Goal: Communication & Community: Answer question/provide support

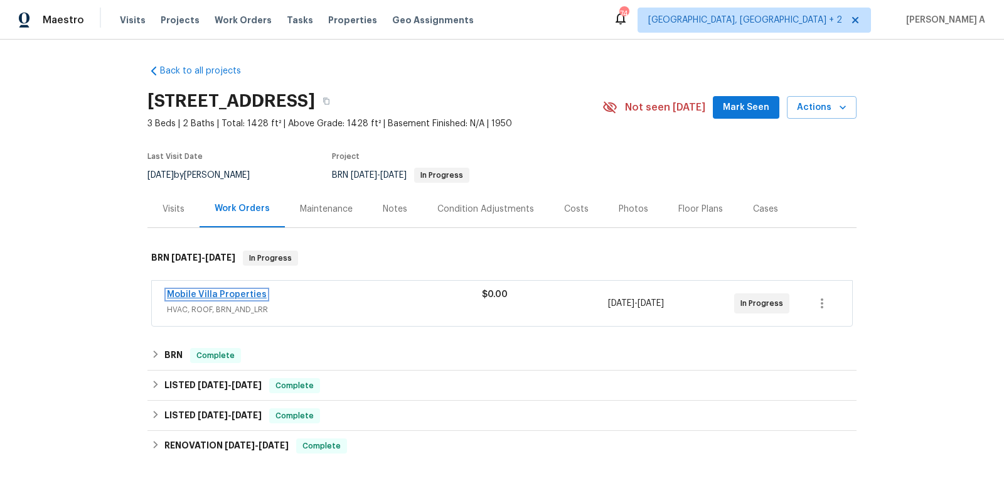
click at [202, 295] on link "Mobile Villa Properties" at bounding box center [217, 294] width 100 height 9
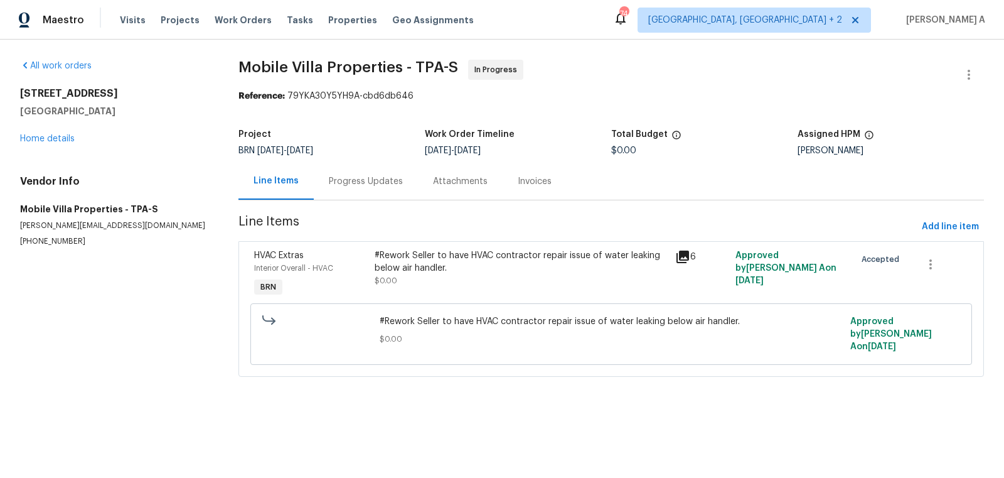
click at [329, 175] on div "Progress Updates" at bounding box center [366, 181] width 74 height 13
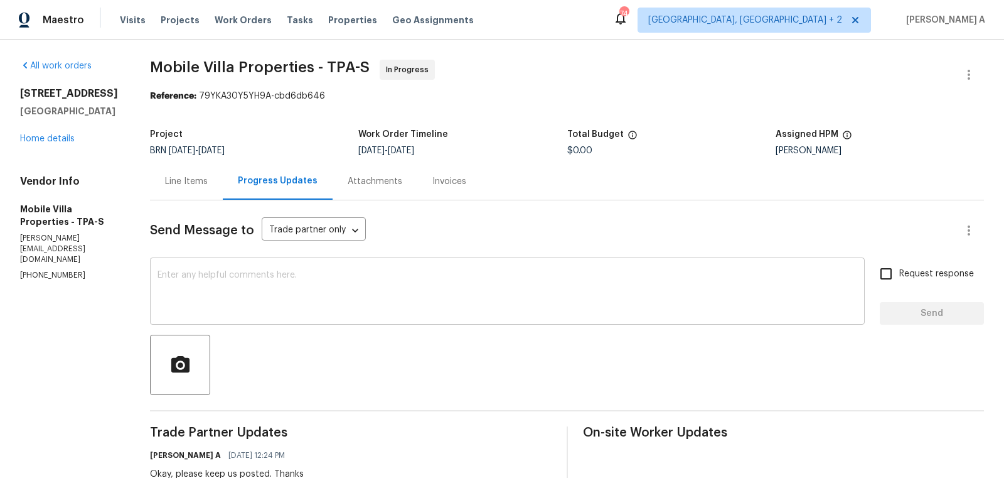
scroll to position [46, 0]
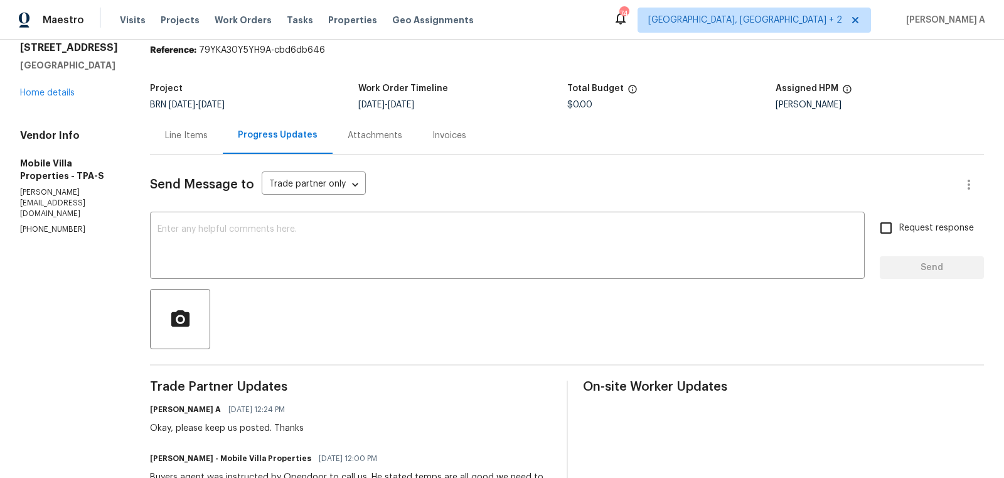
click at [187, 131] on div "Line Items" at bounding box center [186, 135] width 43 height 13
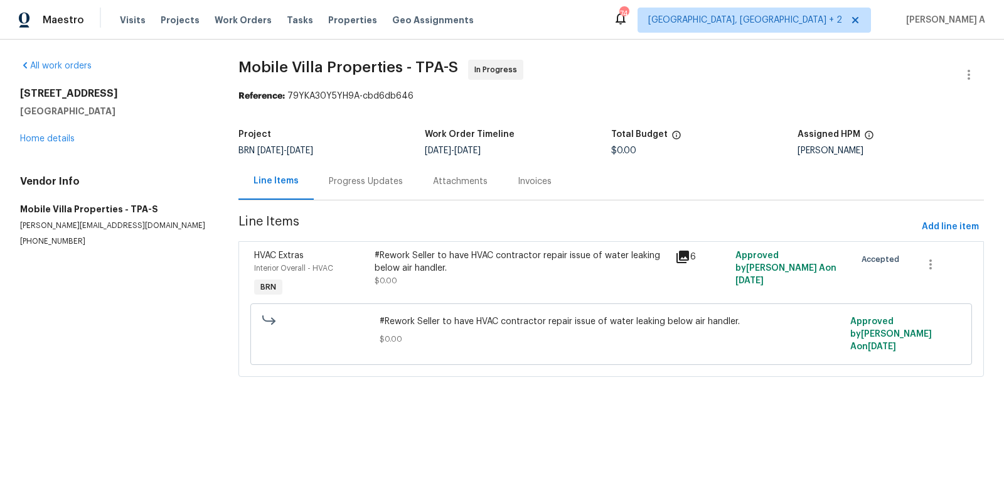
click at [505, 271] on div "#Rework Seller to have HVAC contractor repair issue of water leaking below air …" at bounding box center [521, 261] width 293 height 25
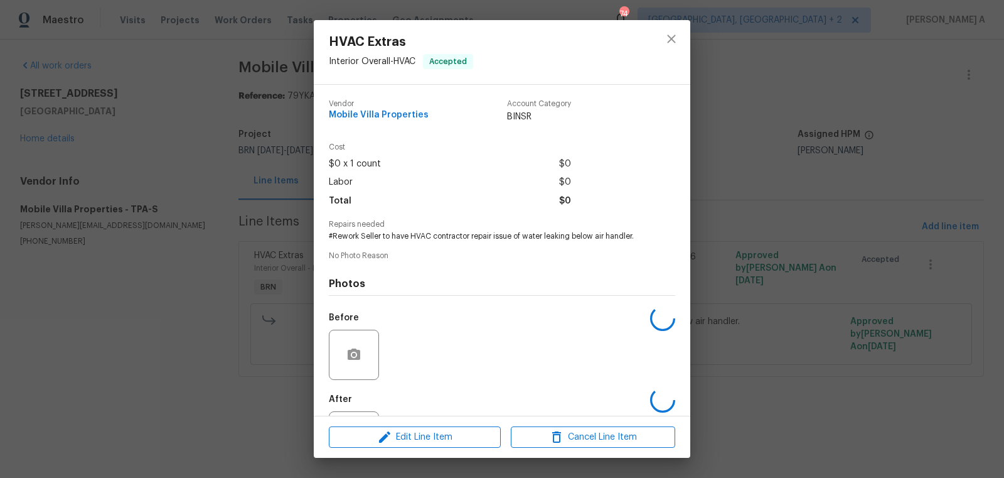
scroll to position [58, 0]
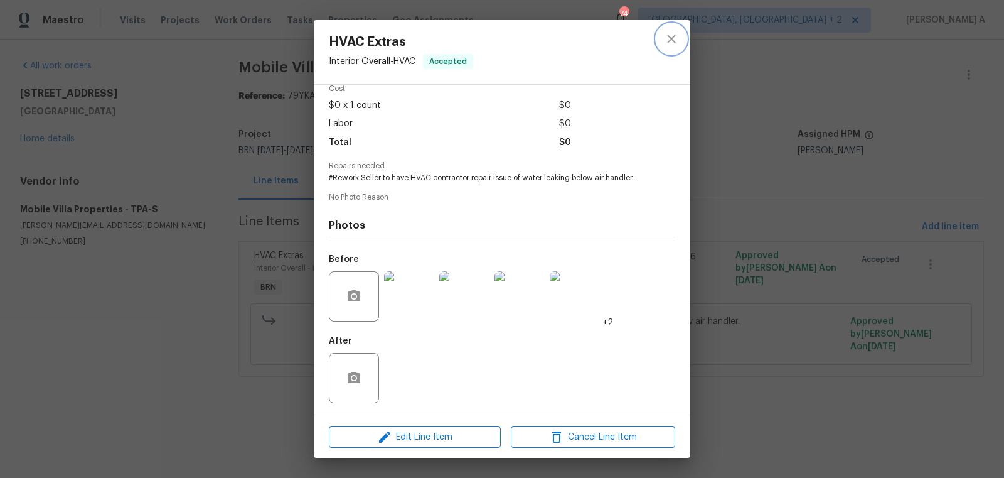
click at [670, 34] on icon "close" at bounding box center [671, 38] width 15 height 15
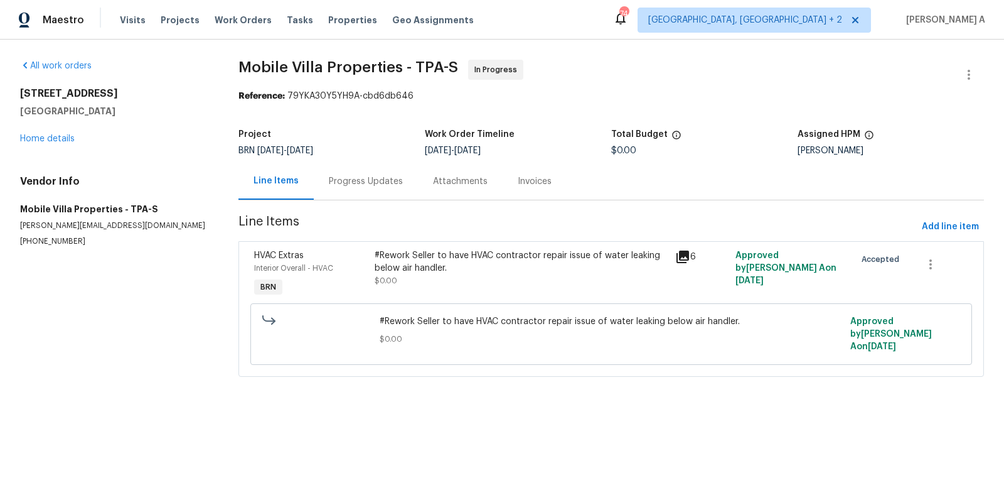
click at [380, 178] on div "Progress Updates" at bounding box center [366, 181] width 74 height 13
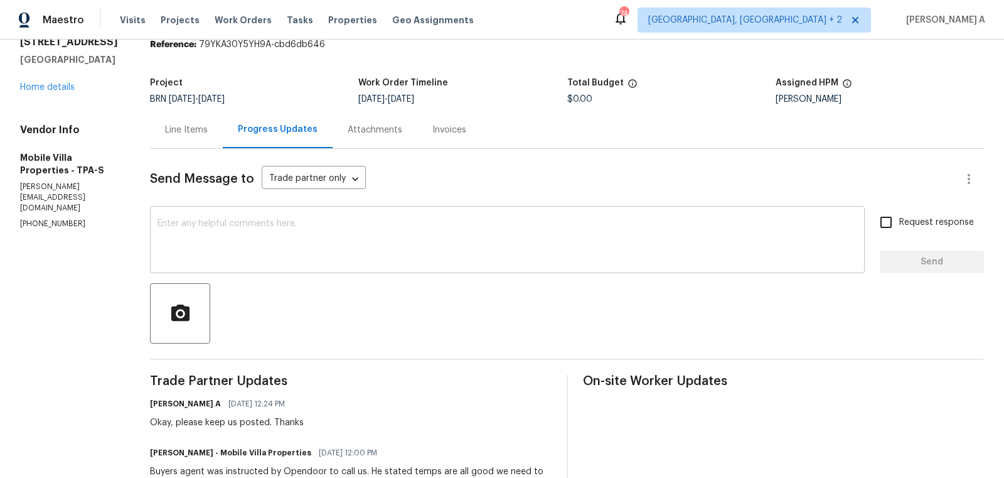
scroll to position [54, 0]
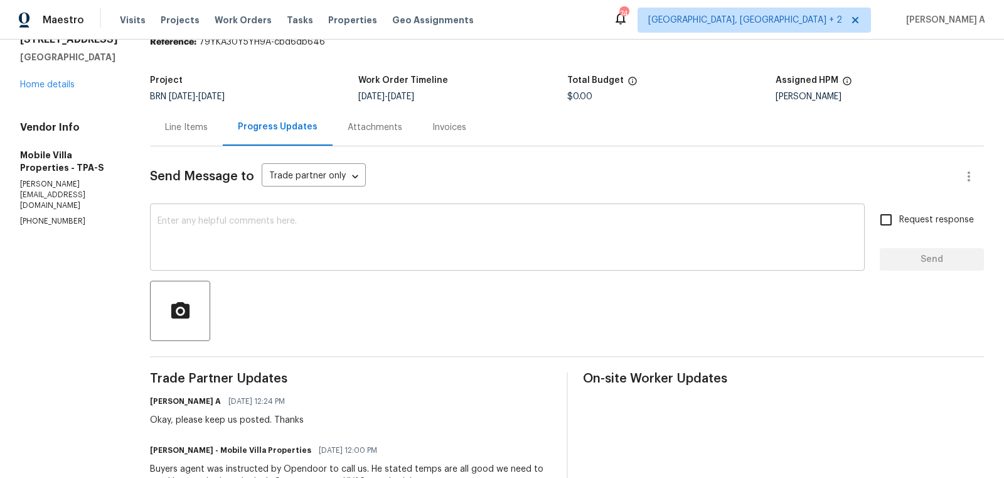
click at [426, 247] on textarea at bounding box center [508, 239] width 700 height 44
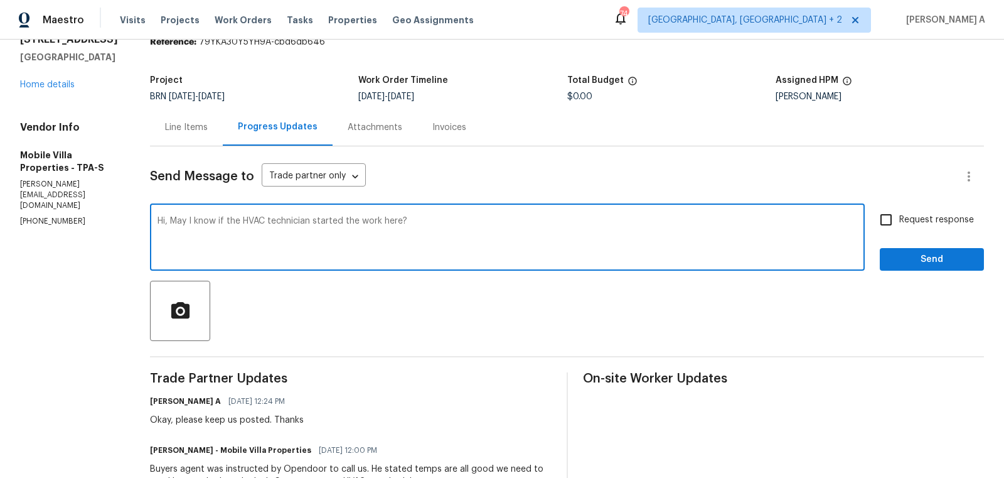
click at [387, 223] on textarea "Hi, May I know if the HVAC technician started the work here?" at bounding box center [508, 239] width 700 height 44
click at [0, 0] on icon "Paraphrase text" at bounding box center [0, 0] width 0 height 0
click at [0, 0] on icon "Text is too long. Try paraphrasing shorter sections." at bounding box center [0, 0] width 0 height 0
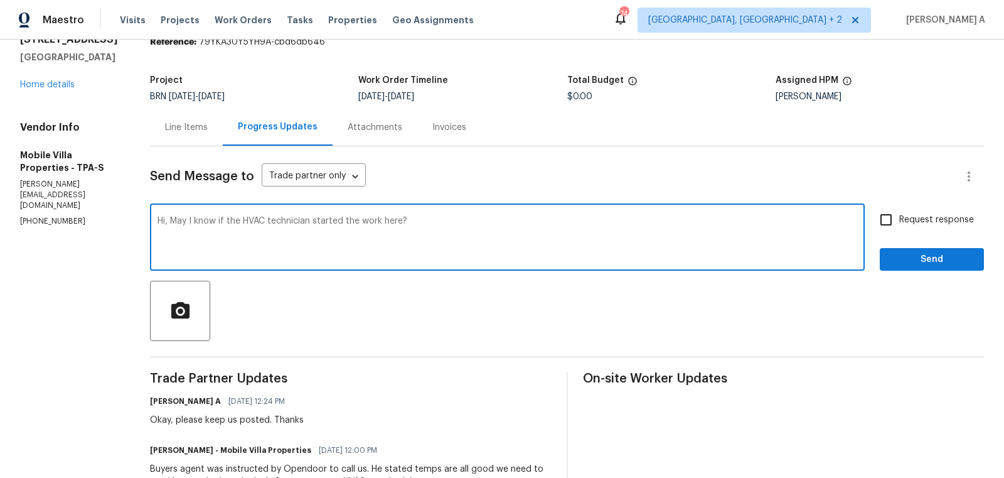
click at [532, 250] on textarea "Hi, May I know if the HVAC technician started the work here?" at bounding box center [508, 239] width 700 height 44
type textarea "Hi, May I know if the HVAC technician started the work here?"
click at [888, 225] on input "Request response" at bounding box center [886, 219] width 26 height 26
checkbox input "true"
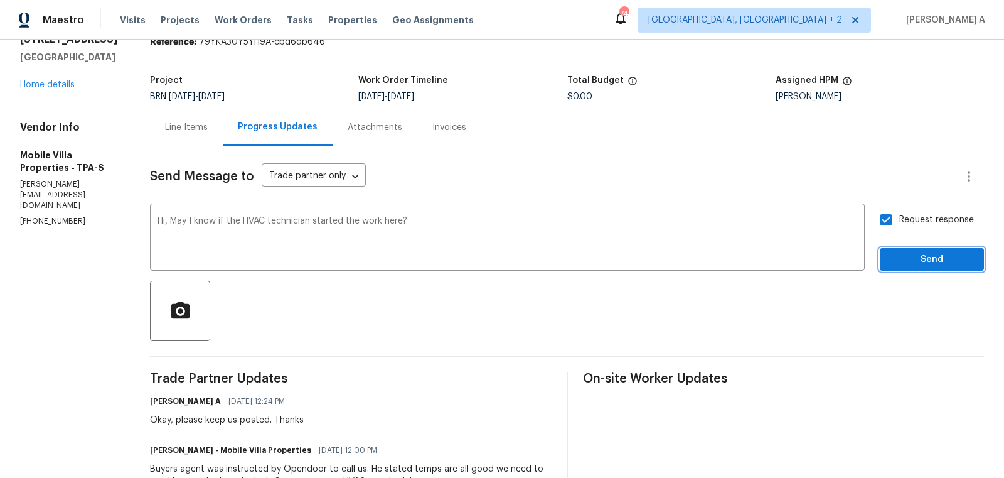
click at [919, 254] on span "Send" at bounding box center [932, 260] width 84 height 16
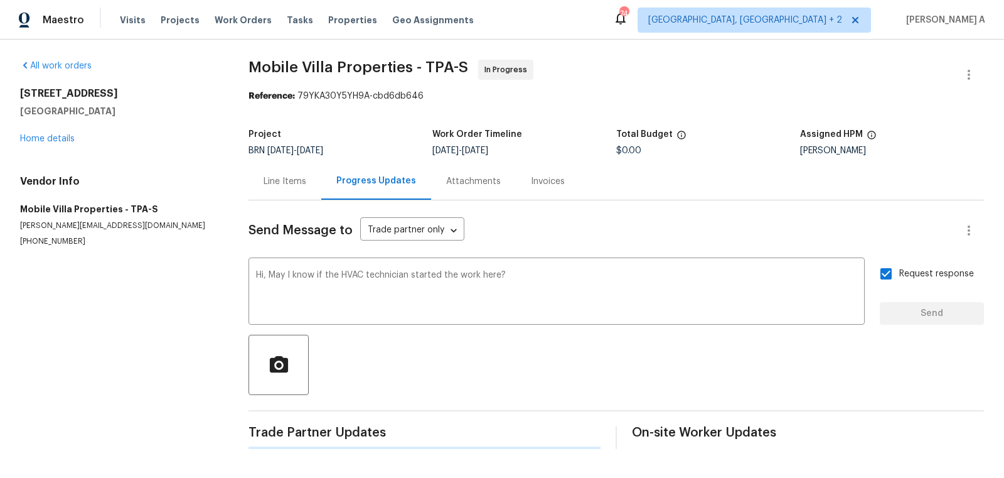
scroll to position [0, 0]
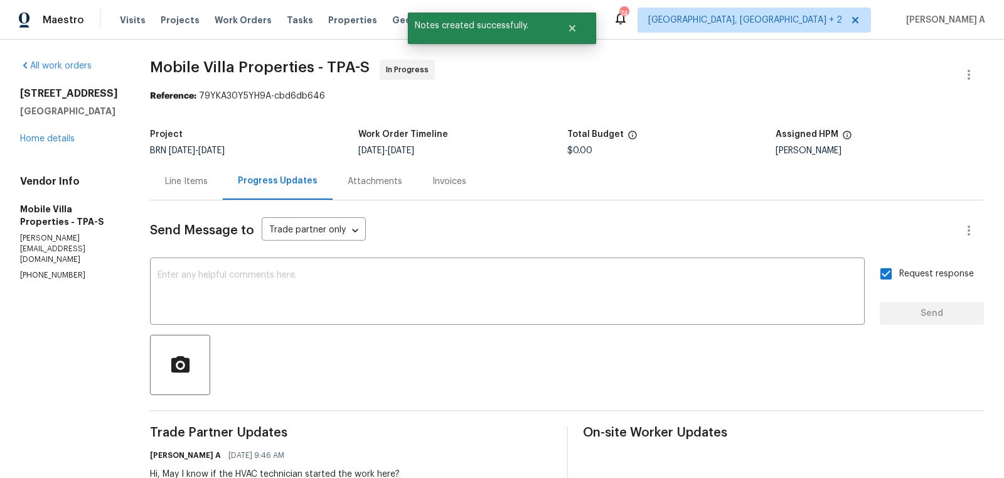
click at [51, 270] on p "(813) 918-3054" at bounding box center [70, 275] width 100 height 11
copy p "(813) 918-3054"
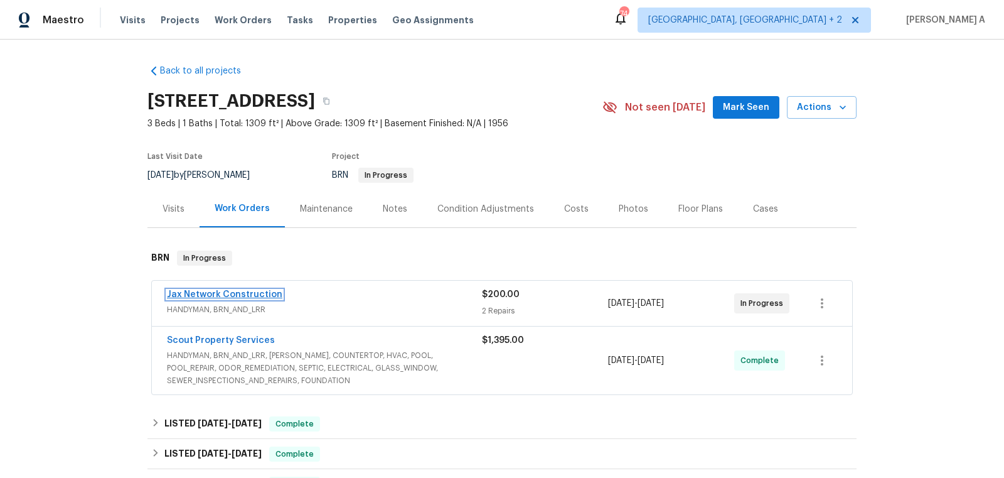
click at [221, 294] on link "Jax Network Construction" at bounding box center [224, 294] width 115 height 9
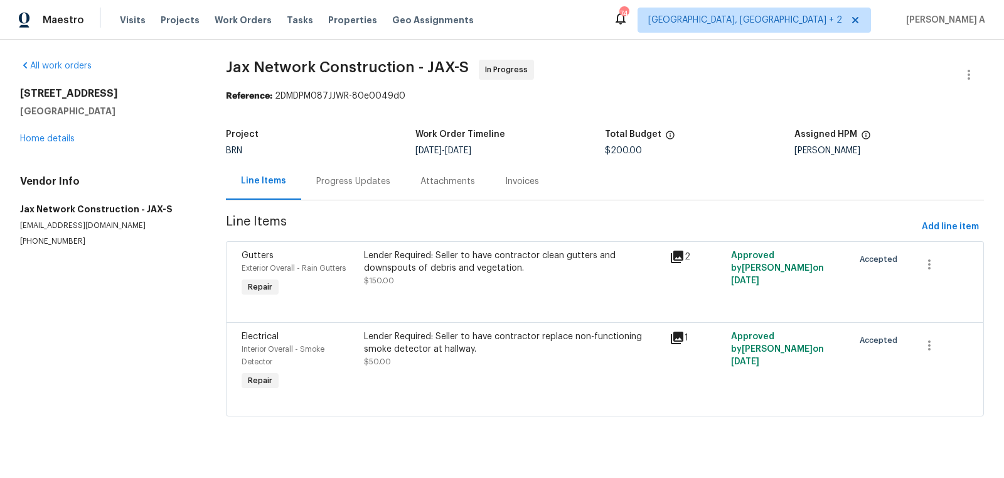
click at [319, 203] on section "Jax Network Construction - JAX-S In Progress Reference: 2DMDPM087JJWR-80e0049d0…" at bounding box center [605, 246] width 758 height 372
click at [358, 176] on div "Progress Updates" at bounding box center [353, 181] width 74 height 13
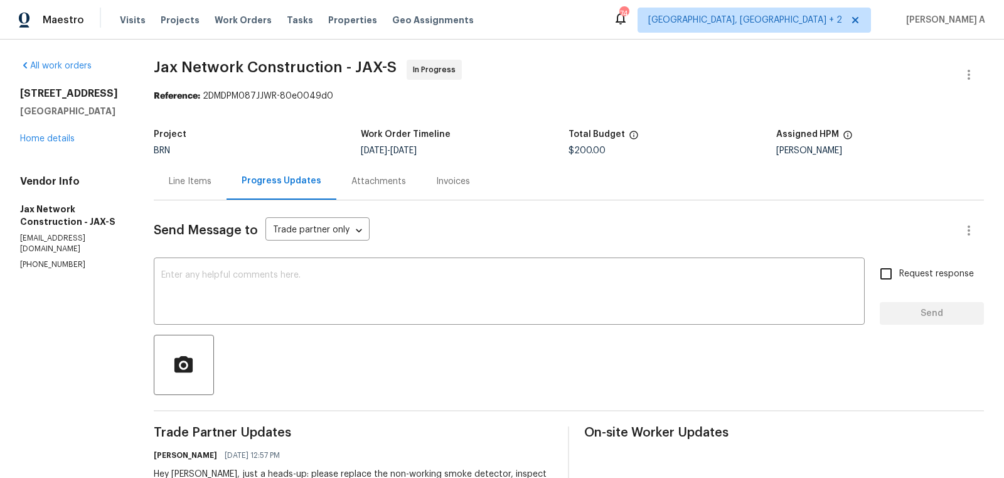
click at [191, 171] on div "Line Items" at bounding box center [190, 181] width 73 height 37
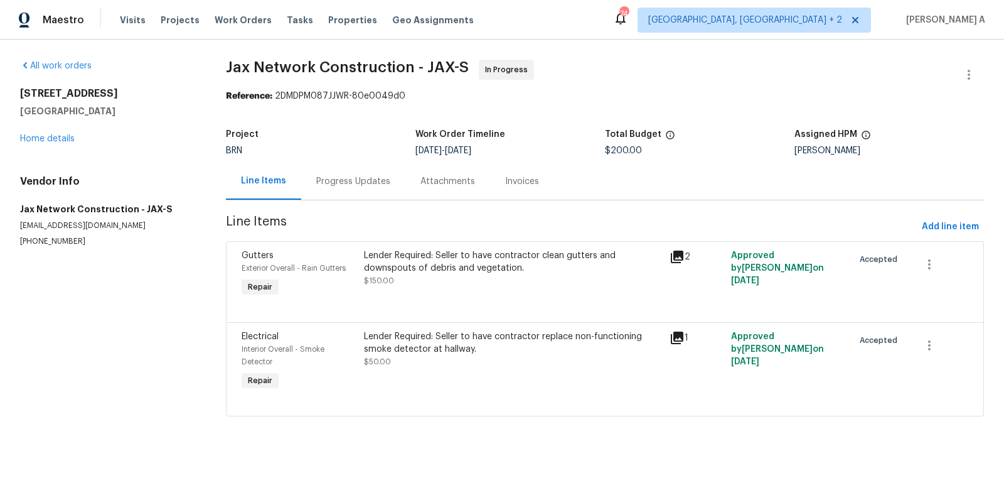
click at [506, 280] on div "Lender Required: Seller to have contractor clean gutters and downspouts of debr…" at bounding box center [513, 268] width 299 height 38
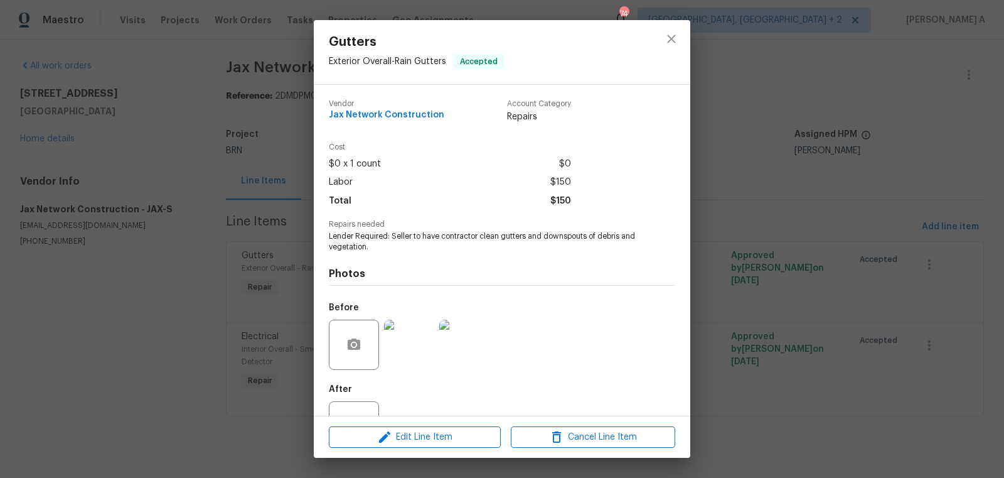
scroll to position [48, 0]
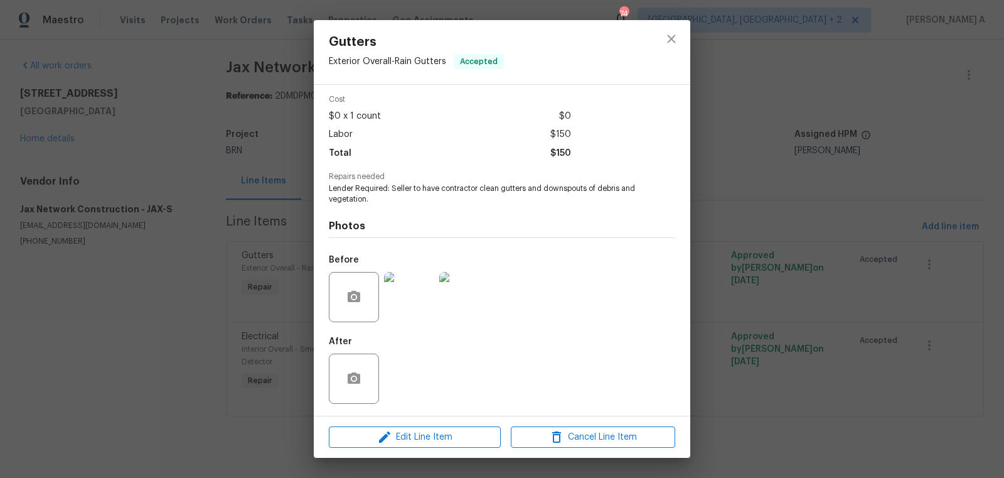
click at [408, 300] on img at bounding box center [409, 297] width 50 height 50
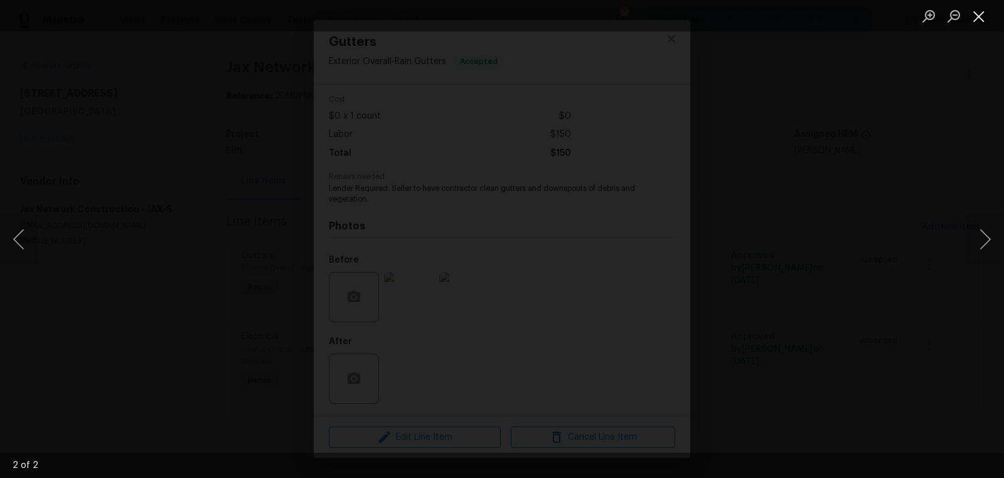
click at [983, 17] on button "Close lightbox" at bounding box center [979, 16] width 25 height 22
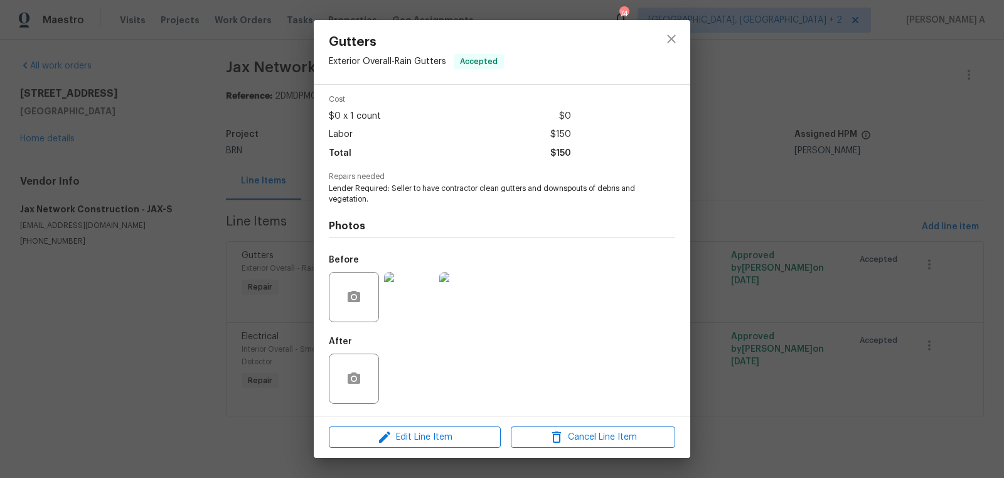
click at [407, 307] on img at bounding box center [409, 297] width 50 height 50
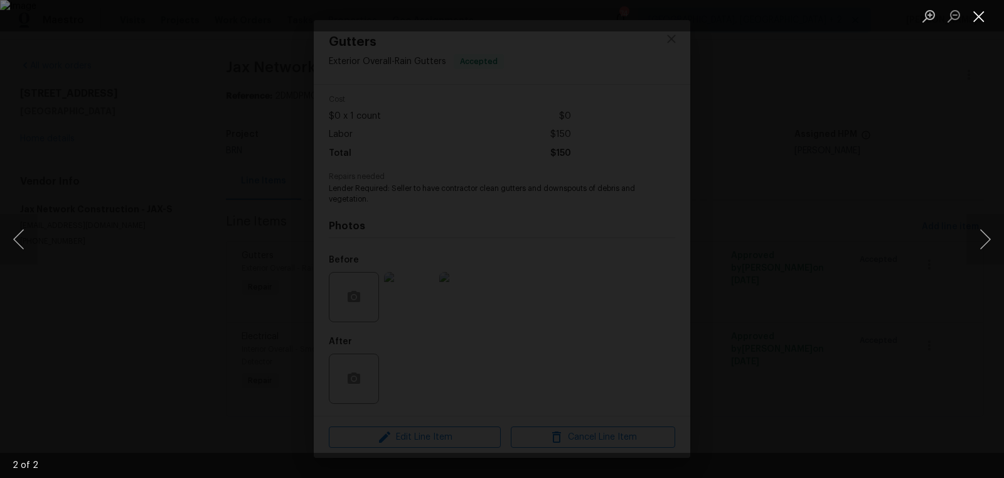
click at [973, 21] on button "Close lightbox" at bounding box center [979, 16] width 25 height 22
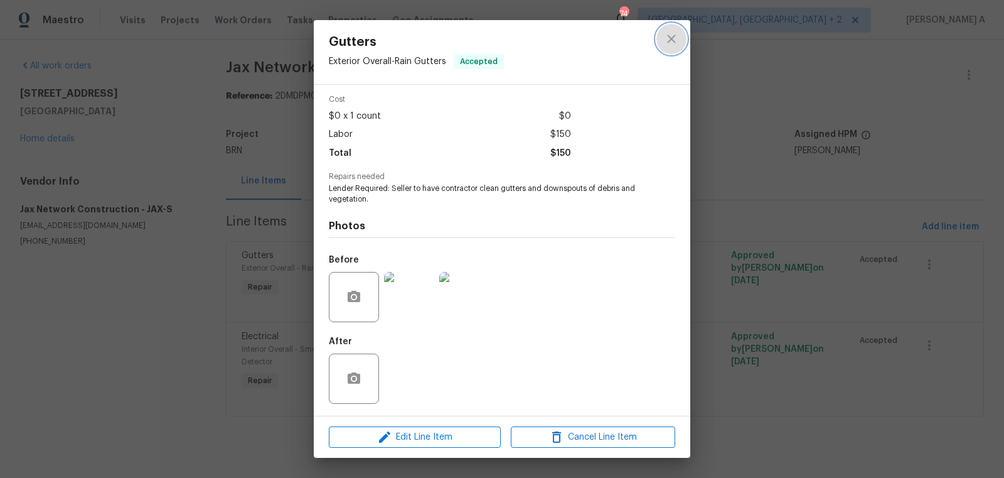
click at [674, 36] on icon "close" at bounding box center [671, 39] width 8 height 8
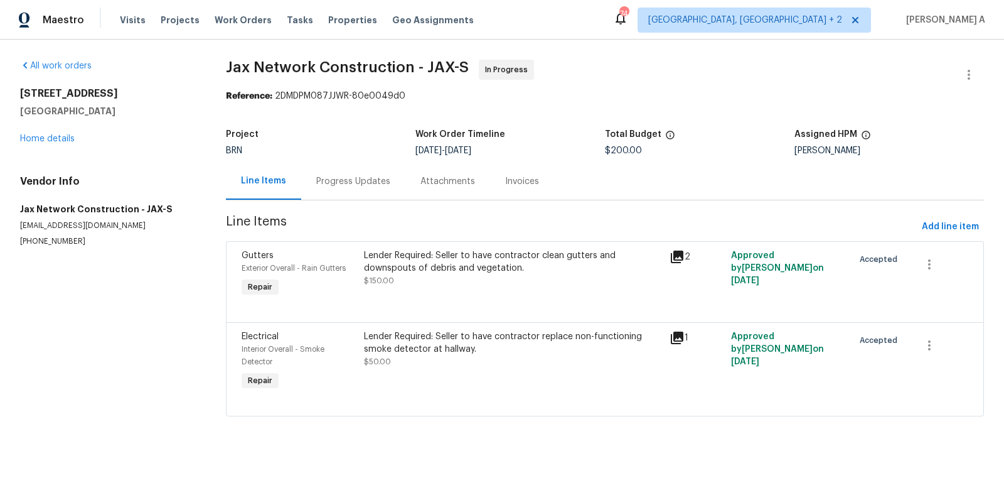
click at [363, 178] on div "Progress Updates" at bounding box center [353, 181] width 74 height 13
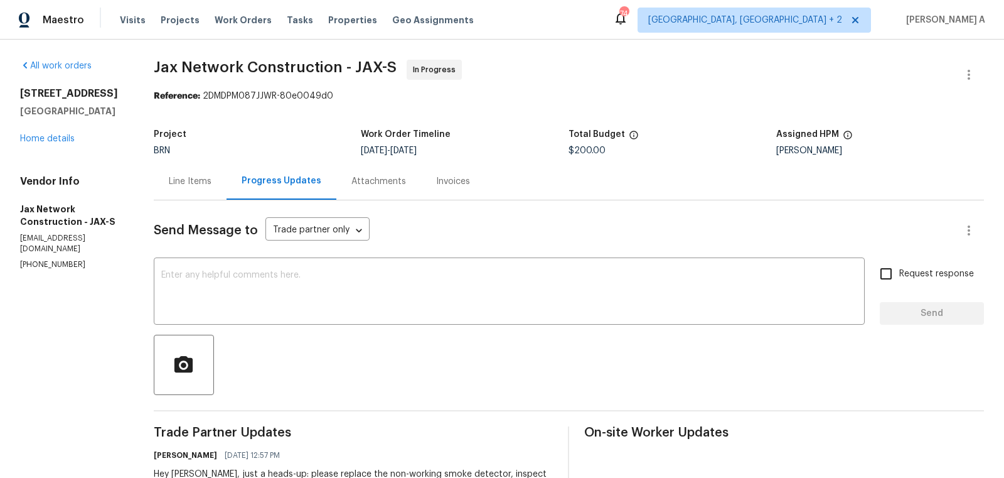
click at [193, 185] on div "Line Items" at bounding box center [190, 181] width 43 height 13
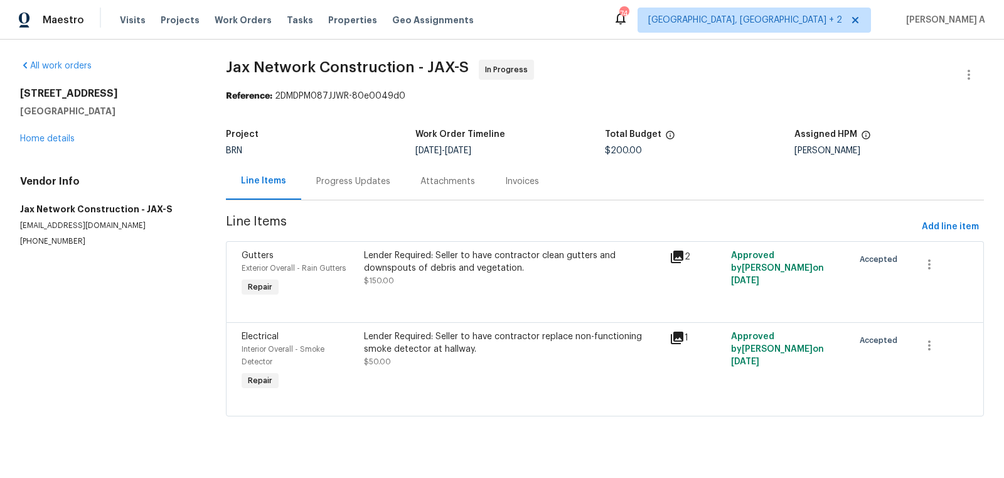
click at [541, 359] on div "Lender Required: Seller to have contractor replace non-functioning smoke detect…" at bounding box center [513, 349] width 299 height 38
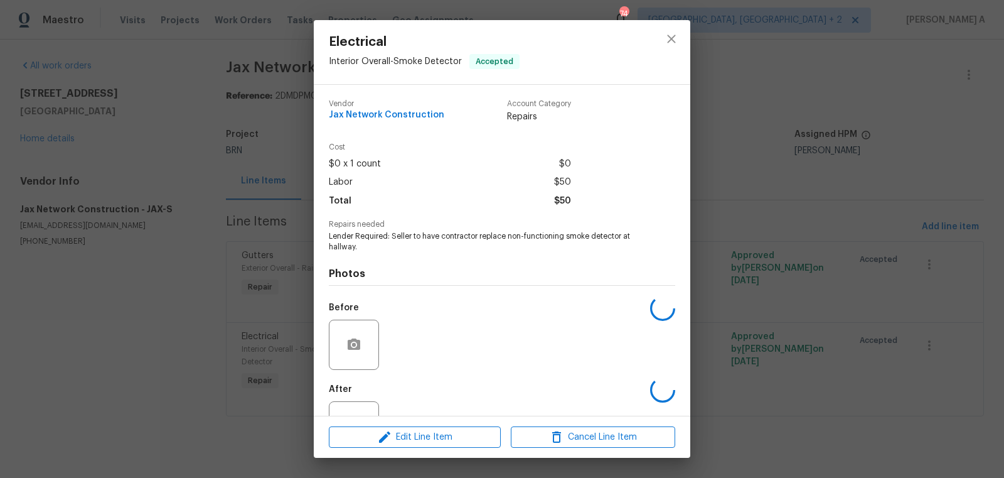
scroll to position [48, 0]
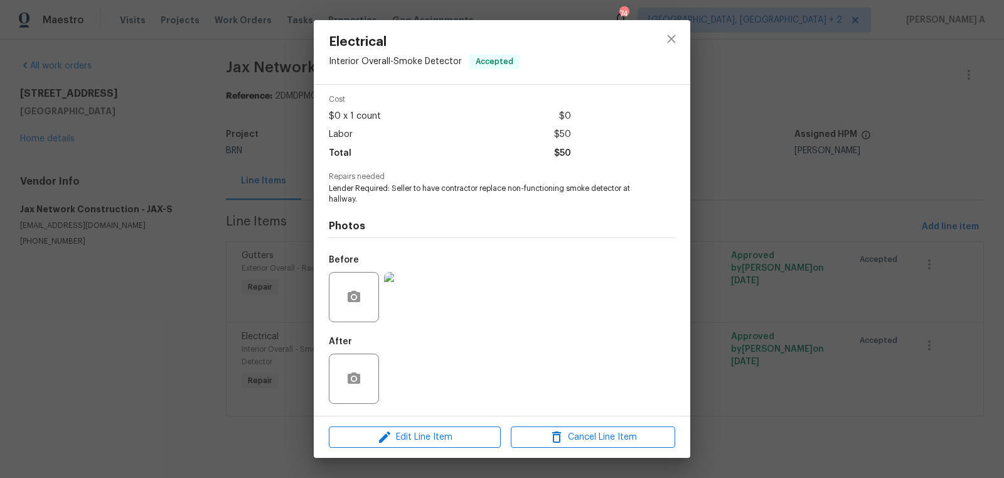
click at [401, 308] on img at bounding box center [409, 297] width 50 height 50
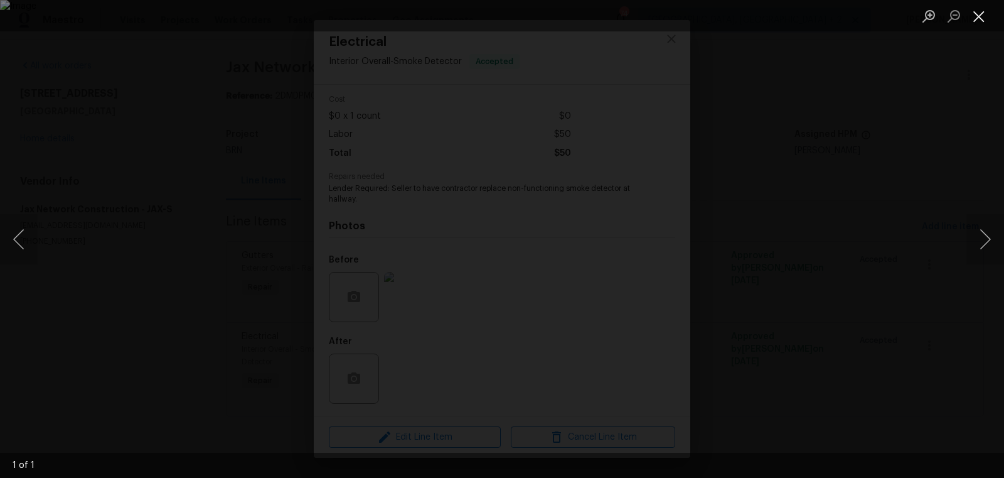
click at [973, 18] on button "Close lightbox" at bounding box center [979, 16] width 25 height 22
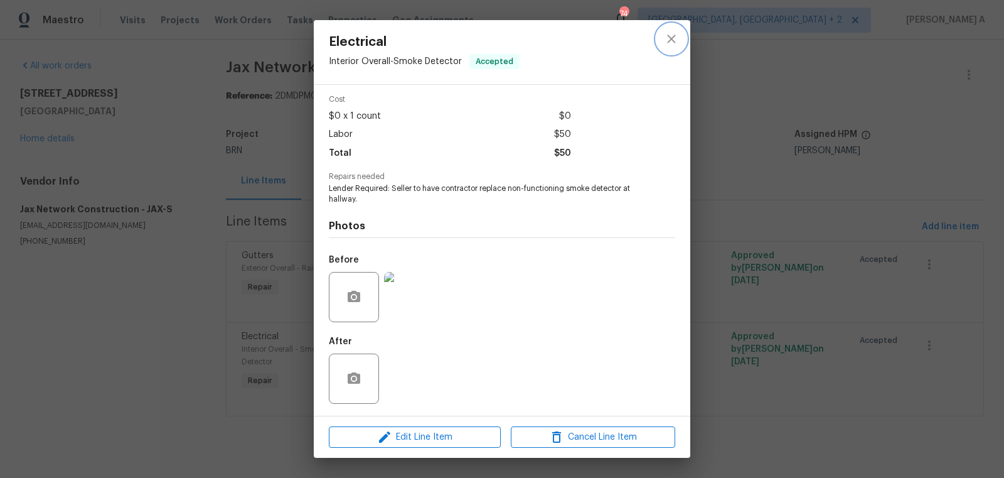
click at [673, 41] on icon "close" at bounding box center [671, 39] width 8 height 8
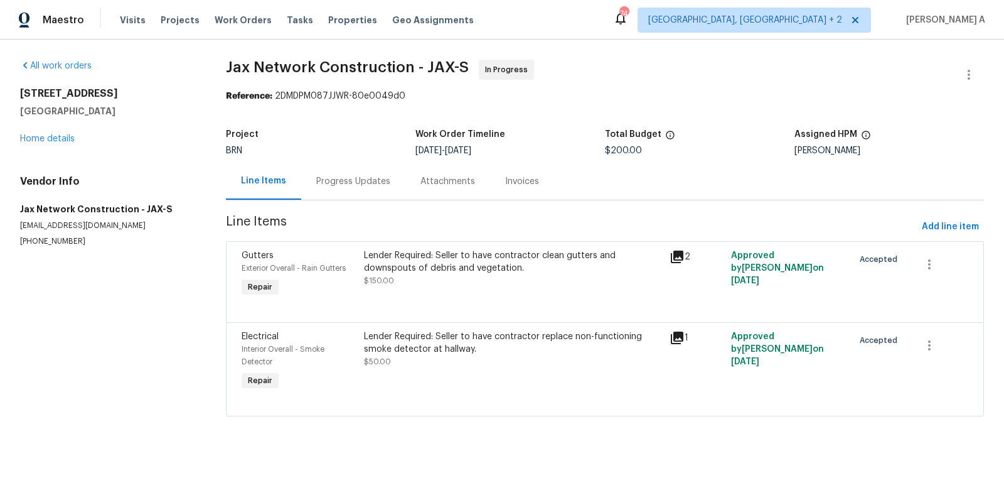
click at [358, 182] on div "Progress Updates" at bounding box center [353, 181] width 74 height 13
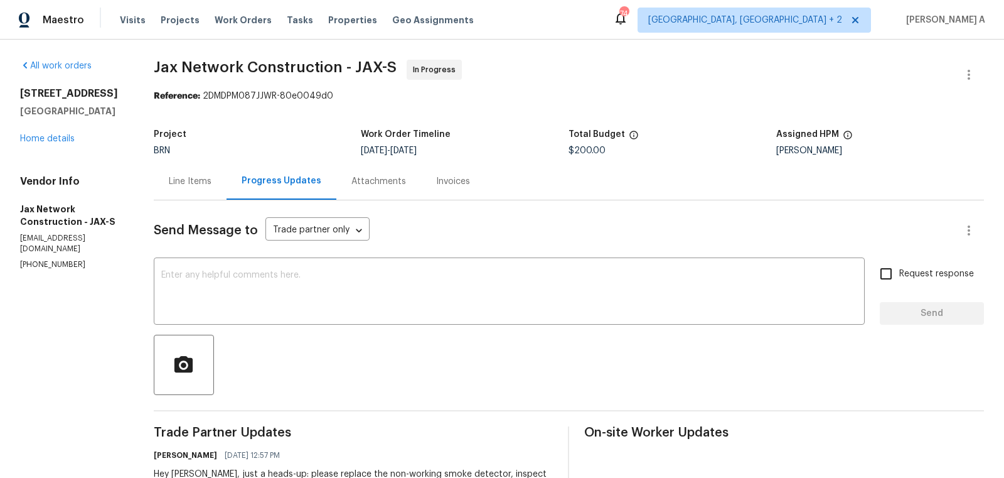
click at [185, 179] on div "Line Items" at bounding box center [190, 181] width 43 height 13
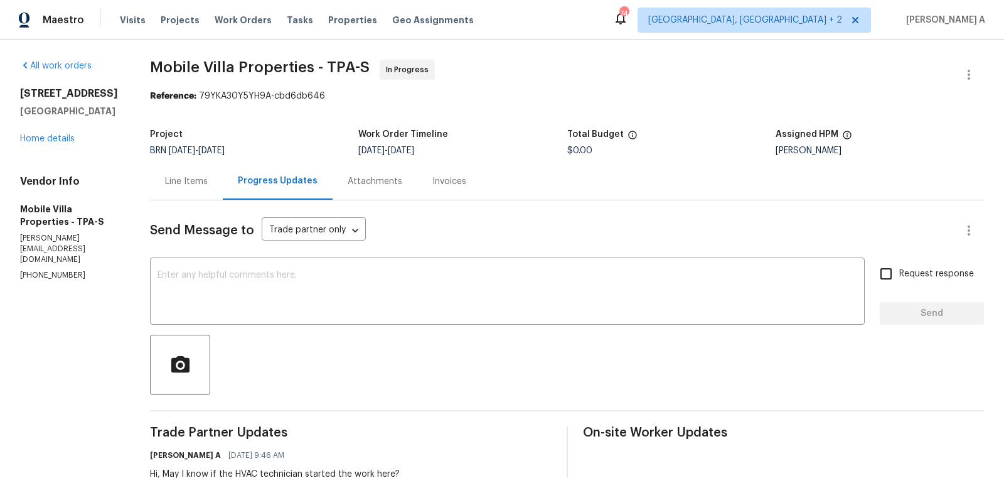
click at [48, 270] on p "(813) 918-3054" at bounding box center [70, 275] width 100 height 11
copy p "(813) 918-3054"
click at [572, 78] on span "Mobile Villa Properties - TPA-S In Progress" at bounding box center [552, 75] width 804 height 30
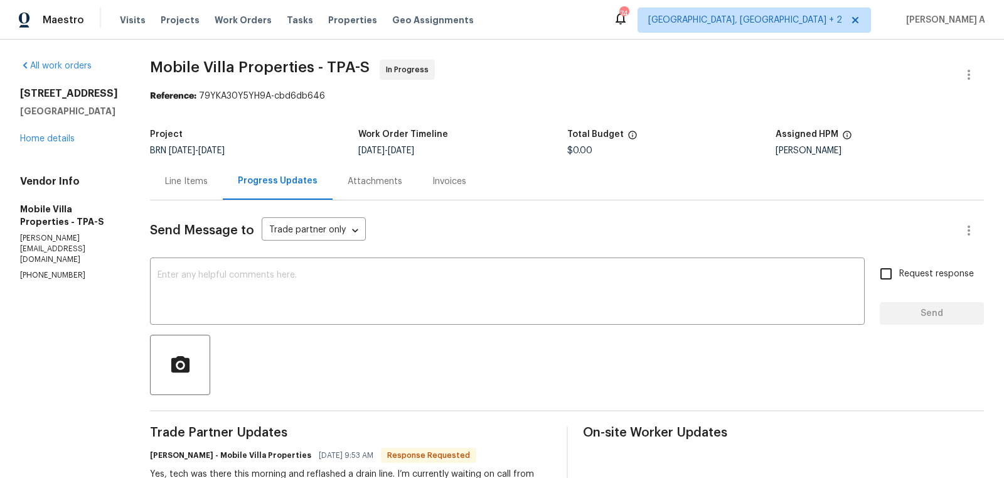
click at [188, 188] on div "Line Items" at bounding box center [186, 181] width 73 height 37
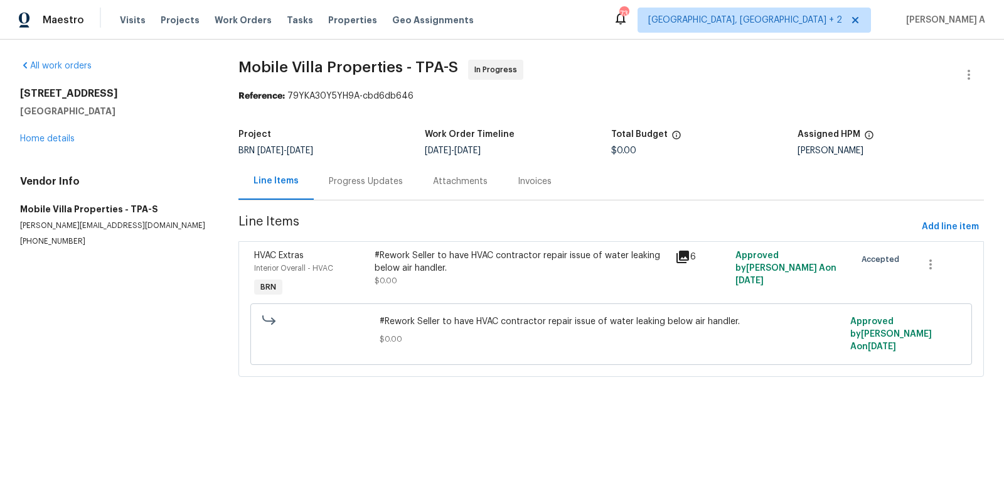
click at [333, 188] on div "Progress Updates" at bounding box center [366, 181] width 104 height 37
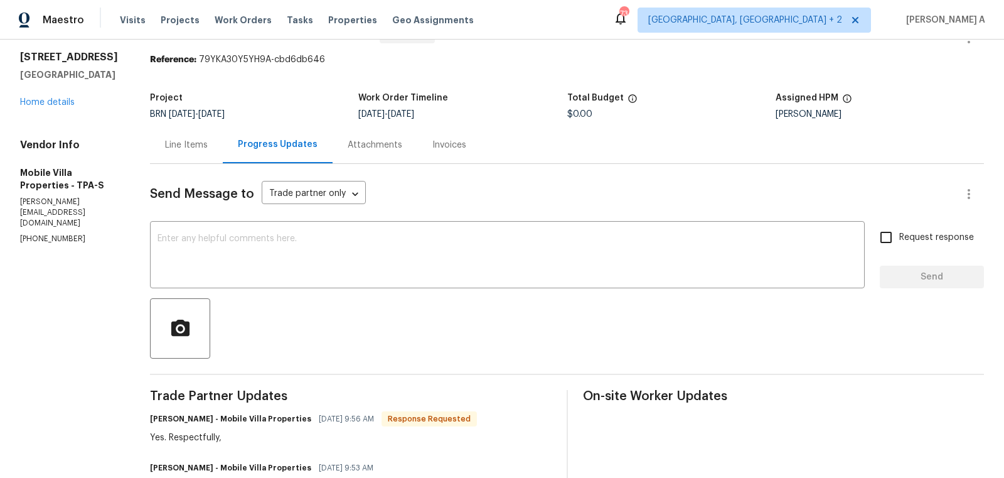
scroll to position [26, 0]
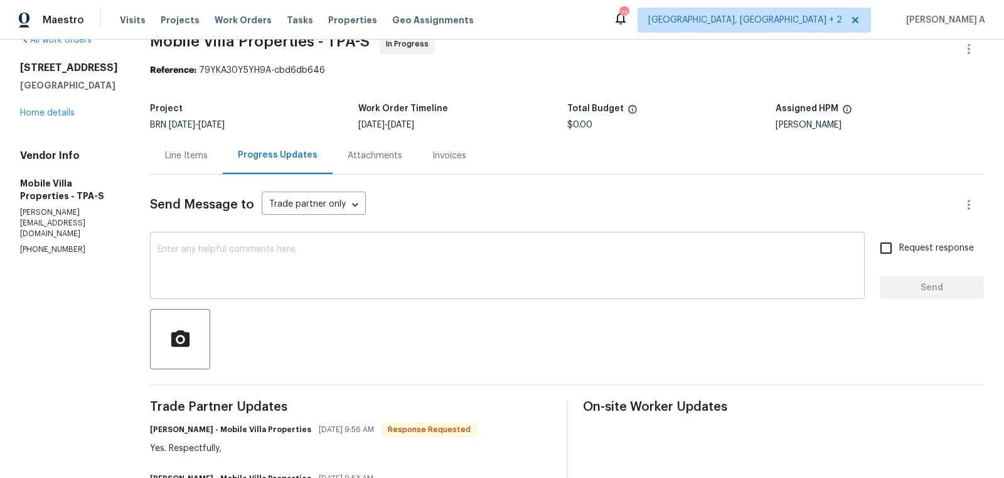
click at [287, 274] on textarea at bounding box center [508, 267] width 700 height 44
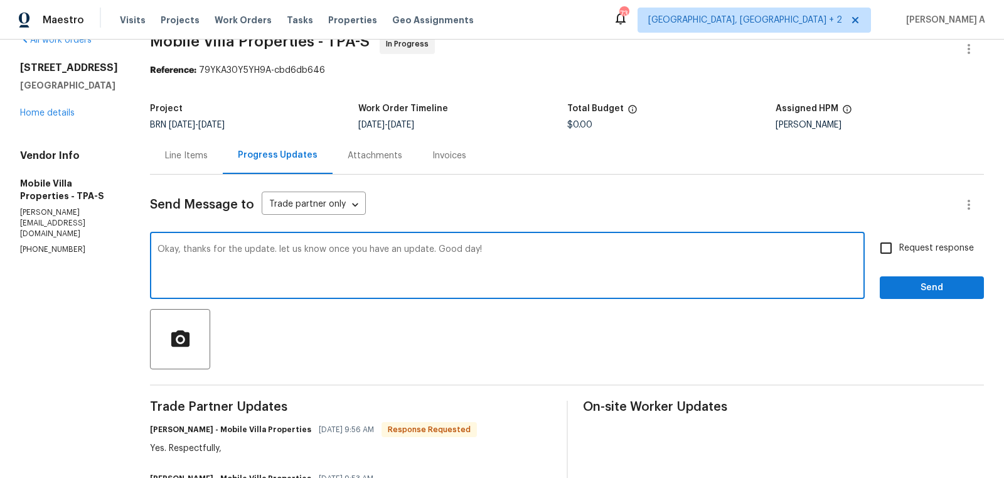
type textarea "Okay, thanks for the update. let us know once you have an update. Good day!"
click at [896, 251] on input "Request response" at bounding box center [886, 248] width 26 height 26
checkbox input "true"
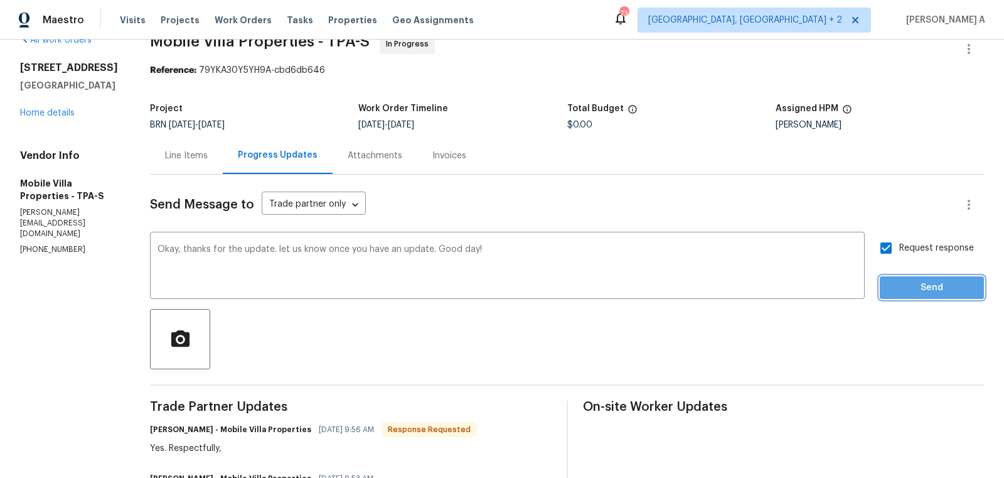
click at [935, 285] on span "Send" at bounding box center [932, 288] width 84 height 16
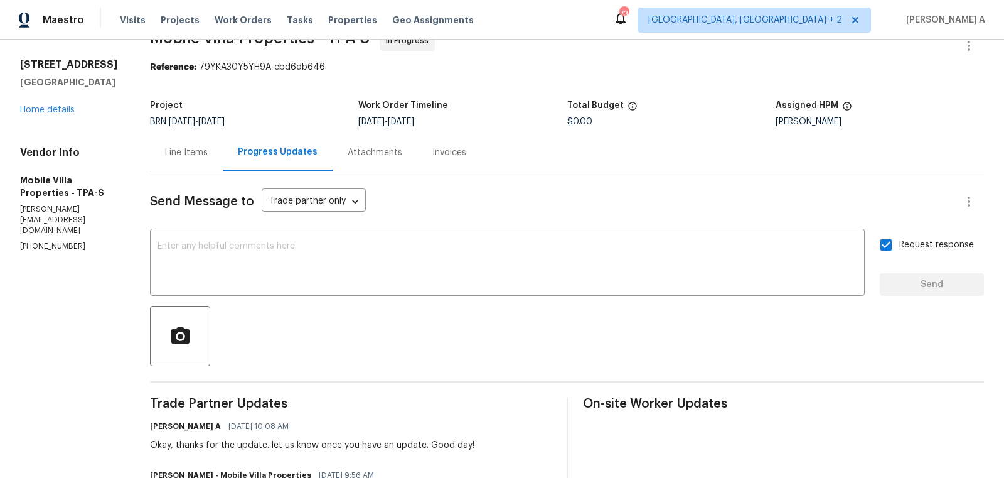
scroll to position [0, 0]
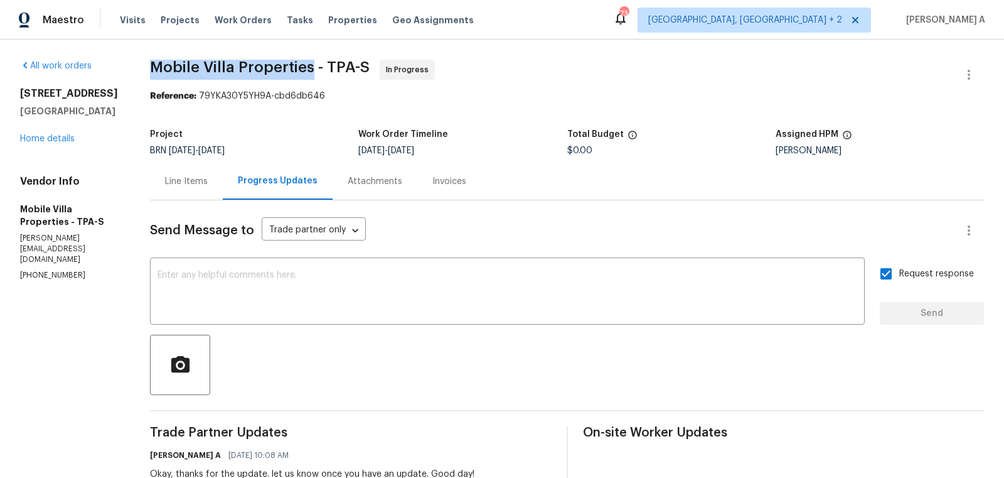
drag, startPoint x: 154, startPoint y: 65, endPoint x: 315, endPoint y: 66, distance: 161.3
click at [315, 66] on span "Mobile Villa Properties - TPA-S" at bounding box center [260, 67] width 220 height 15
copy span "Mobile Villa Properties"
click at [288, 297] on textarea at bounding box center [508, 293] width 700 height 44
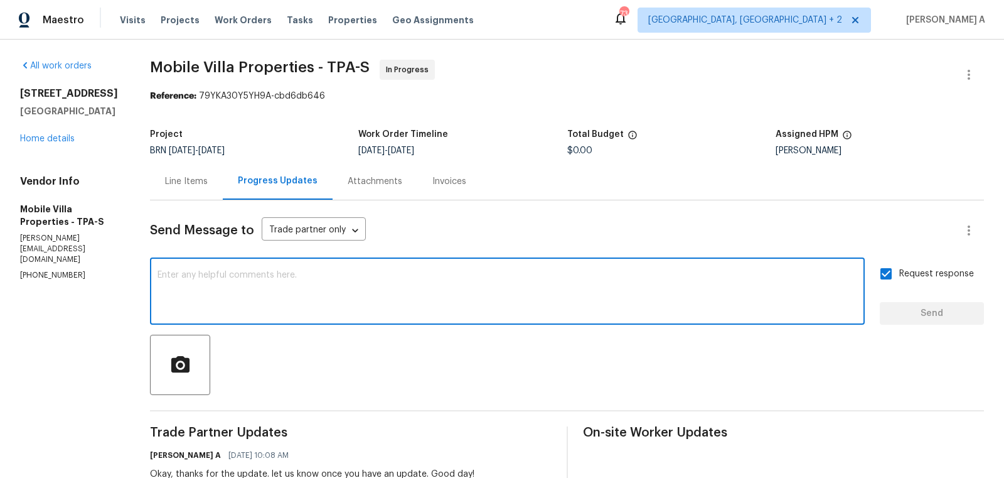
click at [200, 188] on div "Line Items" at bounding box center [186, 181] width 73 height 37
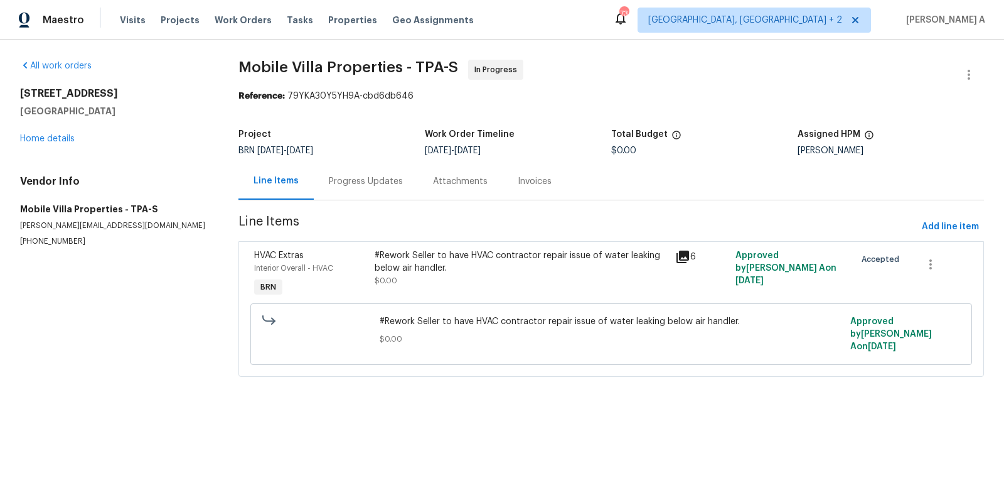
click at [358, 183] on div "Progress Updates" at bounding box center [366, 181] width 74 height 13
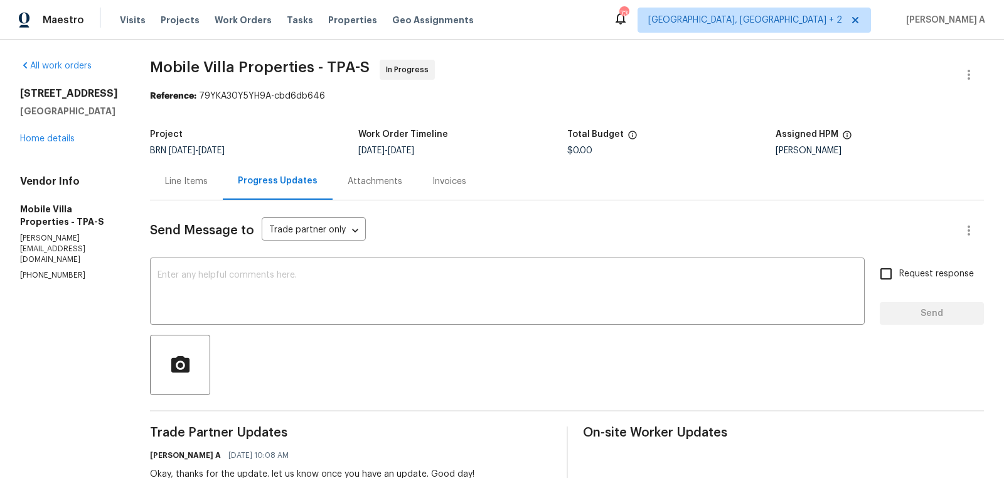
click at [202, 193] on div "Line Items" at bounding box center [186, 181] width 73 height 37
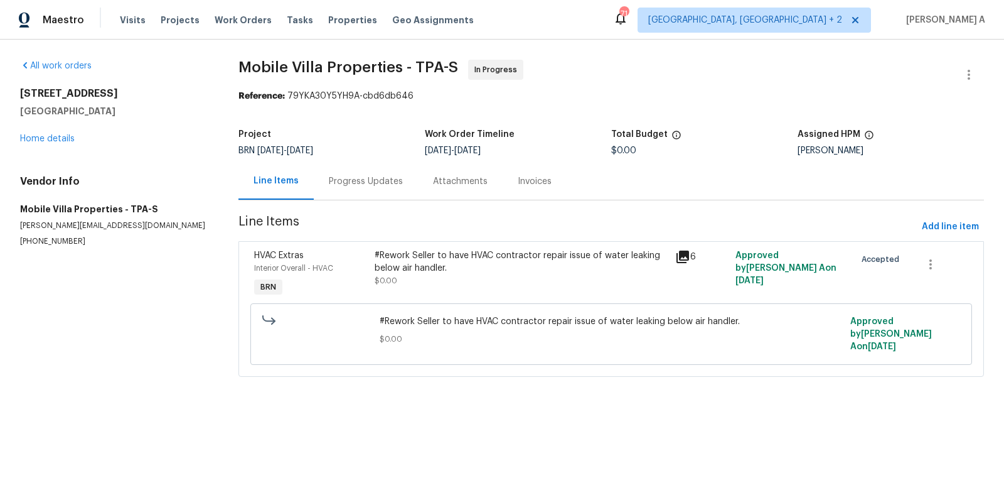
click at [387, 179] on div "Progress Updates" at bounding box center [366, 181] width 74 height 13
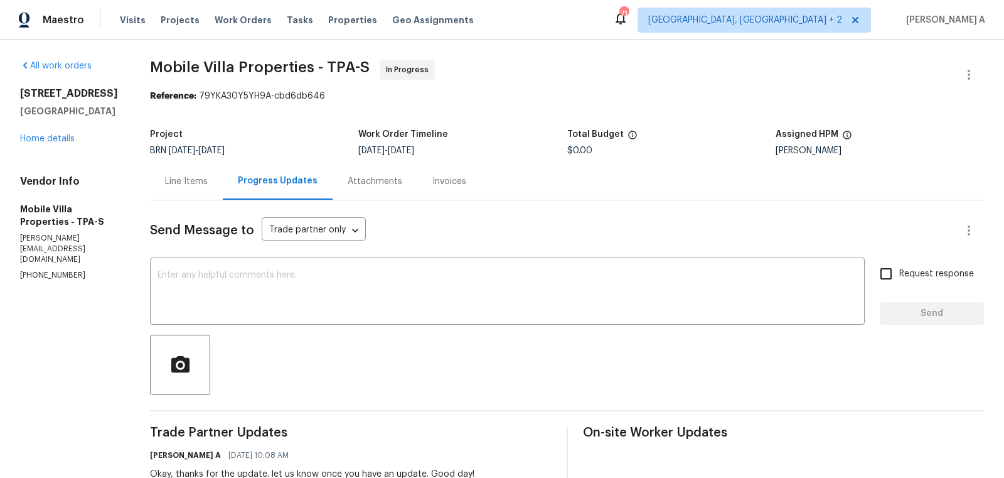
click at [205, 186] on div "Line Items" at bounding box center [186, 181] width 43 height 13
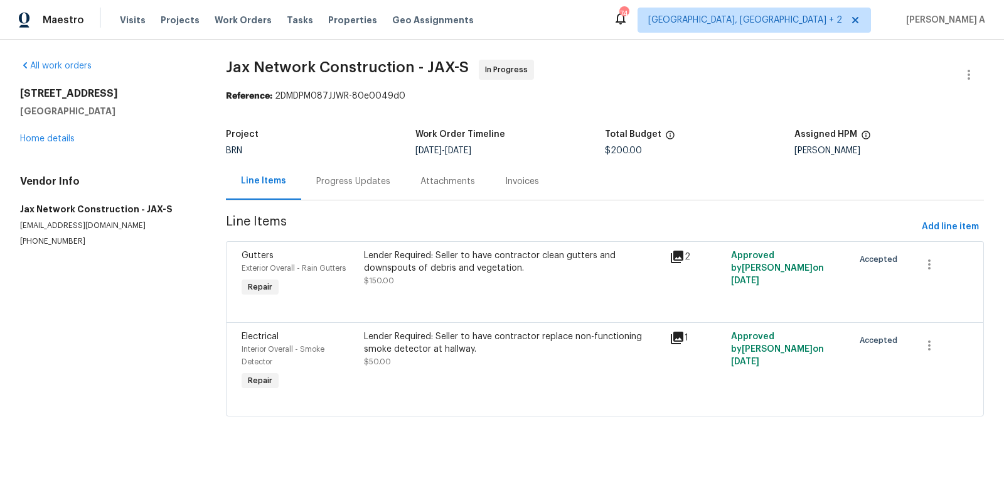
click at [360, 181] on div "Progress Updates" at bounding box center [353, 181] width 74 height 13
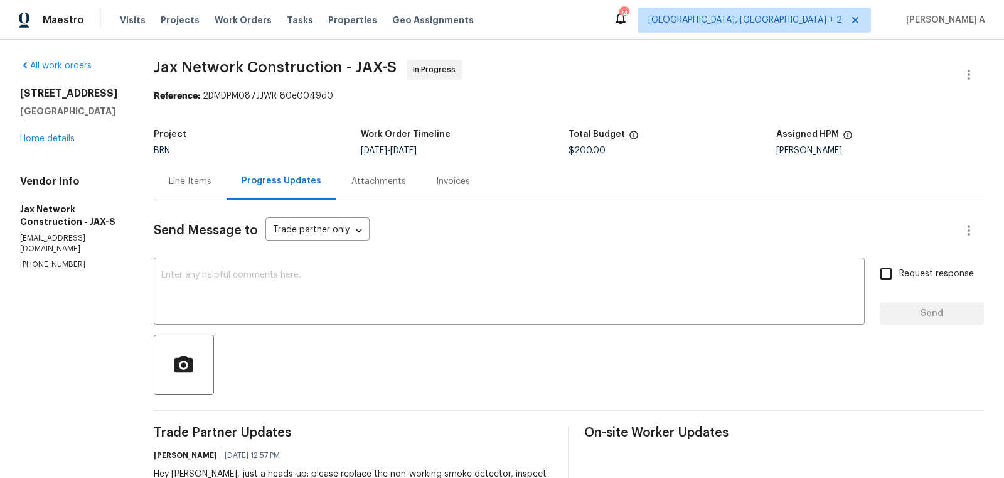
click at [181, 185] on div "Line Items" at bounding box center [190, 181] width 43 height 13
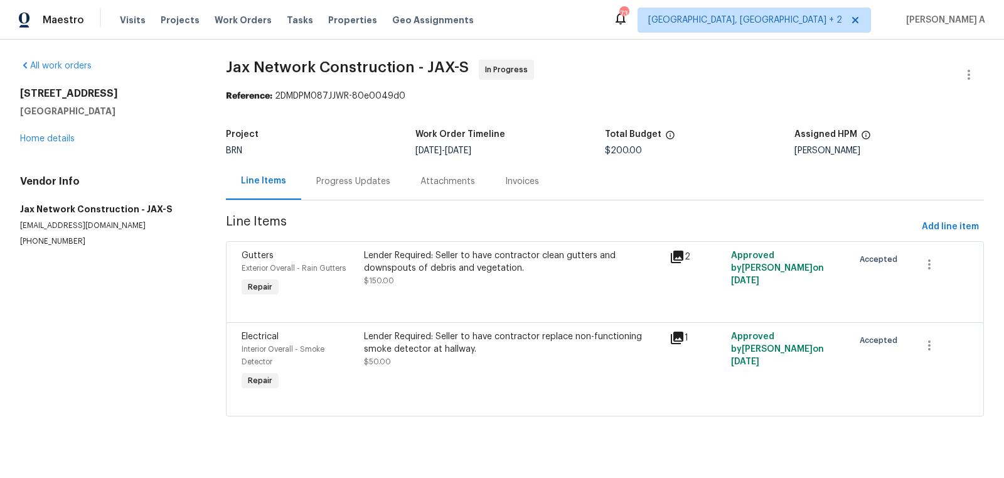
click at [336, 171] on div "Progress Updates" at bounding box center [353, 181] width 104 height 37
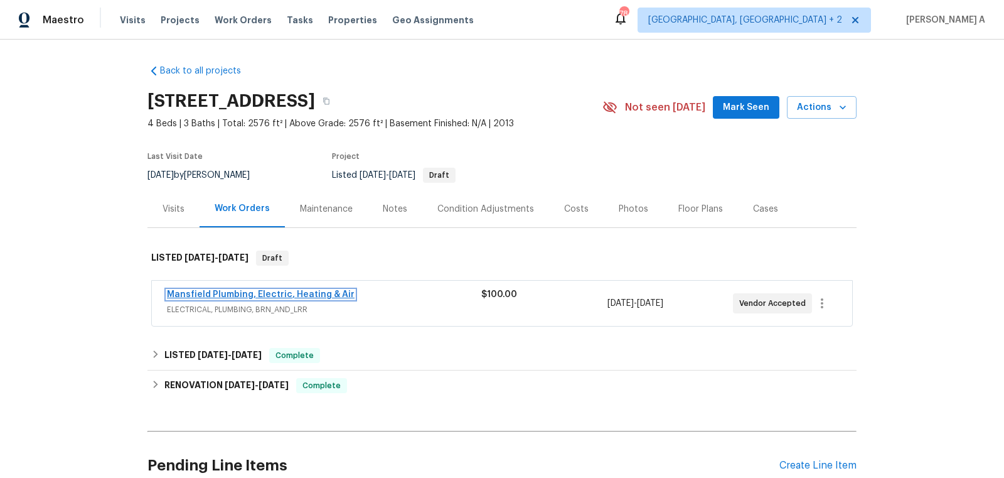
click at [239, 294] on link "Mansfield Plumbing, Electric, Heating & Air" at bounding box center [261, 294] width 188 height 9
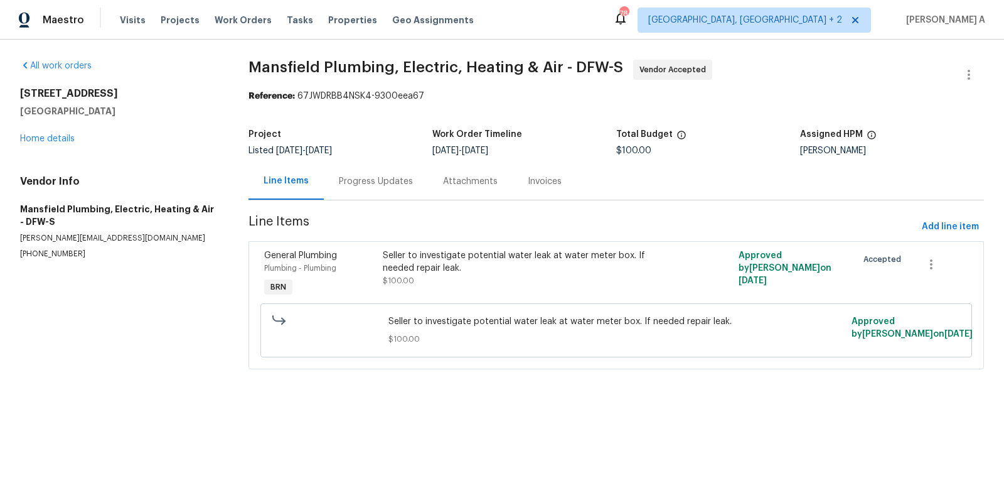
click at [335, 190] on div "Progress Updates" at bounding box center [376, 181] width 104 height 37
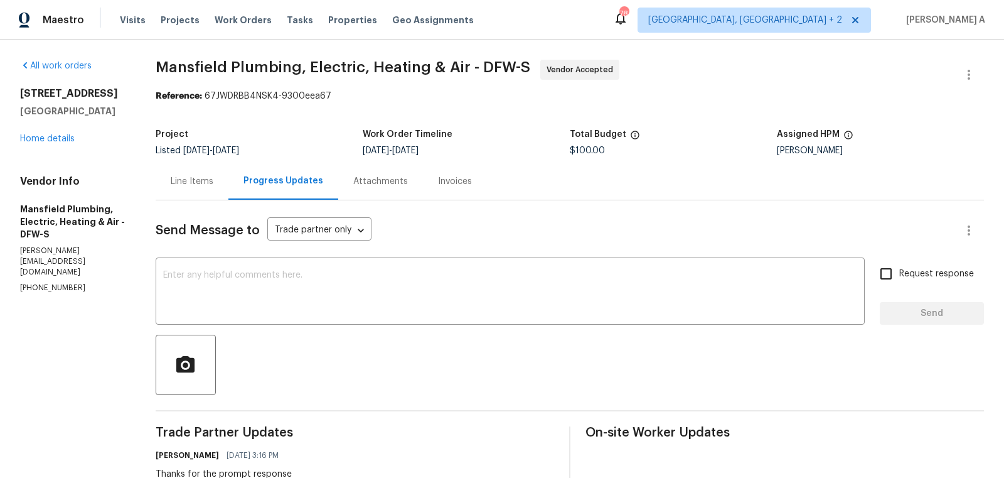
click at [195, 169] on div "Line Items" at bounding box center [192, 181] width 73 height 37
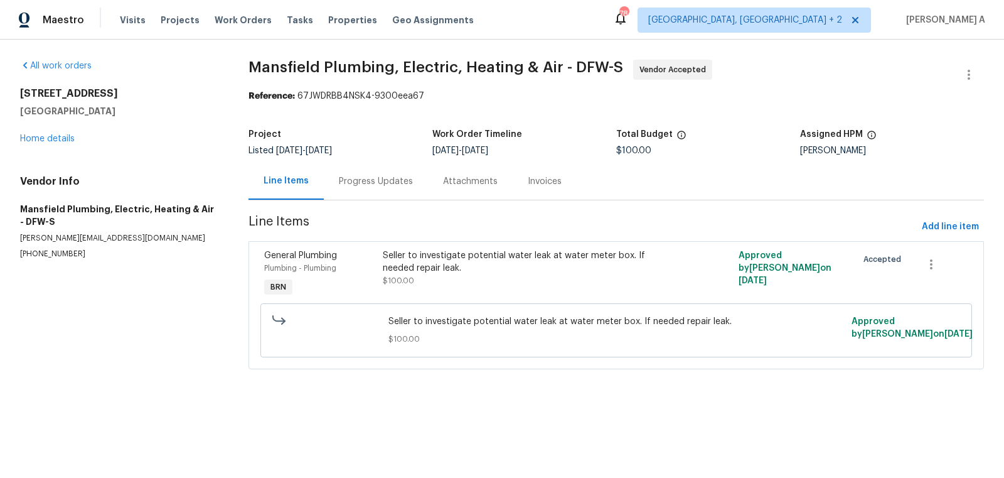
click at [503, 277] on div "Seller to investigate potential water leak at water meter box. If needed repair…" at bounding box center [527, 268] width 289 height 38
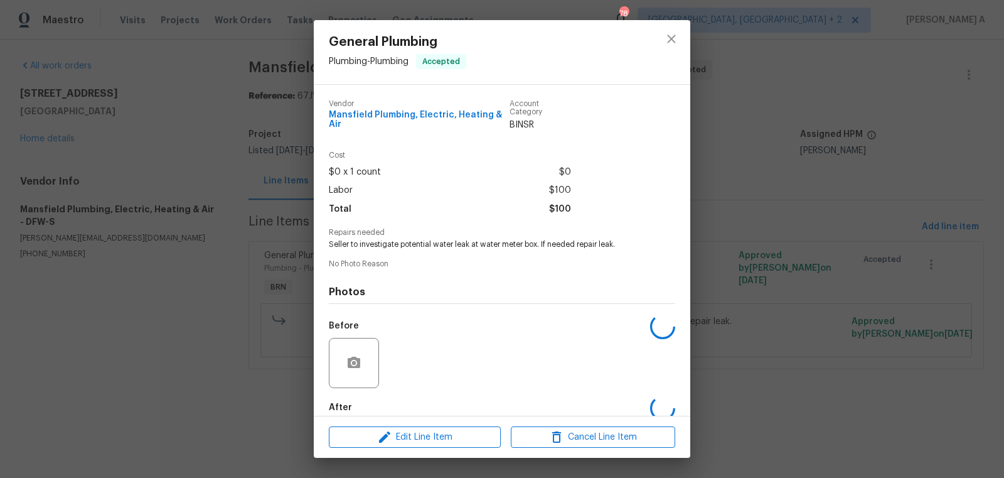
scroll to position [67, 0]
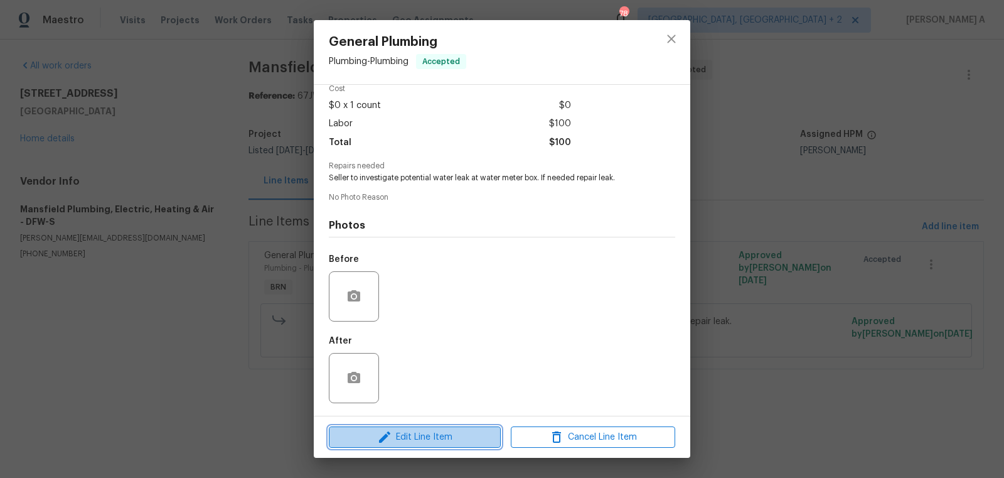
click at [449, 438] on span "Edit Line Item" at bounding box center [415, 437] width 164 height 16
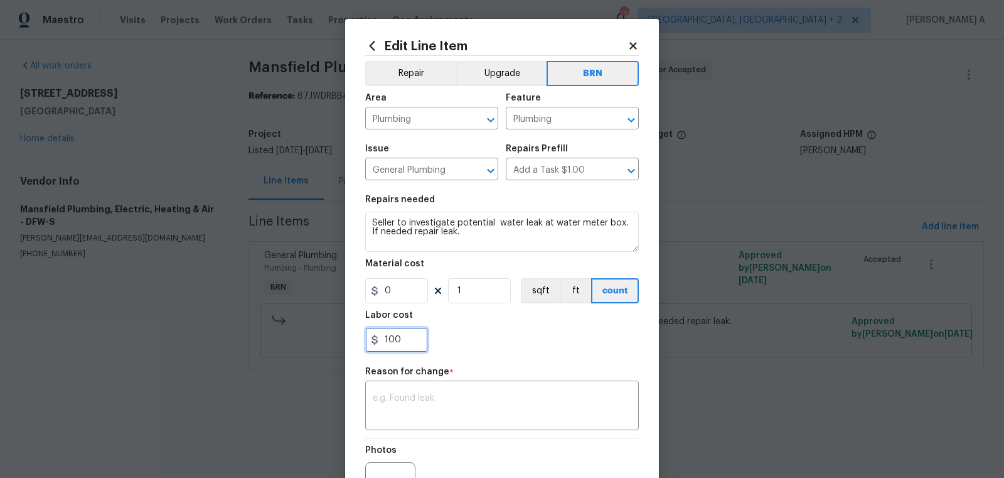
drag, startPoint x: 409, startPoint y: 340, endPoint x: 331, endPoint y: 339, distance: 78.5
click at [330, 340] on div "Edit Line Item Repair Upgrade BRN Area Plumbing ​ Feature Plumbing ​ Issue Gene…" at bounding box center [502, 239] width 1004 height 478
type input "425"
click at [420, 396] on textarea at bounding box center [502, 407] width 259 height 26
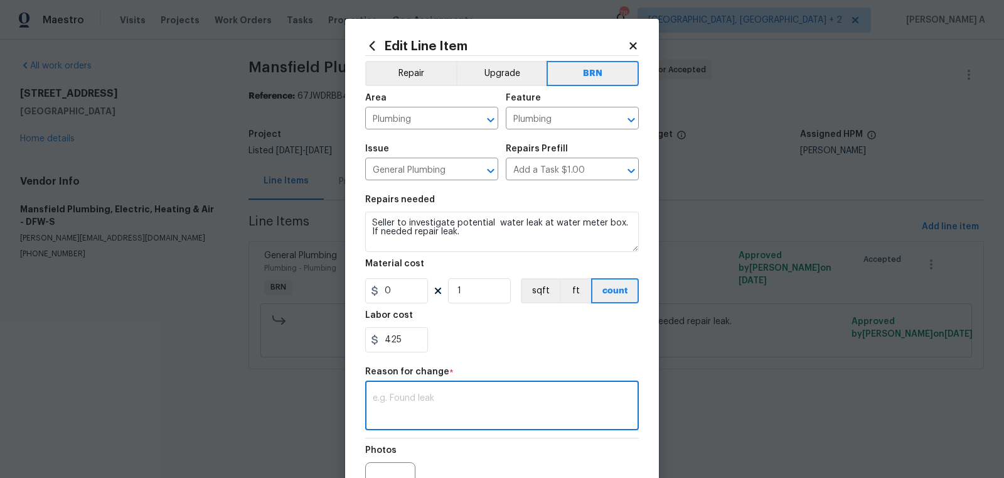
click at [387, 417] on textarea at bounding box center [502, 407] width 259 height 26
paste textarea "(AK) Updated per vendors final cost."
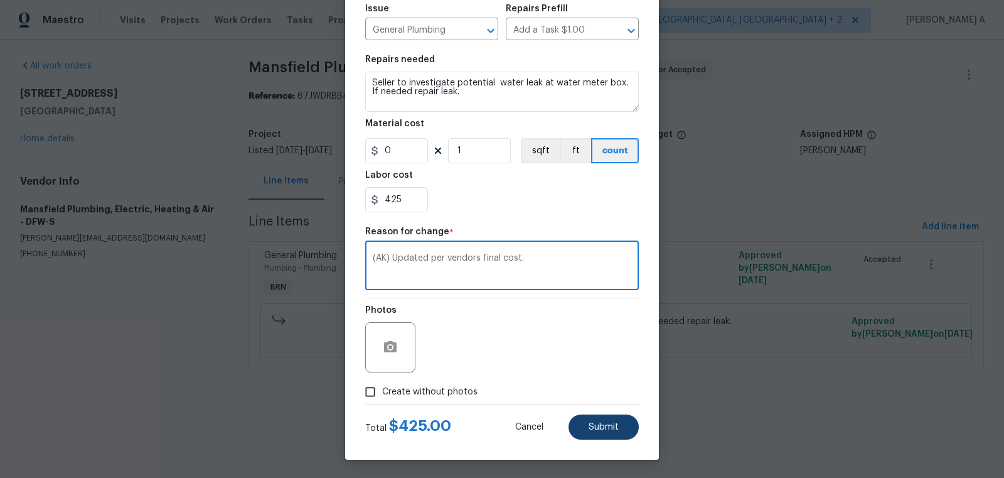
type textarea "(AK) Updated per vendors final cost."
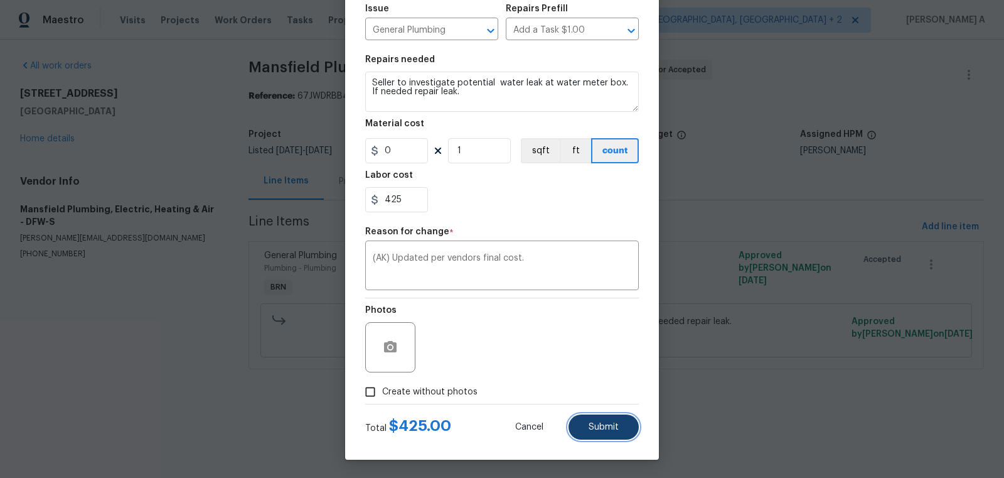
click at [593, 433] on button "Submit" at bounding box center [604, 426] width 70 height 25
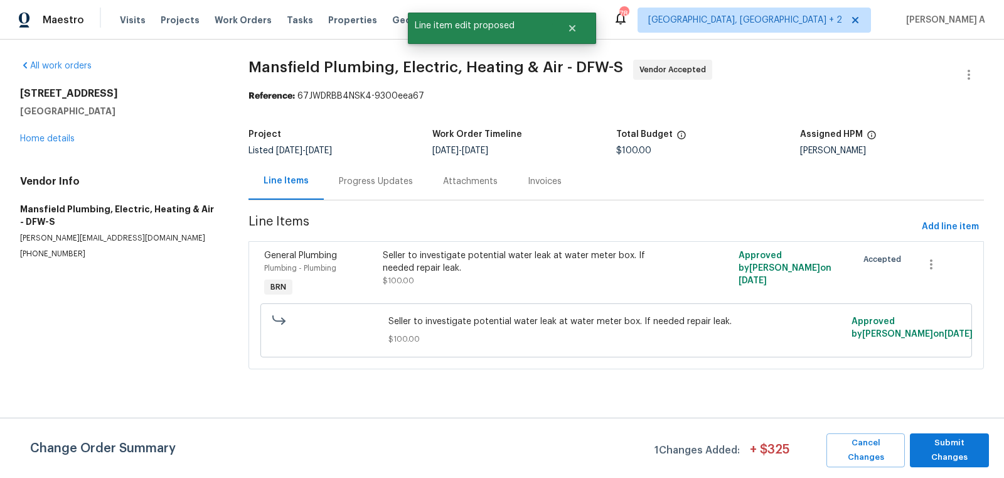
scroll to position [0, 0]
click at [944, 441] on span "Submit Changes" at bounding box center [949, 450] width 67 height 29
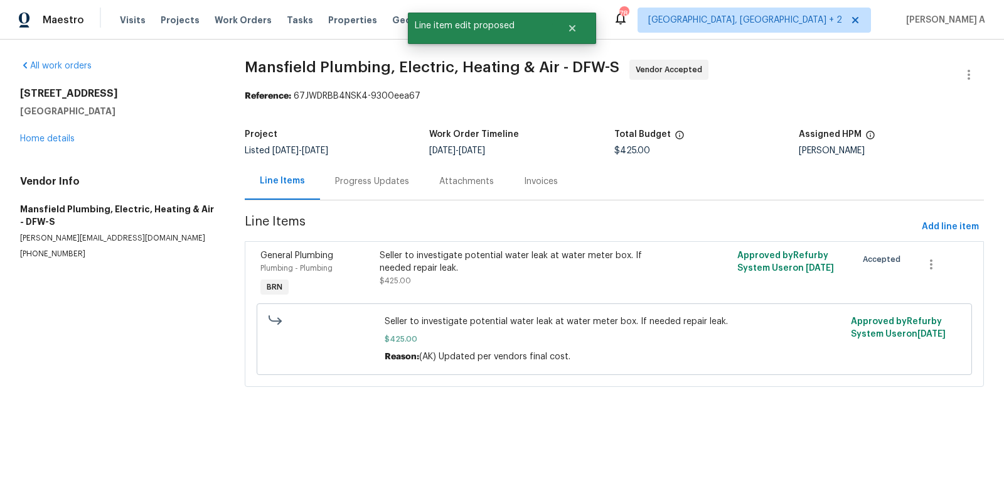
click at [367, 185] on div "Progress Updates" at bounding box center [372, 181] width 74 height 13
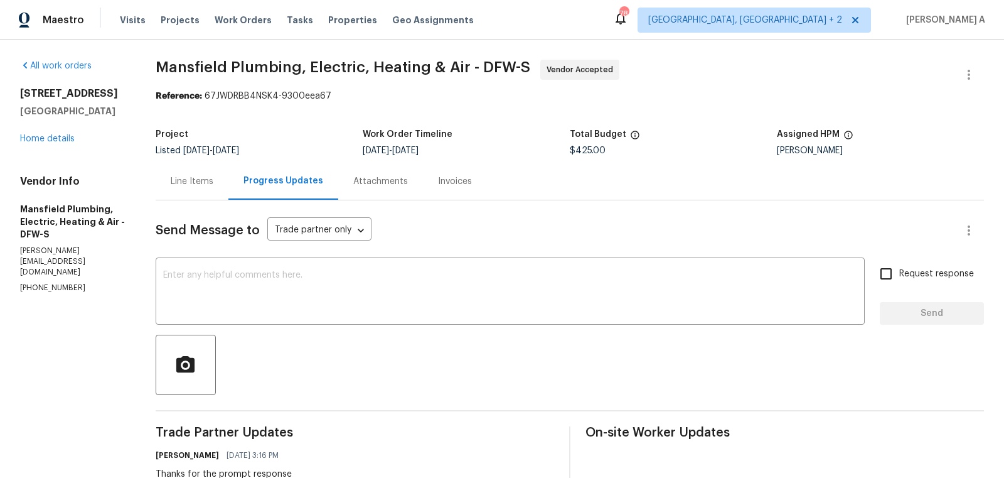
click at [217, 189] on div "Line Items" at bounding box center [192, 181] width 73 height 37
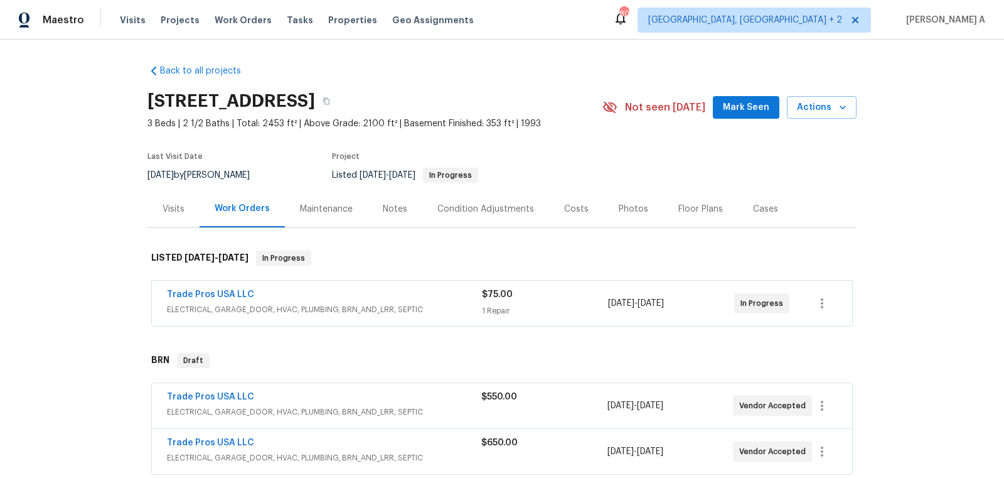
scroll to position [54, 0]
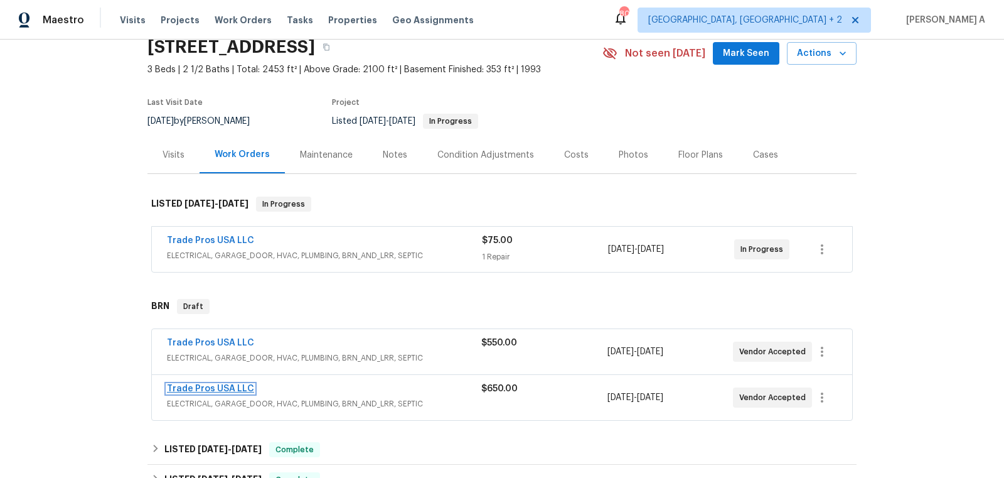
click at [222, 388] on link "Trade Pros USA LLC" at bounding box center [210, 388] width 87 height 9
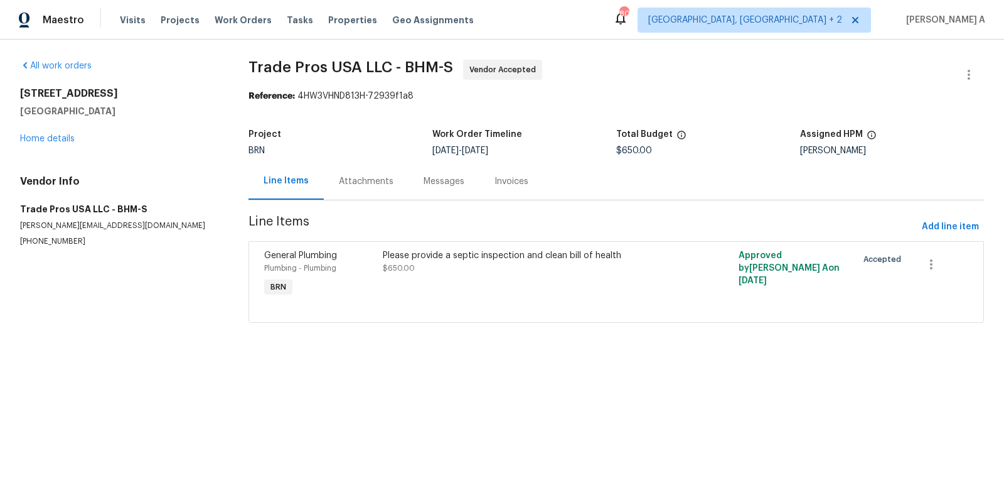
click at [324, 176] on div "Attachments" at bounding box center [366, 181] width 85 height 37
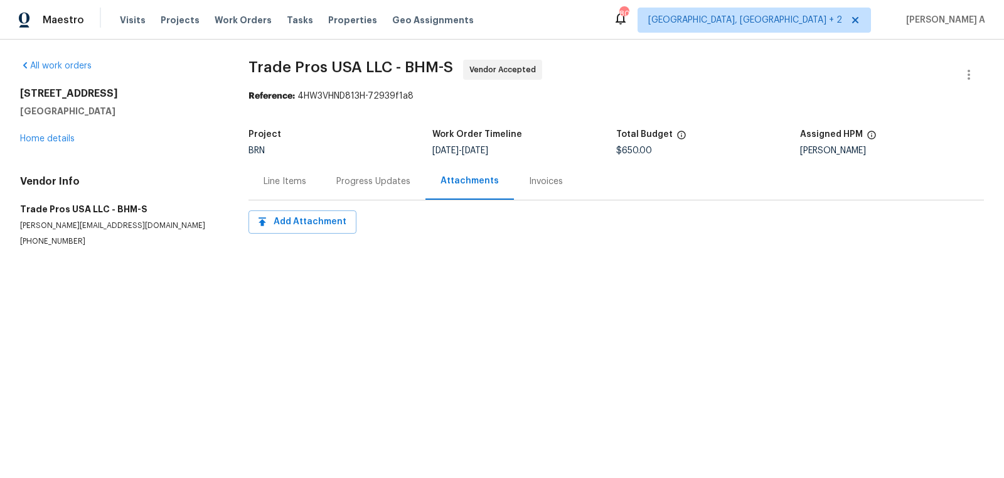
click at [362, 203] on section "Trade Pros USA LLC - BHM-S Vendor Accepted Reference: 4HW3VHND813H-72939f1a8 Pr…" at bounding box center [617, 168] width 736 height 217
click at [403, 195] on div "Progress Updates" at bounding box center [373, 181] width 104 height 37
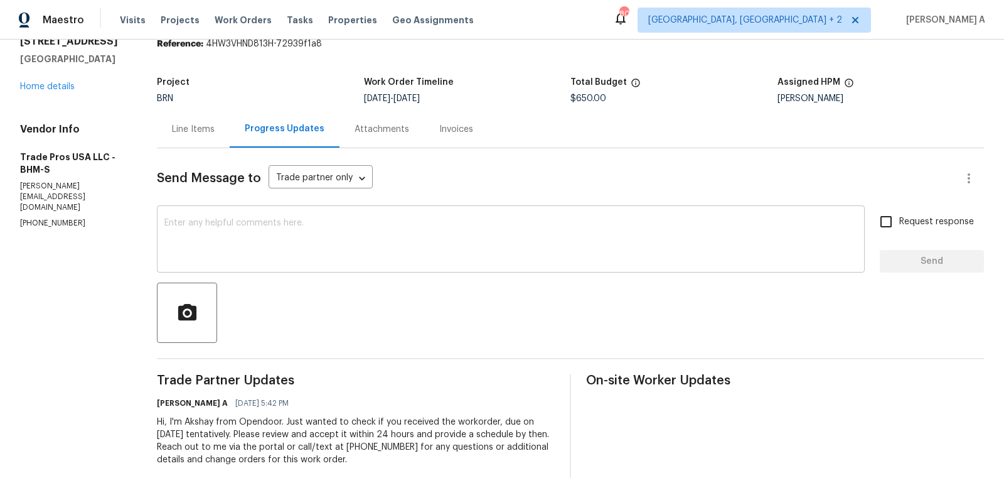
scroll to position [69, 0]
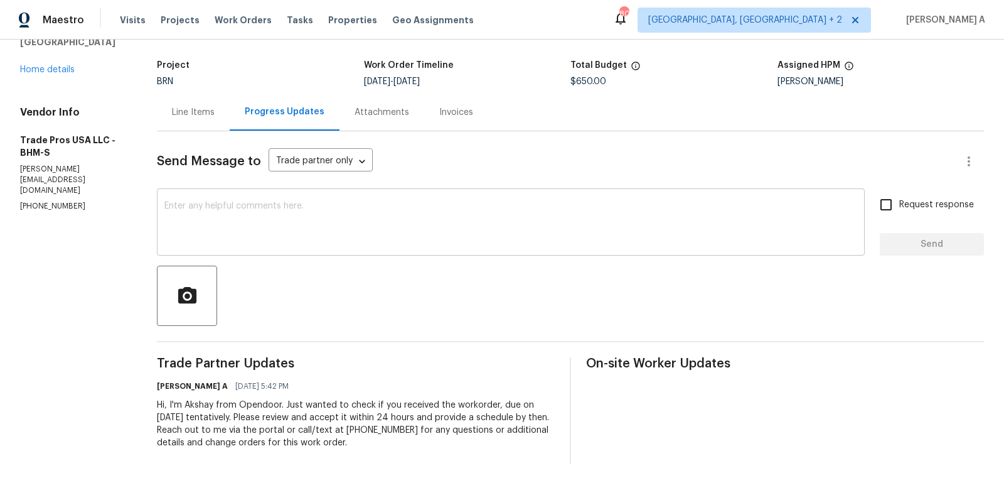
click at [372, 241] on textarea at bounding box center [510, 223] width 693 height 44
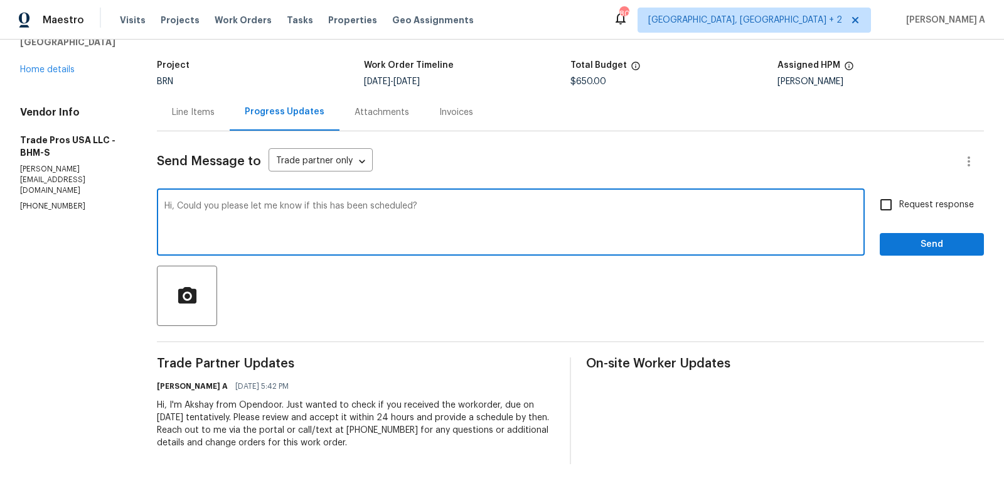
type textarea "Hi, Could you please let me know if this has been scheduled?"
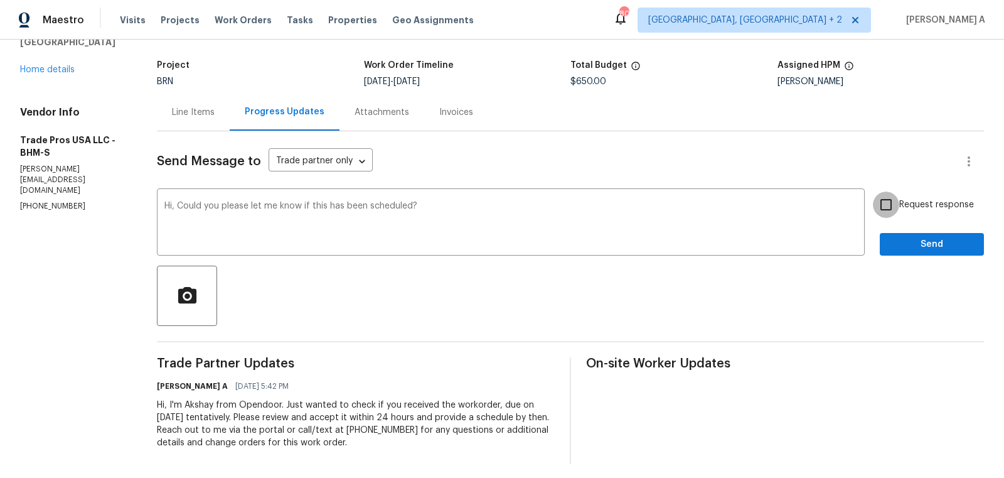
click at [898, 203] on input "Request response" at bounding box center [886, 204] width 26 height 26
checkbox input "true"
click at [934, 248] on span "Send" at bounding box center [932, 245] width 84 height 16
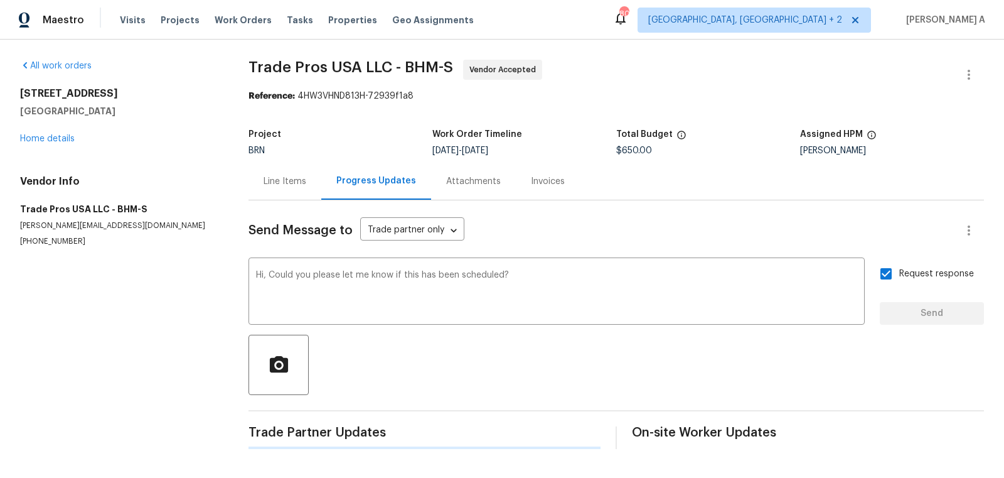
scroll to position [0, 0]
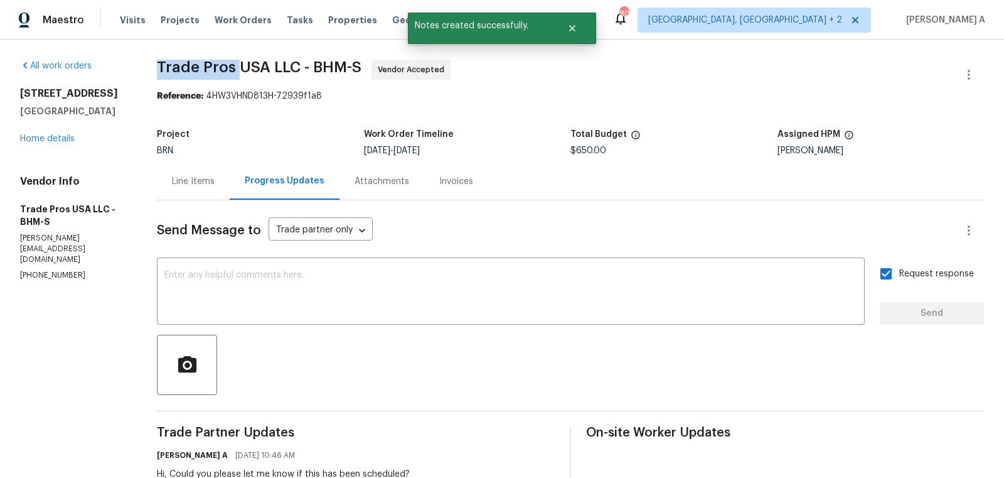
copy span "Trade Pros"
drag, startPoint x: 152, startPoint y: 67, endPoint x: 237, endPoint y: 66, distance: 85.4
click at [238, 66] on div "All work orders 806 14th Ave Pleasant Grove, AL 35127 Home details Vendor Info …" at bounding box center [502, 321] width 1004 height 562
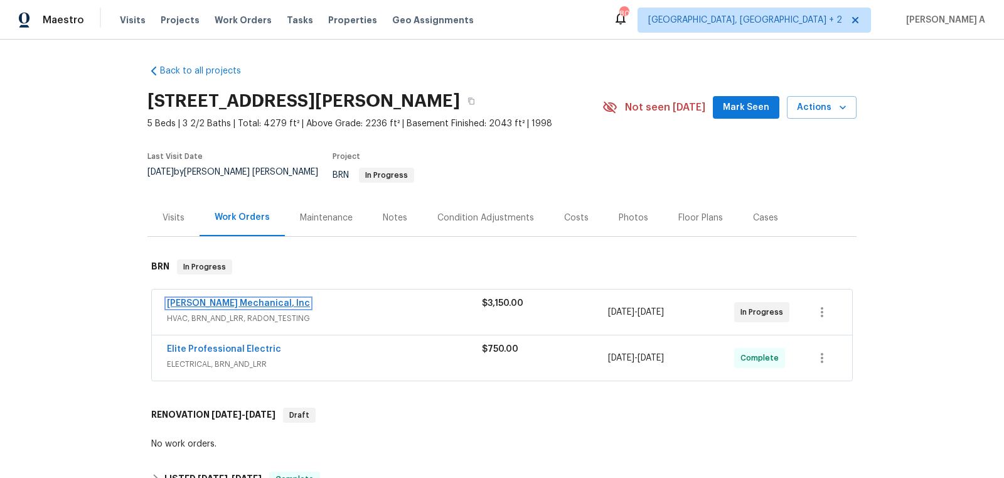
click at [224, 299] on link "JH Martin Mechanical, Inc" at bounding box center [238, 303] width 143 height 9
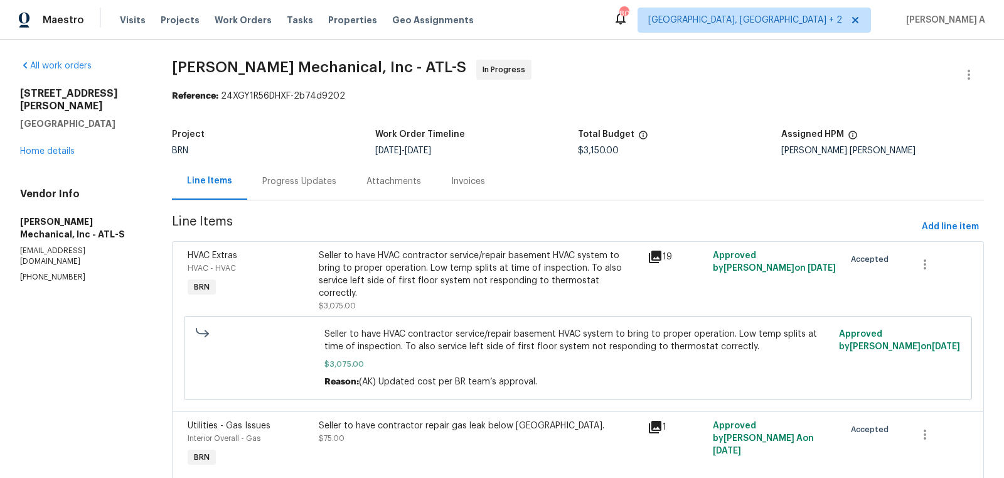
click at [307, 171] on div "Progress Updates" at bounding box center [299, 181] width 104 height 37
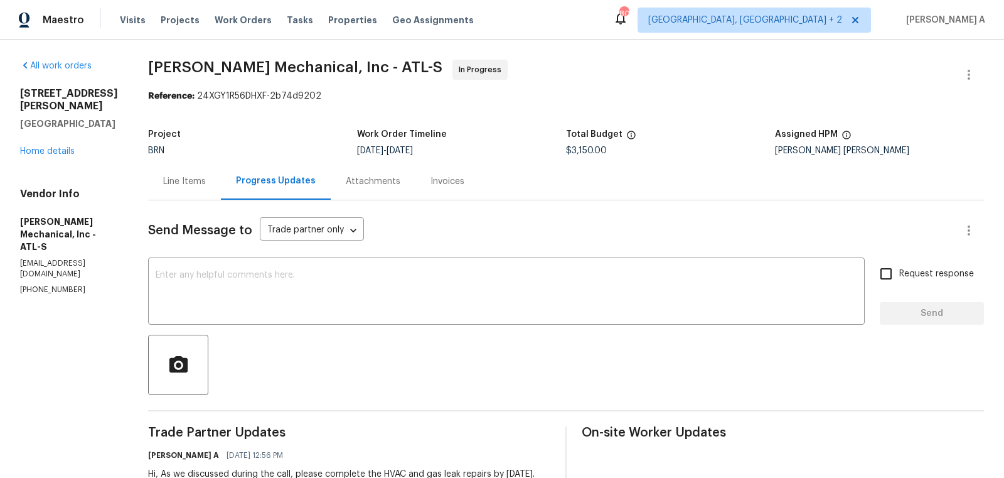
scroll to position [41, 0]
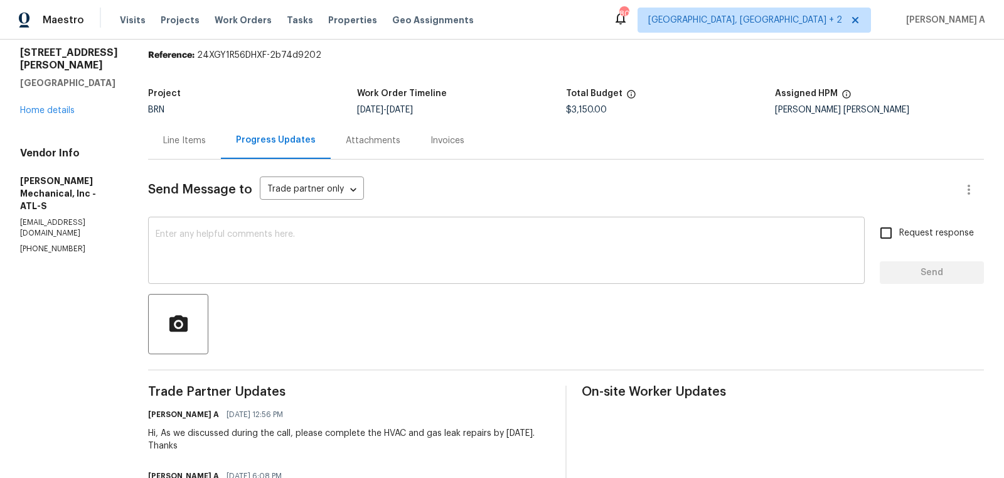
click at [426, 252] on textarea at bounding box center [507, 252] width 702 height 44
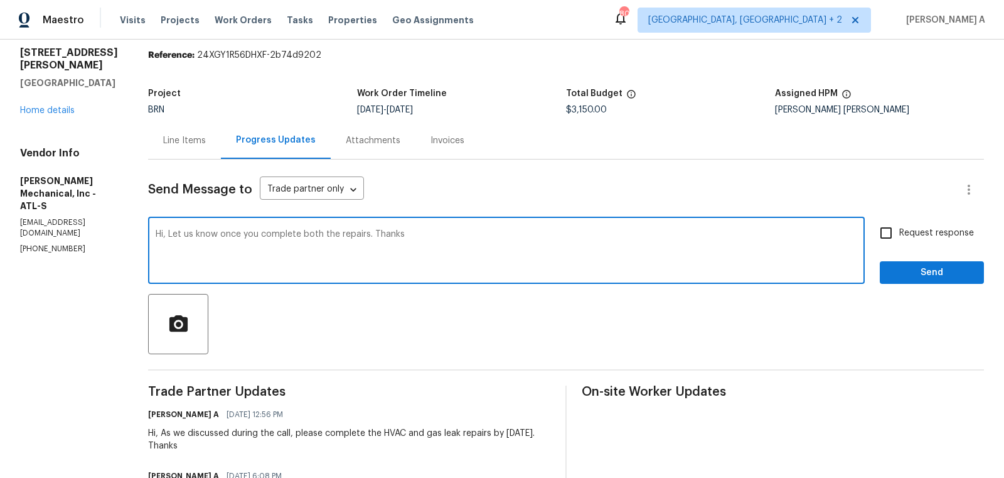
type textarea "Hi, Let us know once you complete both the repairs. Thanks"
click at [913, 236] on span "Request response" at bounding box center [936, 233] width 75 height 13
click at [899, 236] on input "Request response" at bounding box center [886, 233] width 26 height 26
checkbox input "true"
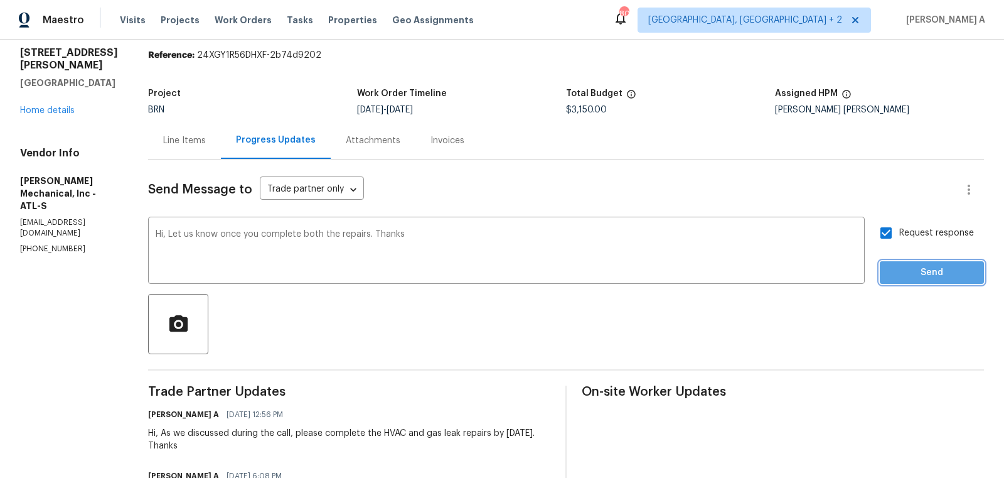
click at [934, 273] on span "Send" at bounding box center [932, 273] width 84 height 16
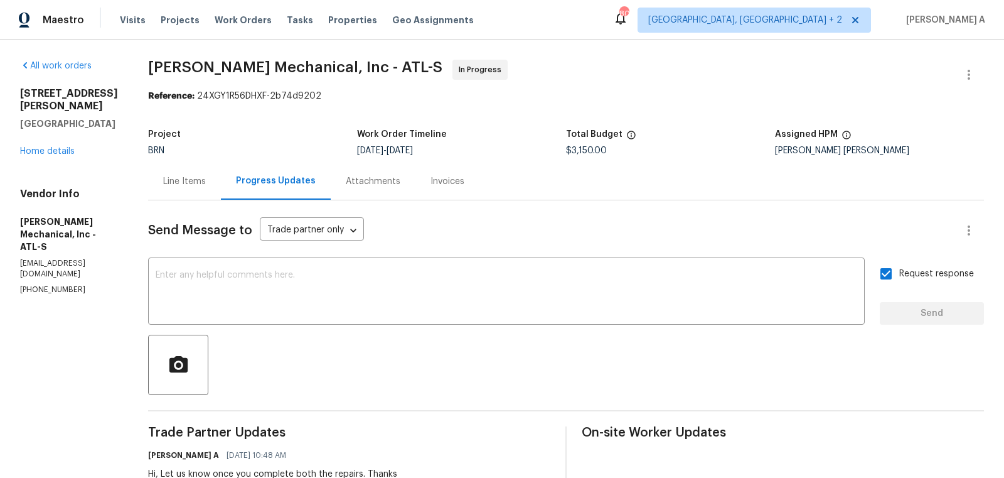
click at [215, 165] on div "Line Items" at bounding box center [184, 181] width 73 height 37
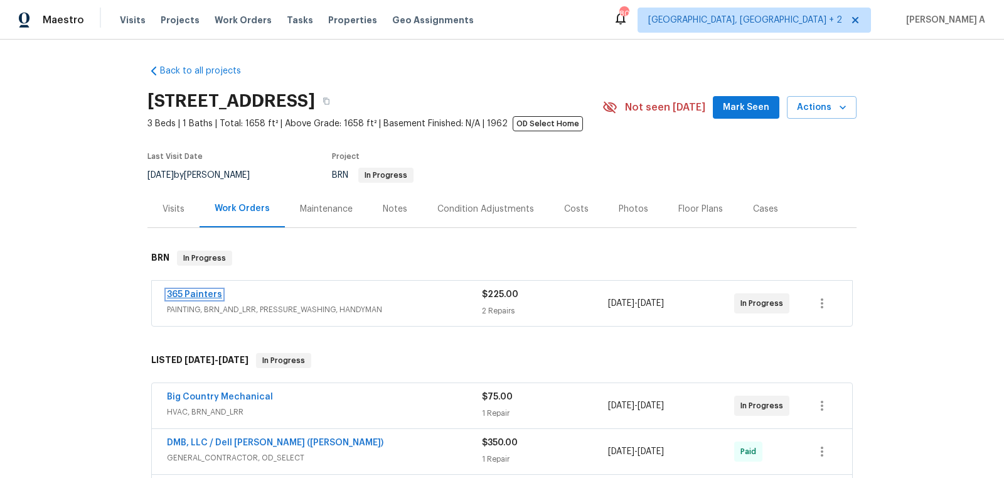
click at [196, 295] on link "365 Painters" at bounding box center [194, 294] width 55 height 9
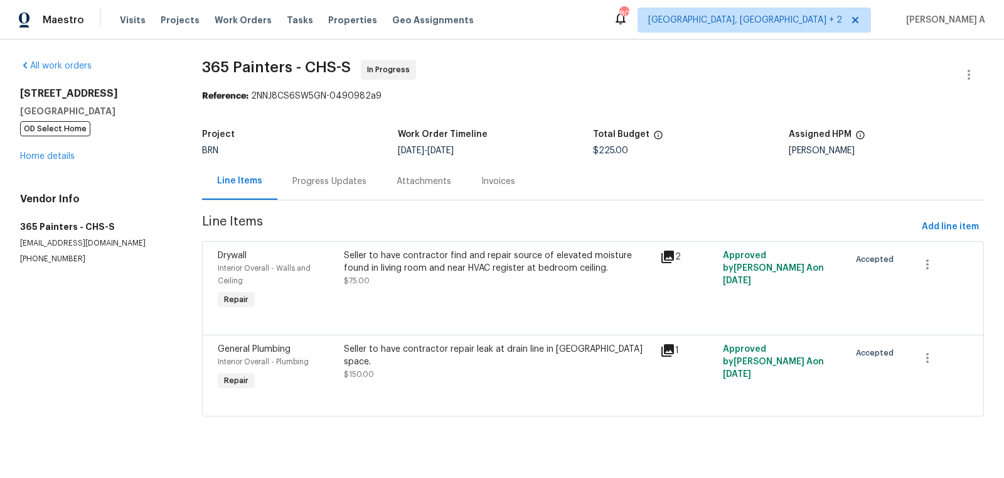
click at [324, 171] on div "Progress Updates" at bounding box center [329, 181] width 104 height 37
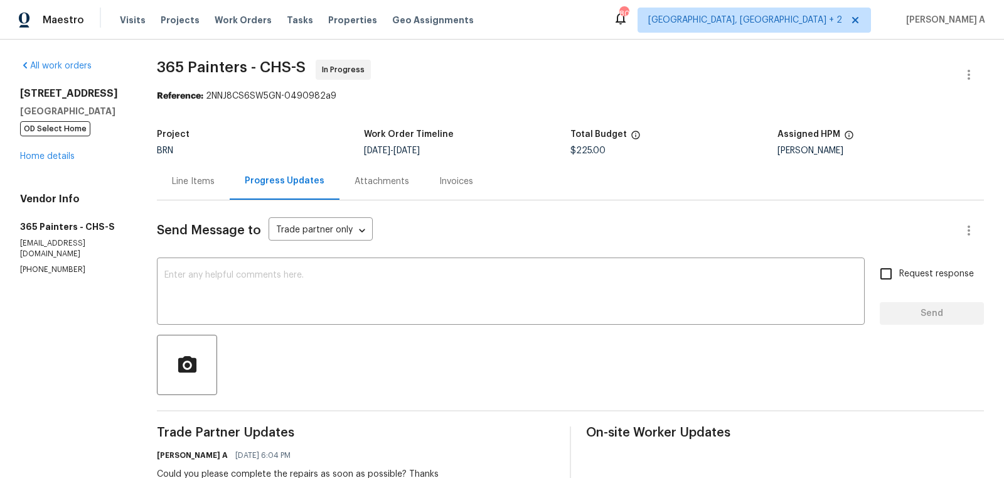
click at [412, 260] on div "Send Message to Trade partner only Trade partner only ​ x ​ Request response Se…" at bounding box center [570, 439] width 827 height 479
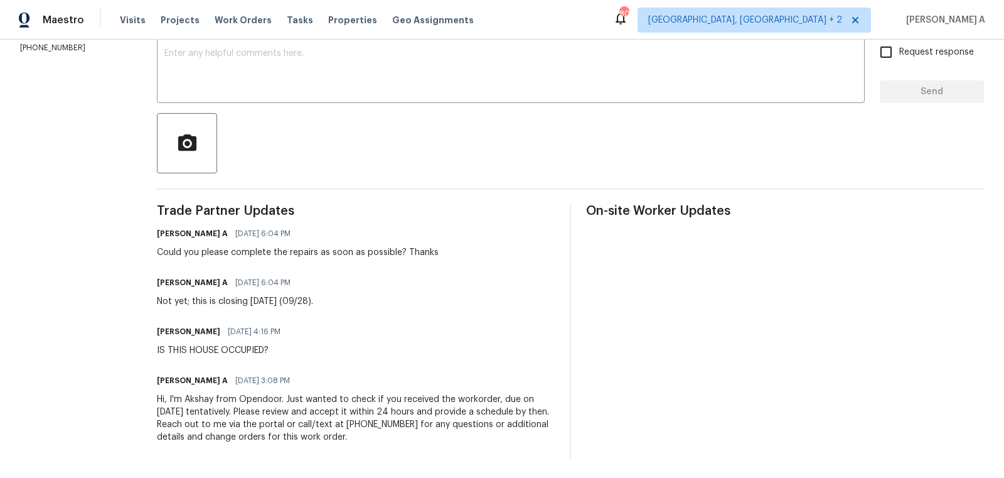
scroll to position [82, 0]
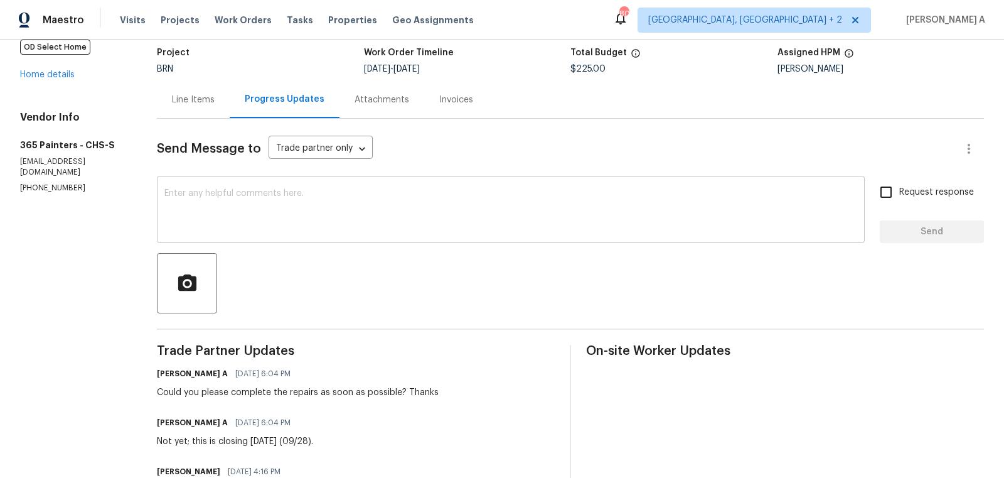
click at [255, 208] on textarea at bounding box center [510, 211] width 693 height 44
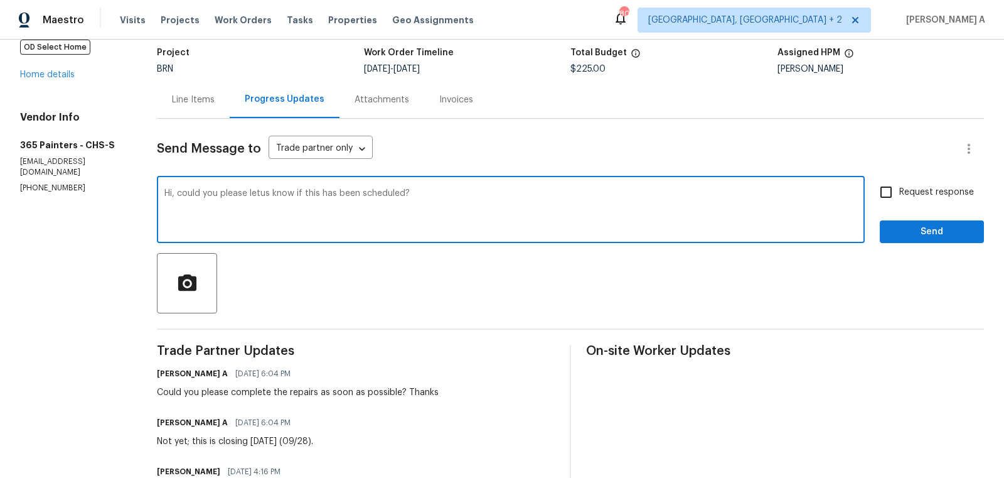
click at [0, 0] on qb-div "Replace with let us" at bounding box center [0, 0] width 0 height 0
type textarea "Hi, could you please let us know if this has been scheduled?"
click at [888, 192] on input "Request response" at bounding box center [886, 192] width 26 height 26
checkbox input "true"
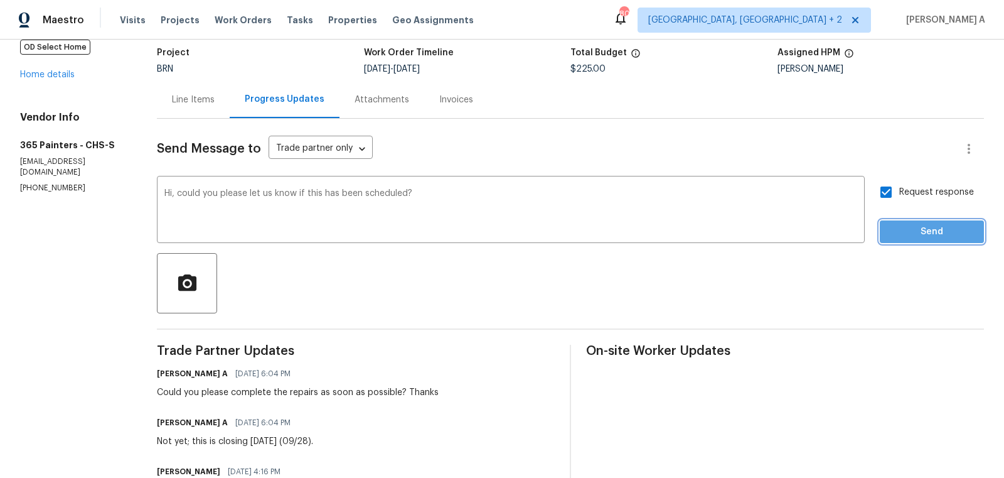
click at [939, 233] on span "Send" at bounding box center [932, 232] width 84 height 16
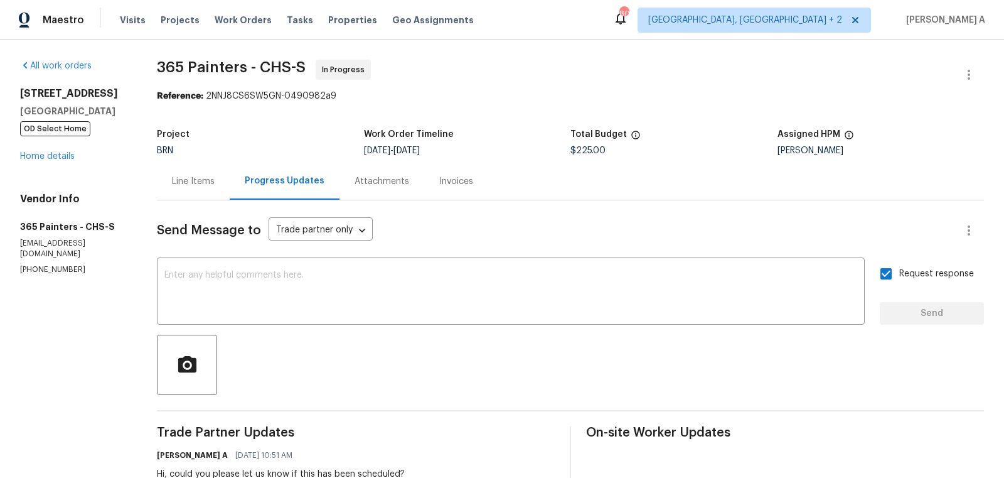
scroll to position [19, 0]
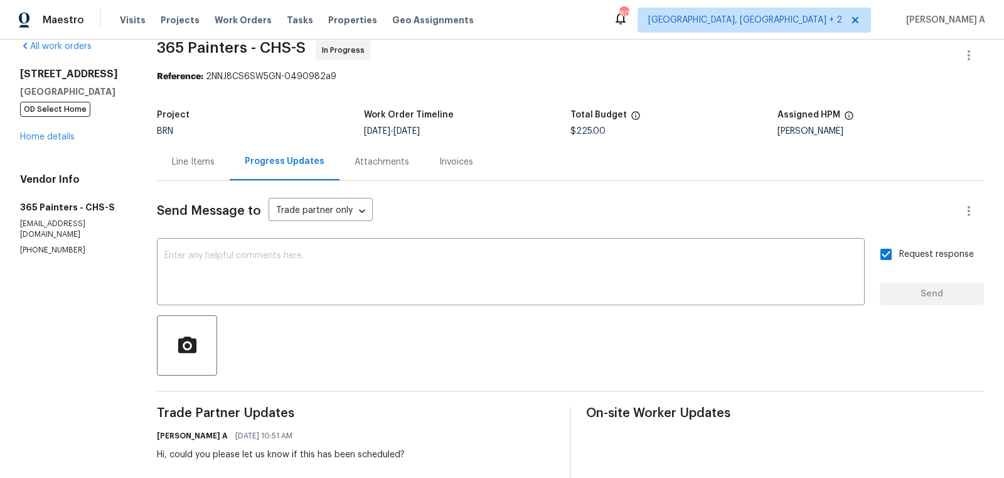
click at [205, 156] on div "Line Items" at bounding box center [193, 162] width 43 height 13
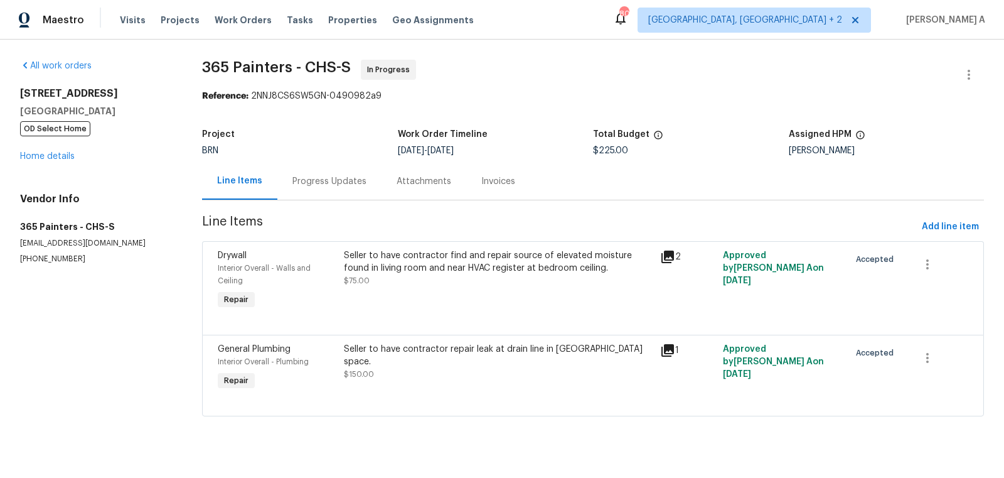
click at [318, 186] on div "Progress Updates" at bounding box center [329, 181] width 74 height 13
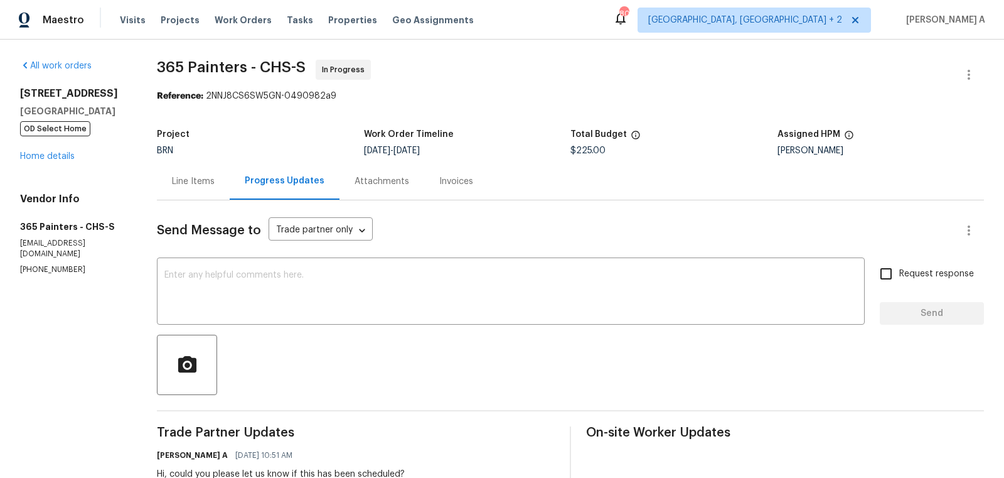
click at [193, 184] on div "Line Items" at bounding box center [193, 181] width 43 height 13
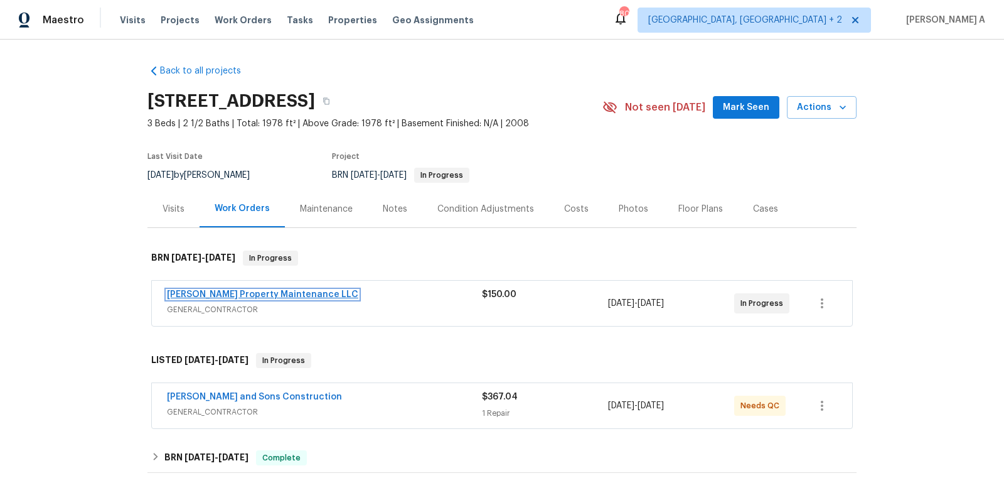
click at [234, 293] on link "Glen Property Maintenance LLC" at bounding box center [262, 294] width 191 height 9
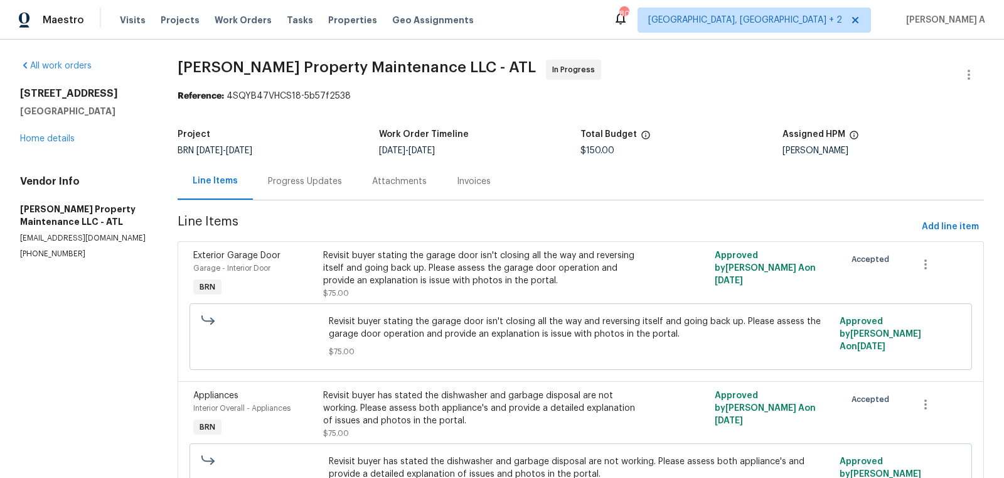
click at [341, 176] on div "Progress Updates" at bounding box center [305, 181] width 104 height 37
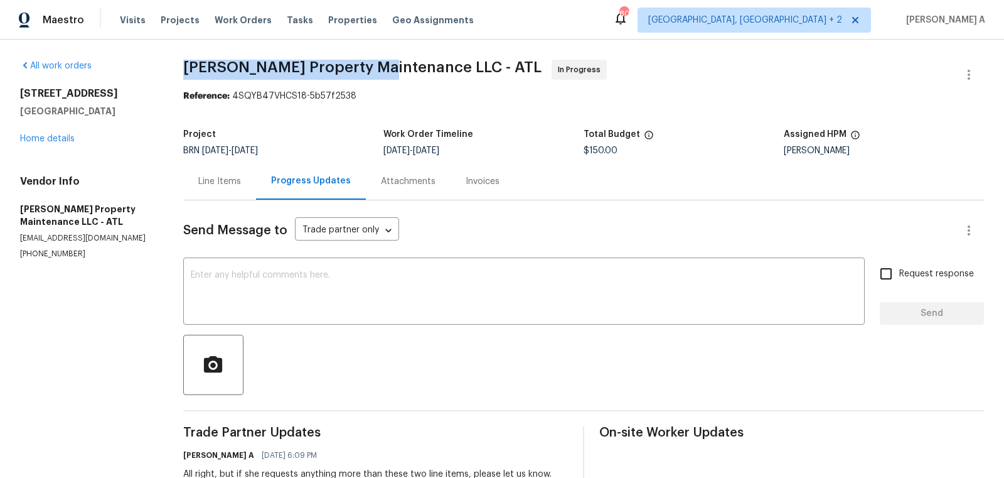
copy span "Glen Property Maintenance"
drag, startPoint x: 181, startPoint y: 61, endPoint x: 378, endPoint y: 63, distance: 197.1
click at [379, 63] on div "All work orders 4206 Weavers White Ln # 17 Austell, GA 30106 Home details Vendo…" at bounding box center [502, 401] width 1004 height 722
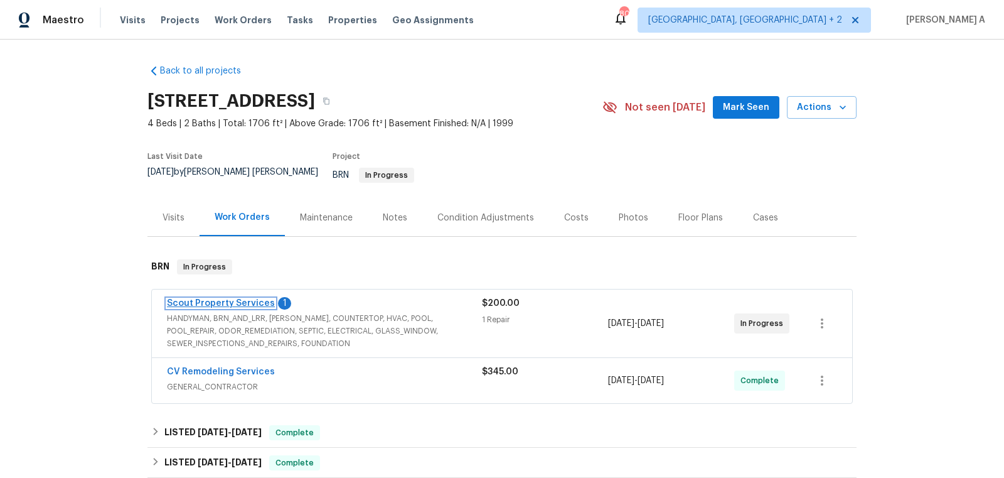
click at [237, 299] on link "Scout Property Services" at bounding box center [221, 303] width 108 height 9
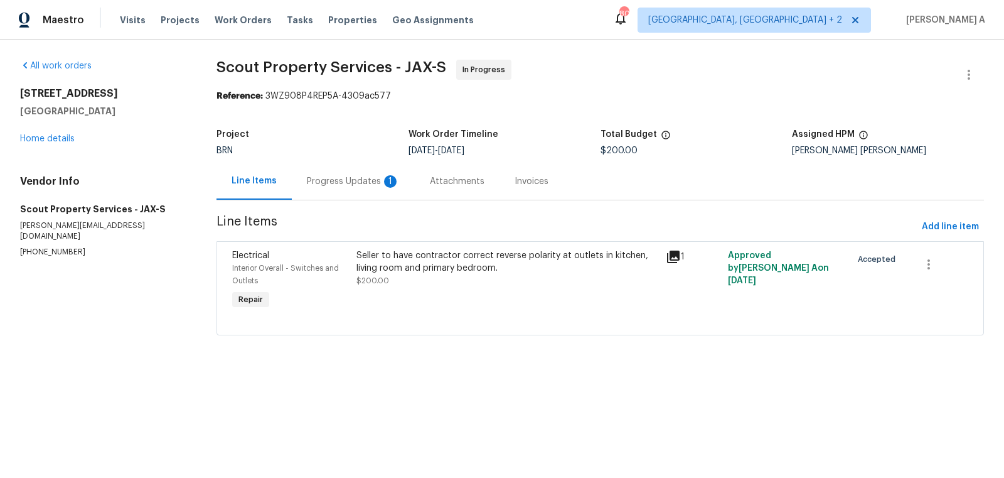
click at [340, 176] on div "Progress Updates 1" at bounding box center [353, 181] width 93 height 13
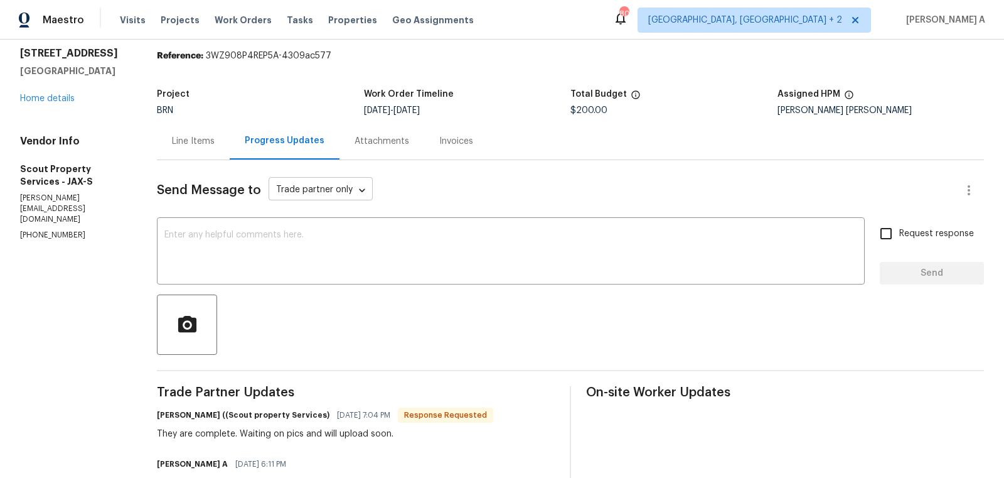
scroll to position [41, 0]
click at [397, 221] on div "x ​" at bounding box center [511, 251] width 708 height 64
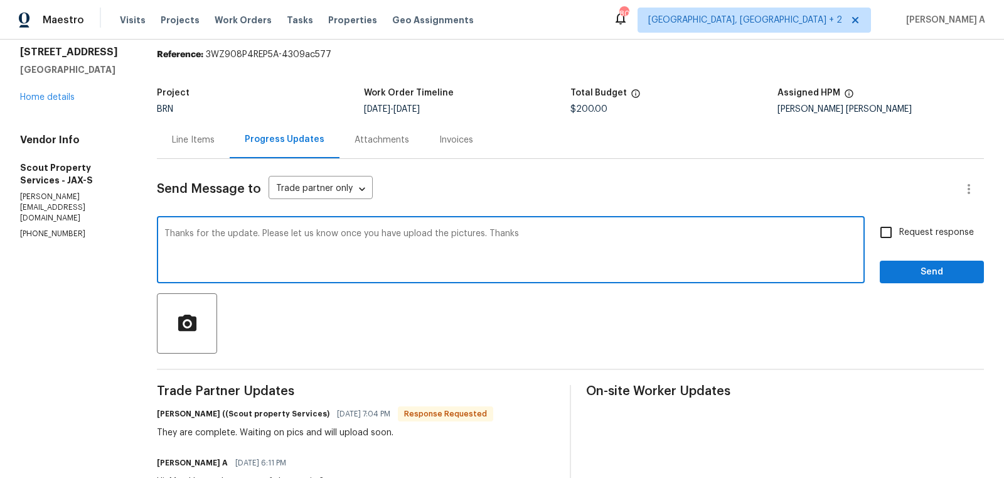
click at [565, 211] on div "Send Message to Trade partner only Trade partner only ​ Thanks for the update. …" at bounding box center [570, 374] width 827 height 431
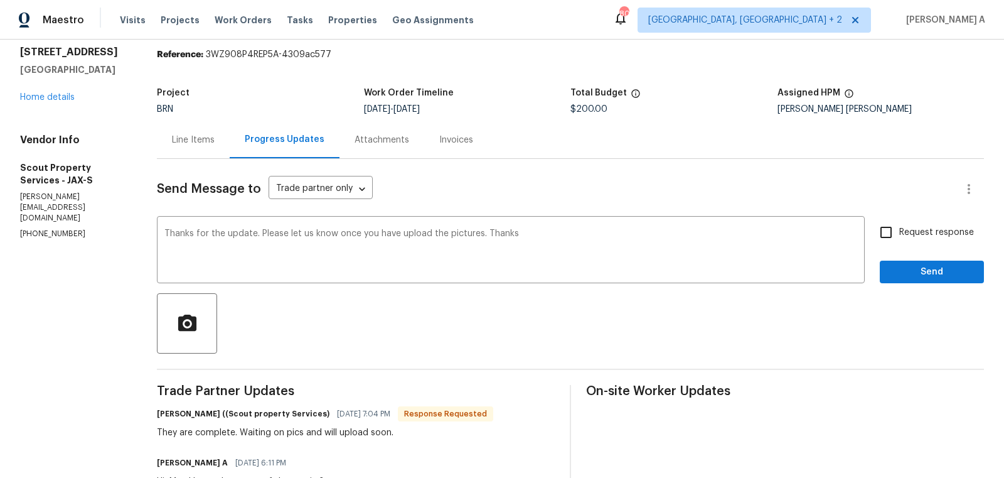
click at [0, 0] on span "Change the verb tense" at bounding box center [0, 0] width 0 height 0
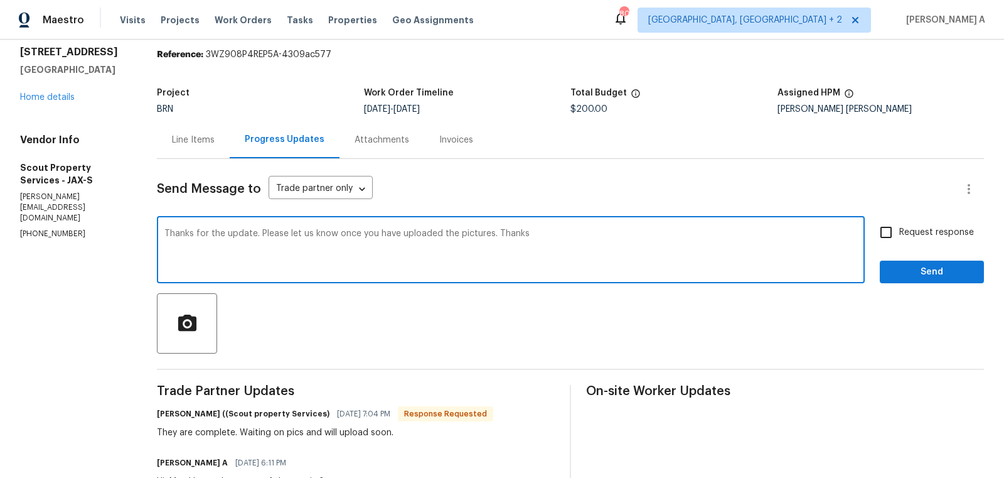
type textarea "Thanks for the update. Please let us know once you have uploaded the pictures. …"
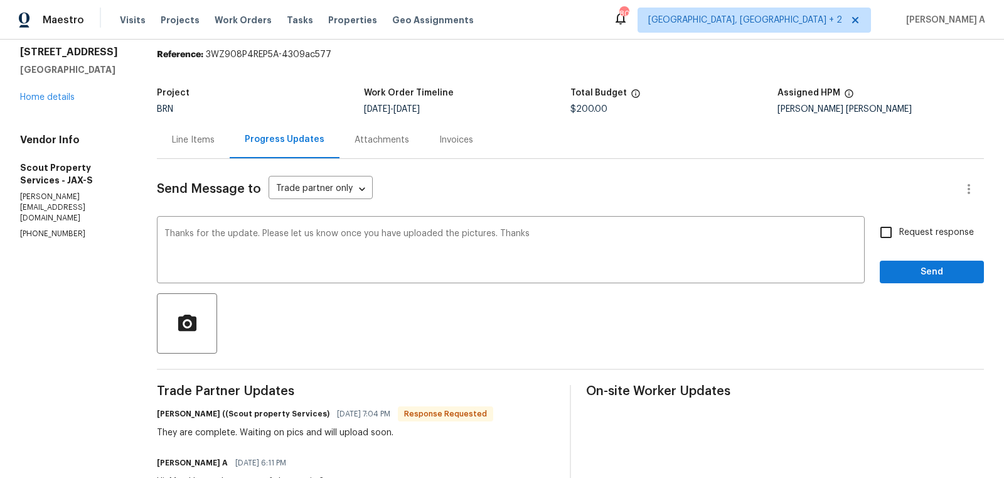
click at [908, 226] on span "Request response" at bounding box center [936, 232] width 75 height 13
click at [899, 226] on input "Request response" at bounding box center [886, 232] width 26 height 26
checkbox input "true"
click at [936, 279] on button "Send" at bounding box center [932, 271] width 104 height 23
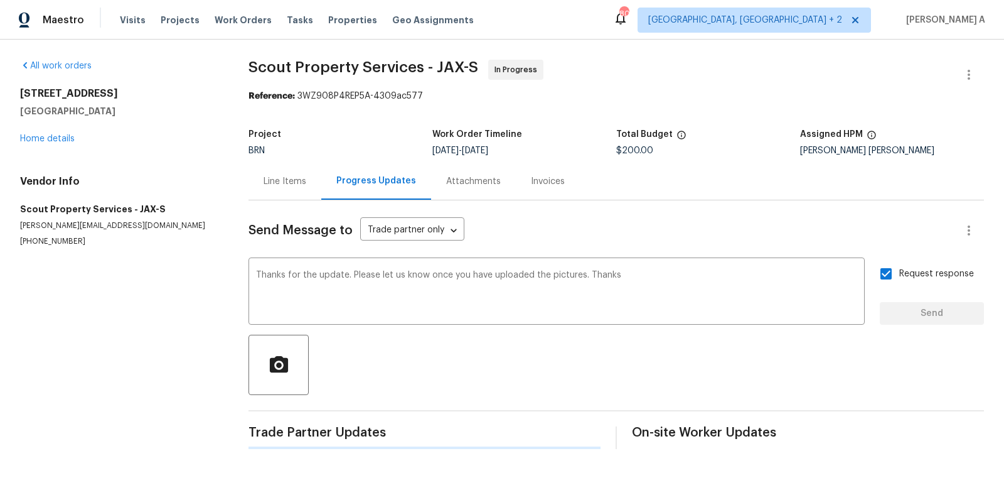
scroll to position [0, 0]
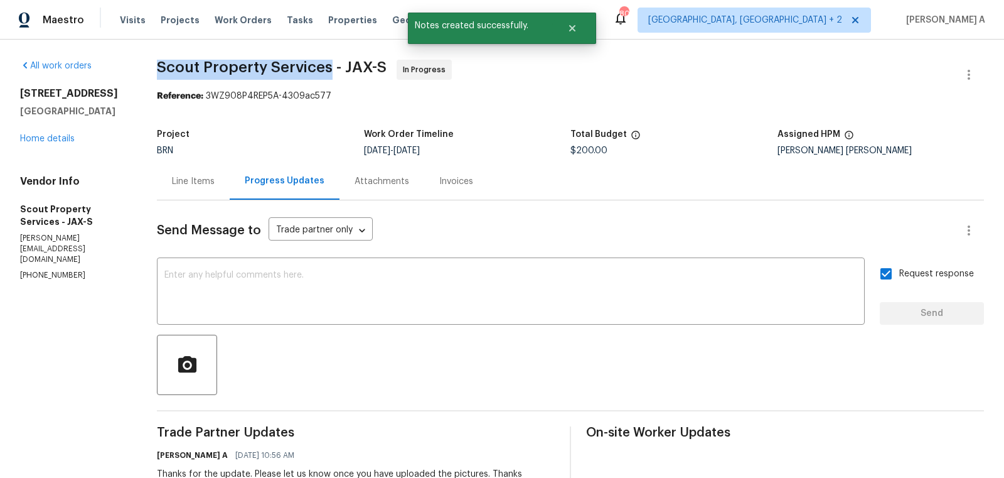
copy span "Scout Property Services"
drag, startPoint x: 155, startPoint y: 70, endPoint x: 330, endPoint y: 68, distance: 175.1
click at [330, 68] on div "All work orders 2884 Decidely St Green Cove Springs, FL 32043 Home details Vend…" at bounding box center [502, 370] width 1004 height 660
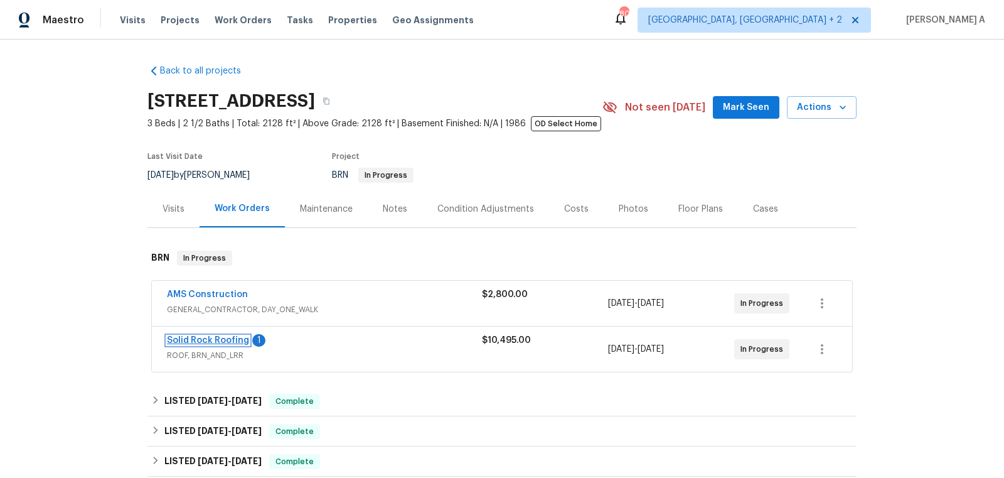
click at [223, 342] on link "Solid Rock Roofing" at bounding box center [208, 340] width 82 height 9
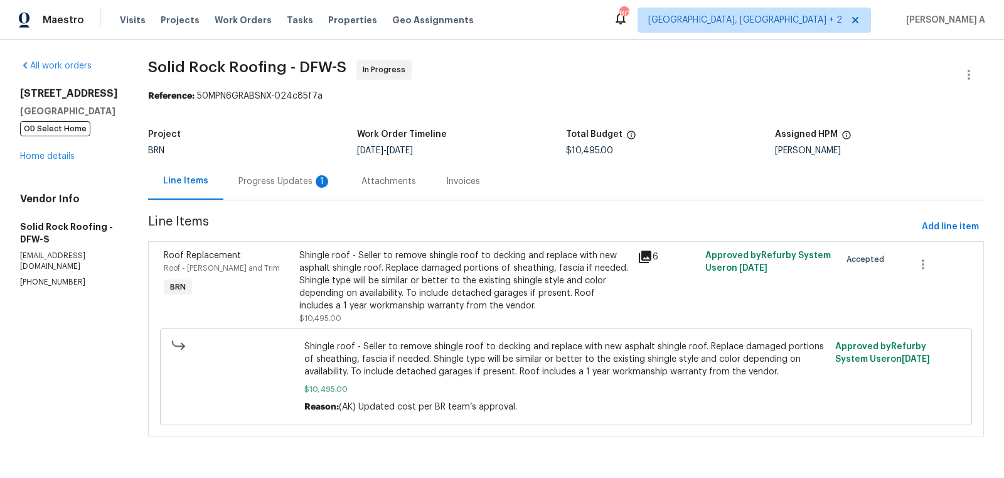
click at [295, 183] on div "Progress Updates 1" at bounding box center [284, 181] width 93 height 13
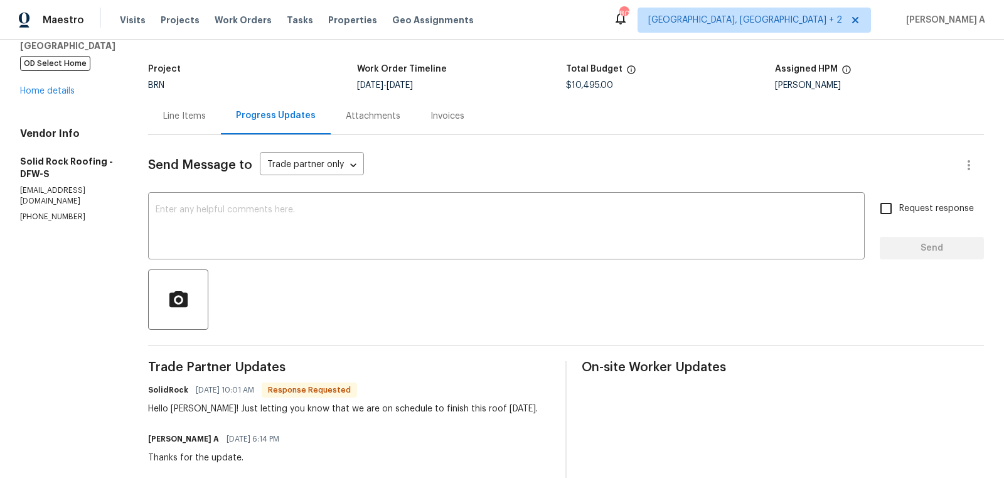
scroll to position [67, 0]
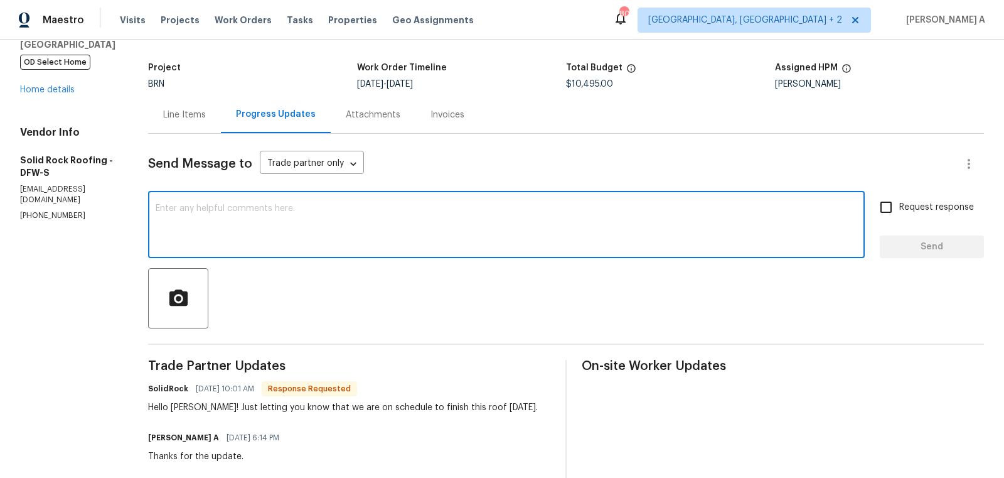
click at [373, 210] on textarea at bounding box center [507, 226] width 702 height 44
type textarea "Thanks for the confirmation!"
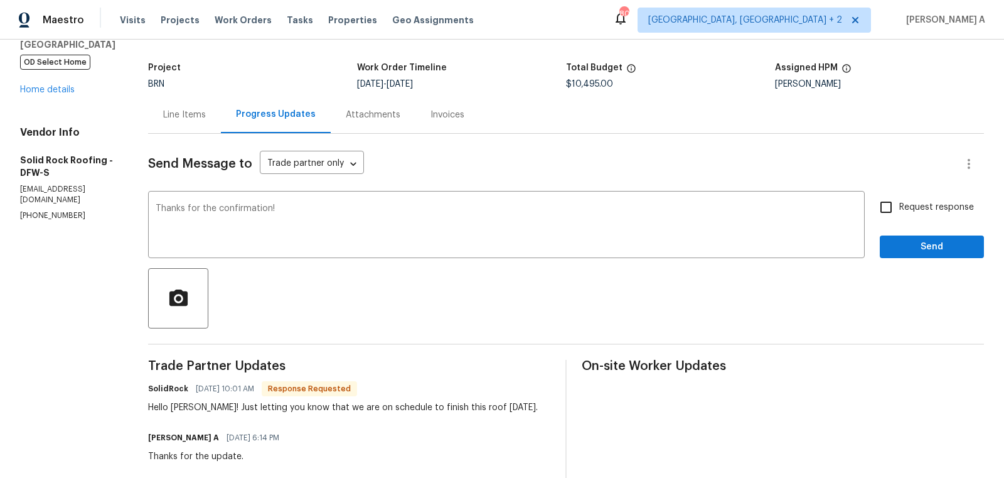
click at [910, 215] on label "Request response" at bounding box center [923, 207] width 101 height 26
click at [899, 215] on input "Request response" at bounding box center [886, 207] width 26 height 26
checkbox input "true"
click at [935, 248] on span "Send" at bounding box center [932, 247] width 84 height 16
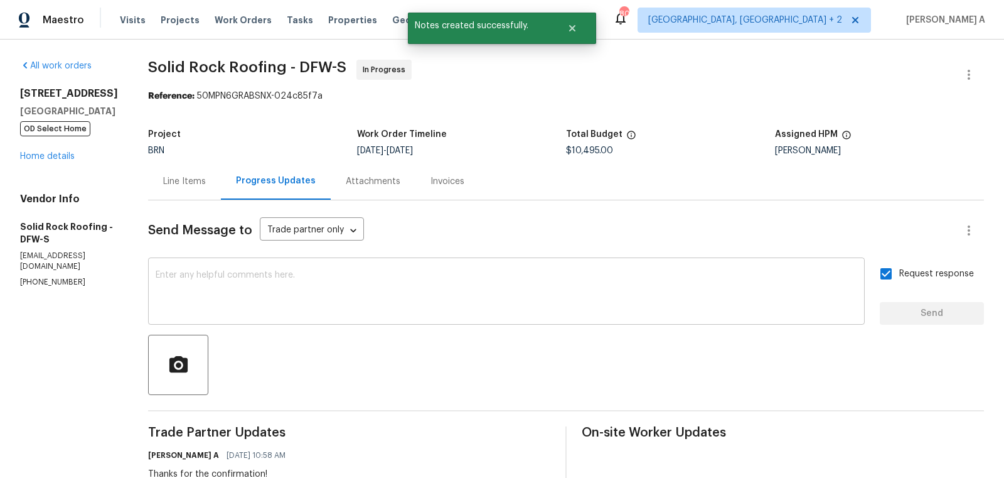
click at [452, 290] on textarea at bounding box center [507, 293] width 702 height 44
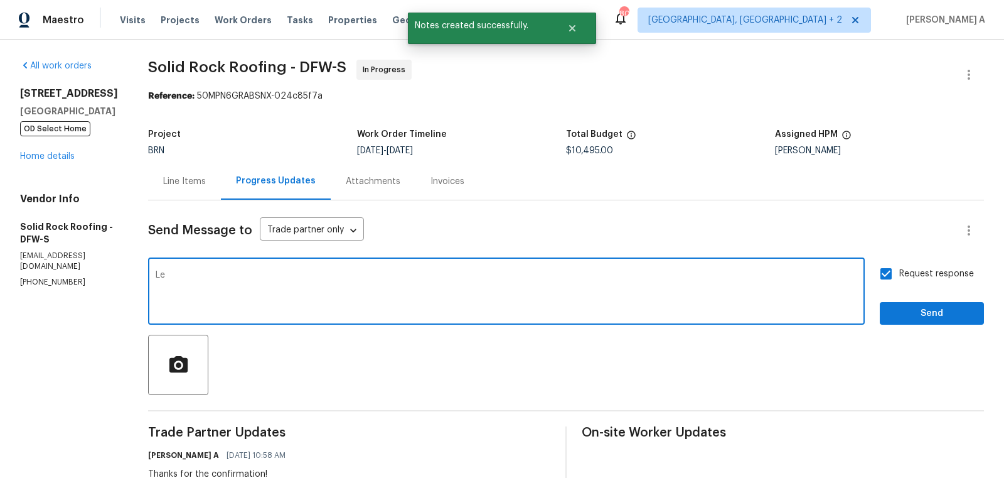
type textarea "L"
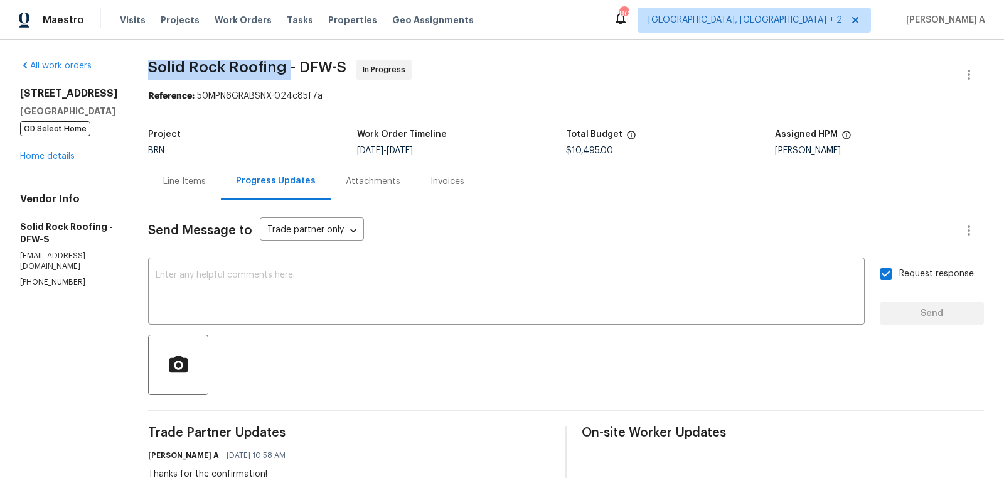
copy span "Solid Rock Roofing"
drag, startPoint x: 144, startPoint y: 66, endPoint x: 286, endPoint y: 65, distance: 141.8
click at [67, 158] on link "Home details" at bounding box center [47, 156] width 55 height 9
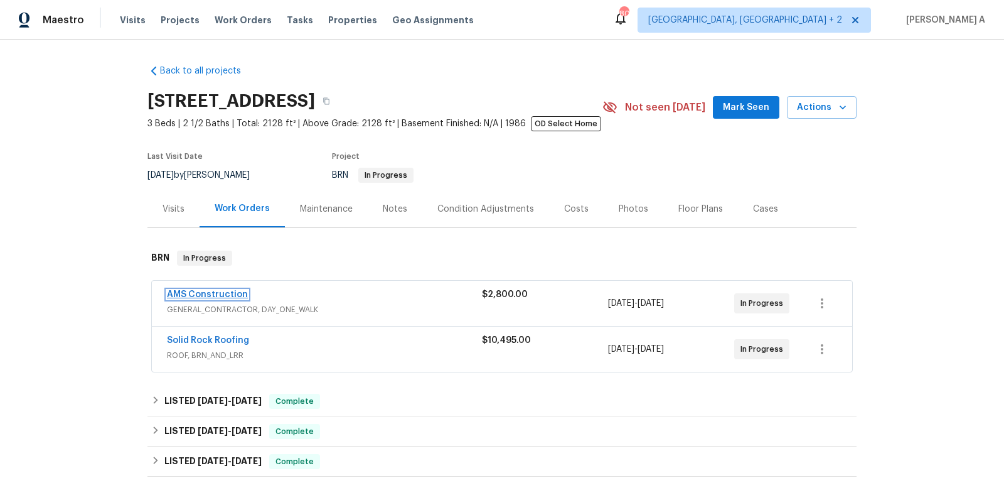
click at [207, 294] on link "AMS Construction" at bounding box center [207, 294] width 81 height 9
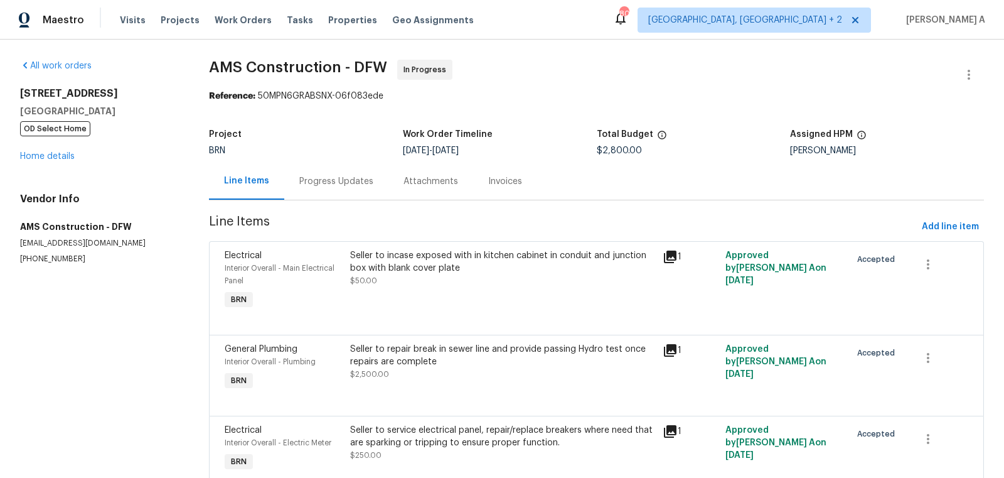
click at [338, 179] on div "Progress Updates" at bounding box center [336, 181] width 74 height 13
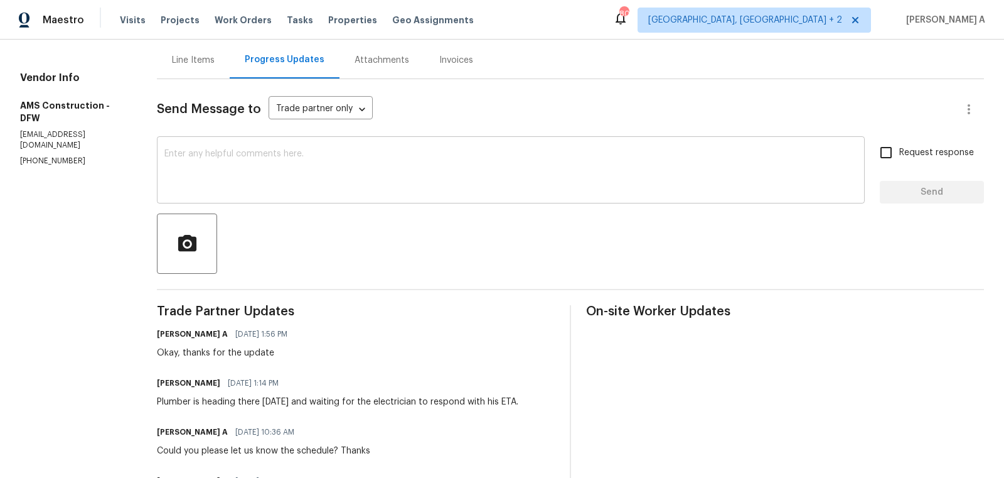
scroll to position [124, 0]
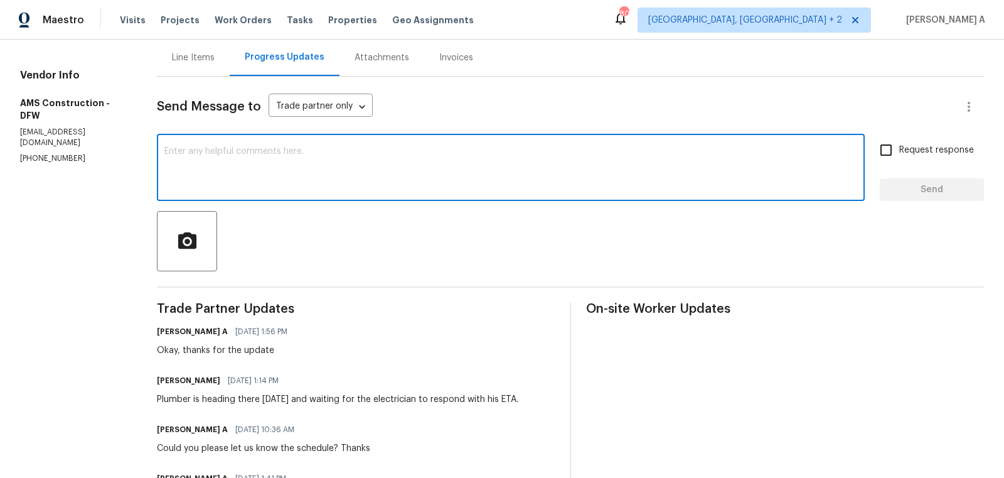
click at [340, 188] on textarea at bounding box center [510, 169] width 693 height 44
type textarea "Hi, May I know the status of the plumbing work?"
click at [340, 188] on textarea "Hi, May I know the status of the plumbing work?" at bounding box center [510, 169] width 693 height 44
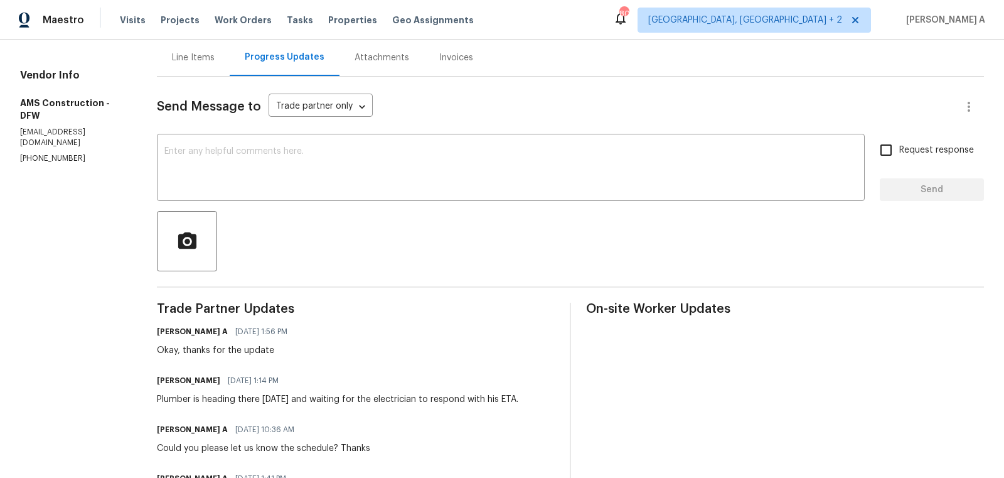
click at [184, 63] on div "Line Items" at bounding box center [193, 57] width 43 height 13
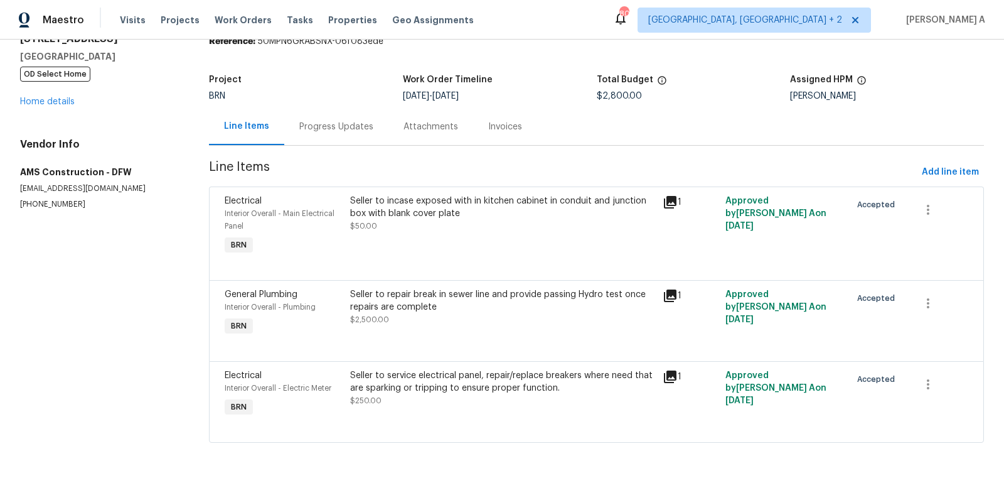
click at [317, 138] on div "Progress Updates" at bounding box center [336, 126] width 104 height 37
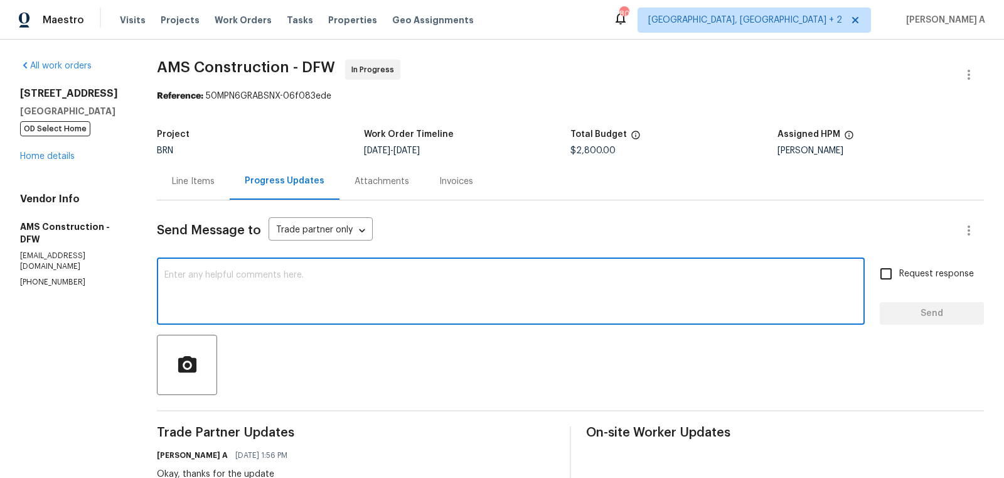
click at [327, 279] on textarea at bounding box center [510, 293] width 693 height 44
paste textarea "Hi, May I know the status of the plumbing work?"
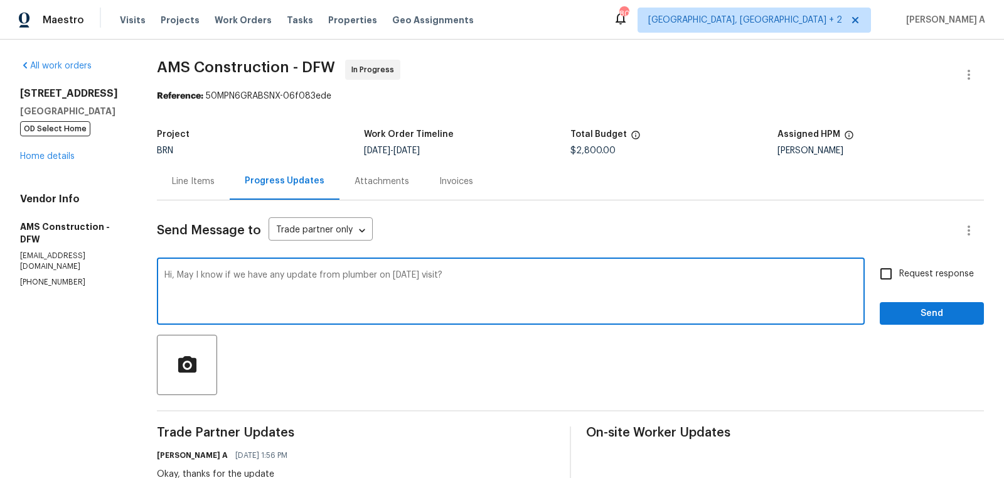
click at [371, 284] on textarea "Hi, May I know if we have any update from plumber on yesterday's visit?" at bounding box center [510, 293] width 693 height 44
click at [0, 0] on icon "Paraphrase text" at bounding box center [0, 0] width 0 height 0
click at [0, 0] on icon "Text is too long. Try paraphrasing shorter sections." at bounding box center [0, 0] width 0 height 0
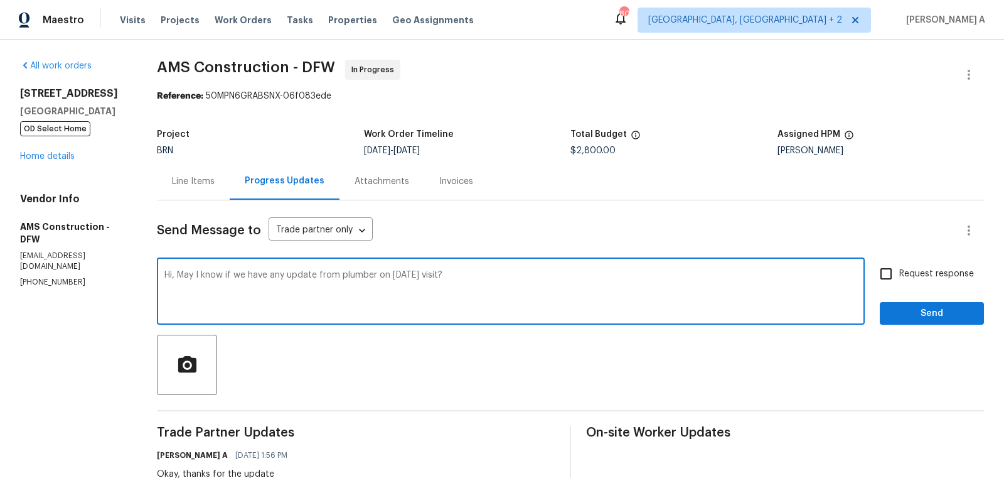
click at [0, 0] on div "Would you please let me know if the plumber has provided any updates regarding …" at bounding box center [0, 0] width 0 height 0
type textarea "Hi, Would you please let me know if the plumber has provided any updates regard…"
click at [899, 277] on input "Request response" at bounding box center [886, 273] width 26 height 26
checkbox input "true"
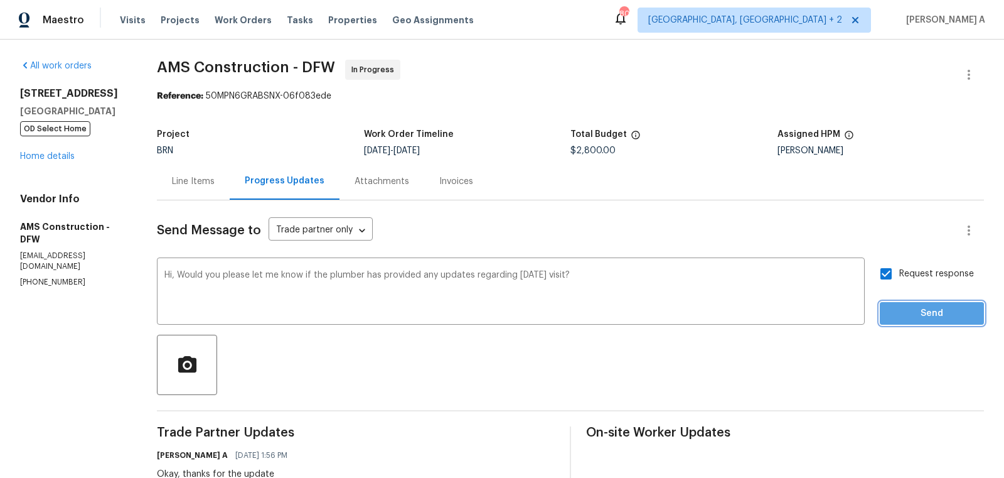
click at [921, 314] on span "Send" at bounding box center [932, 314] width 84 height 16
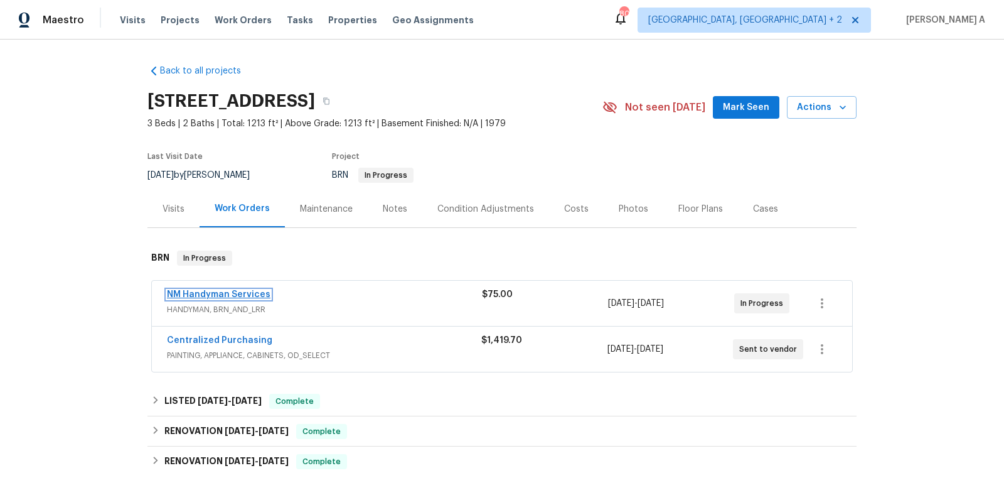
click at [213, 291] on link "NM Handyman Services" at bounding box center [219, 294] width 104 height 9
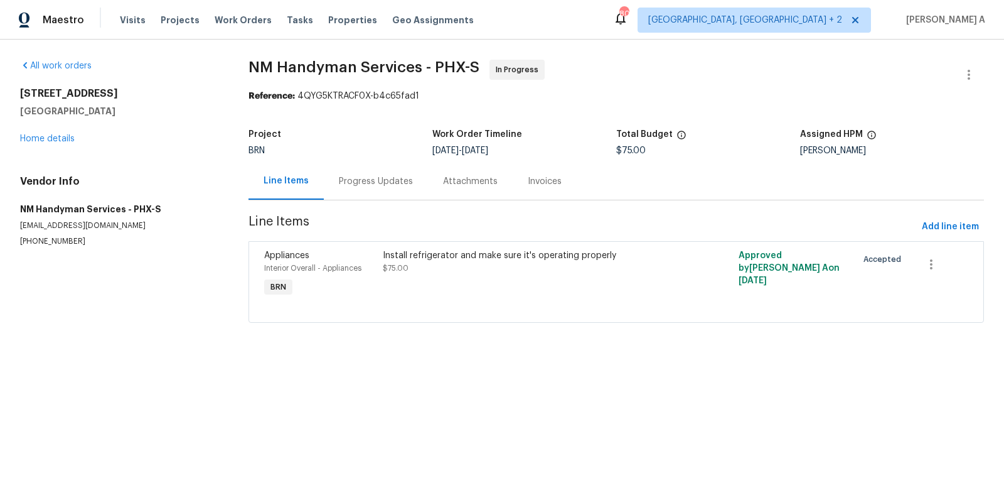
click at [341, 184] on div "Progress Updates" at bounding box center [376, 181] width 74 height 13
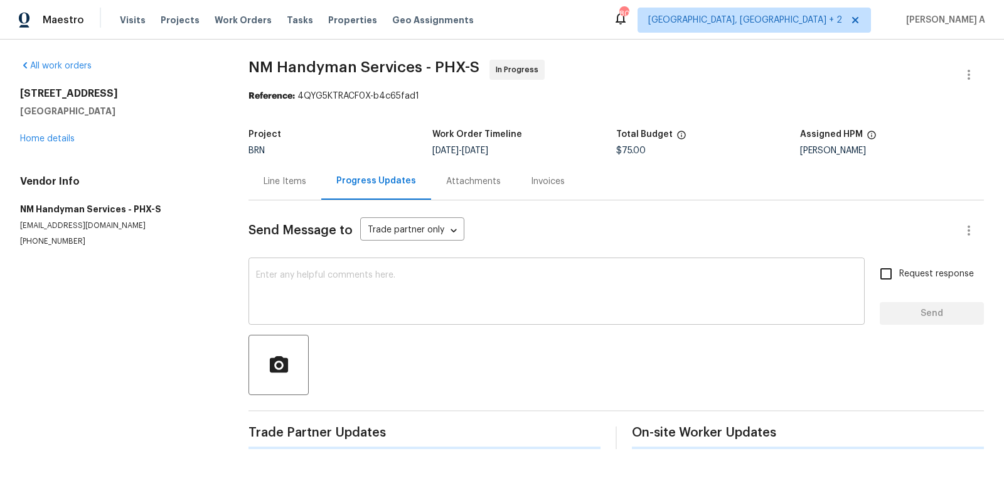
click at [338, 311] on textarea at bounding box center [556, 293] width 601 height 44
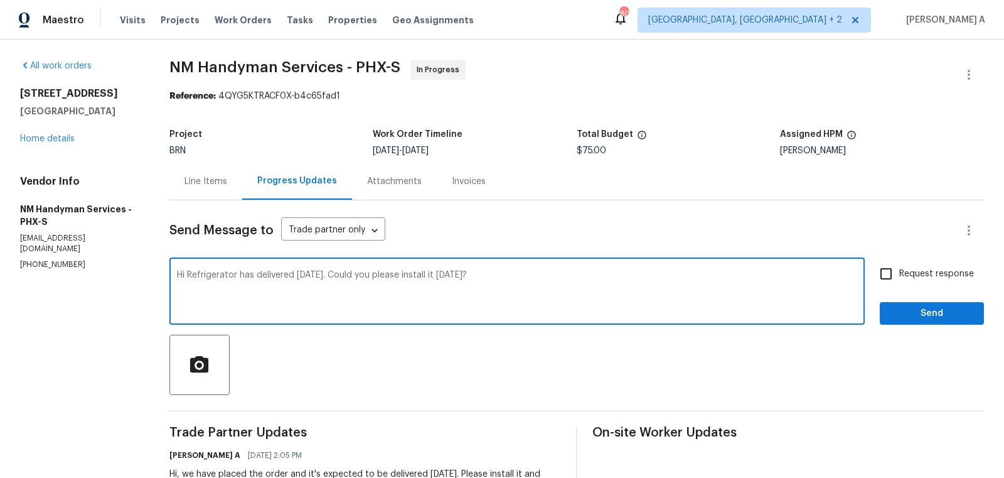
click at [338, 311] on textarea "Hi Refrigerator has delivered yesterday. Could you please install it today?" at bounding box center [517, 293] width 680 height 44
click at [0, 0] on div "Paraphrase text" at bounding box center [0, 0] width 0 height 0
click at [0, 0] on li "Hello, yesterday the refrigerator was delivered." at bounding box center [0, 0] width 0 height 0
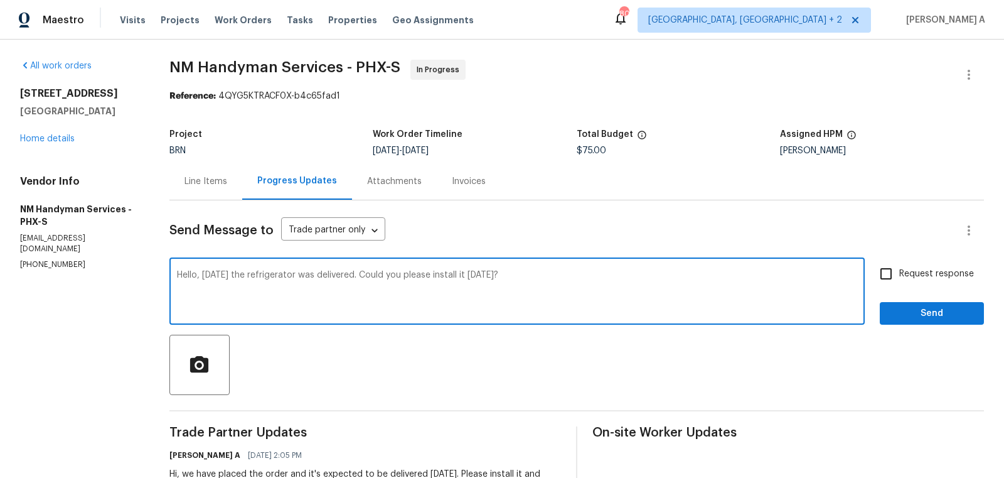
click at [0, 0] on li "Would it be possible for you to install it today?" at bounding box center [0, 0] width 0 height 0
click at [587, 277] on textarea "Hello, yesterday the refrigerator was delivered. Would it be possible for you t…" at bounding box center [517, 293] width 680 height 44
type textarea "Hello, yesterday the refrigerator was delivered. Would it be possible for you t…"
click at [916, 267] on span "Request response" at bounding box center [936, 273] width 75 height 13
click at [899, 267] on input "Request response" at bounding box center [886, 273] width 26 height 26
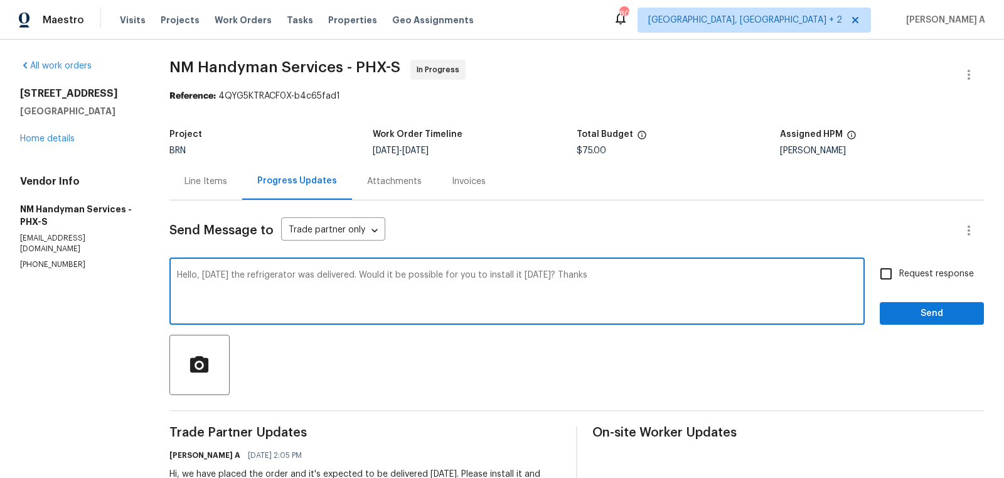
checkbox input "true"
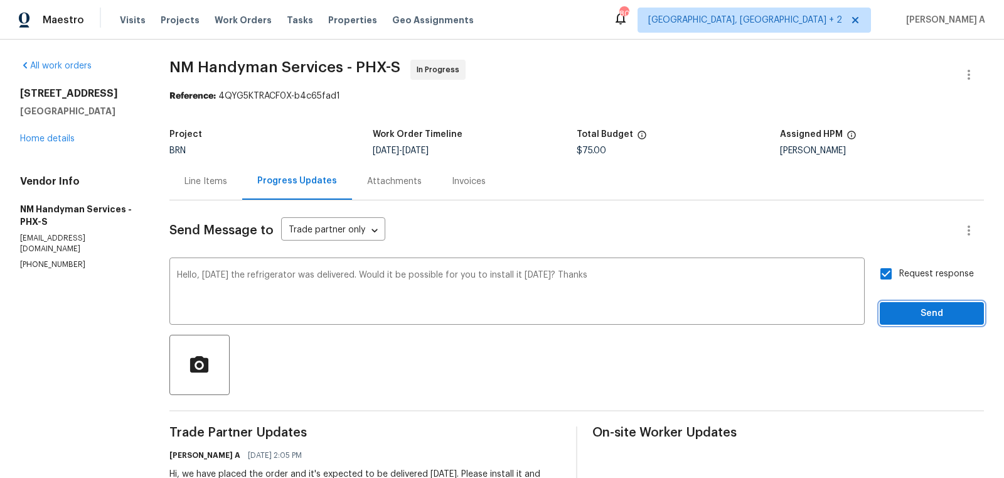
click at [925, 304] on button "Send" at bounding box center [932, 313] width 104 height 23
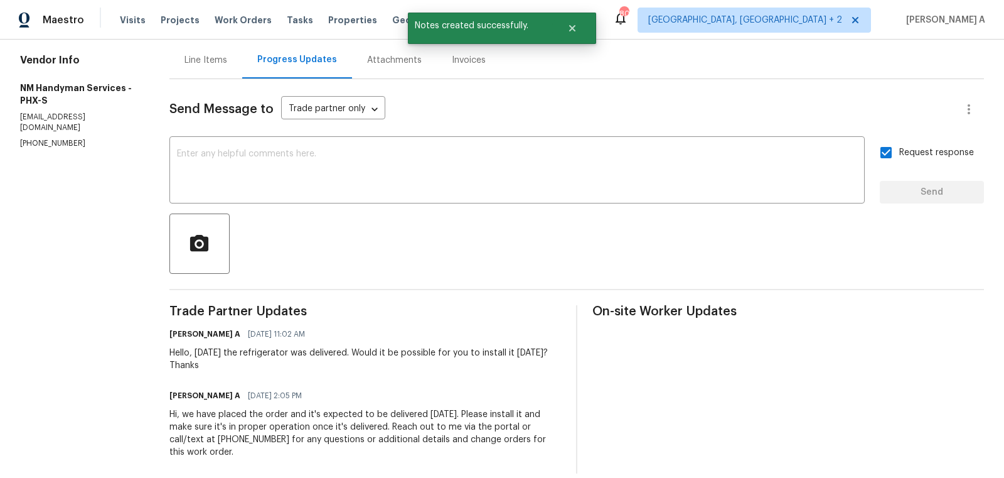
scroll to position [124, 0]
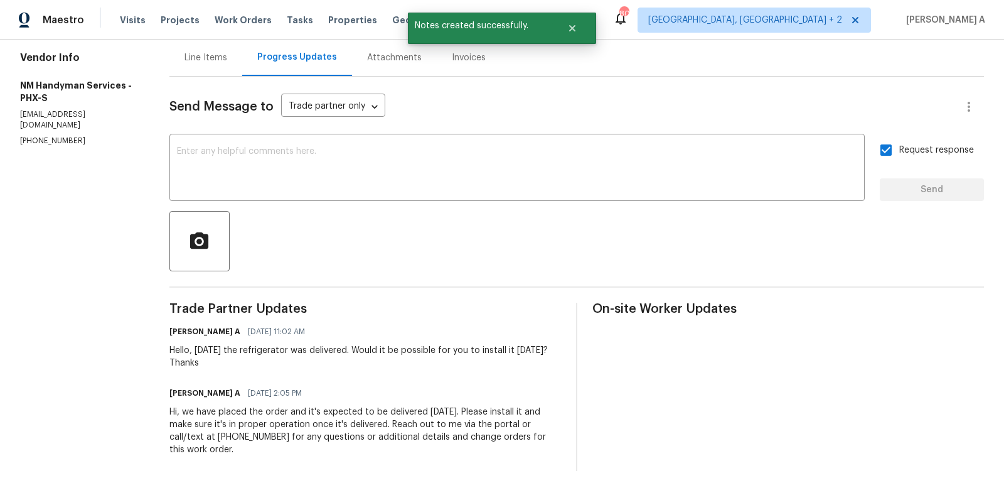
click at [304, 347] on div "Hello, yesterday the refrigerator was delivered. Would it be possible for you t…" at bounding box center [365, 356] width 392 height 25
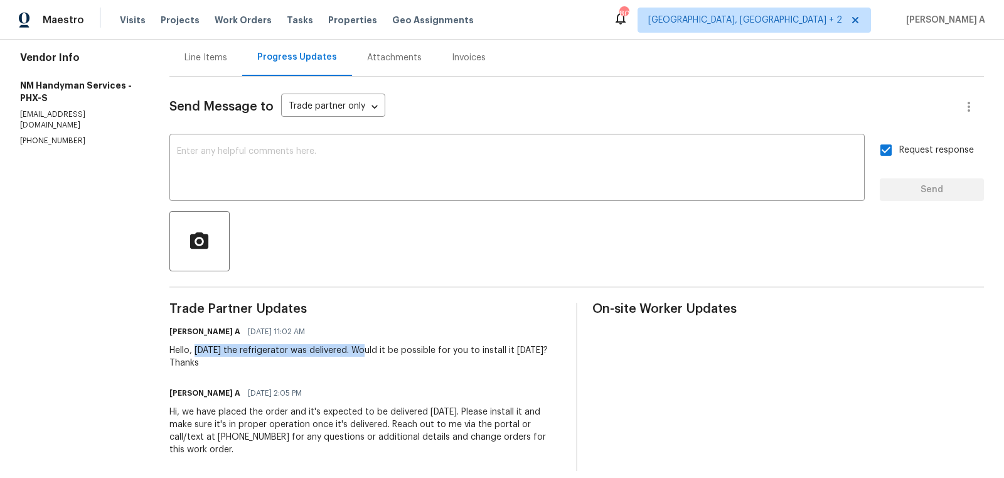
drag, startPoint x: 198, startPoint y: 350, endPoint x: 365, endPoint y: 349, distance: 166.9
click at [365, 349] on div "Hello, yesterday the refrigerator was delivered. Would it be possible for you t…" at bounding box center [365, 356] width 392 height 25
copy div "yesterday the refrigerator was delivered."
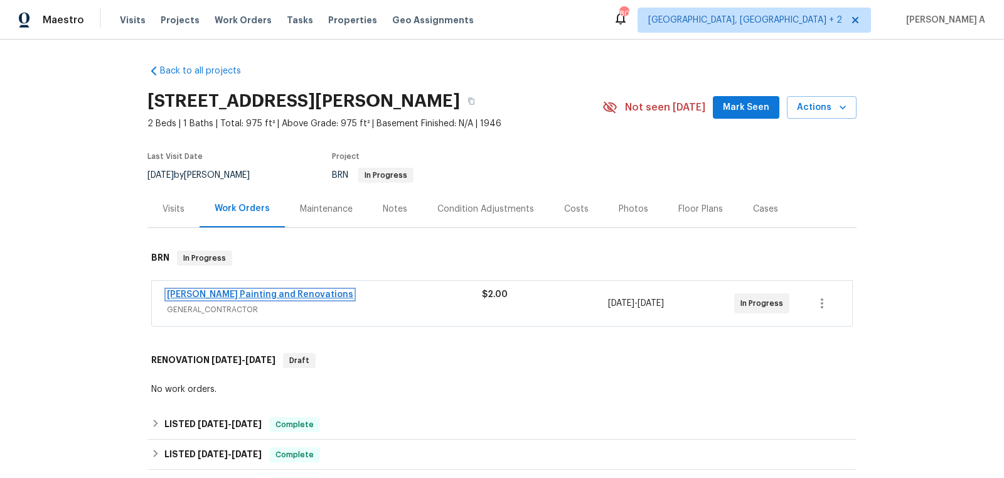
click at [293, 296] on link "[PERSON_NAME] Painting and Renovations" at bounding box center [260, 294] width 186 height 9
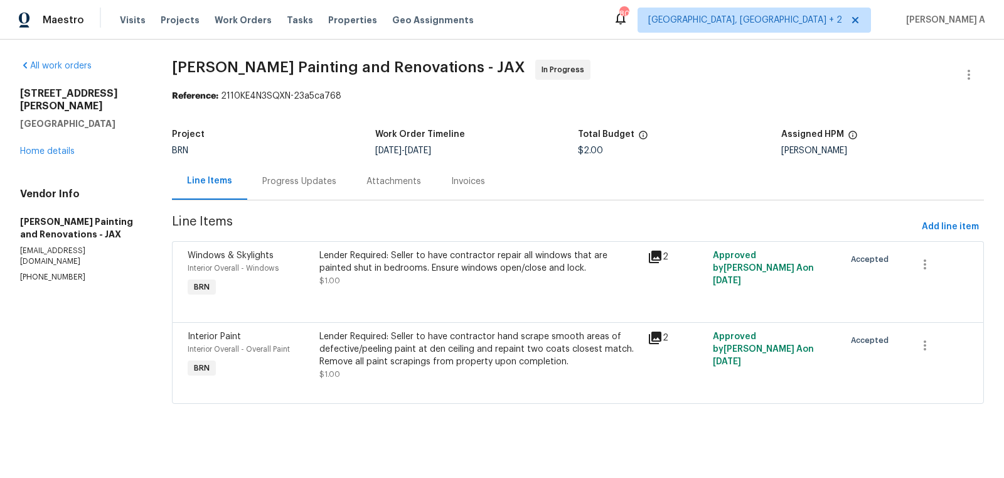
click at [303, 190] on div "Progress Updates" at bounding box center [299, 181] width 104 height 37
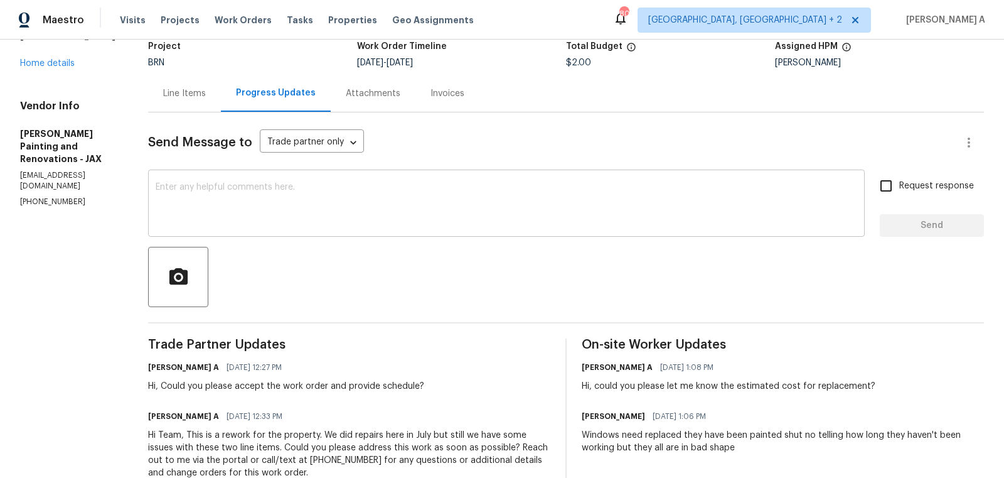
scroll to position [124, 0]
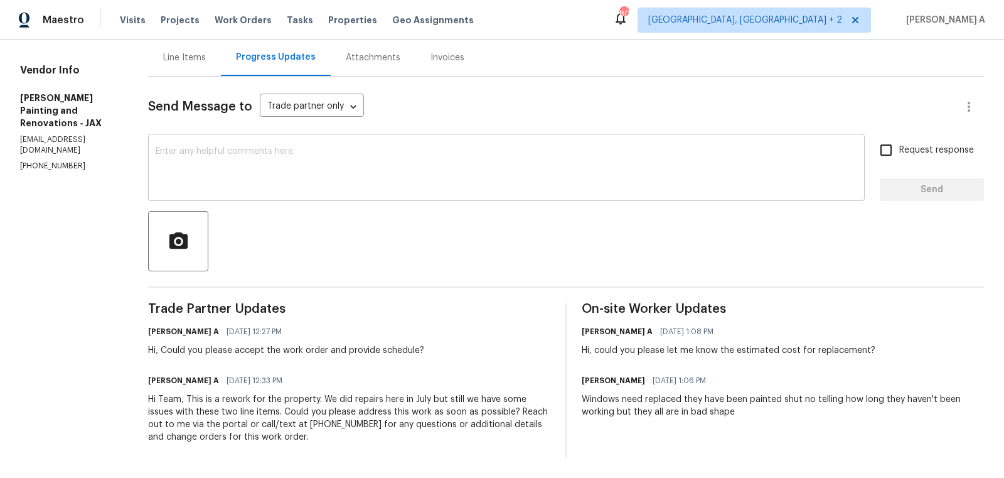
click at [465, 177] on textarea at bounding box center [507, 169] width 702 height 44
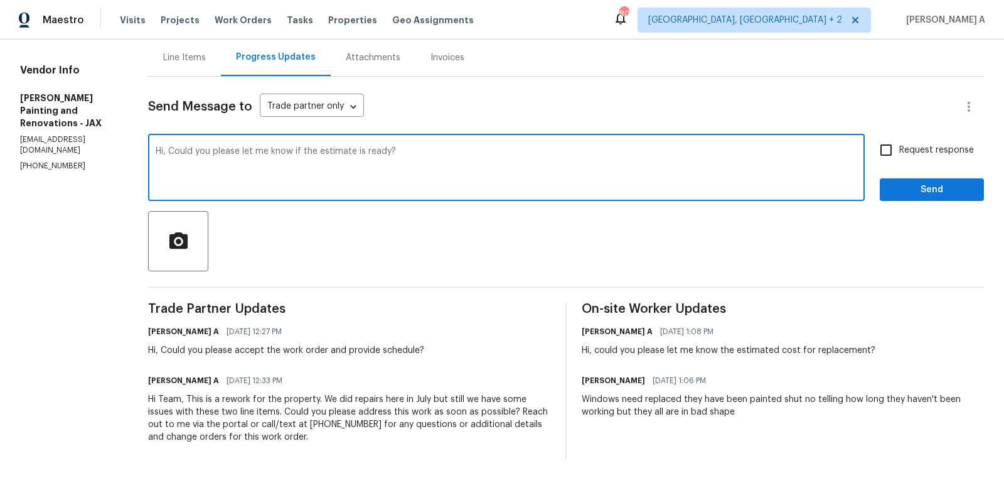
type textarea "Hi, Could you please let me know if the estimate is ready?"
click at [896, 154] on input "Request response" at bounding box center [886, 150] width 26 height 26
checkbox input "true"
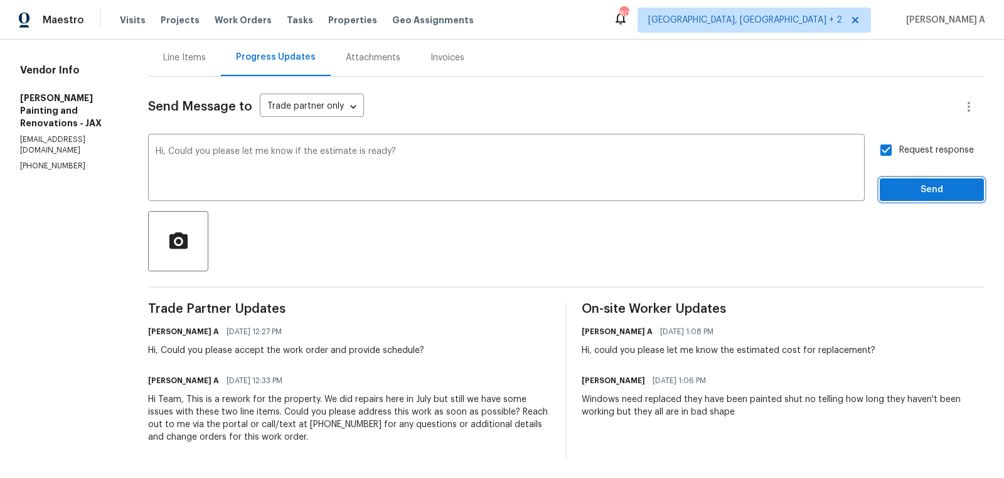
click at [918, 186] on span "Send" at bounding box center [932, 190] width 84 height 16
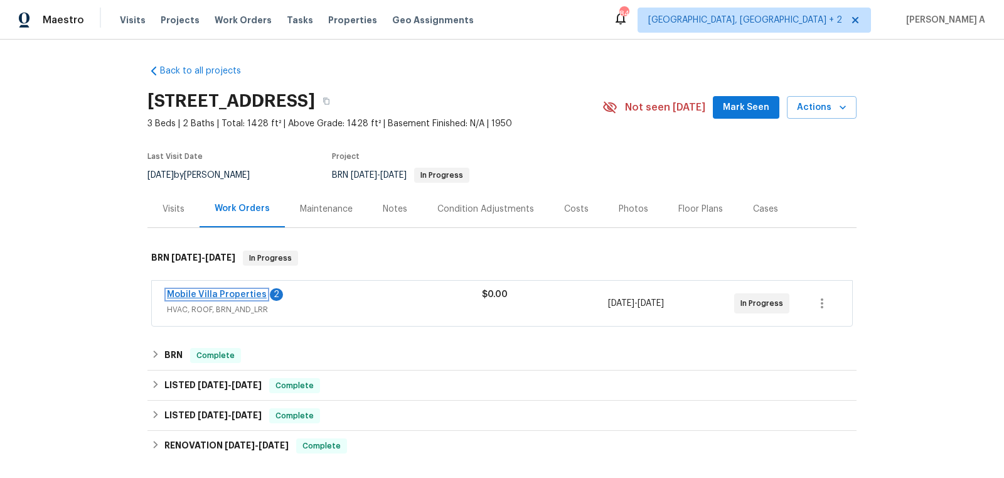
click at [225, 295] on link "Mobile Villa Properties" at bounding box center [217, 294] width 100 height 9
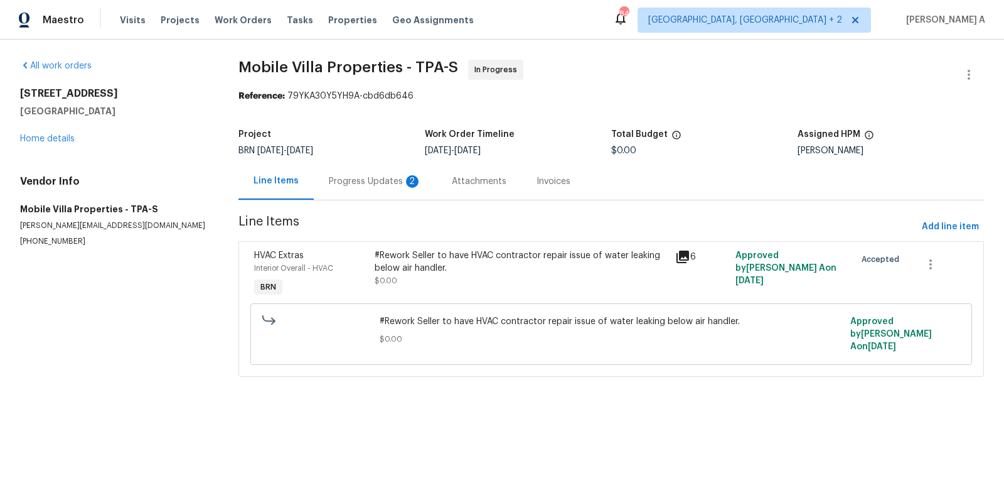
click at [361, 185] on div "Progress Updates 2" at bounding box center [375, 181] width 93 height 13
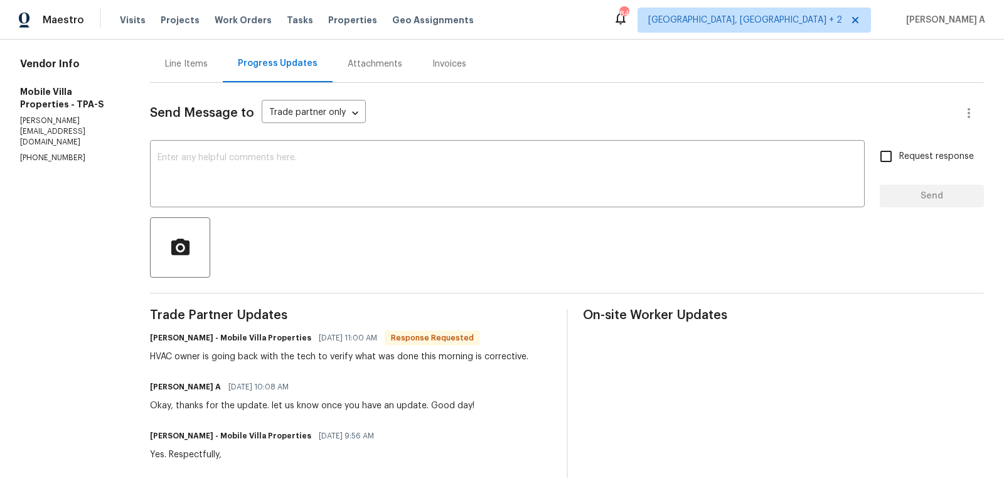
scroll to position [133, 0]
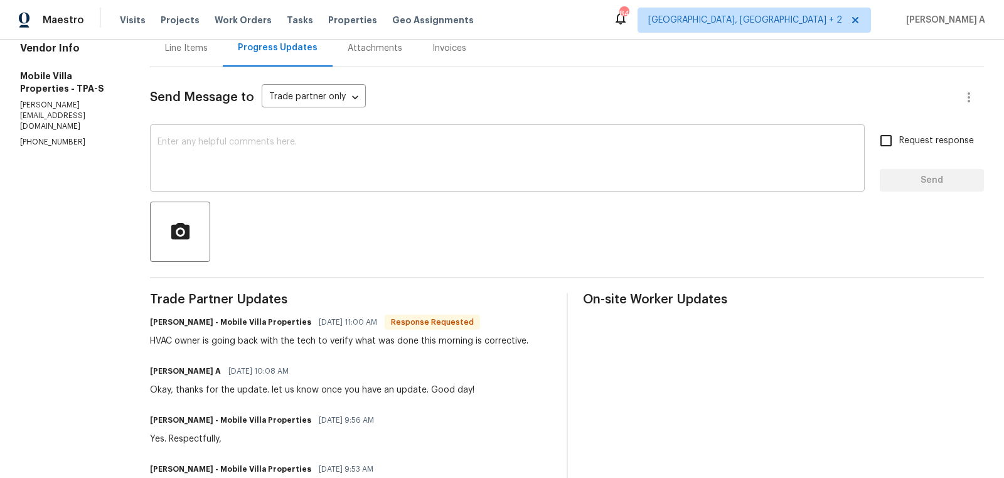
click at [380, 158] on textarea at bounding box center [508, 159] width 700 height 44
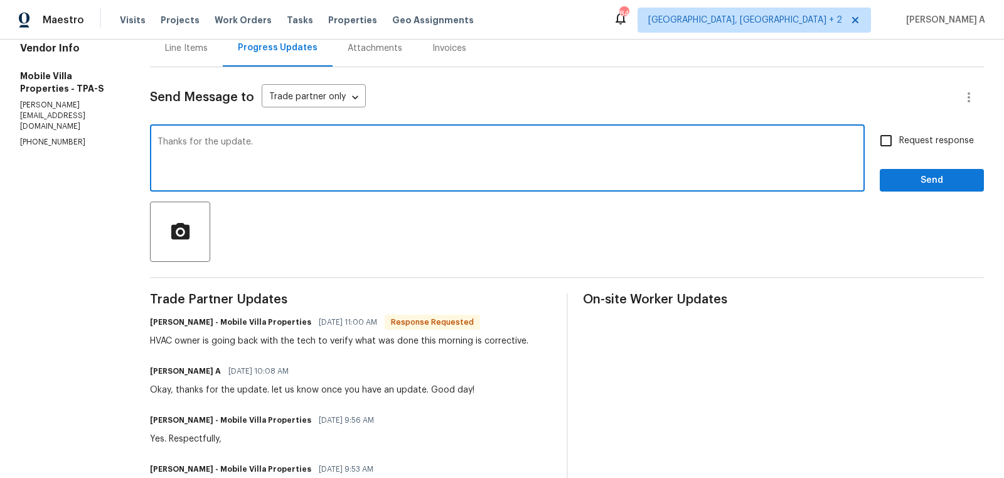
type textarea "Thanks for the update."
click at [879, 147] on input "Request response" at bounding box center [886, 140] width 26 height 26
checkbox input "true"
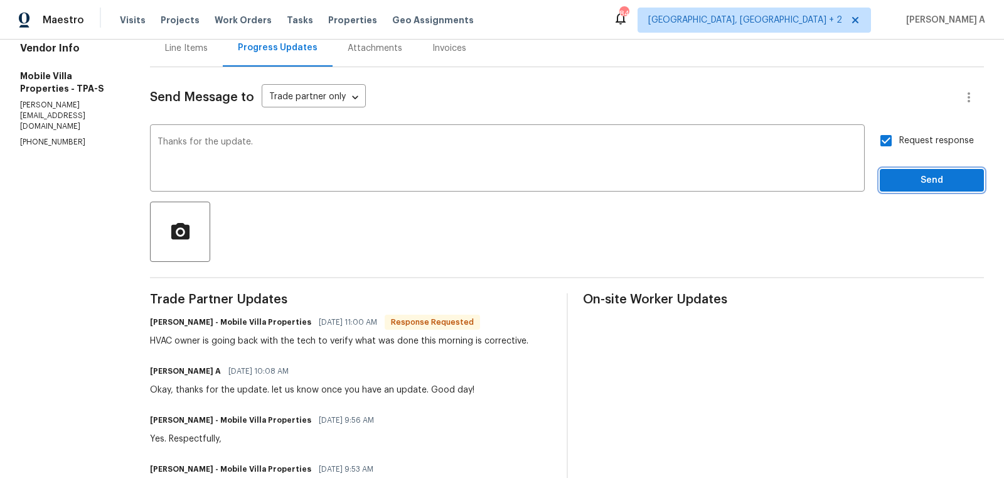
click at [913, 176] on span "Send" at bounding box center [932, 181] width 84 height 16
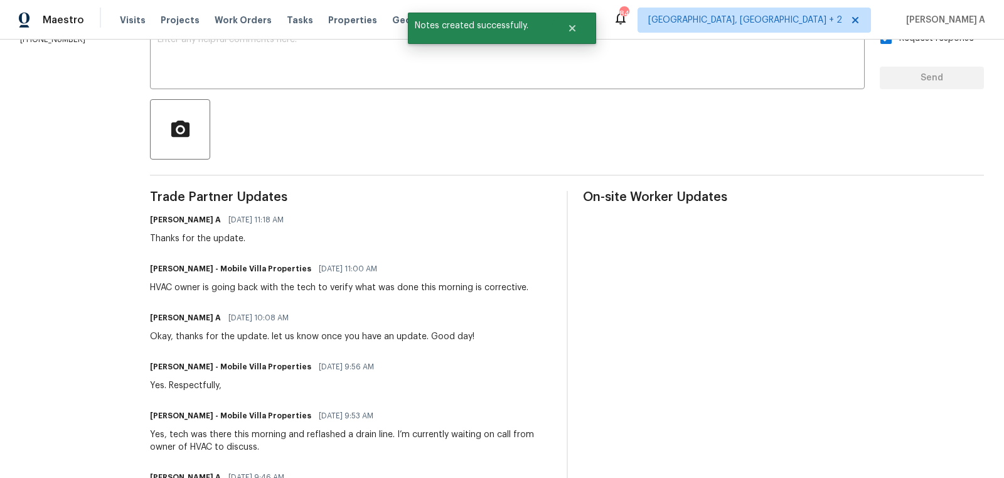
scroll to position [240, 0]
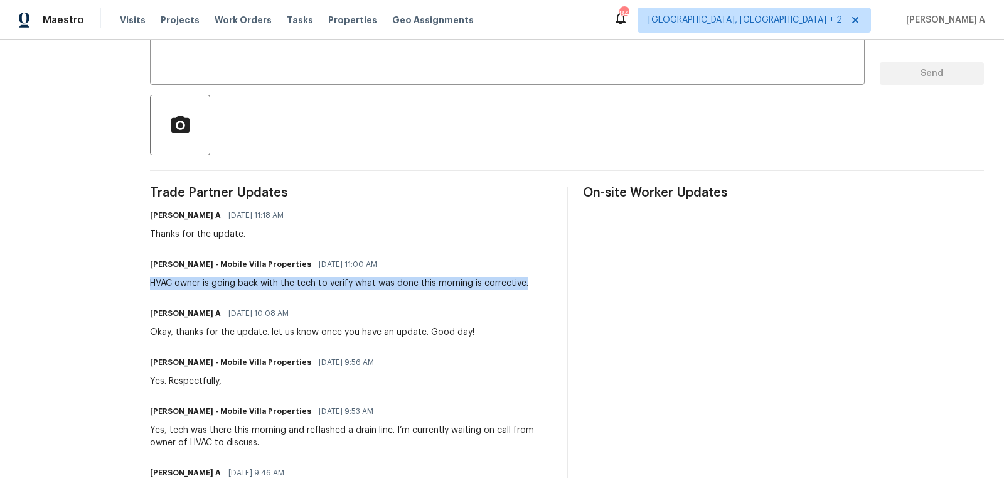
copy div "HVAC owner is going back with the tech to verify what was done this morning is …"
drag, startPoint x: 147, startPoint y: 283, endPoint x: 549, endPoint y: 286, distance: 401.7
click at [549, 286] on div "All work orders 5201 72nd Way N Saint Petersburg, FL 33709 Home details Vendor …" at bounding box center [502, 265] width 1004 height 930
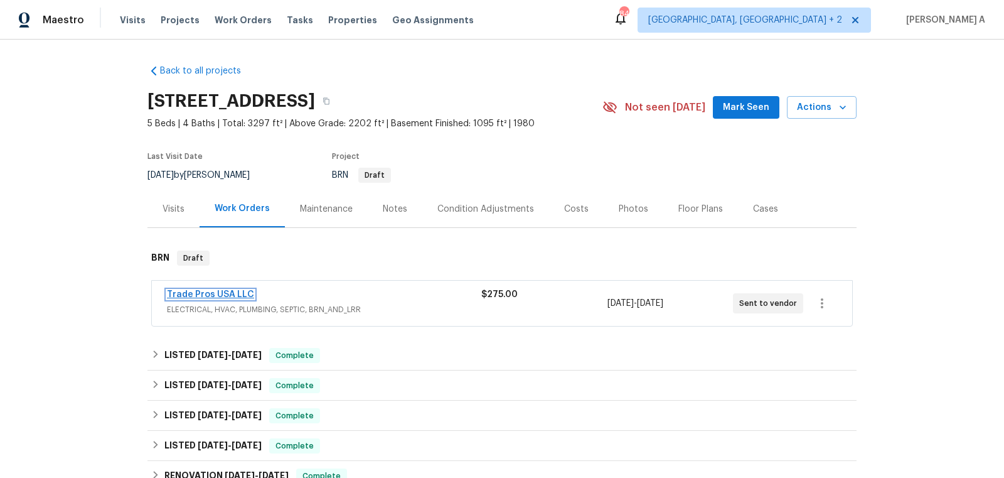
click at [226, 292] on link "Trade Pros USA LLC" at bounding box center [210, 294] width 87 height 9
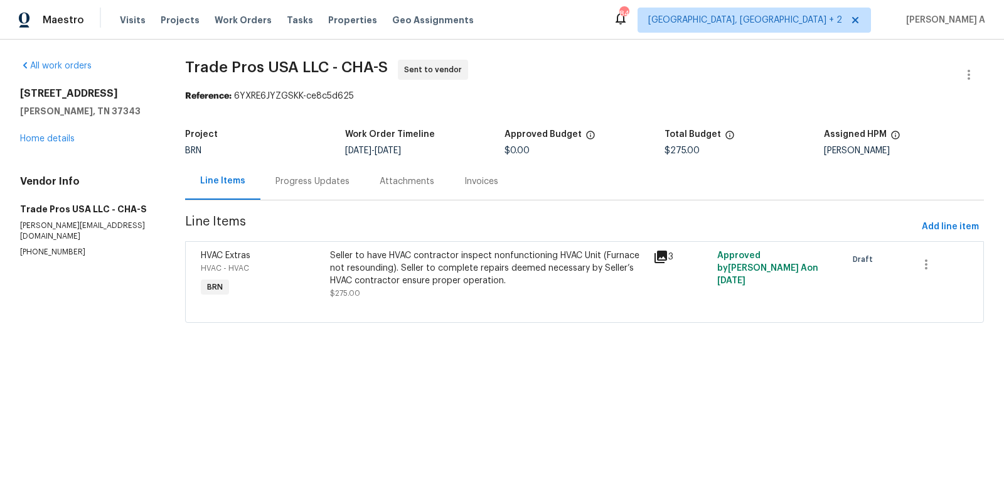
click at [318, 184] on div "Progress Updates" at bounding box center [313, 181] width 74 height 13
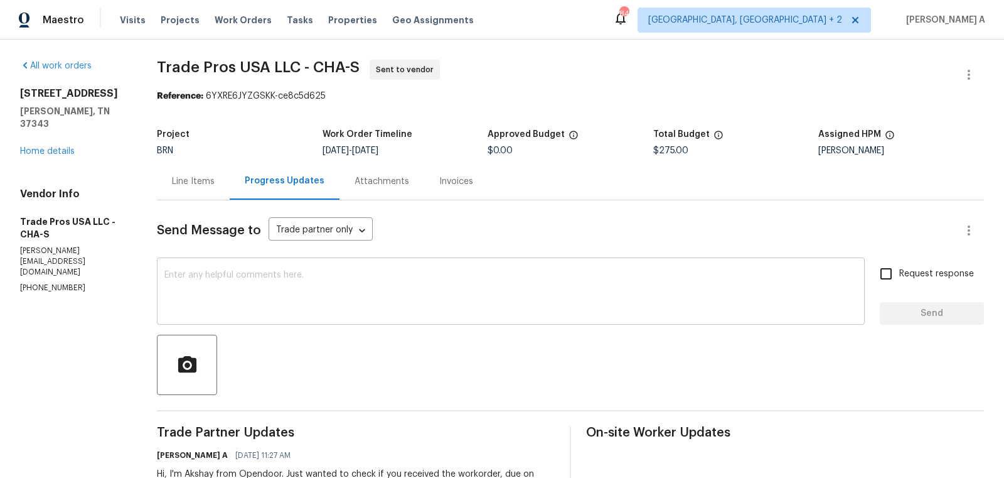
click at [407, 283] on textarea at bounding box center [510, 293] width 693 height 44
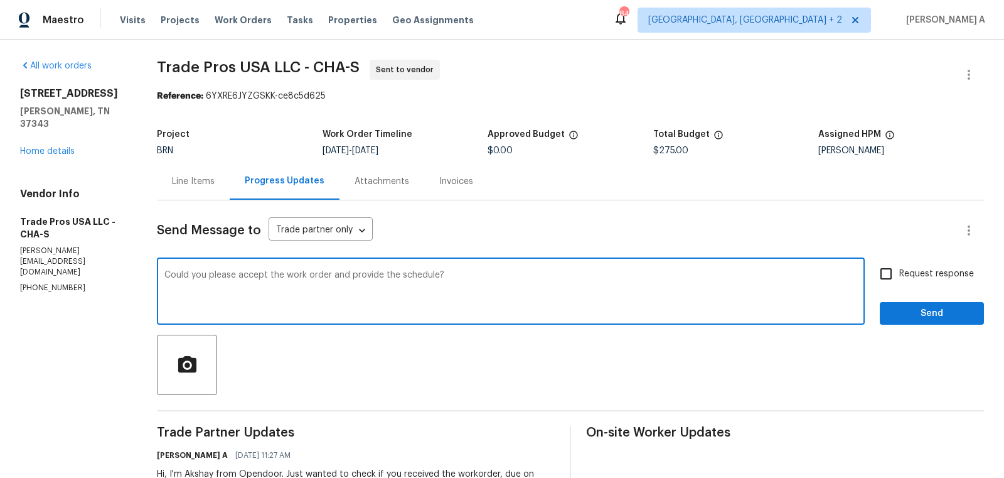
type textarea "Could you please accept the work order and provide the schedule?"
click at [901, 281] on label "Request response" at bounding box center [923, 273] width 101 height 26
click at [899, 281] on input "Request response" at bounding box center [886, 273] width 26 height 26
checkbox input "true"
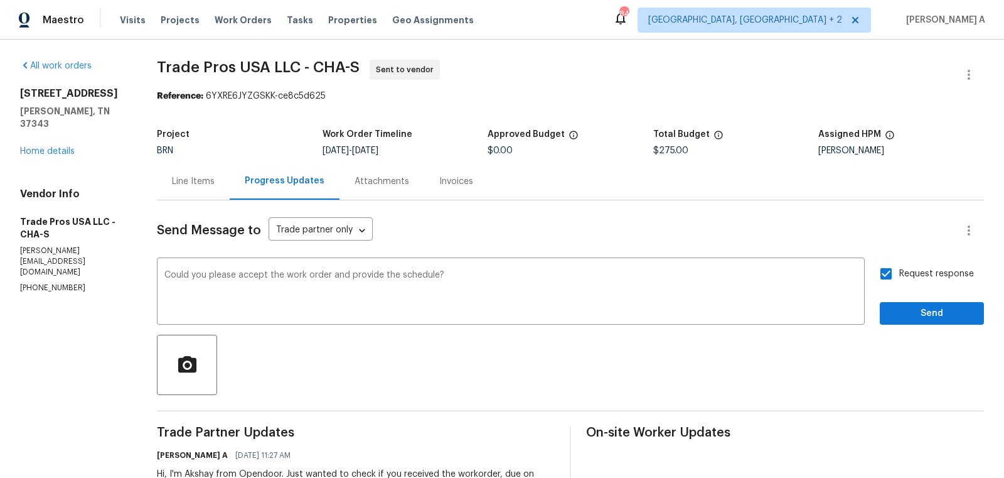
click at [914, 301] on div "Request response Send" at bounding box center [932, 292] width 104 height 64
click at [929, 314] on span "Send" at bounding box center [932, 314] width 84 height 16
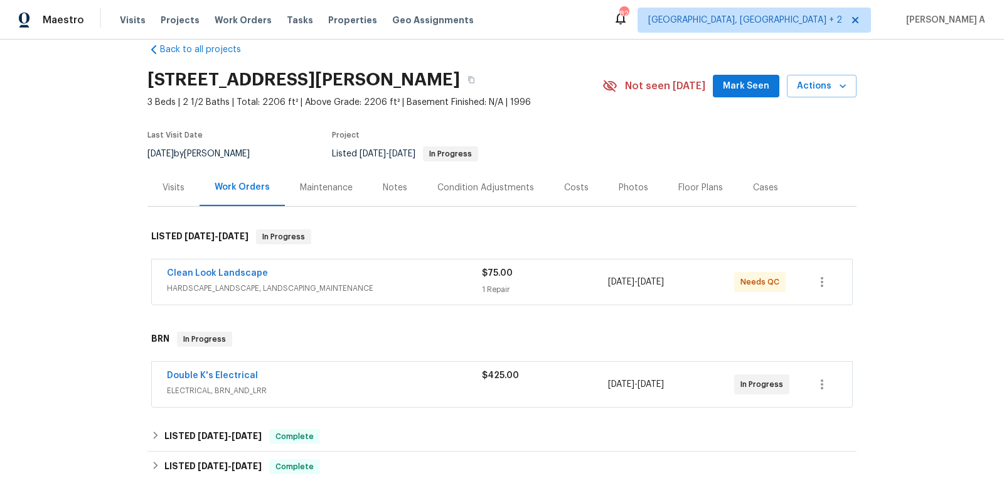
scroll to position [26, 0]
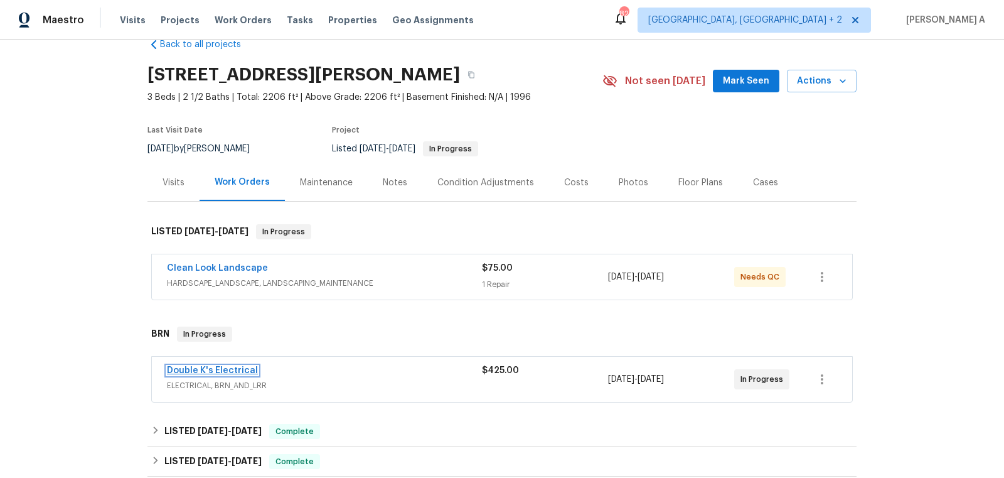
click at [220, 366] on link "Double K's Electrical" at bounding box center [212, 370] width 91 height 9
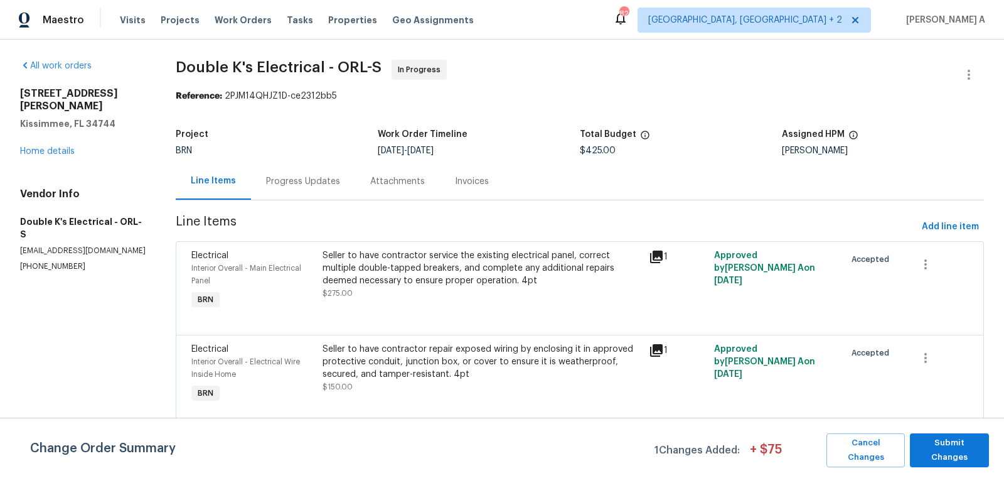
click at [304, 178] on div "Progress Updates" at bounding box center [303, 181] width 74 height 13
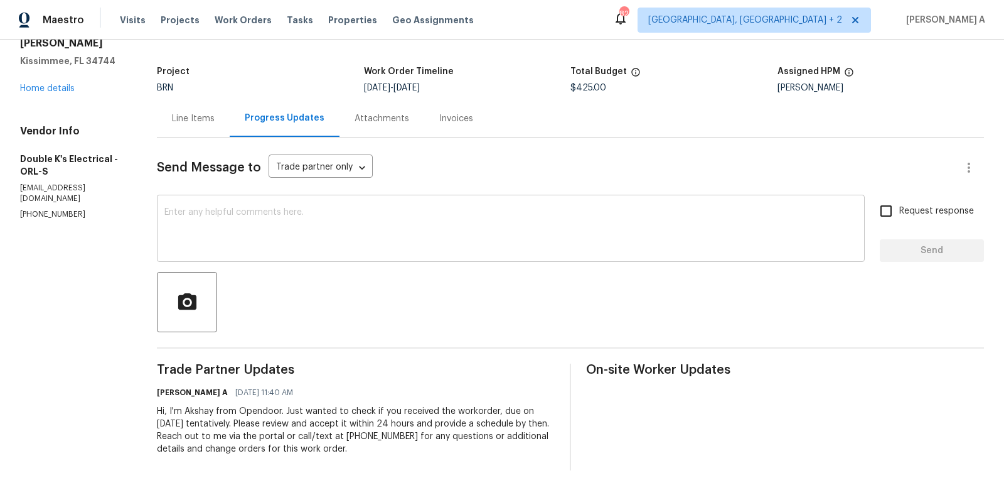
scroll to position [72, 0]
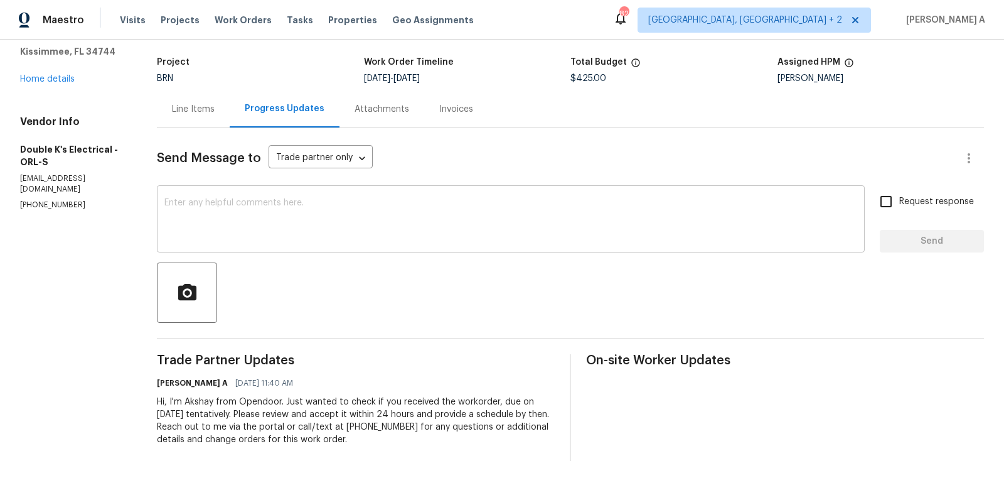
click at [365, 217] on textarea at bounding box center [510, 220] width 693 height 44
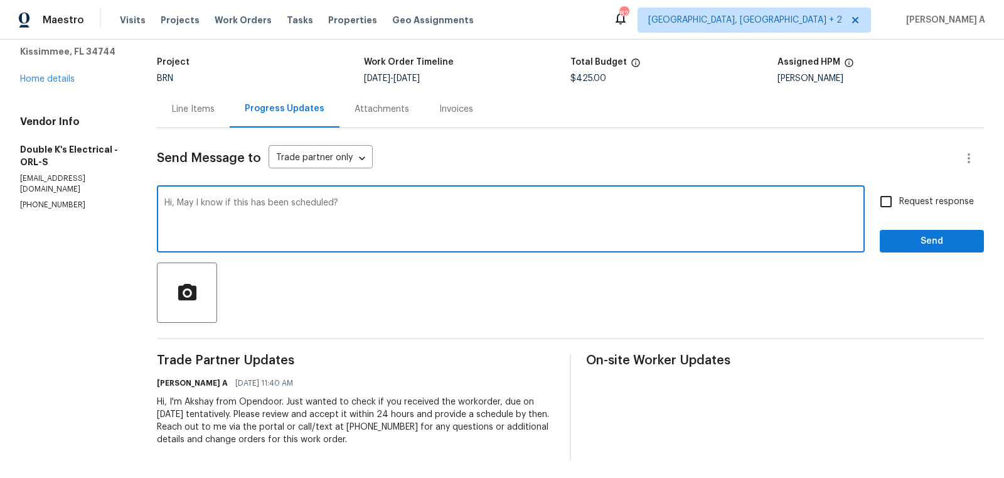
type textarea "Hi, May I know if this has been scheduled?"
click at [894, 195] on input "Request response" at bounding box center [886, 201] width 26 height 26
checkbox input "true"
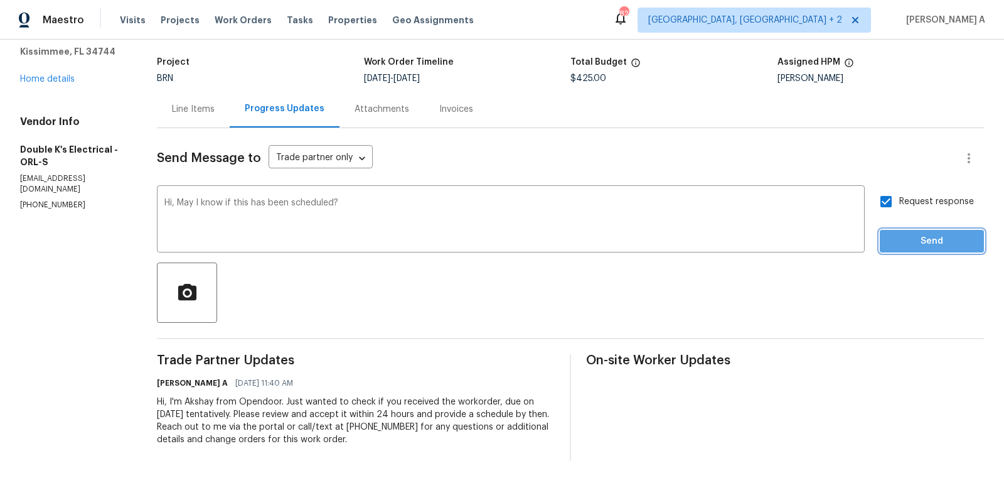
click at [921, 237] on span "Send" at bounding box center [932, 241] width 84 height 16
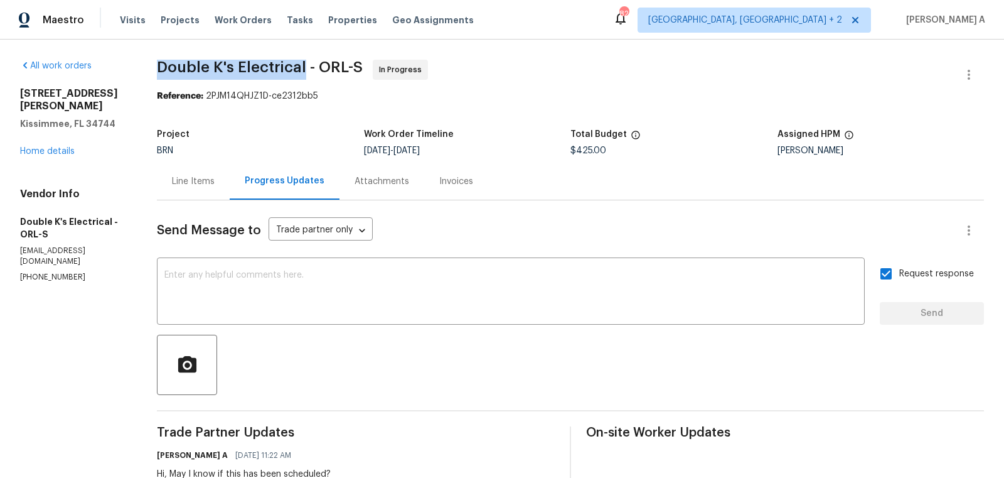
drag, startPoint x: 145, startPoint y: 71, endPoint x: 304, endPoint y: 70, distance: 158.8
click at [304, 70] on div "All work orders 148 Harwood Cir Kissimmee, FL 34744 Home details Vendor Info Do…" at bounding box center [502, 321] width 1004 height 562
copy span "Double K's Electrical"
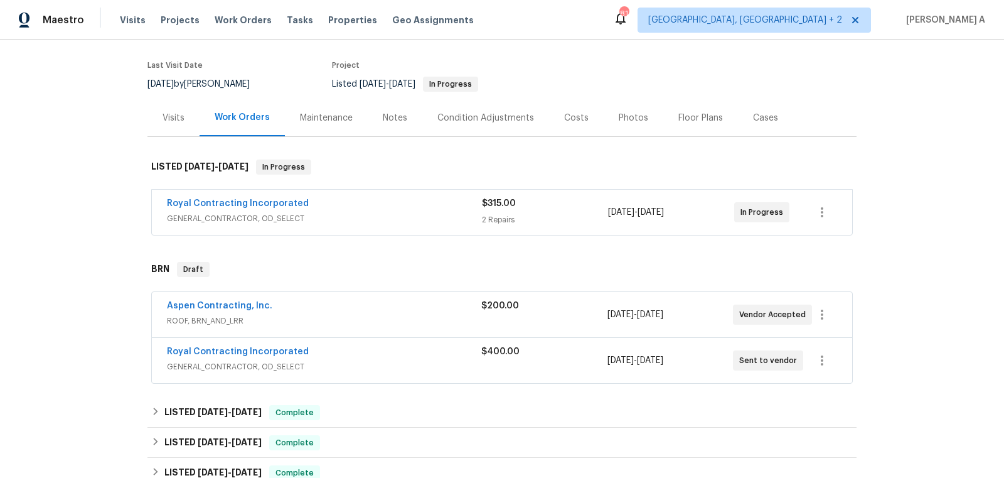
scroll to position [111, 0]
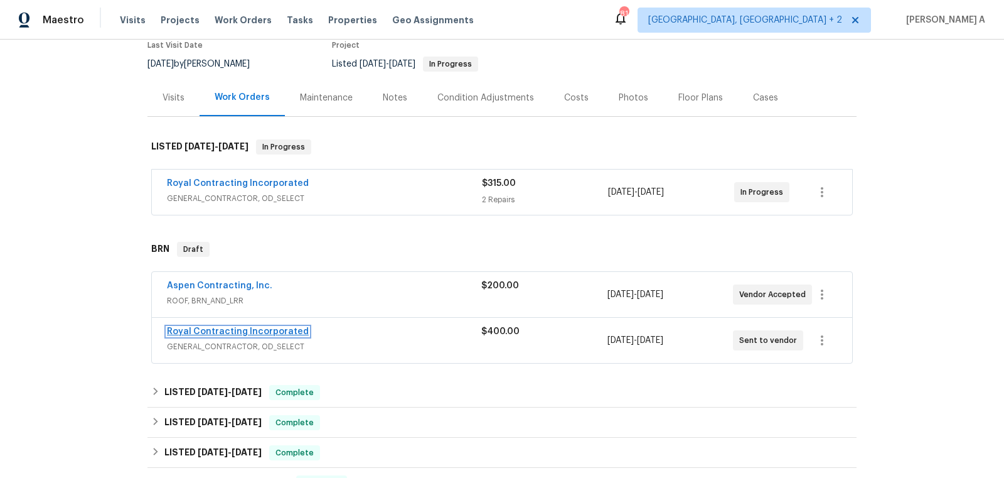
click at [272, 328] on link "Royal Contracting Incorporated" at bounding box center [238, 331] width 142 height 9
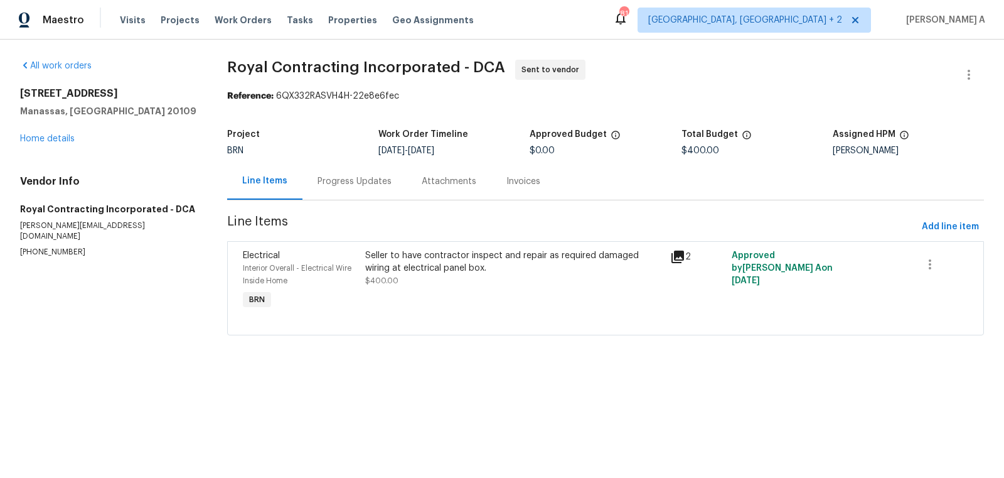
click at [358, 180] on div "Progress Updates" at bounding box center [355, 181] width 74 height 13
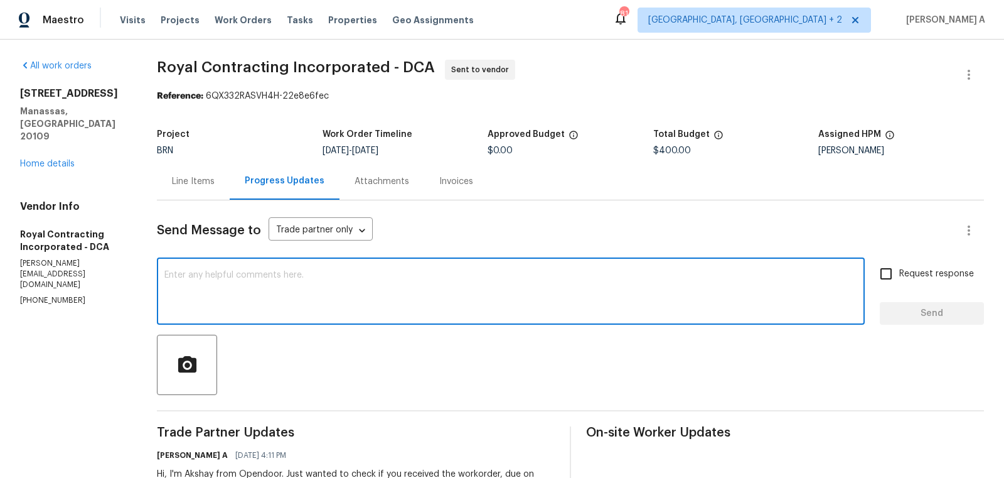
click at [369, 304] on textarea at bounding box center [510, 293] width 693 height 44
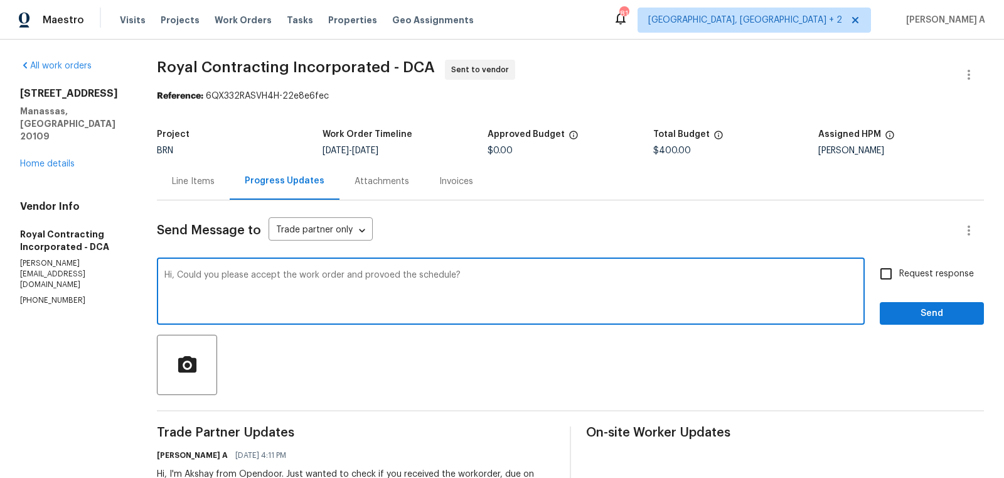
type textarea "Hi, Could you please accept the work order and provoed the schedule?"
click at [902, 284] on label "Request response" at bounding box center [923, 273] width 101 height 26
click at [899, 284] on input "Request response" at bounding box center [886, 273] width 26 height 26
checkbox input "true"
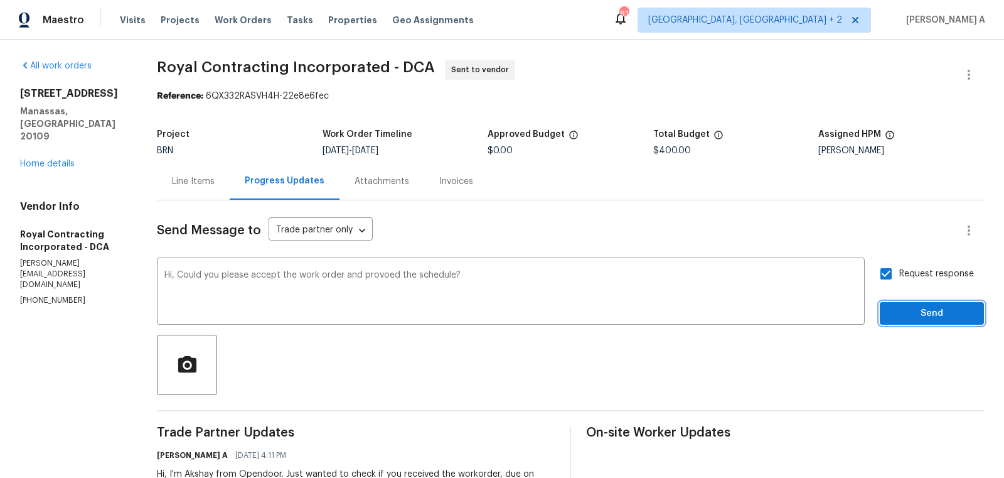
click at [927, 318] on span "Send" at bounding box center [932, 314] width 84 height 16
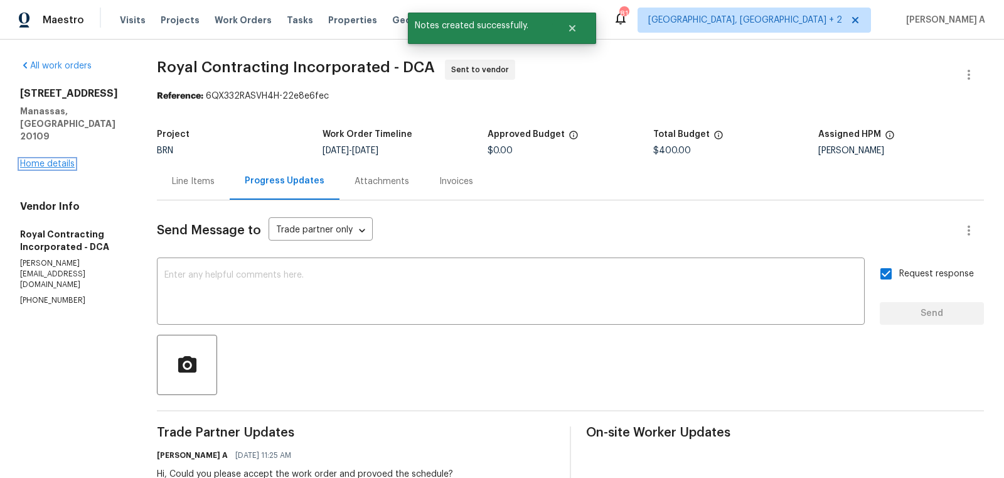
click at [59, 159] on link "Home details" at bounding box center [47, 163] width 55 height 9
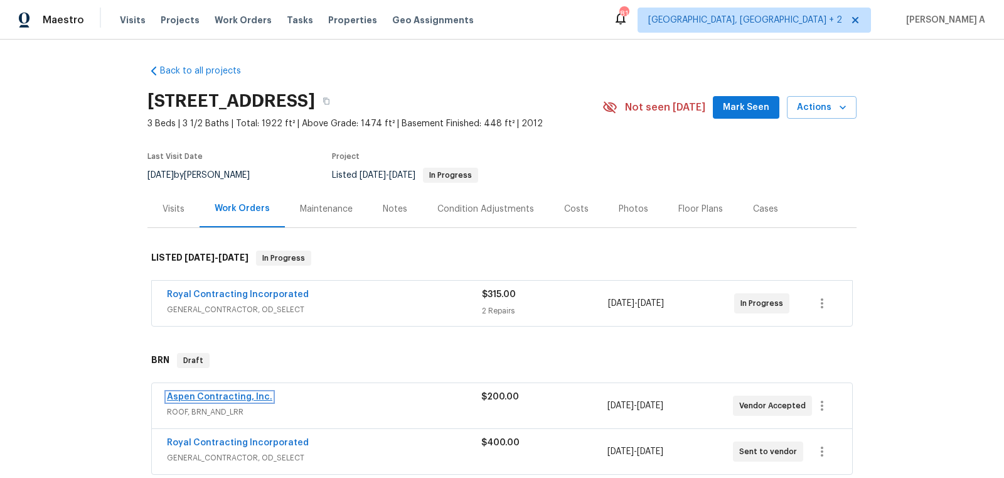
click at [212, 396] on link "Aspen Contracting, Inc." at bounding box center [219, 396] width 105 height 9
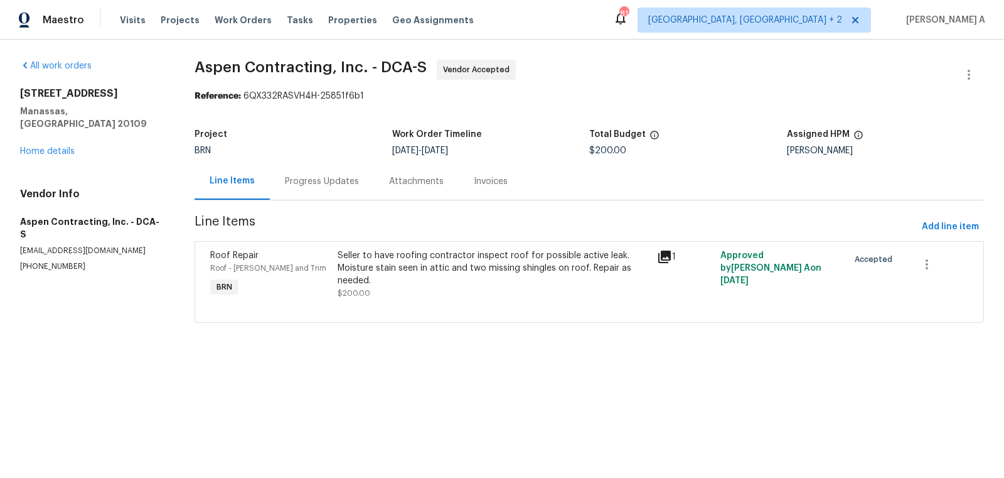
click at [318, 184] on div "Progress Updates" at bounding box center [322, 181] width 74 height 13
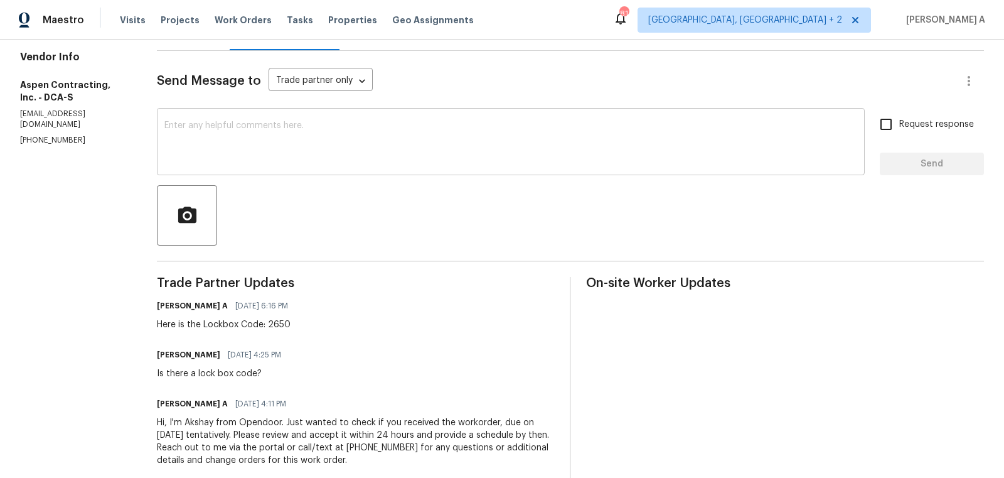
scroll to position [76, 0]
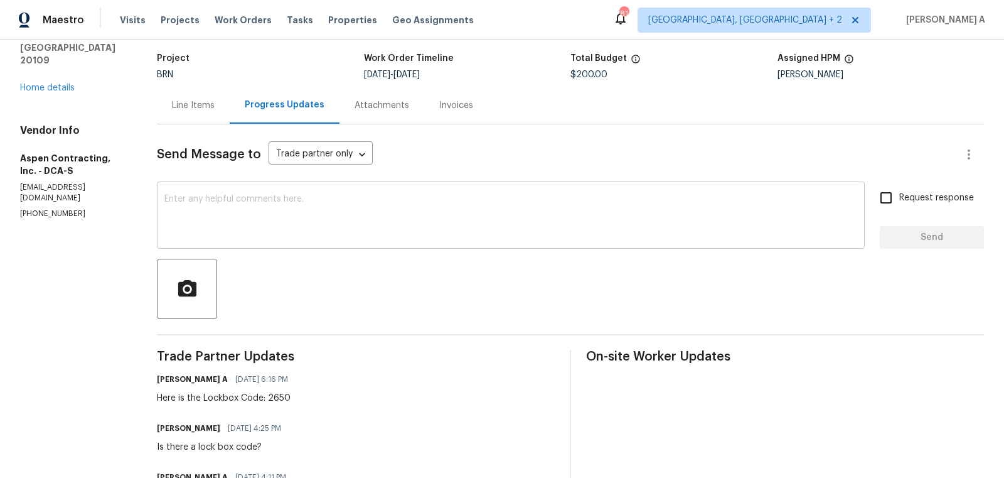
click at [321, 212] on textarea at bounding box center [510, 217] width 693 height 44
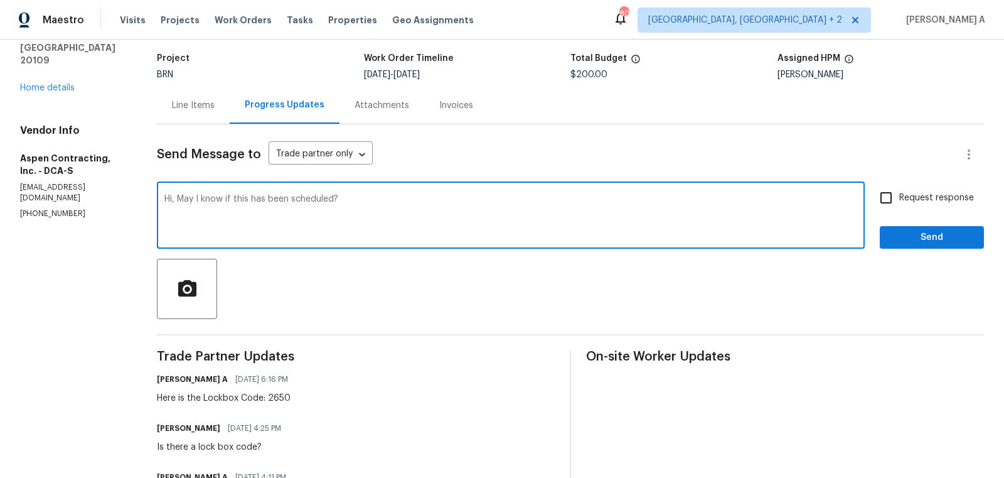
type textarea "Hi, May I know if this has been scheduled?"
click at [897, 204] on input "Request response" at bounding box center [886, 198] width 26 height 26
checkbox input "true"
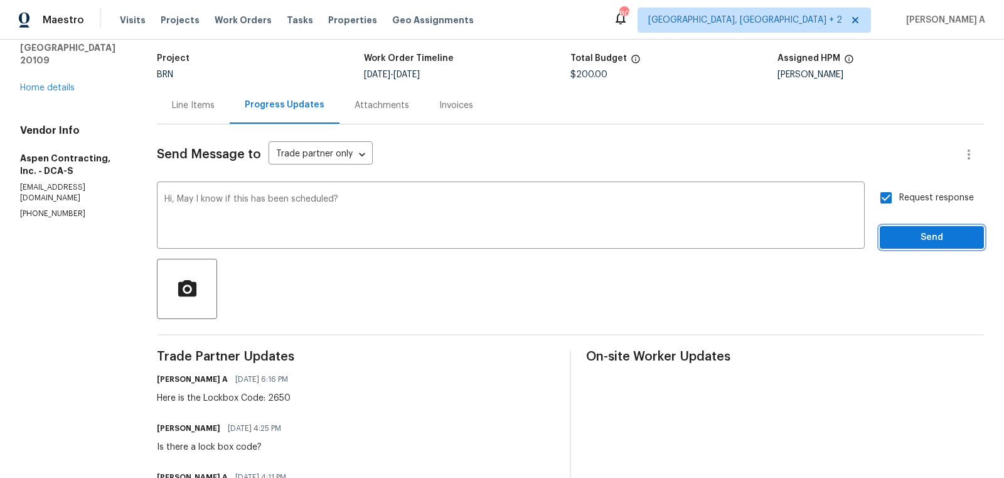
click at [916, 234] on span "Send" at bounding box center [932, 238] width 84 height 16
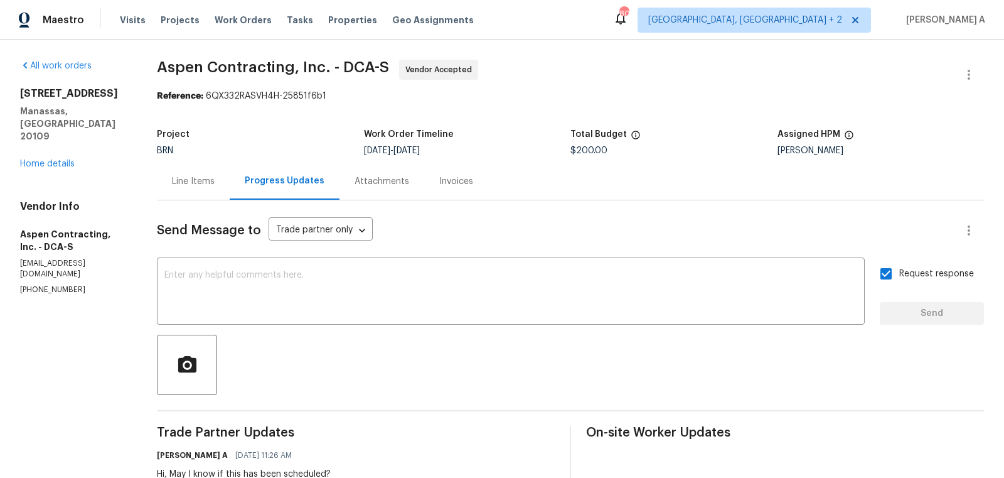
click at [205, 175] on div "Line Items" at bounding box center [193, 181] width 43 height 13
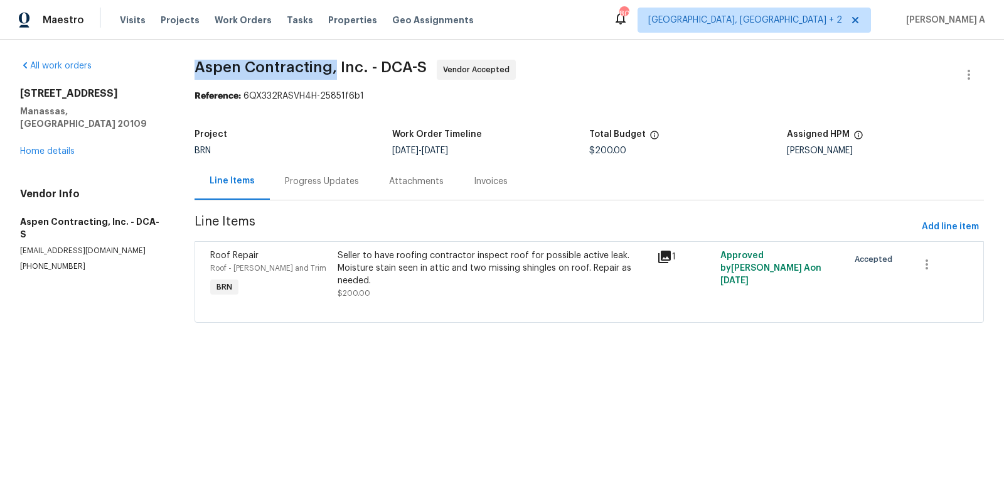
copy span "Aspen Contracting,"
drag, startPoint x: 191, startPoint y: 70, endPoint x: 335, endPoint y: 68, distance: 143.7
click at [335, 68] on div "All work orders 8366 Scotland Loop Manassas, VA 20109 Home details Vendor Info …" at bounding box center [502, 199] width 1004 height 318
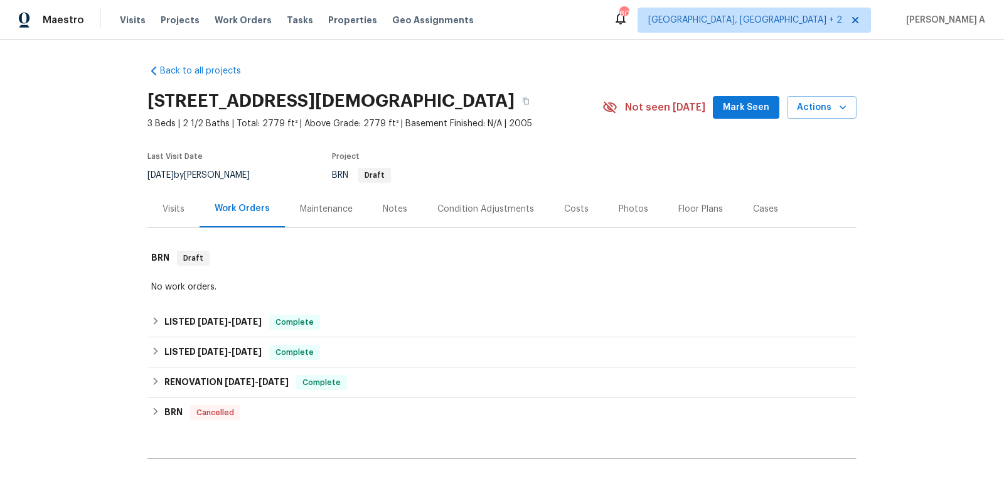
scroll to position [141, 0]
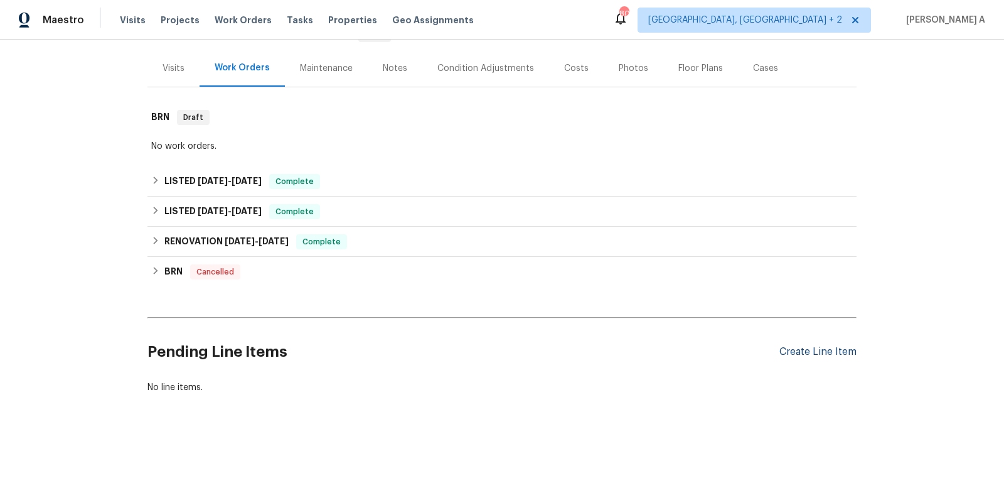
click at [808, 353] on div "Create Line Item" at bounding box center [817, 352] width 77 height 12
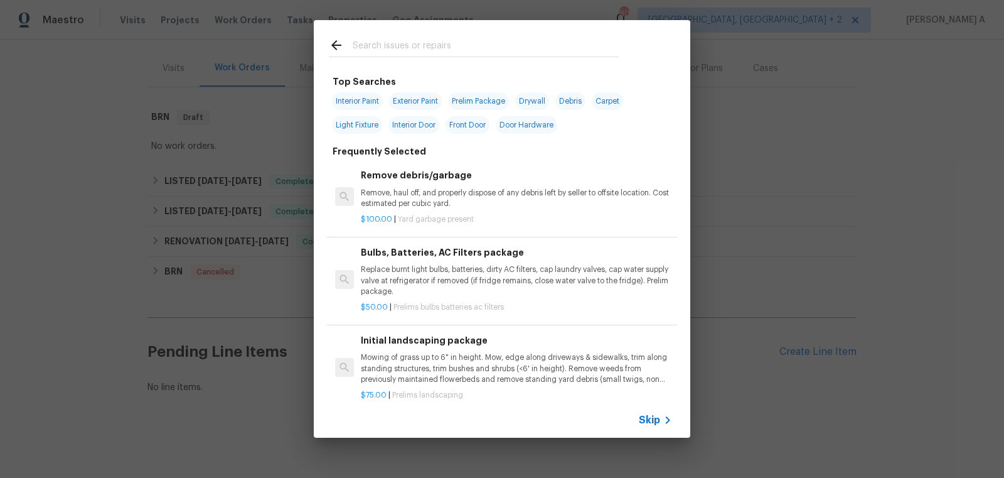
click at [651, 418] on span "Skip" at bounding box center [649, 420] width 21 height 13
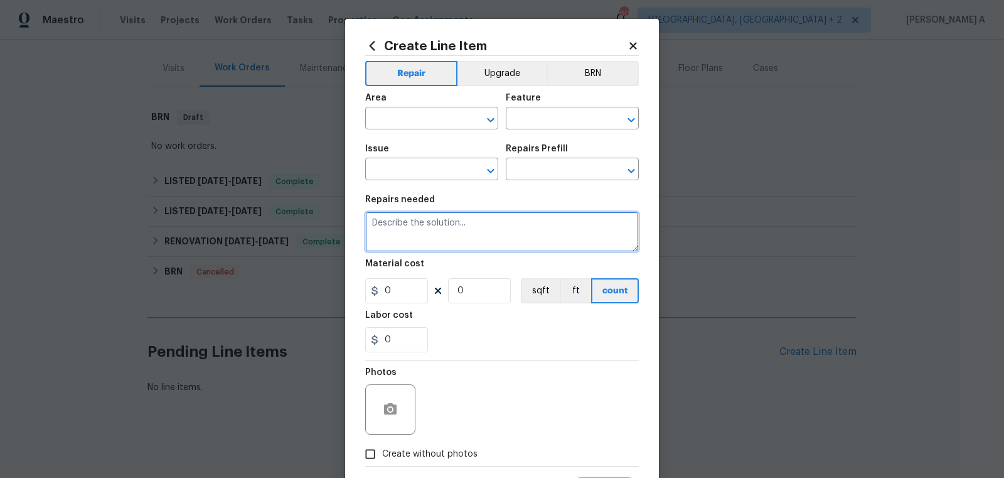
click at [458, 233] on textarea at bounding box center [502, 232] width 274 height 40
paste textarea "Buyer is requesting a deep cleaning before COE 09/30. Wipe down exterior doors …"
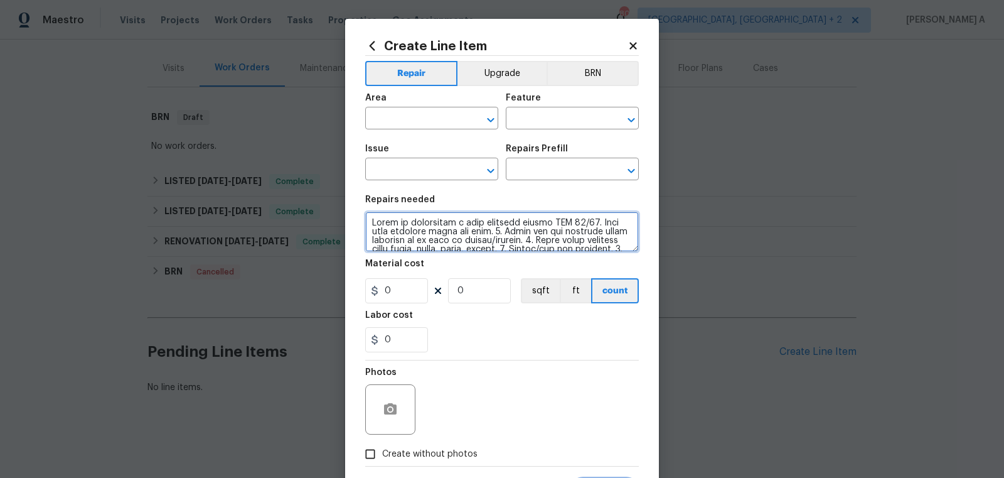
scroll to position [169, 0]
type textarea "Buyer is requesting a deep cleaning before COE 09/30. Wipe down exterior doors …"
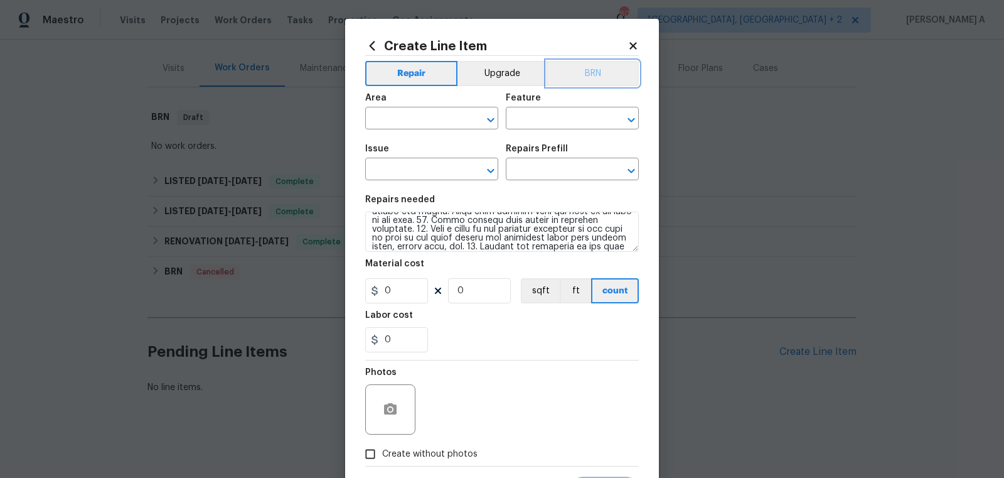
click at [596, 79] on button "BRN" at bounding box center [593, 73] width 92 height 25
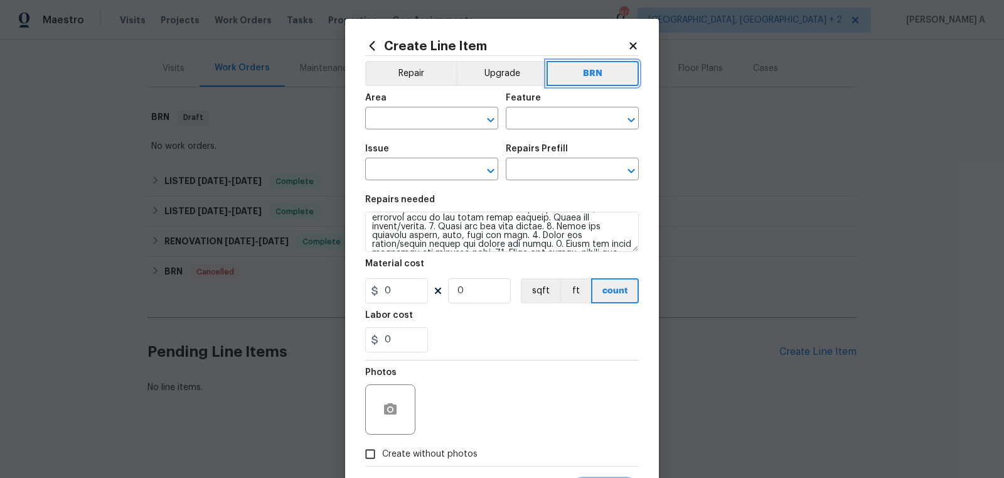
scroll to position [55, 0]
click at [435, 104] on div "Area" at bounding box center [431, 102] width 133 height 16
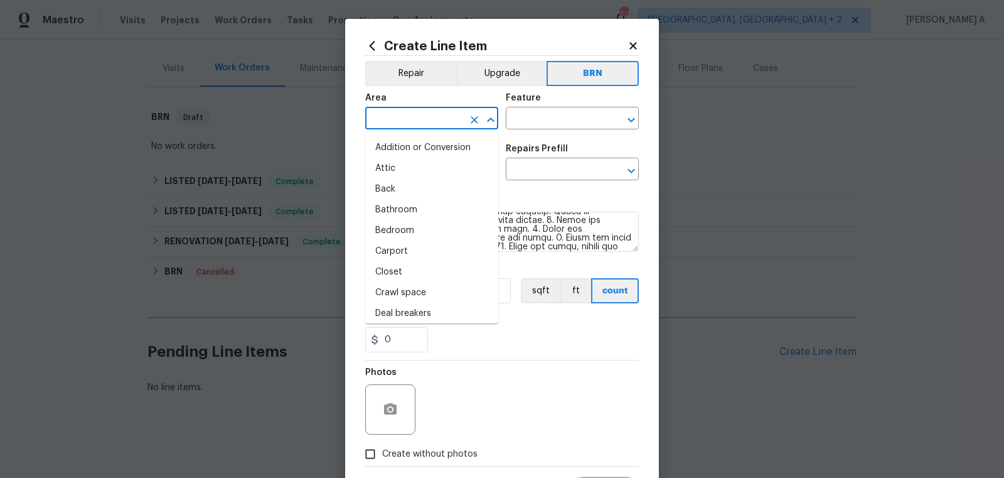
click at [427, 121] on input "text" at bounding box center [414, 119] width 98 height 19
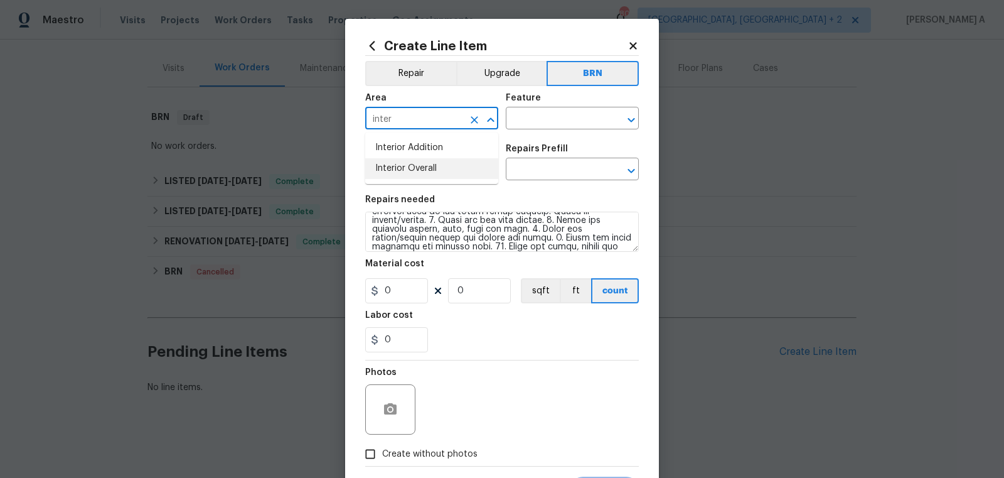
click at [435, 164] on li "Interior Overall" at bounding box center [431, 168] width 133 height 21
type input "Interior Overall"
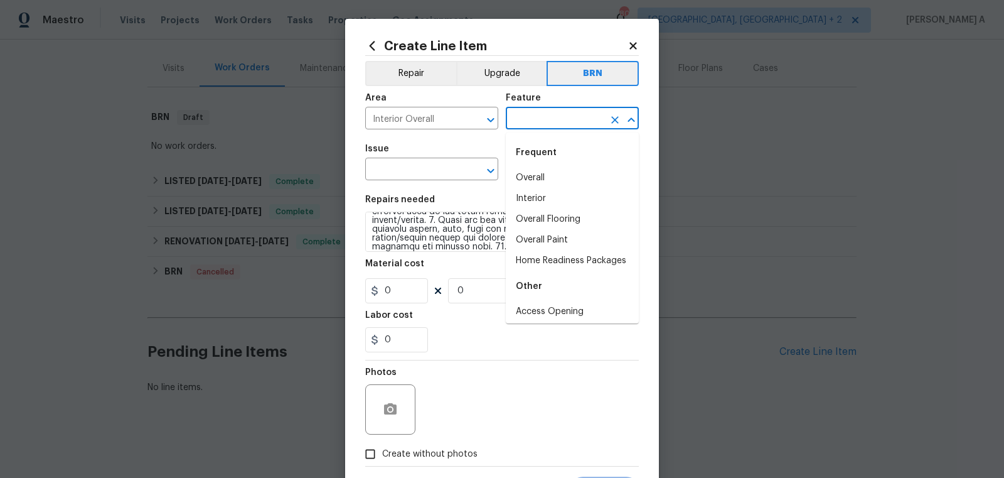
click at [545, 117] on input "text" at bounding box center [555, 119] width 98 height 19
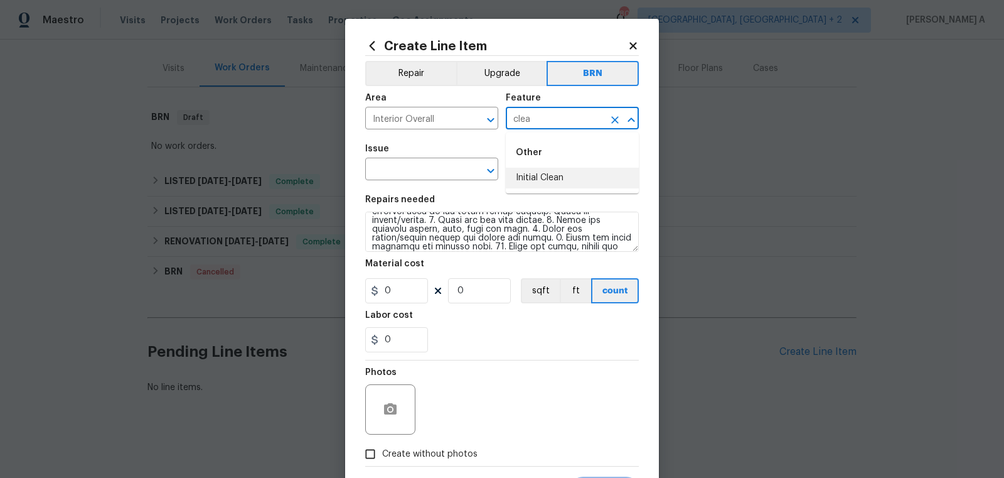
click at [562, 175] on li "Initial Clean" at bounding box center [572, 178] width 133 height 21
type input "Initial Clean"
click at [415, 181] on span "Issue ​" at bounding box center [431, 162] width 133 height 51
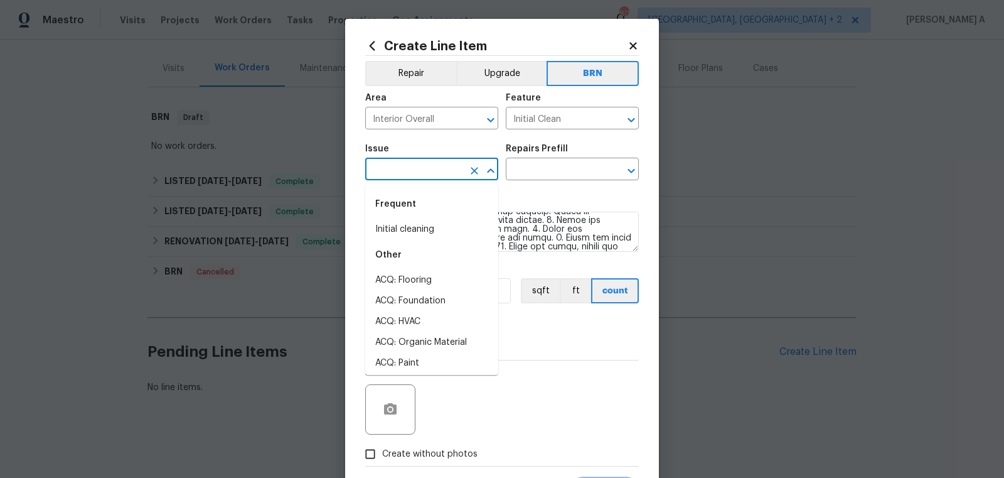
click at [415, 181] on body "Maestro Visits Projects Work Orders Tasks Properties Geo Assignments 80 Albuque…" at bounding box center [502, 239] width 1004 height 478
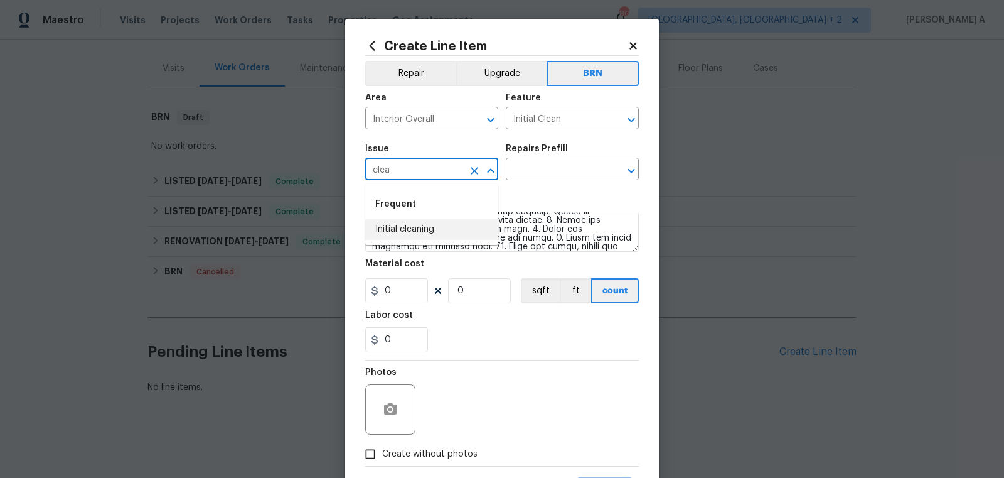
click at [421, 225] on li "Initial cleaning" at bounding box center [431, 229] width 133 height 21
type input "Initial cleaning"
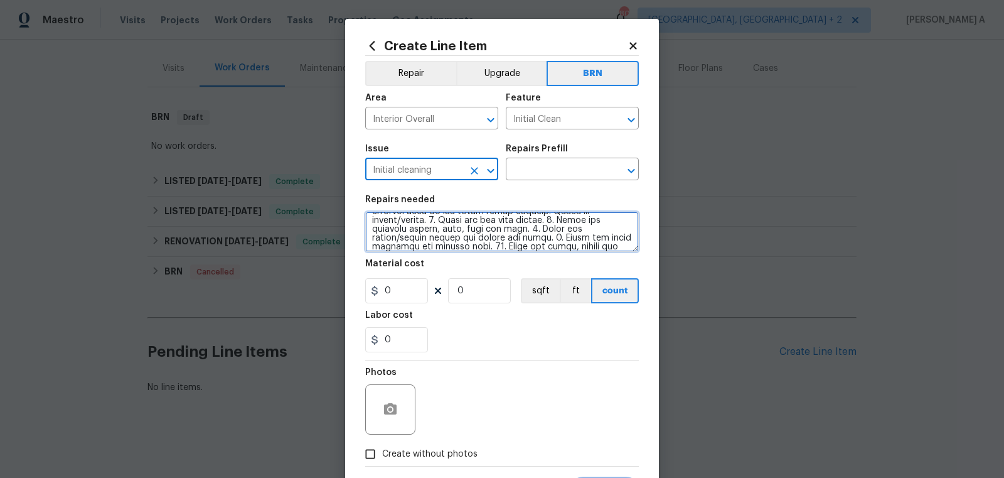
click at [421, 225] on textarea at bounding box center [502, 232] width 274 height 40
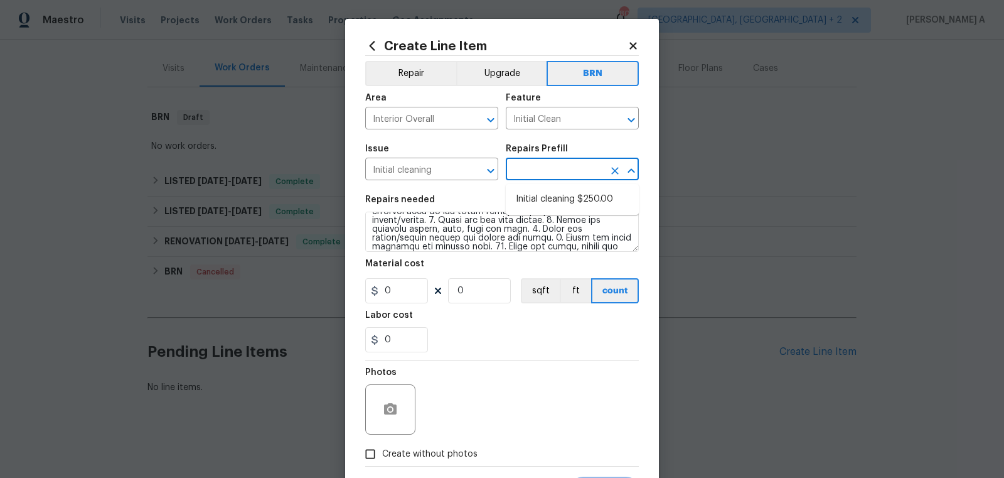
click at [528, 178] on input "text" at bounding box center [555, 170] width 98 height 19
click at [536, 192] on li "Initial cleaning $250.00" at bounding box center [572, 199] width 133 height 21
type input "Home Readiness Packages"
type input "Initial cleaning $250.00"
type textarea "1. Wipe down exterior doors and trim. 2. Clean out all exterior light fixtures …"
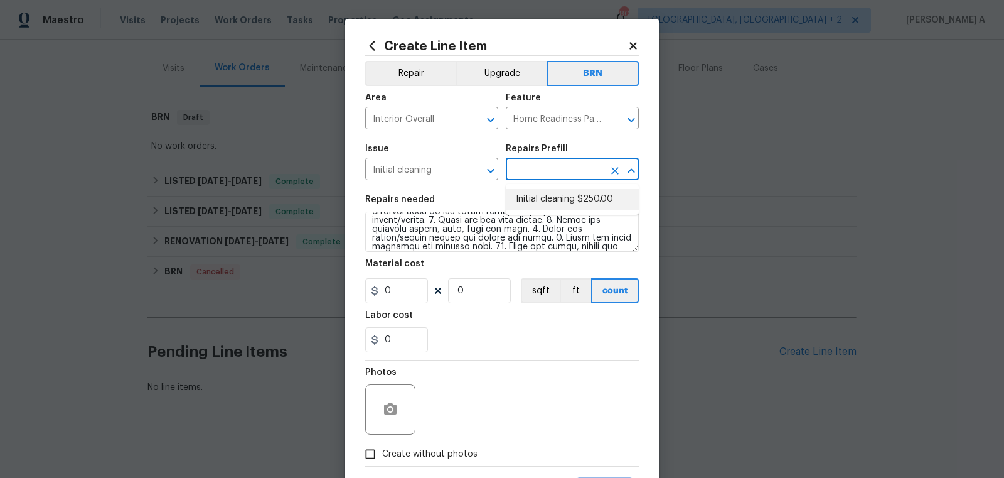
type input "250"
type input "1"
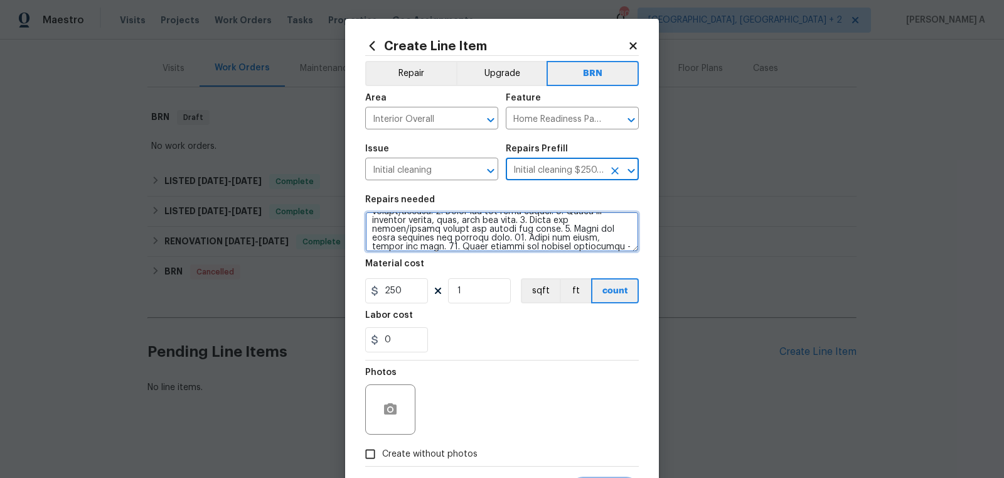
click at [493, 233] on textarea at bounding box center [502, 232] width 274 height 40
paste textarea "Buyer is requesting a deep cleaning before COE 09/30. Wipe down exterior doors …"
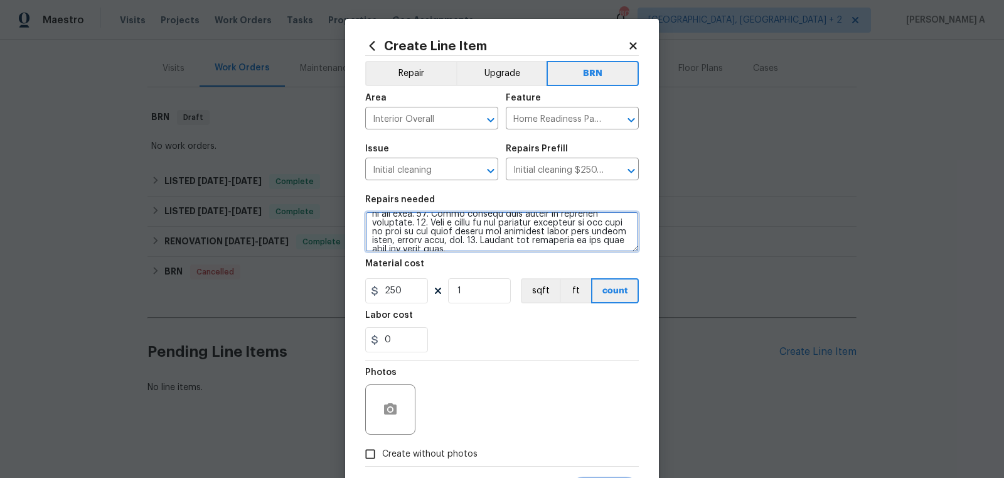
scroll to position [63, 0]
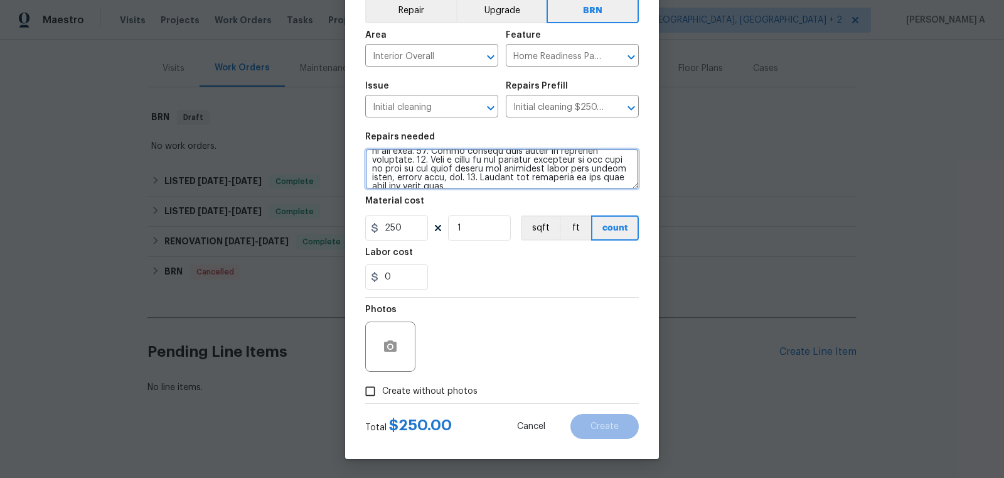
type textarea "Buyer is requesting a deep cleaning before COE 09/30. Wipe down exterior doors …"
click at [374, 392] on input "Create without photos" at bounding box center [370, 391] width 24 height 24
checkbox input "true"
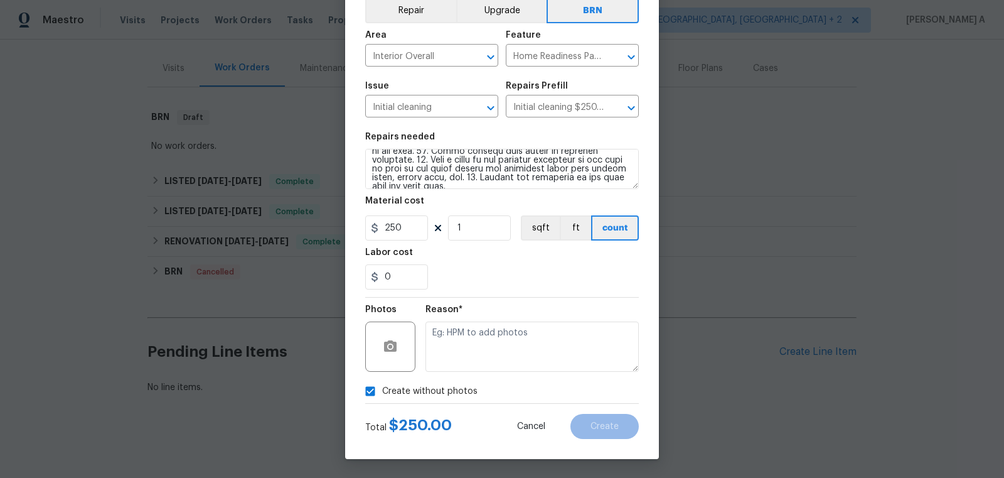
click at [508, 372] on div "Reason*" at bounding box center [532, 338] width 213 height 82
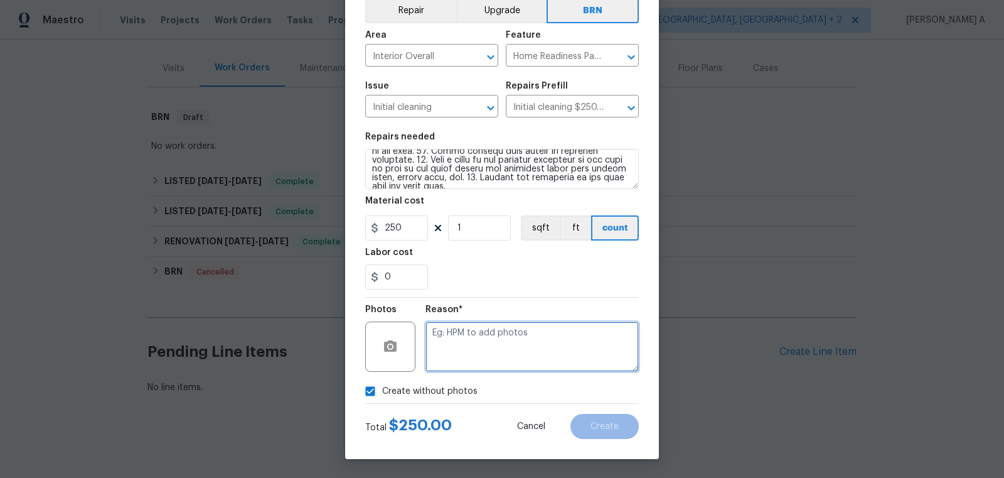
click at [512, 358] on textarea at bounding box center [532, 346] width 213 height 50
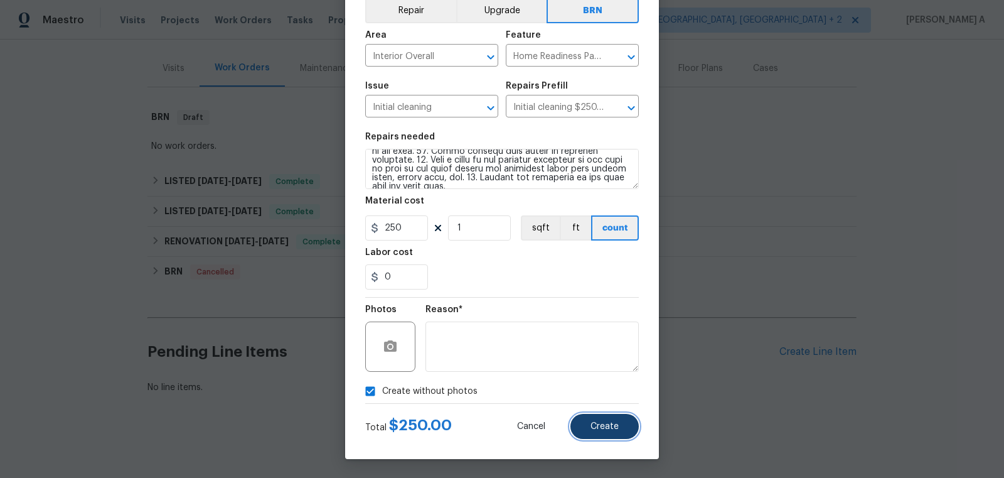
click at [606, 437] on button "Create" at bounding box center [605, 426] width 68 height 25
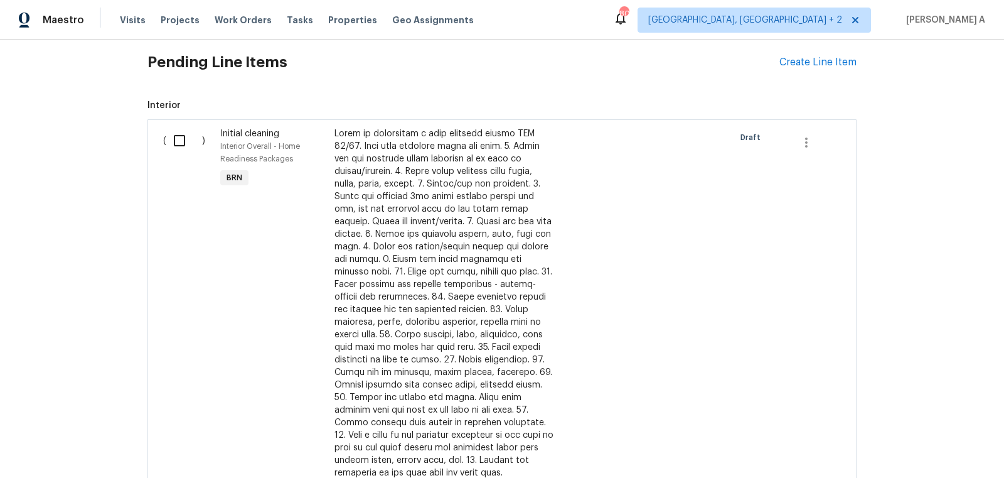
scroll to position [427, 0]
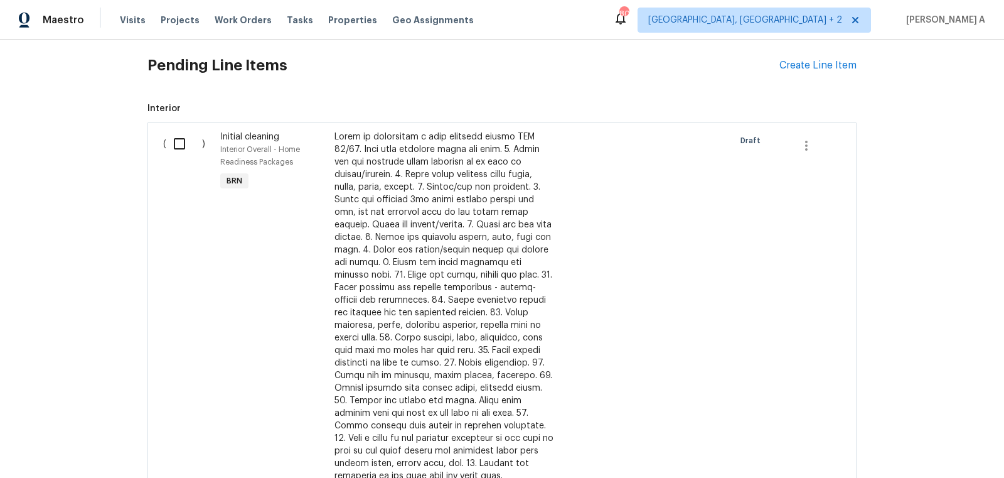
click at [170, 151] on input "checkbox" at bounding box center [184, 144] width 36 height 26
checkbox input "true"
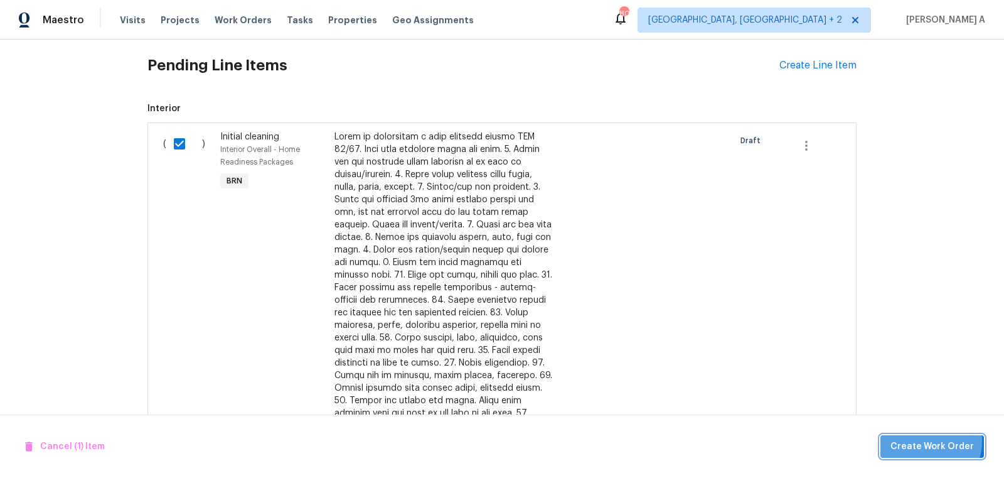
click at [926, 441] on span "Create Work Order" at bounding box center [932, 447] width 83 height 16
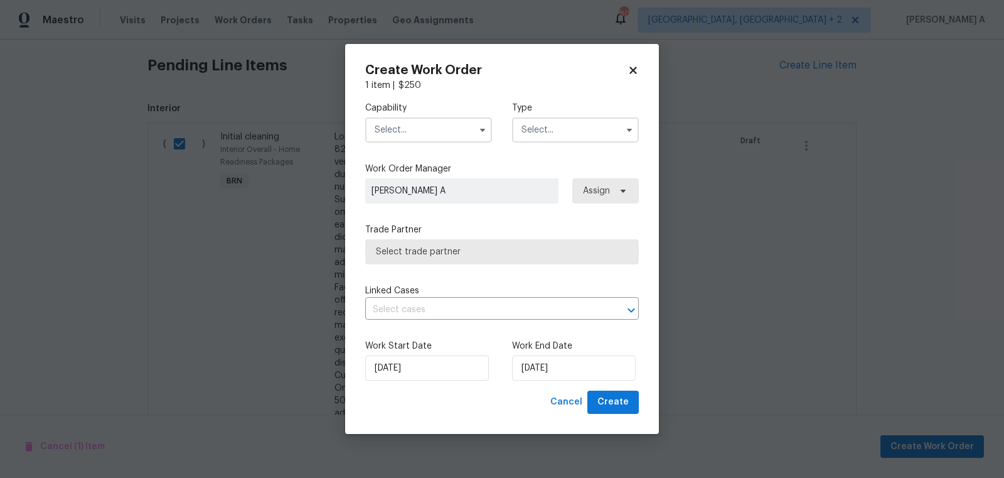
click at [467, 135] on input "text" at bounding box center [428, 129] width 127 height 25
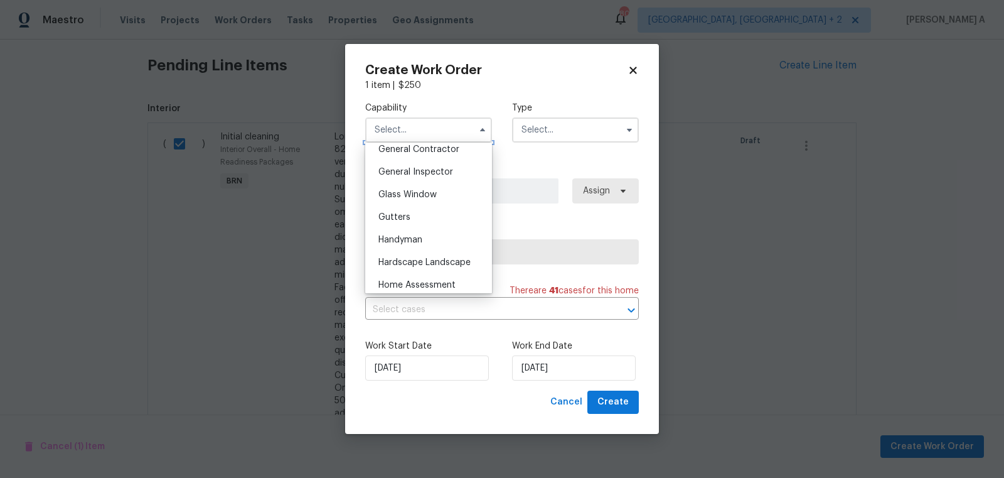
scroll to position [609, 0]
click at [433, 242] on div "Handyman" at bounding box center [428, 238] width 121 height 23
type input "Handyman"
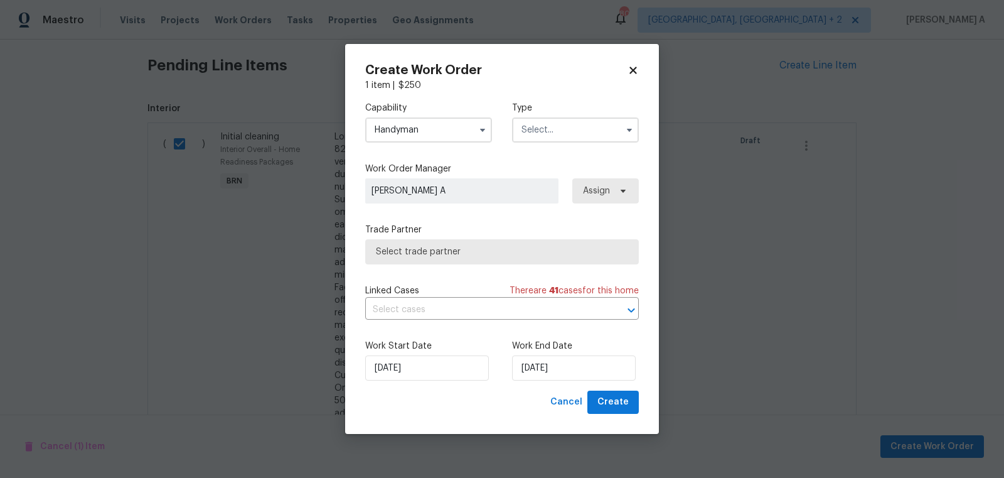
click at [475, 244] on span "Select trade partner" at bounding box center [502, 251] width 274 height 25
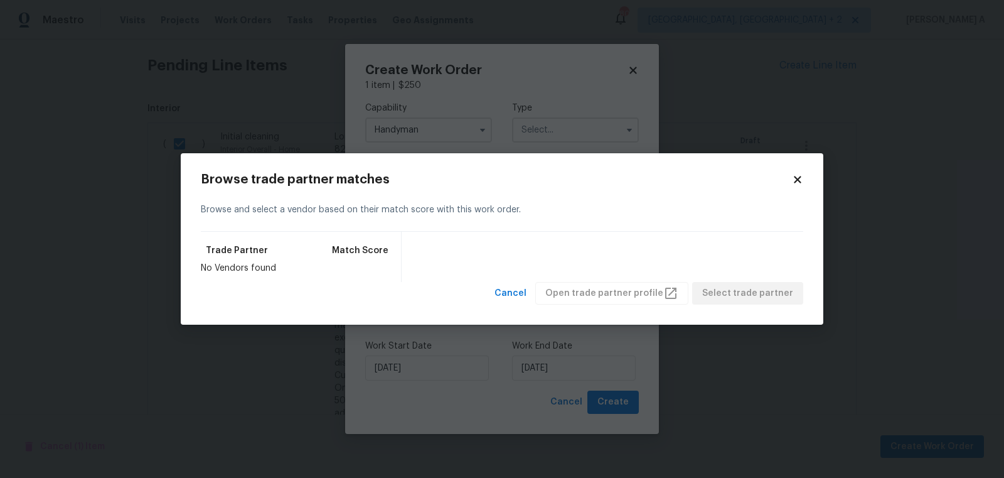
click at [810, 175] on div "Browse trade partner matches Browse and select a vendor based on their match sc…" at bounding box center [502, 239] width 643 height 172
click at [805, 175] on div "Browse trade partner matches Browse and select a vendor based on their match sc…" at bounding box center [502, 239] width 643 height 172
click at [798, 175] on icon at bounding box center [797, 179] width 11 height 11
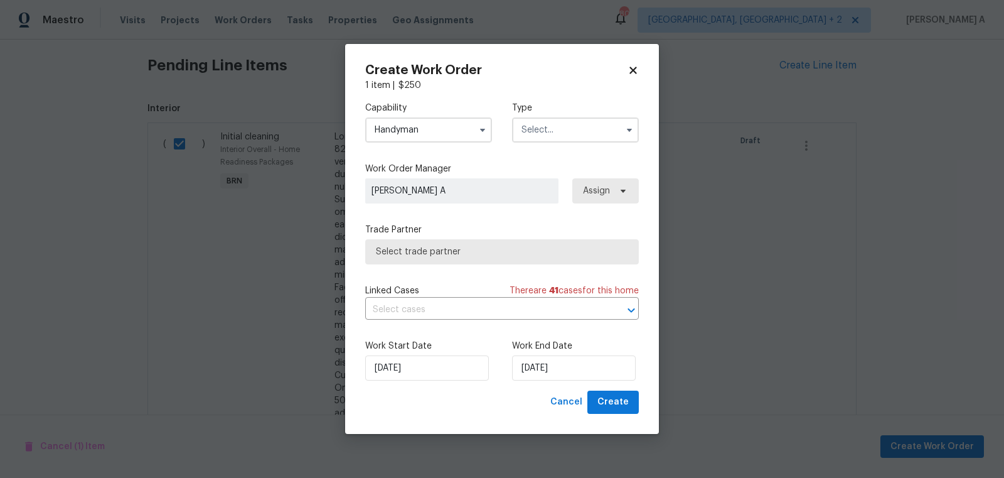
click at [553, 126] on input "text" at bounding box center [575, 129] width 127 height 25
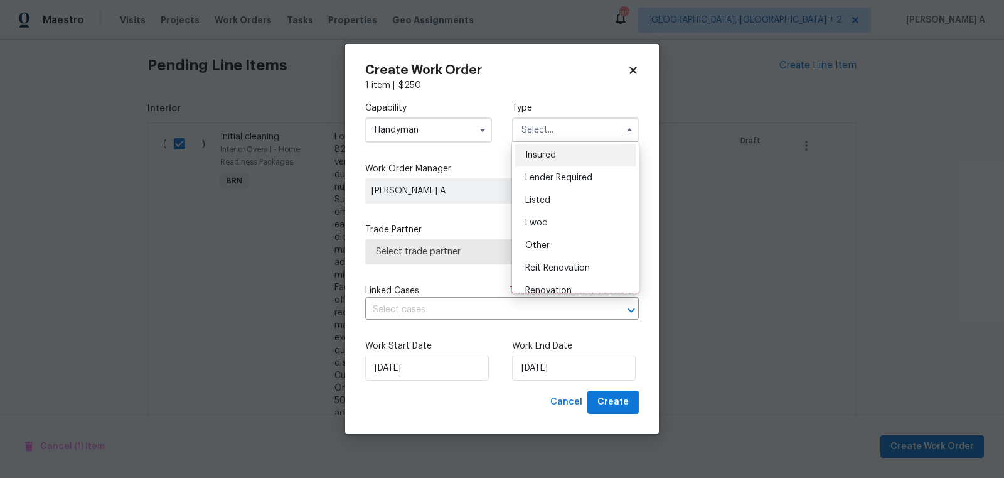
scroll to position [149, 0]
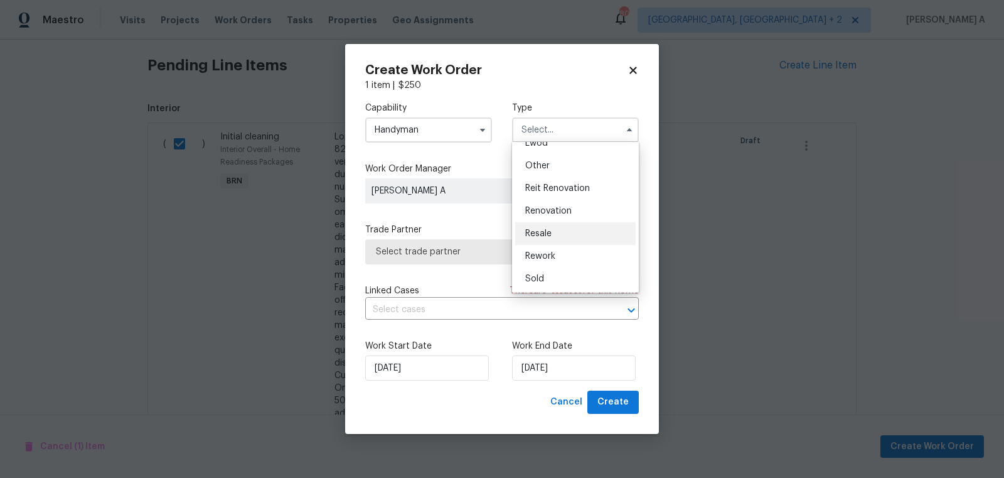
click at [549, 232] on span "Resale" at bounding box center [538, 233] width 26 height 9
type input "Resale"
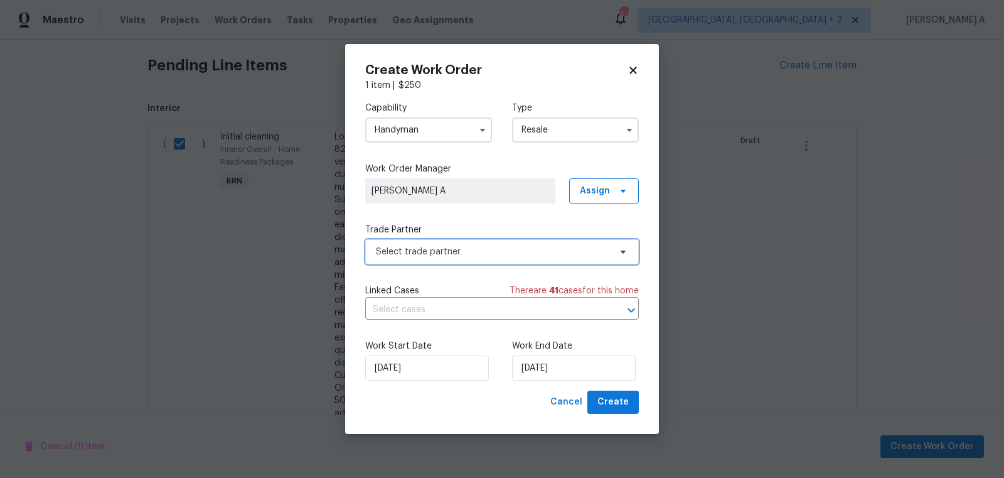
click at [500, 244] on span "Select trade partner" at bounding box center [502, 251] width 274 height 25
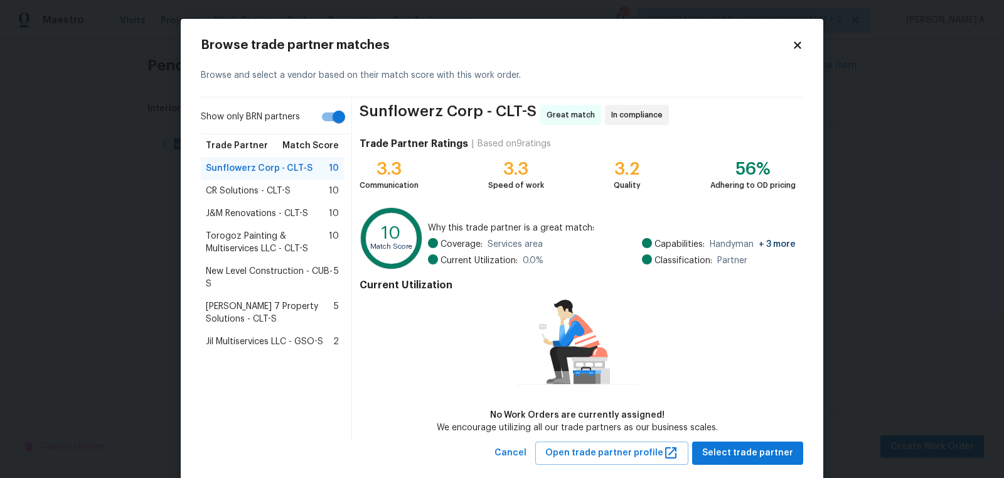
click at [334, 116] on input "Show only BRN partners" at bounding box center [339, 117] width 72 height 24
checkbox input "false"
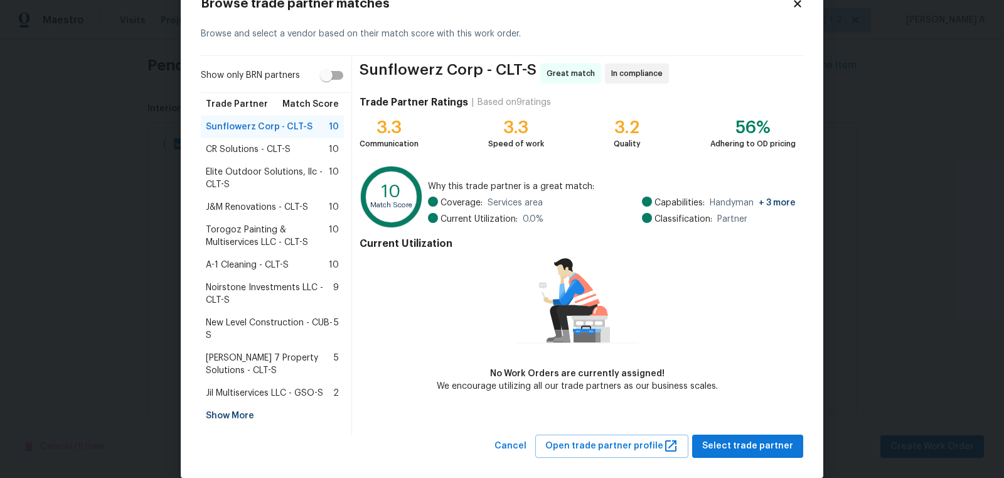
scroll to position [47, 0]
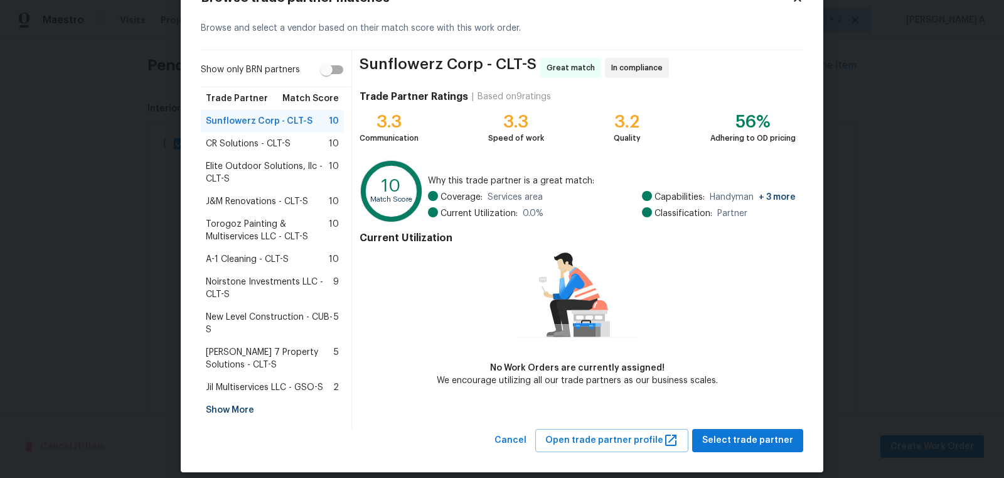
click at [227, 409] on div "Show More" at bounding box center [272, 410] width 143 height 23
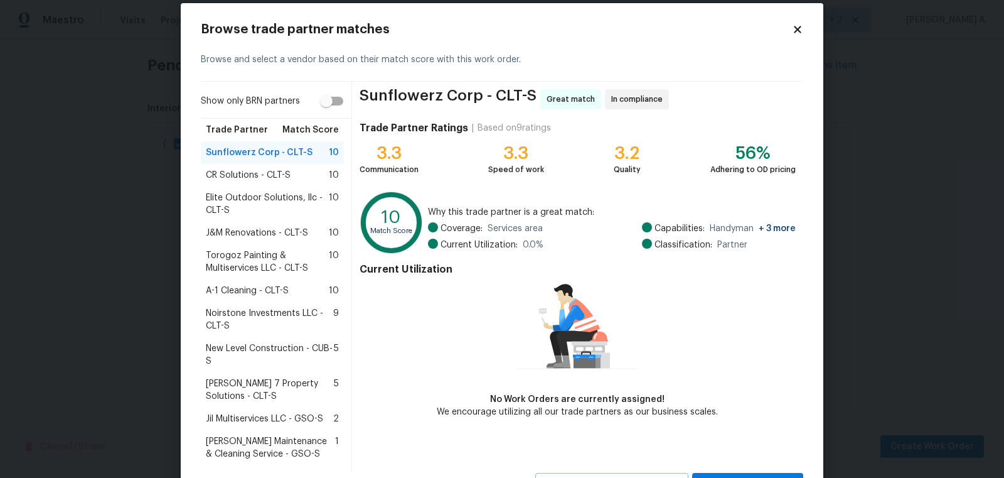
scroll to position [0, 0]
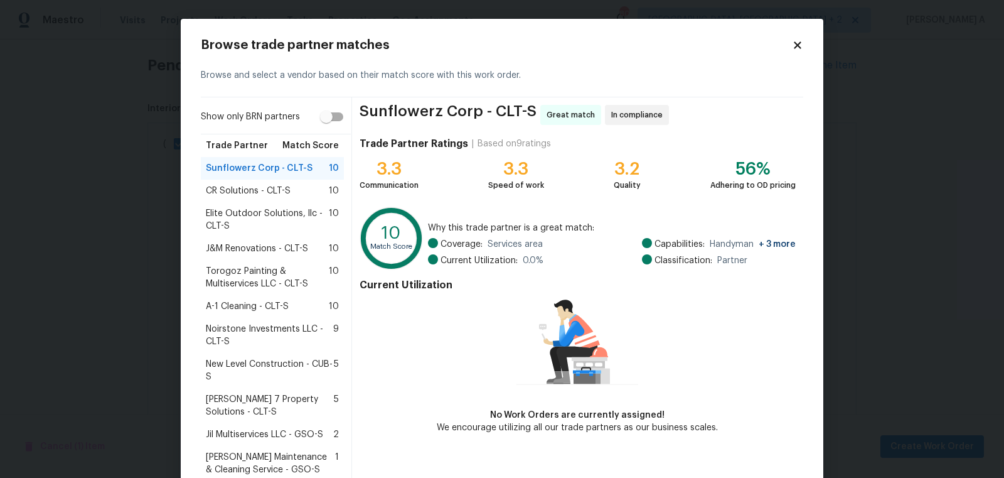
click at [800, 46] on icon at bounding box center [797, 44] width 7 height 7
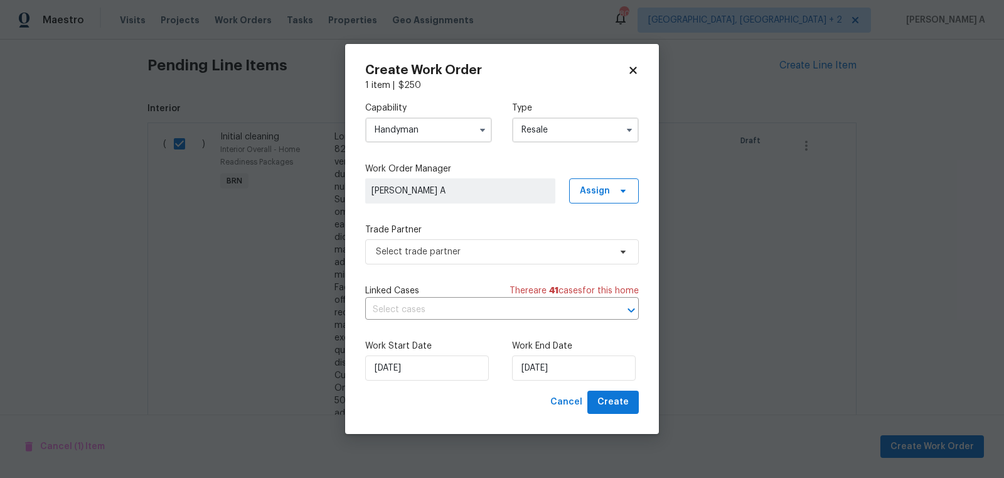
click at [461, 127] on input "Handyman" at bounding box center [428, 129] width 127 height 25
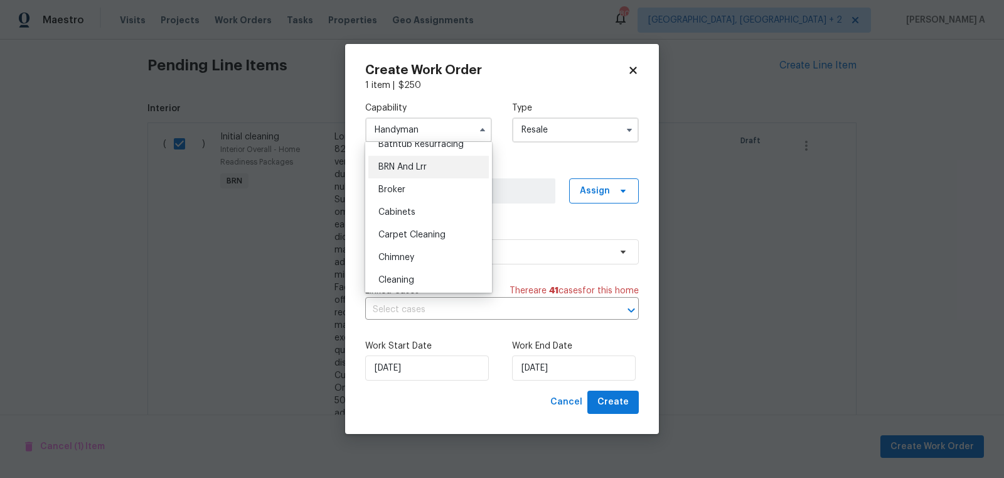
scroll to position [102, 0]
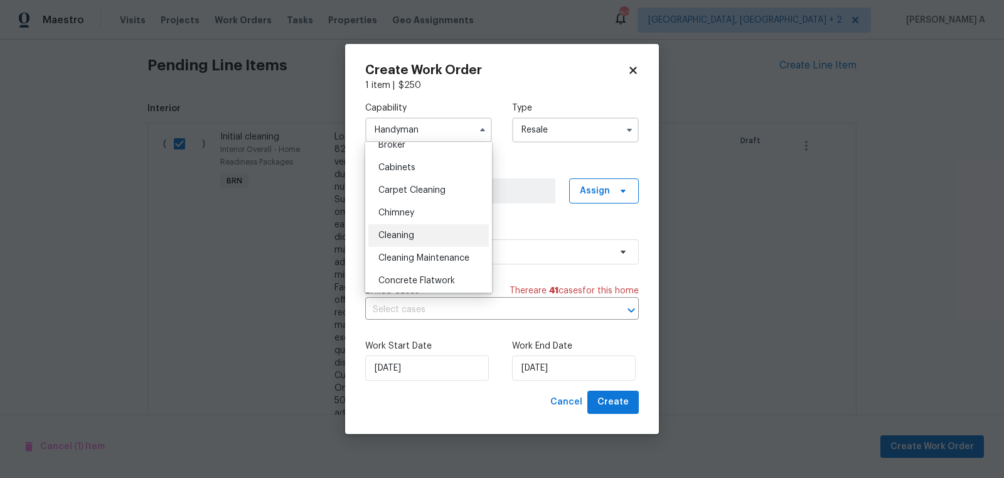
click at [432, 225] on div "Cleaning" at bounding box center [428, 235] width 121 height 23
type input "Cleaning"
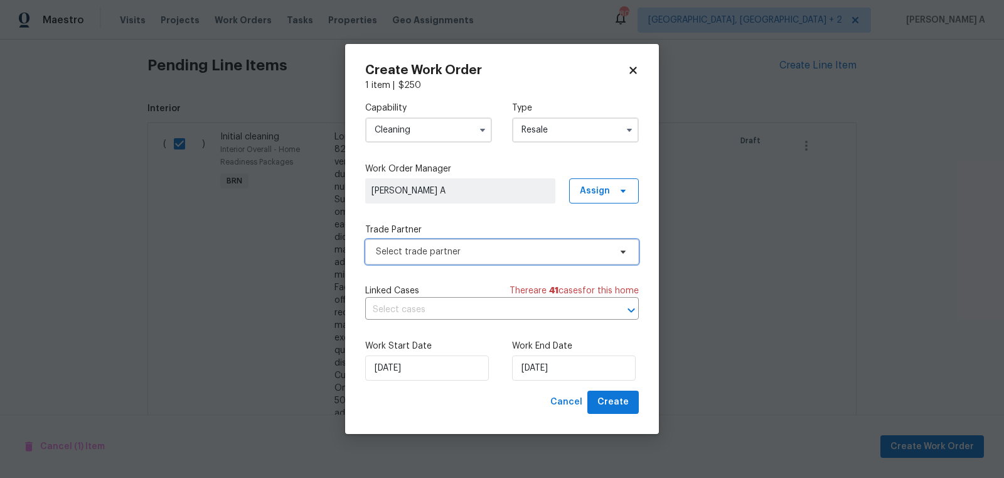
click at [455, 255] on span "Select trade partner" at bounding box center [493, 251] width 234 height 13
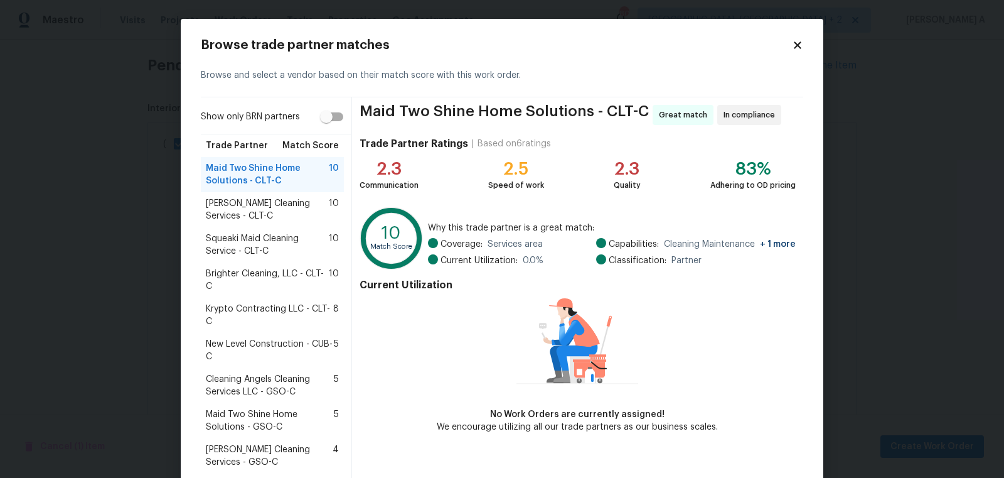
click at [247, 277] on span "Brighter Cleaning, LLC - CLT-C" at bounding box center [267, 279] width 123 height 25
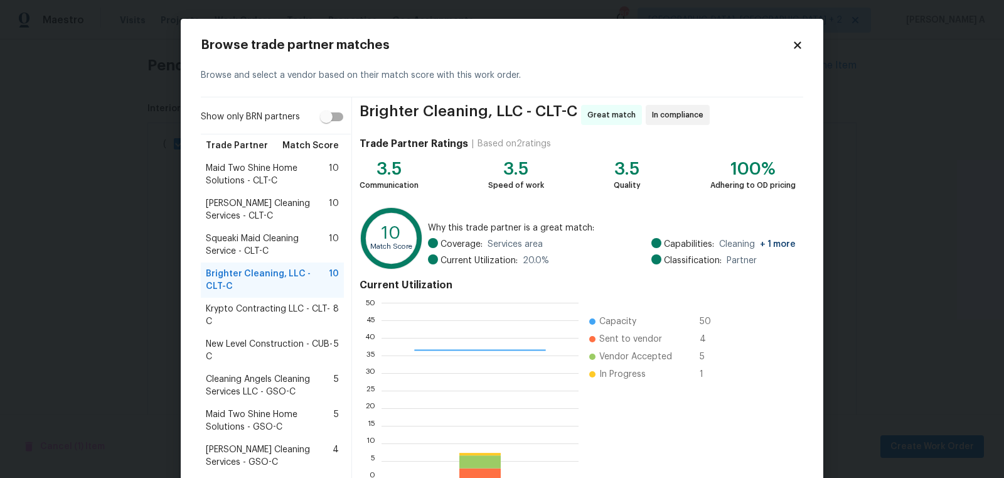
scroll to position [87, 0]
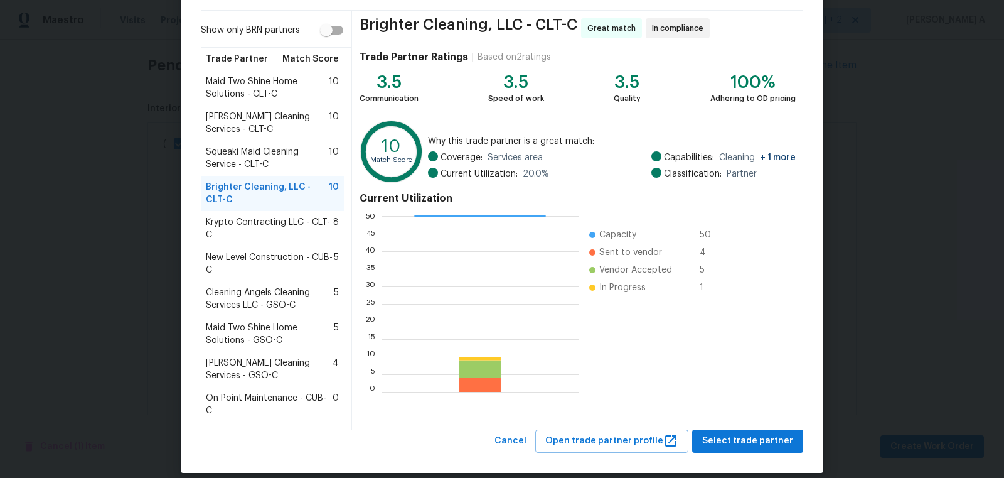
click at [775, 438] on div "Cancel Open trade partner profile Select trade partner" at bounding box center [647, 440] width 314 height 23
click at [768, 433] on span "Select trade partner" at bounding box center [747, 441] width 91 height 16
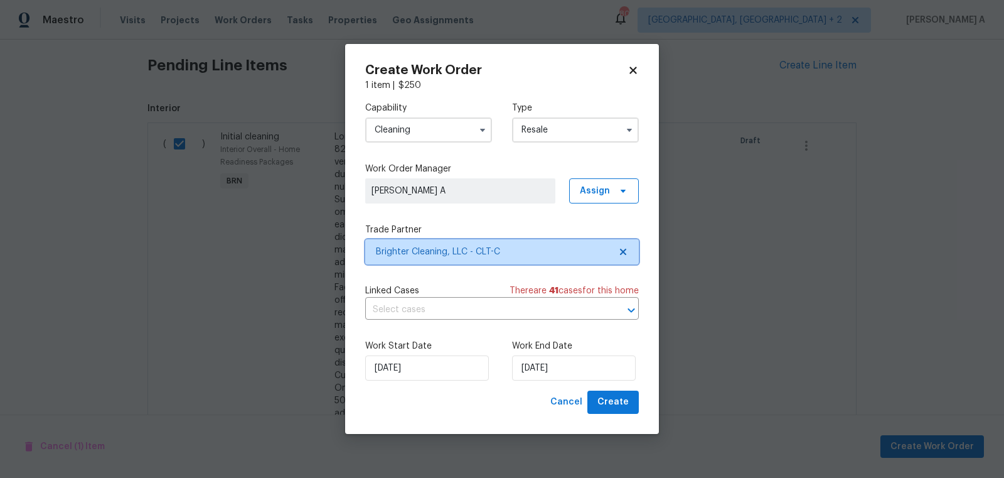
scroll to position [0, 0]
click at [436, 311] on input "text" at bounding box center [484, 309] width 238 height 19
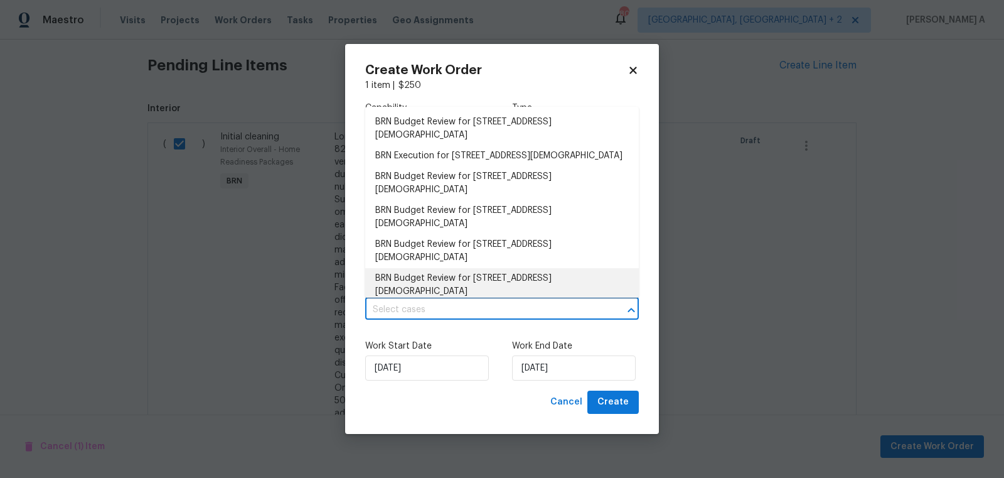
click at [427, 340] on label "Work Start Date" at bounding box center [428, 346] width 127 height 13
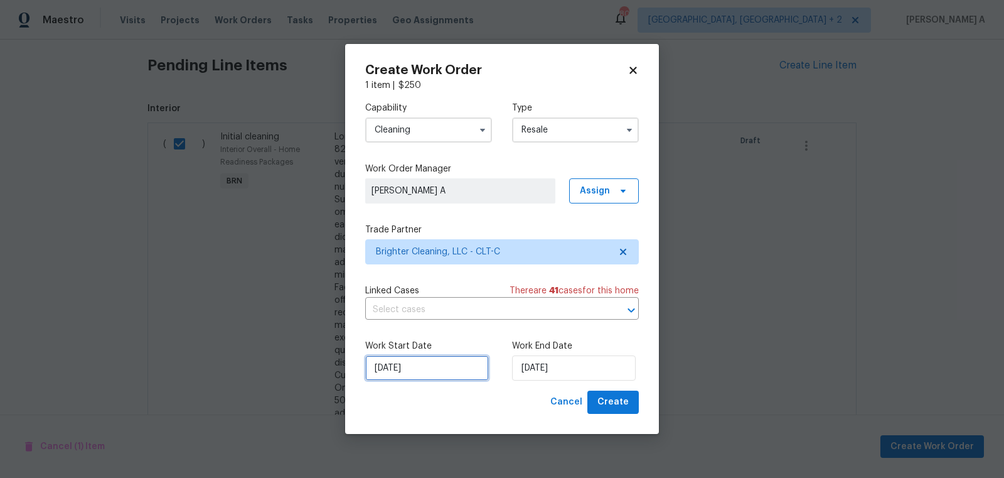
click at [430, 368] on input "[DATE]" at bounding box center [427, 367] width 124 height 25
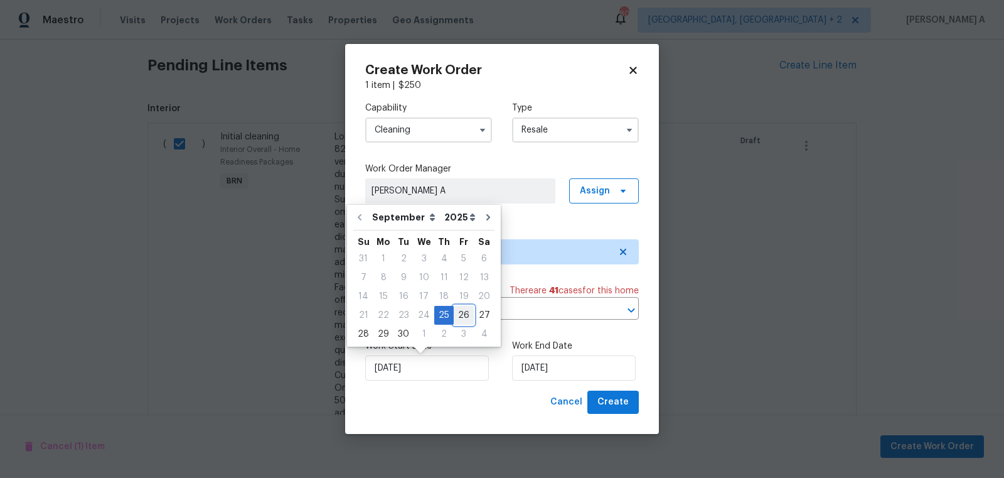
click at [461, 316] on div "26" at bounding box center [464, 315] width 20 height 18
type input "9/26/2025"
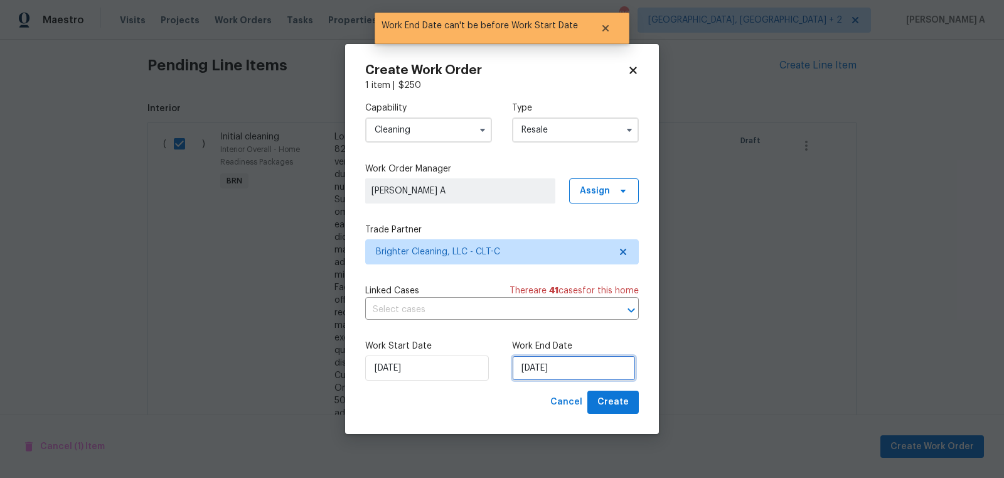
click at [562, 376] on input "9/26/2025" at bounding box center [574, 367] width 124 height 25
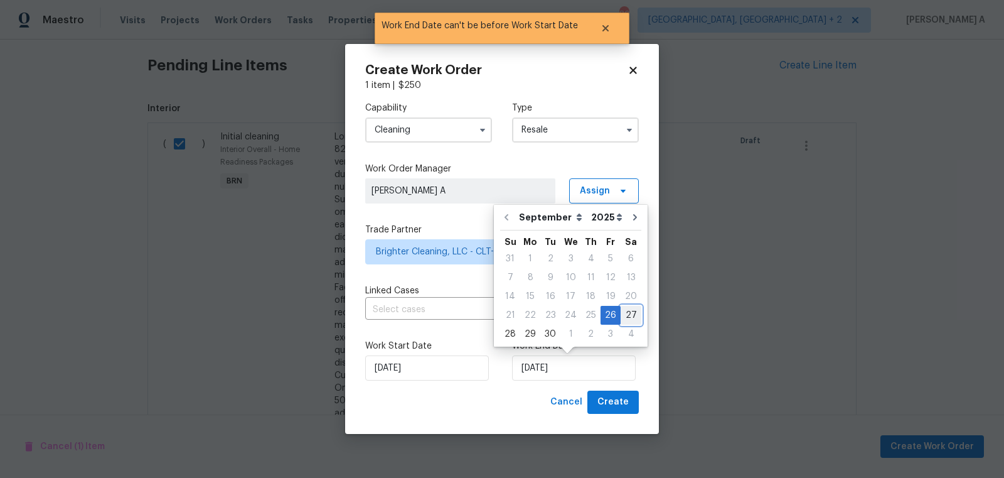
click at [623, 317] on div "27" at bounding box center [631, 315] width 21 height 18
type input "9/27/2025"
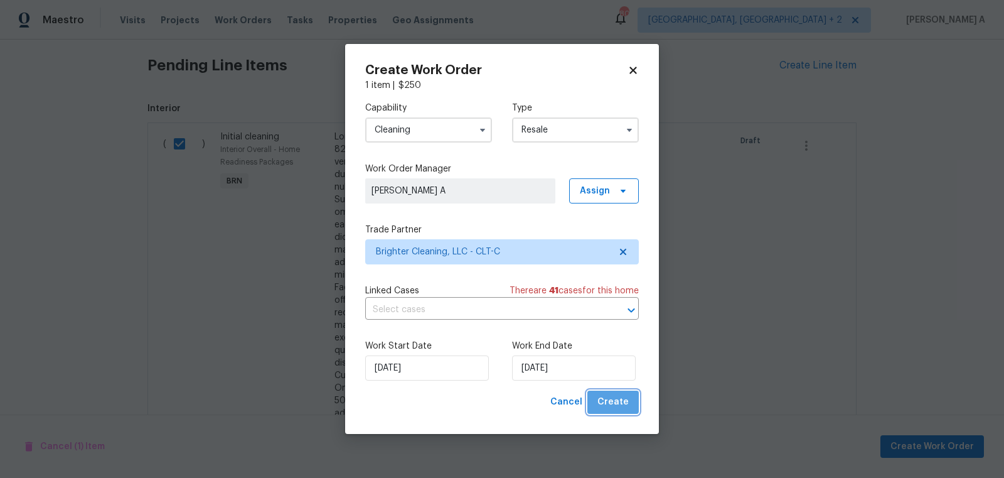
click at [623, 400] on span "Create" at bounding box center [612, 402] width 31 height 16
checkbox input "false"
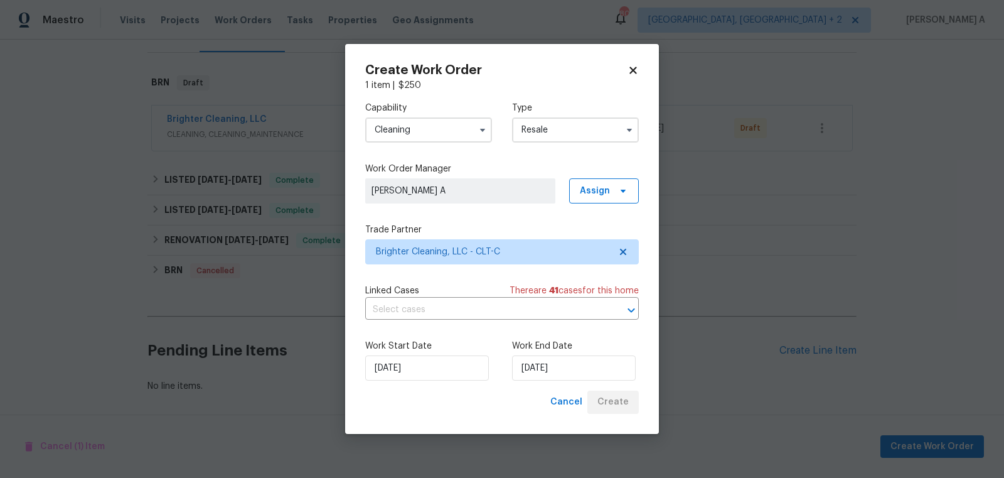
scroll to position [173, 0]
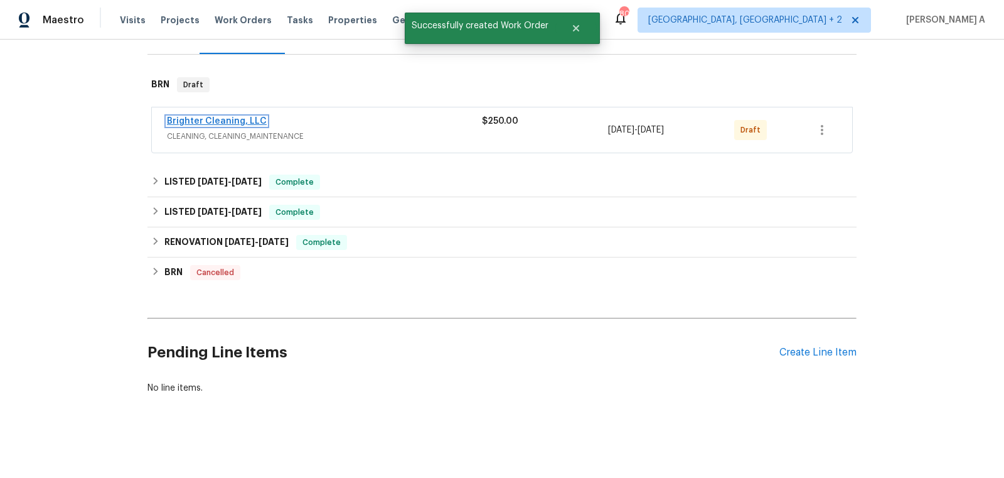
click at [220, 121] on link "Brighter Cleaning, LLC" at bounding box center [217, 121] width 100 height 9
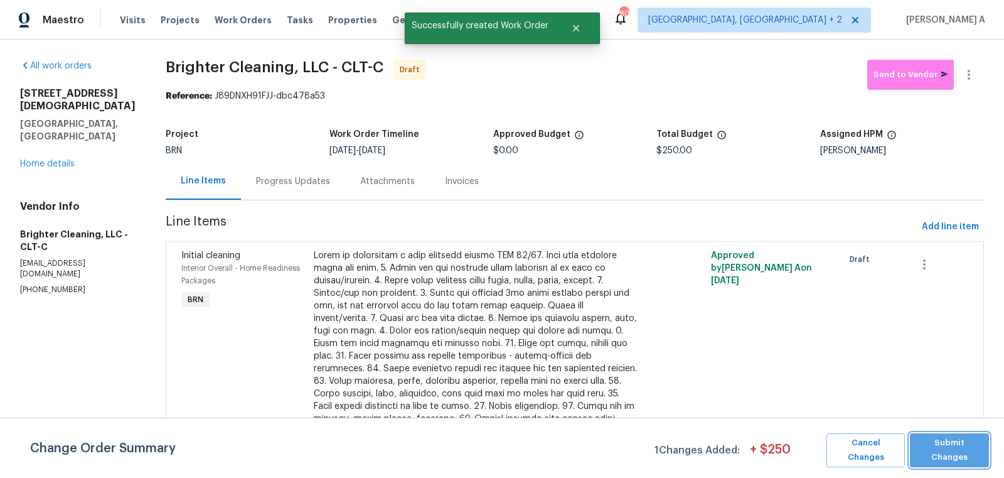
click at [945, 456] on button "Submit Changes" at bounding box center [949, 450] width 79 height 34
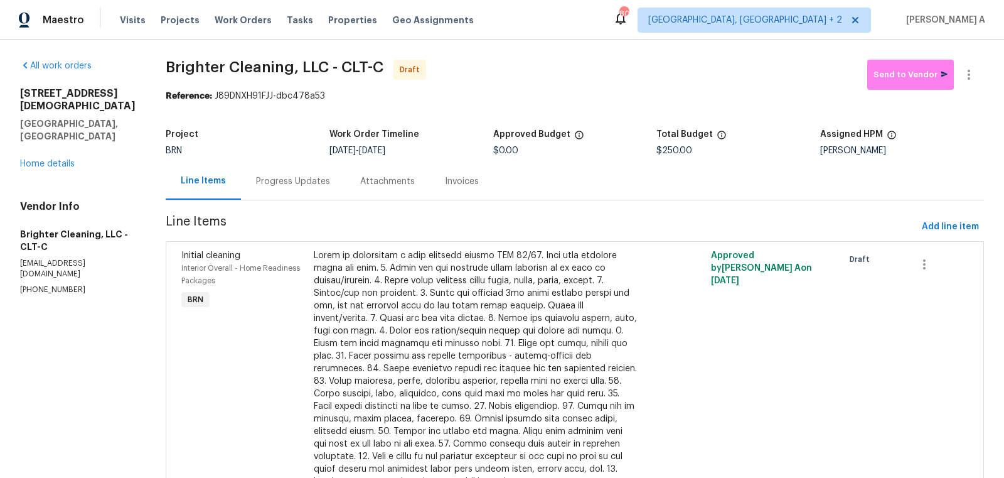
click at [256, 178] on div "Progress Updates" at bounding box center [293, 181] width 74 height 13
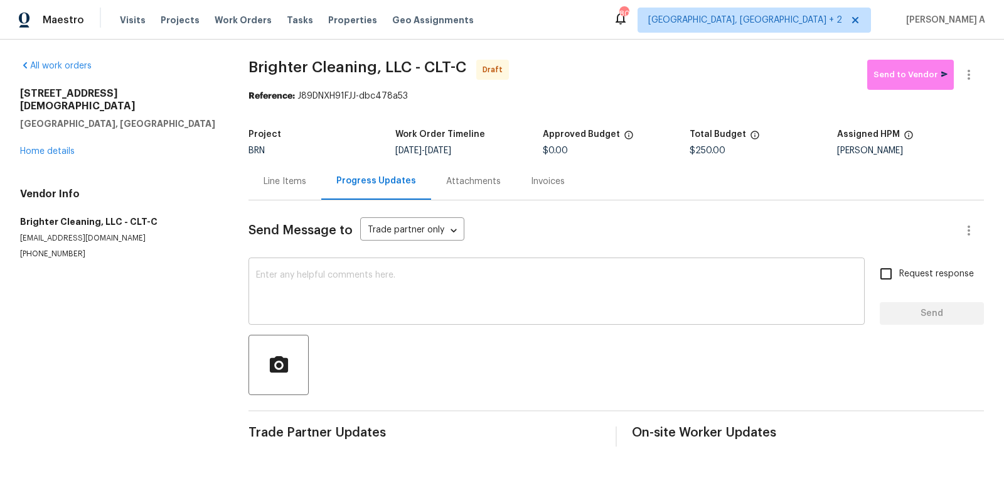
click at [350, 295] on textarea at bounding box center [556, 293] width 601 height 44
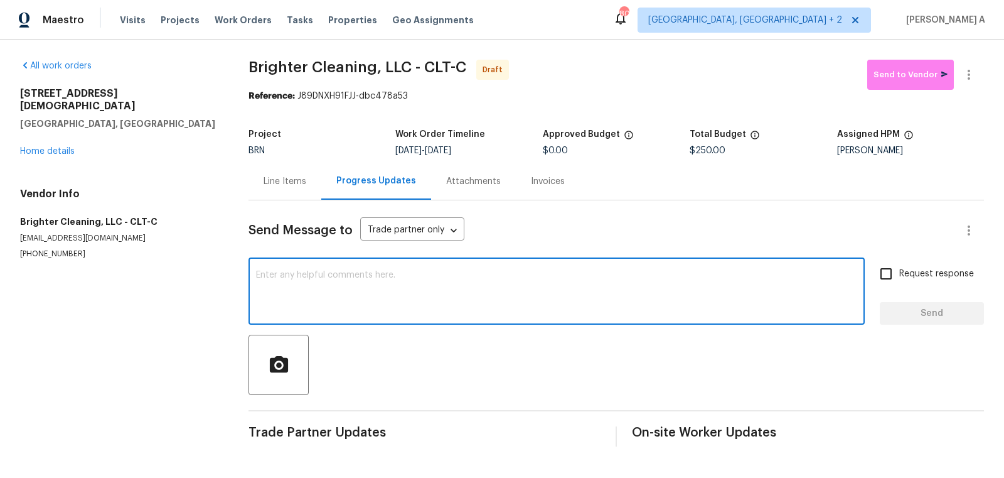
click at [350, 295] on textarea at bounding box center [556, 293] width 601 height 44
paste textarea "Hi, I'm Akshay from Opendoor. Just wanted to check if you received the workorde…"
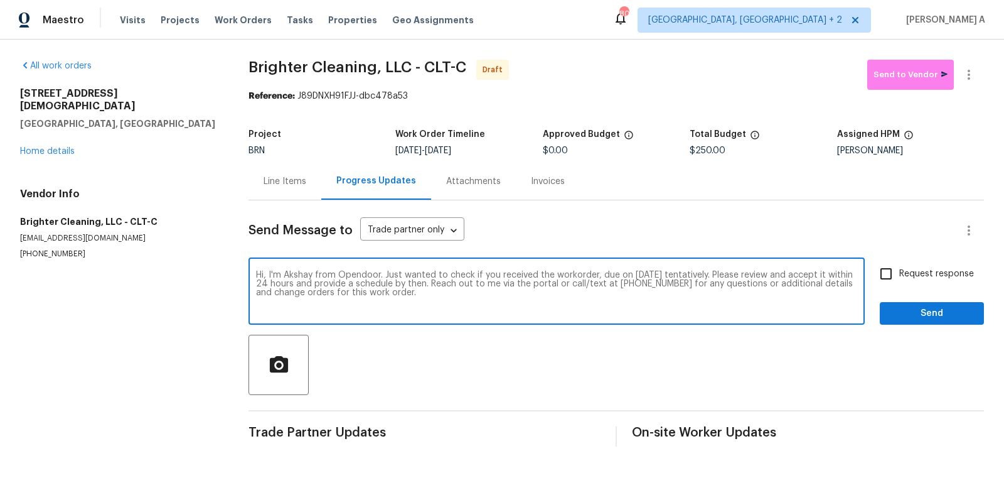
click at [653, 276] on textarea "Hi, I'm Akshay from Opendoor. Just wanted to check if you received the workorde…" at bounding box center [556, 293] width 601 height 44
type textarea "Hi, I'm Akshay from Opendoor. Just wanted to check if you received the workorde…"
click at [878, 267] on input "Request response" at bounding box center [886, 273] width 26 height 26
checkbox input "true"
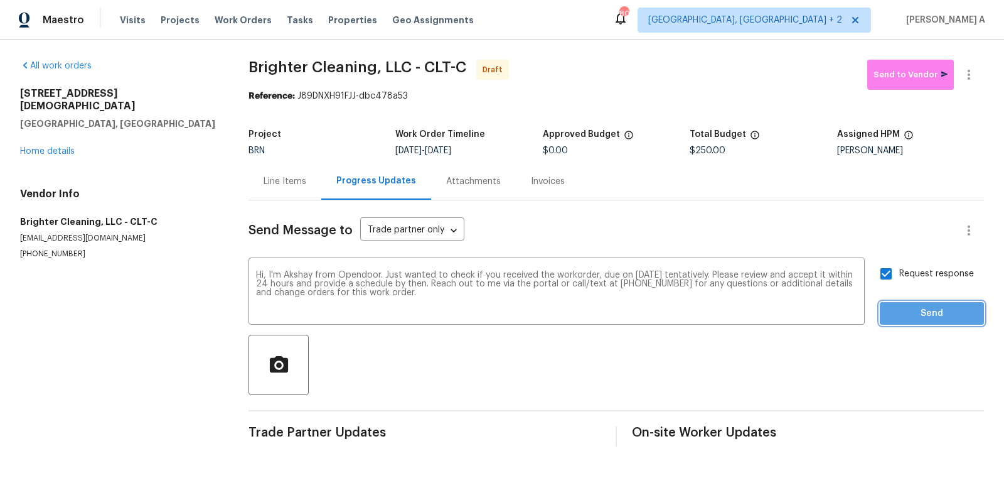
click at [925, 310] on span "Send" at bounding box center [932, 314] width 84 height 16
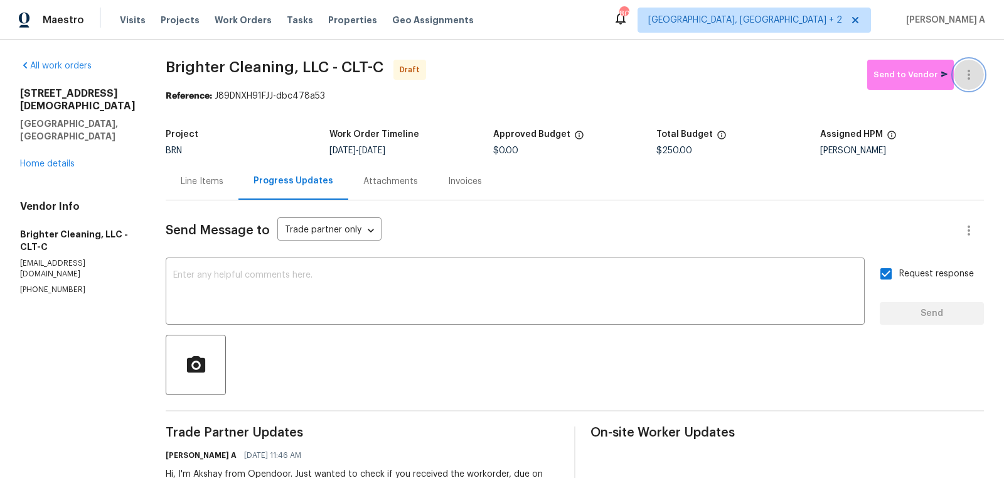
click at [971, 75] on icon "button" at bounding box center [969, 74] width 15 height 15
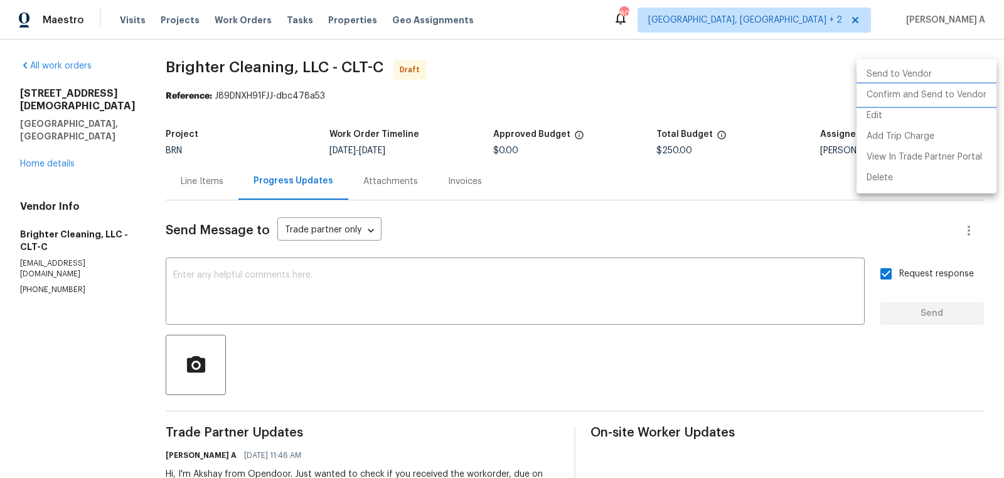
click at [975, 89] on li "Confirm and Send to Vendor" at bounding box center [927, 95] width 140 height 21
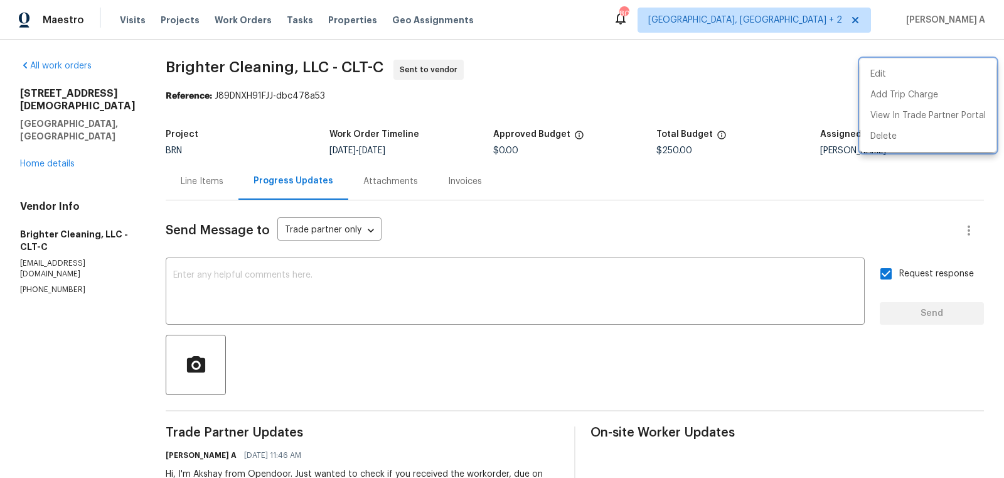
click at [195, 186] on div at bounding box center [502, 239] width 1004 height 478
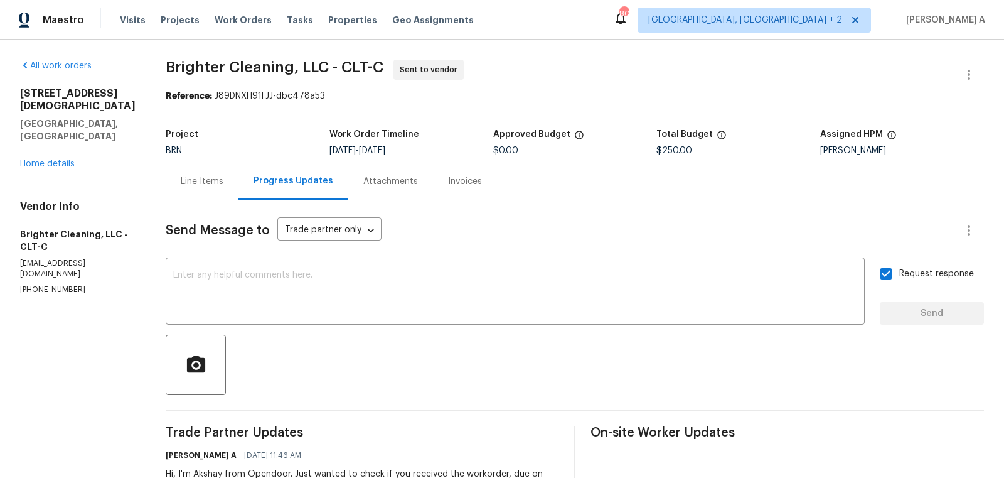
click at [192, 181] on div "Line Items" at bounding box center [202, 181] width 43 height 13
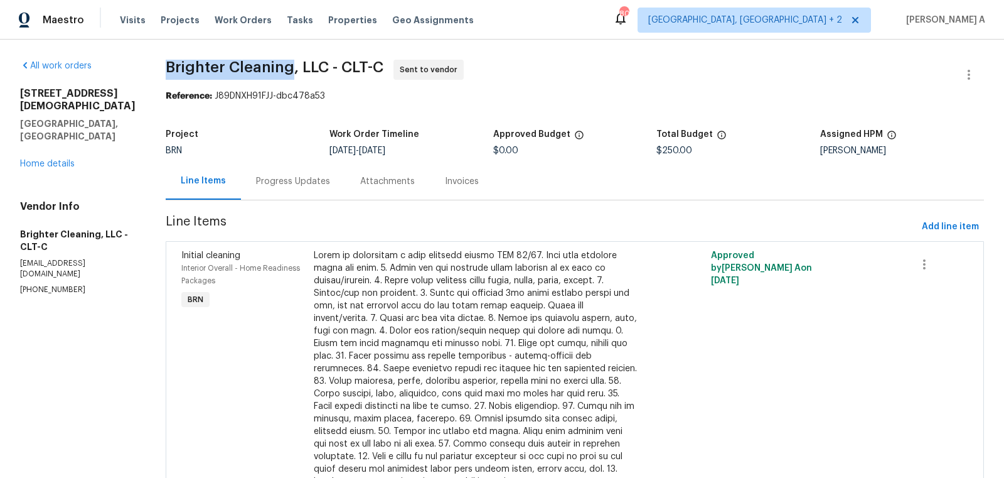
copy span "Brighter Cleaning"
drag, startPoint x: 121, startPoint y: 63, endPoint x: 253, endPoint y: 63, distance: 131.8
click at [253, 63] on div "All work orders 7007 Church Wood Ln Huntersville, NC 28078 Home details Vendor …" at bounding box center [502, 299] width 1004 height 519
click at [241, 192] on div "Progress Updates" at bounding box center [293, 181] width 104 height 37
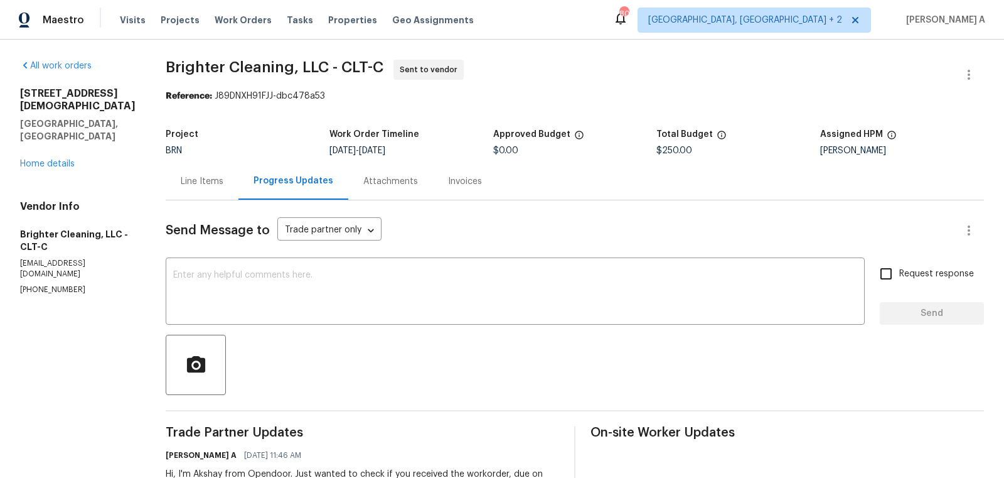
click at [212, 183] on div "Line Items" at bounding box center [202, 181] width 43 height 13
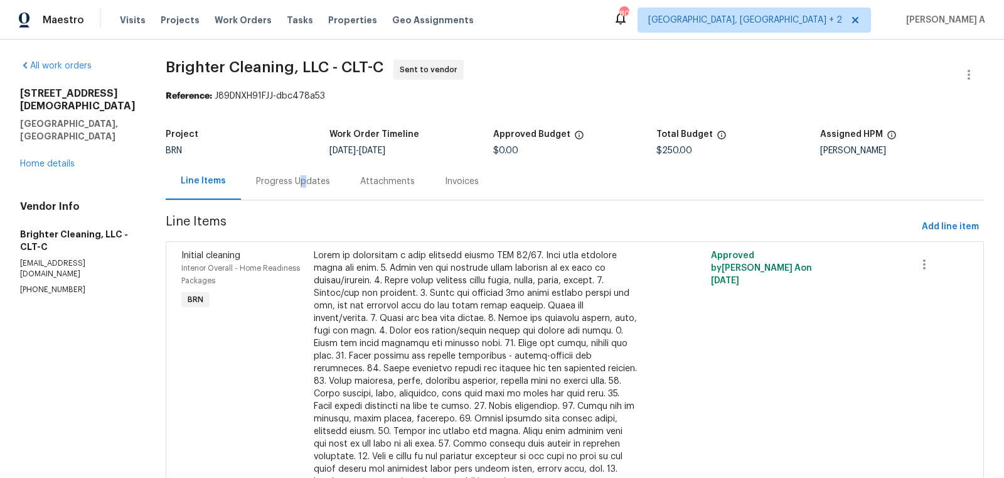
click at [262, 183] on div "Progress Updates" at bounding box center [293, 181] width 74 height 13
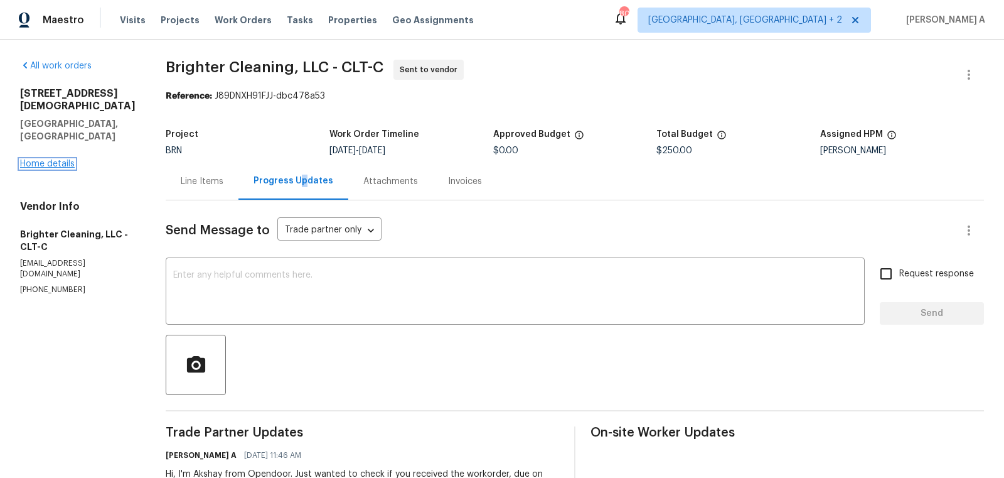
click at [61, 159] on link "Home details" at bounding box center [47, 163] width 55 height 9
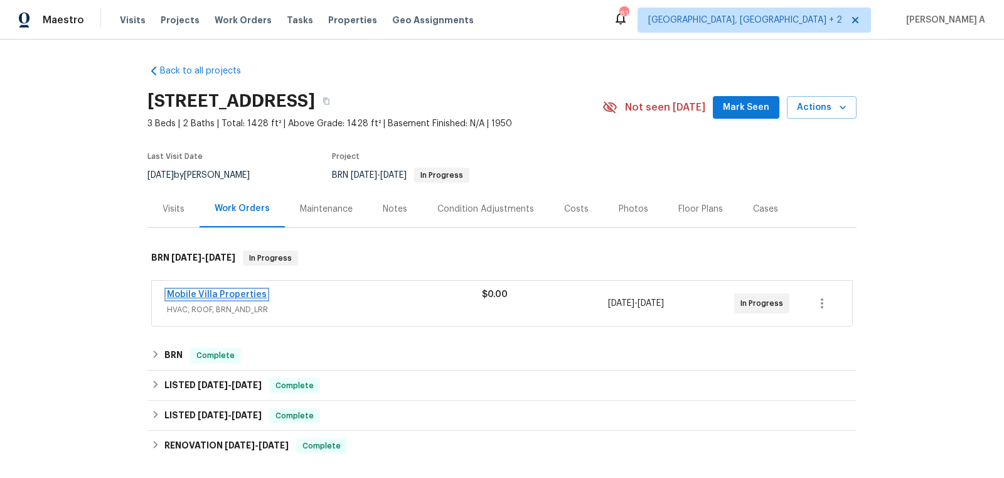
click at [218, 295] on link "Mobile Villa Properties" at bounding box center [217, 294] width 100 height 9
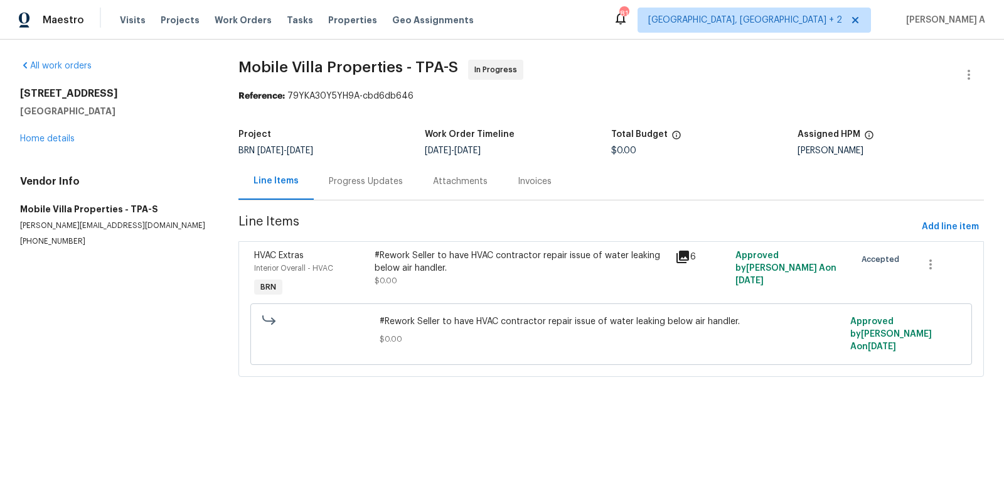
click at [323, 174] on div "Progress Updates" at bounding box center [366, 181] width 104 height 37
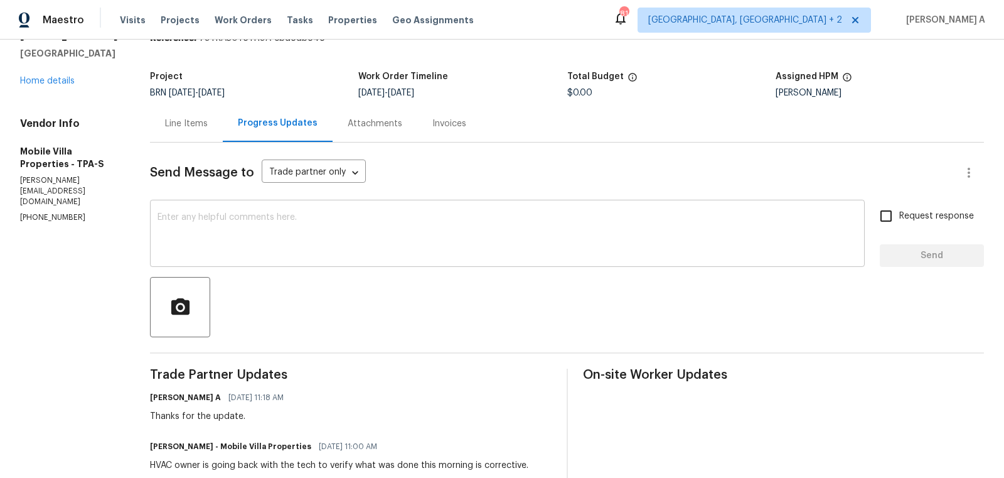
scroll to position [82, 0]
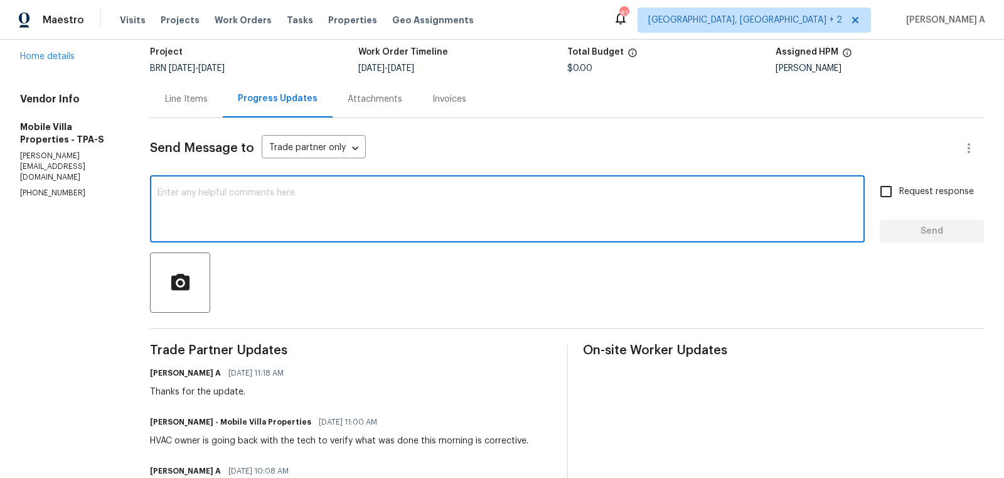
click at [365, 214] on textarea at bounding box center [508, 210] width 700 height 44
paste textarea "the agent was just at the house and stated no work has been completed"
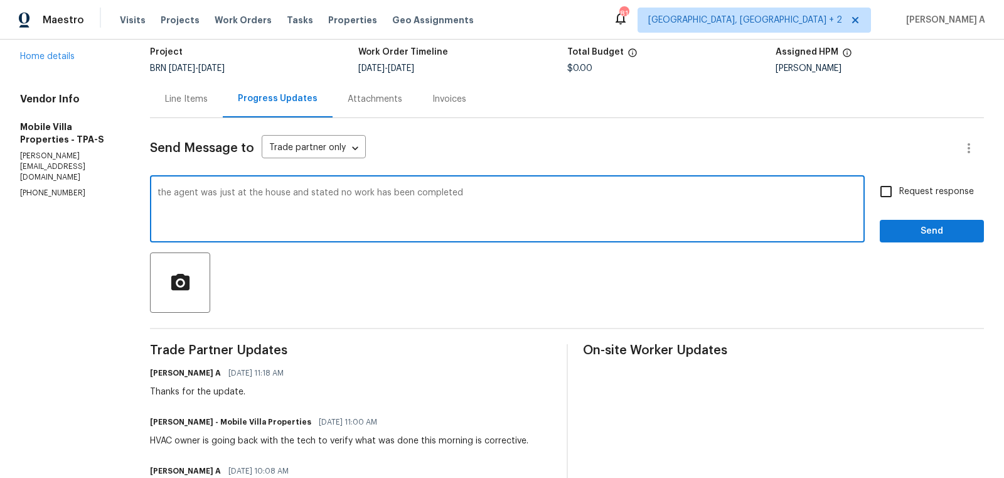
click at [166, 191] on textarea "the agent was just at the house and stated no work has been completed" at bounding box center [508, 210] width 700 height 44
click at [478, 193] on textarea "The agent was just at the house and stated no work has been completed" at bounding box center [508, 210] width 700 height 44
click at [0, 0] on span "Replace with" at bounding box center [0, 0] width 0 height 0
click at [0, 0] on qb-div "Correct the article the HVAC" at bounding box center [0, 0] width 0 height 0
type textarea "The agent was just at the house and stated no work has been completed. Could yo…"
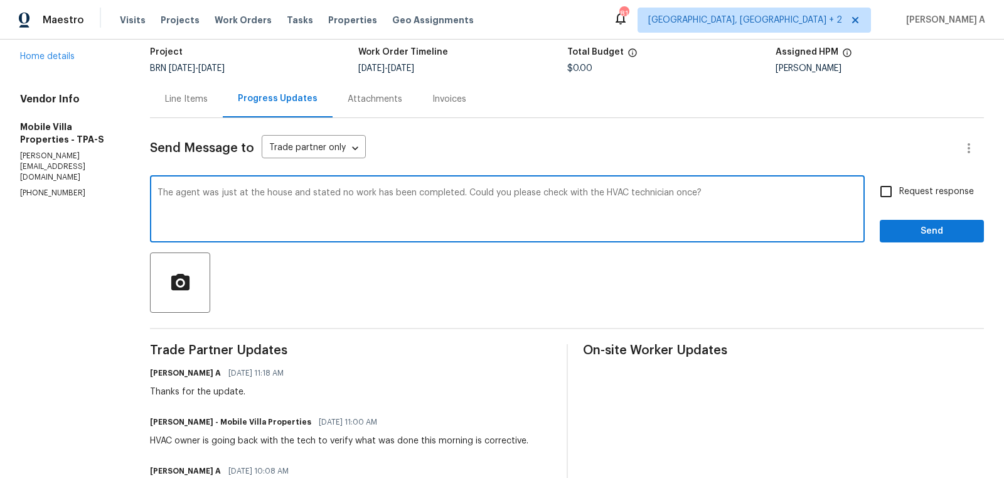
click at [895, 193] on input "Request response" at bounding box center [886, 191] width 26 height 26
checkbox input "true"
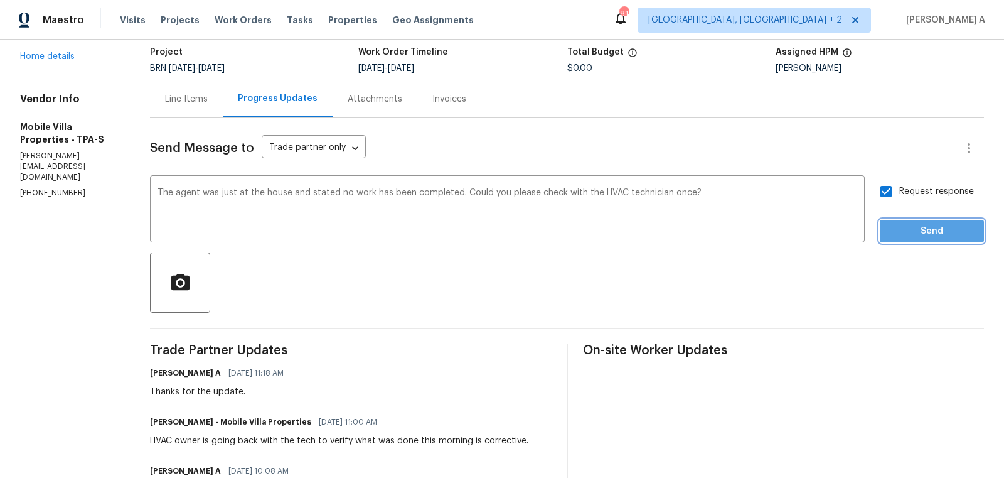
click at [916, 224] on span "Send" at bounding box center [932, 231] width 84 height 16
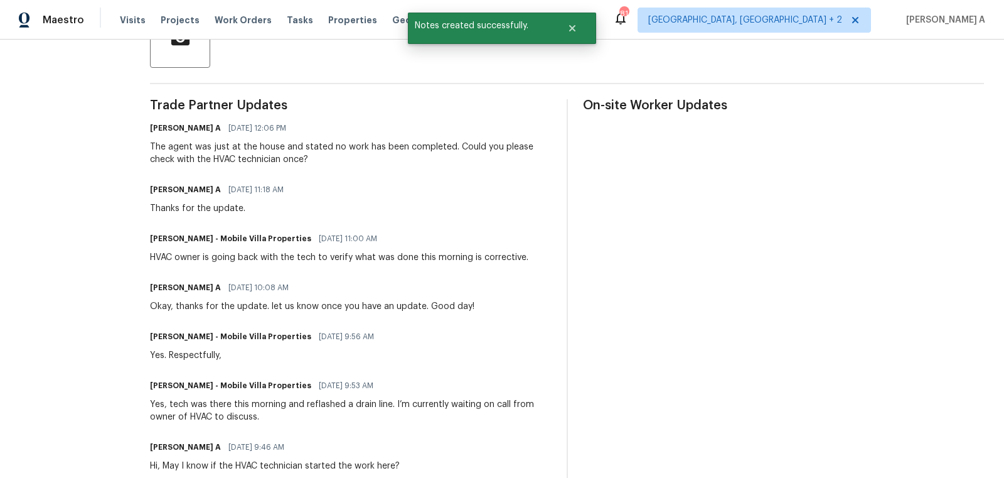
scroll to position [331, 0]
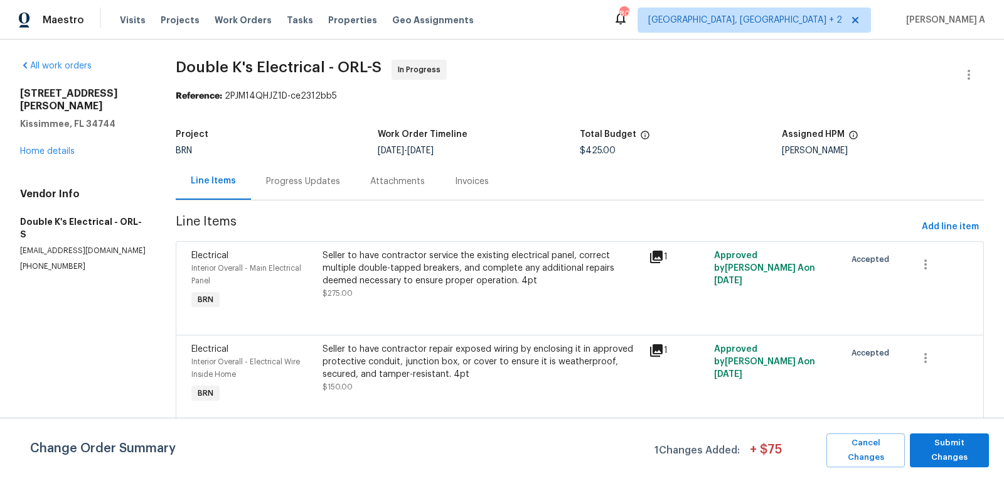
click at [323, 189] on div "Progress Updates" at bounding box center [303, 181] width 104 height 37
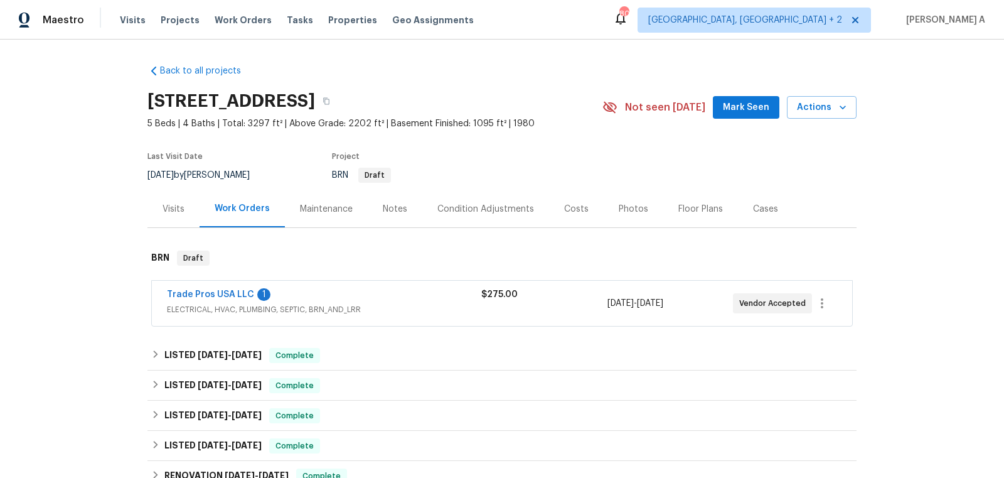
click at [228, 288] on span "Trade Pros USA LLC" at bounding box center [210, 294] width 87 height 13
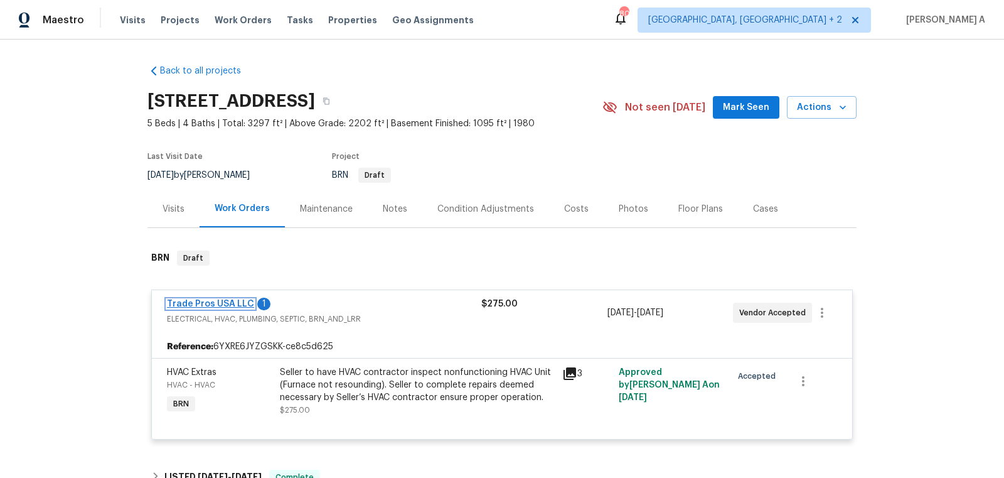
click at [228, 300] on link "Trade Pros USA LLC" at bounding box center [210, 303] width 87 height 9
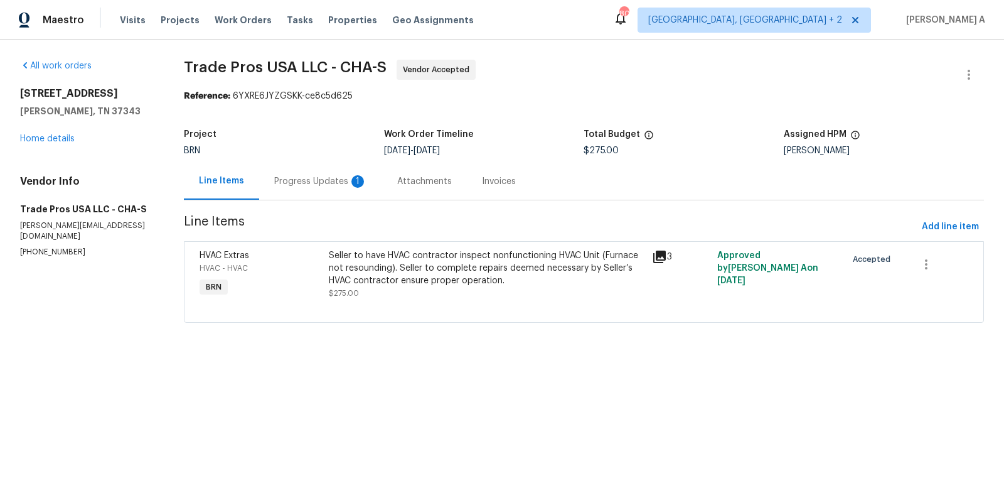
click at [299, 184] on div "Progress Updates 1" at bounding box center [320, 181] width 93 height 13
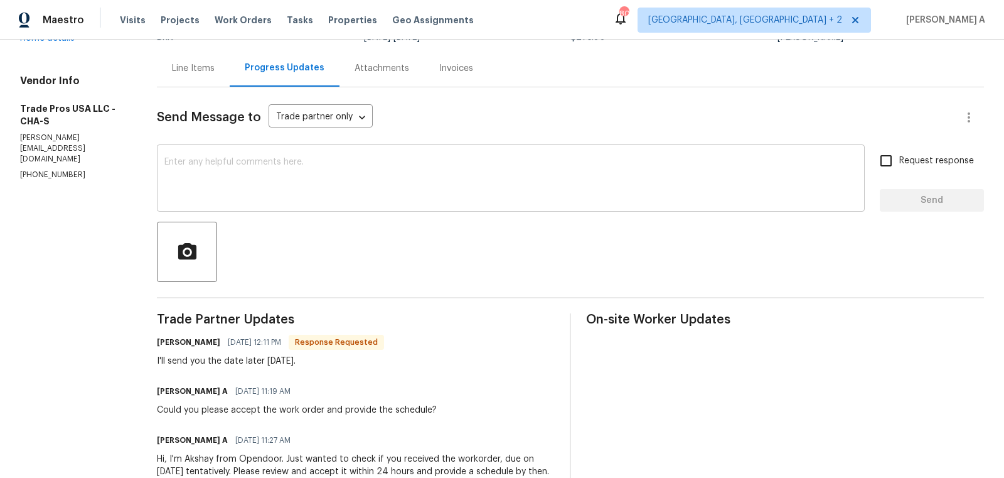
scroll to position [129, 0]
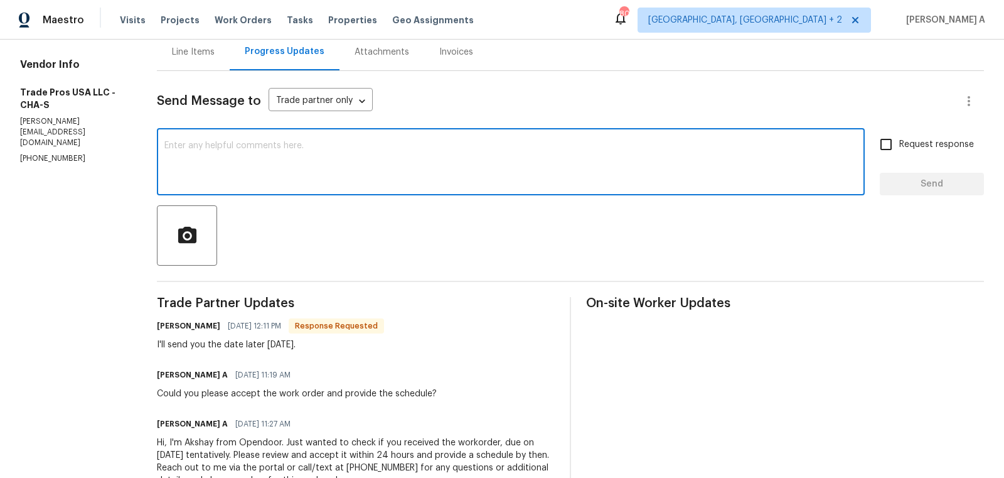
click at [326, 142] on textarea at bounding box center [510, 163] width 693 height 44
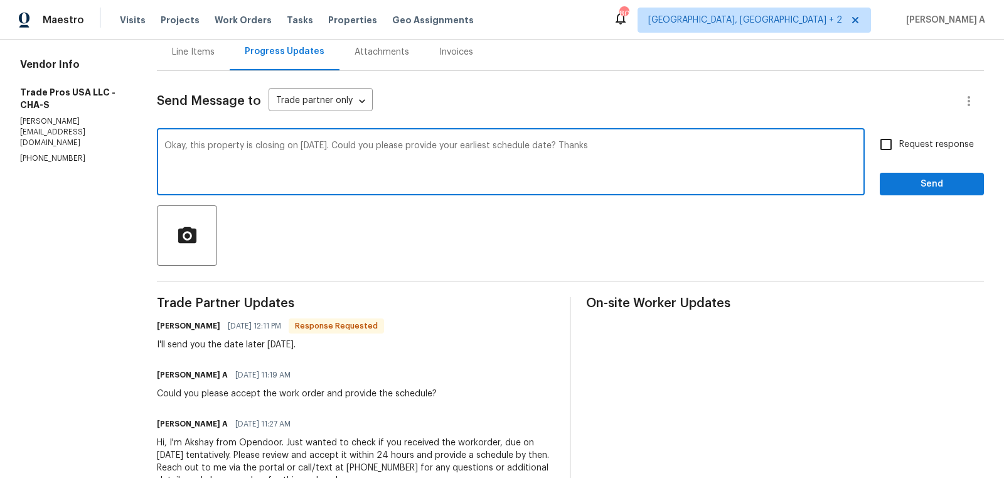
type textarea "Okay, this property is closing on Oct 1st. Could you please provide your earlie…"
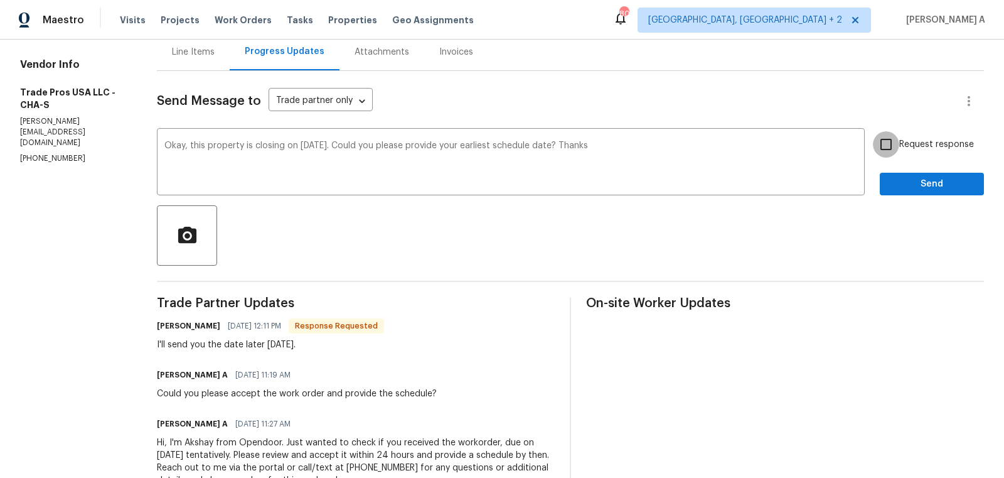
click at [891, 139] on input "Request response" at bounding box center [886, 144] width 26 height 26
checkbox input "true"
click at [919, 183] on span "Send" at bounding box center [932, 184] width 84 height 16
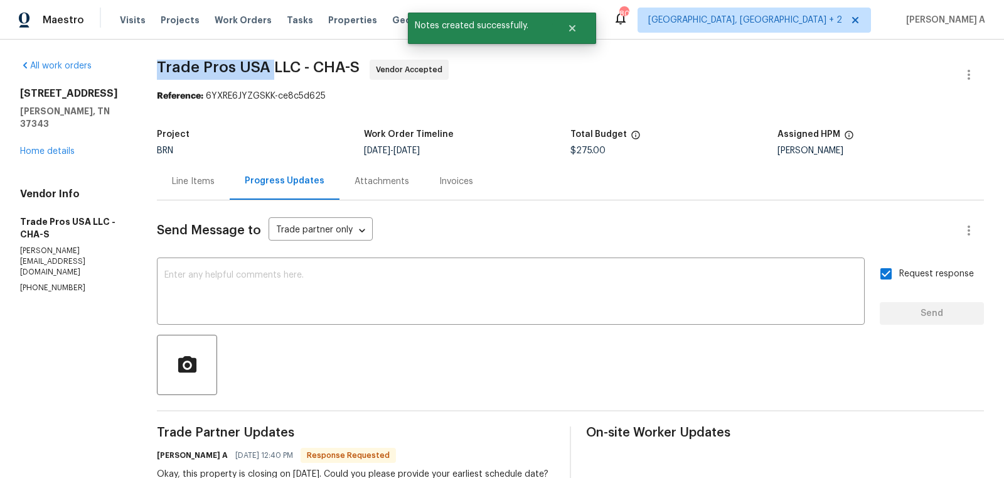
drag, startPoint x: 150, startPoint y: 64, endPoint x: 275, endPoint y: 63, distance: 124.9
click at [275, 63] on div "All work orders 1917 Crystal Lake Ln Hixson, TN 37343 Home details Vendor Info …" at bounding box center [502, 376] width 1004 height 673
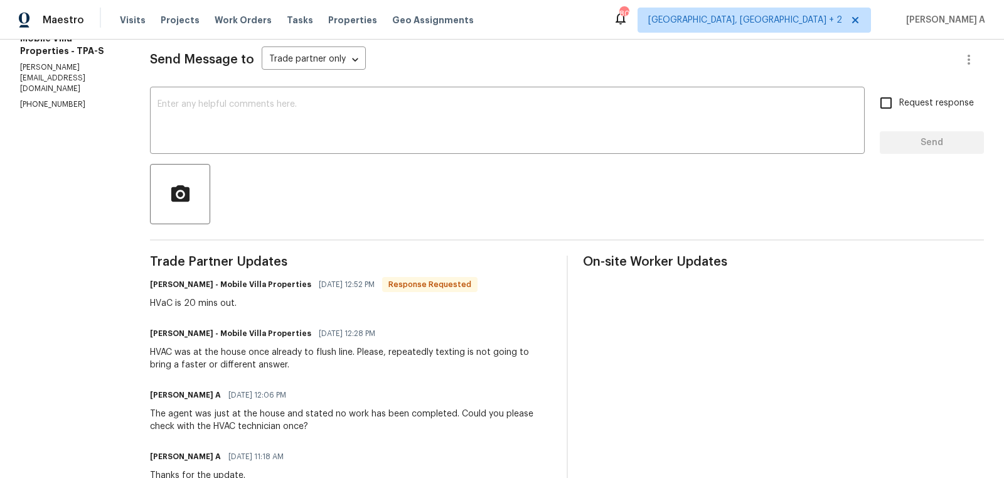
scroll to position [178, 0]
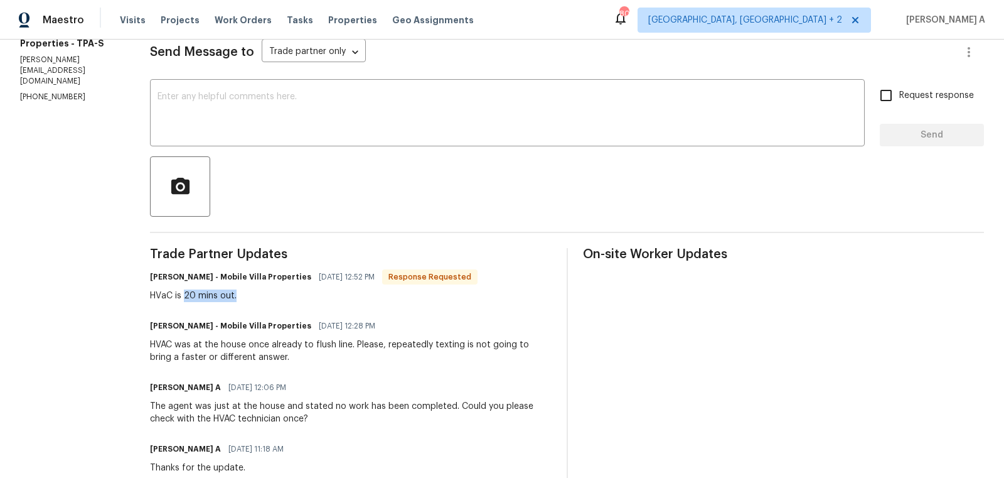
copy div "20 mins out."
drag, startPoint x: 188, startPoint y: 296, endPoint x: 248, endPoint y: 292, distance: 60.3
click at [248, 292] on div "HVaC is 20 mins out." at bounding box center [314, 295] width 328 height 13
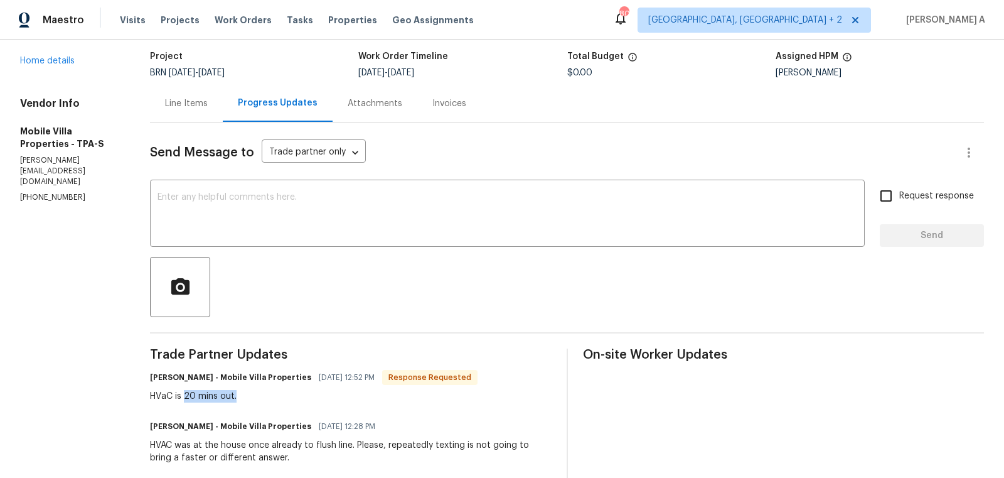
scroll to position [0, 0]
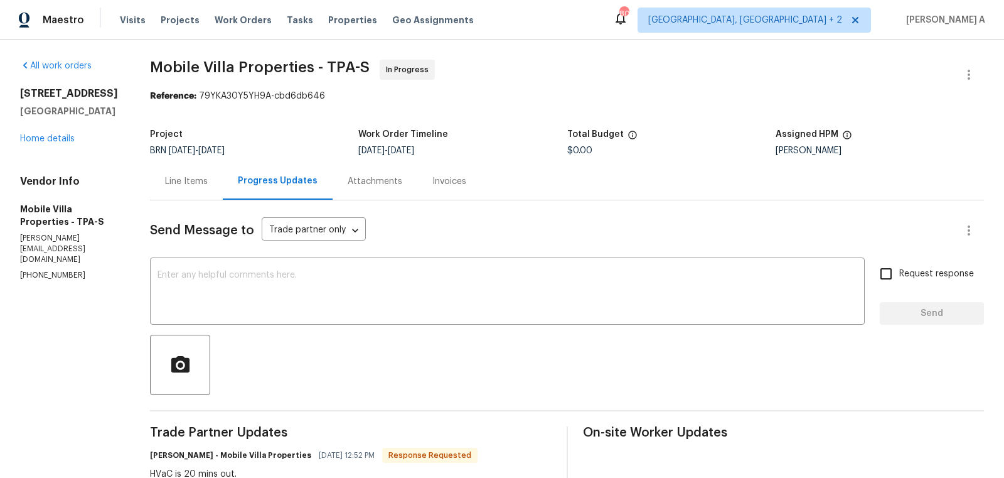
click at [185, 176] on div "Line Items" at bounding box center [186, 181] width 43 height 13
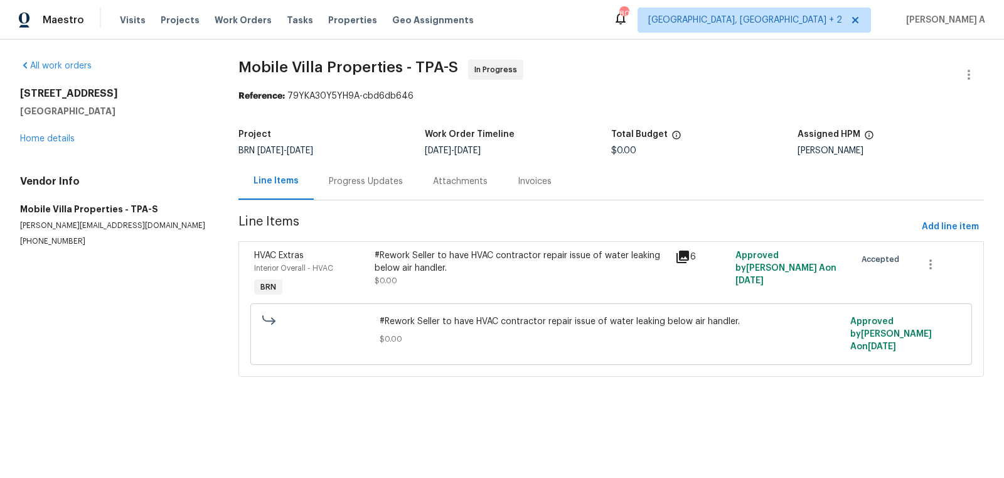
click at [473, 257] on div "#Rework Seller to have HVAC contractor repair issue of water leaking below air …" at bounding box center [521, 261] width 293 height 25
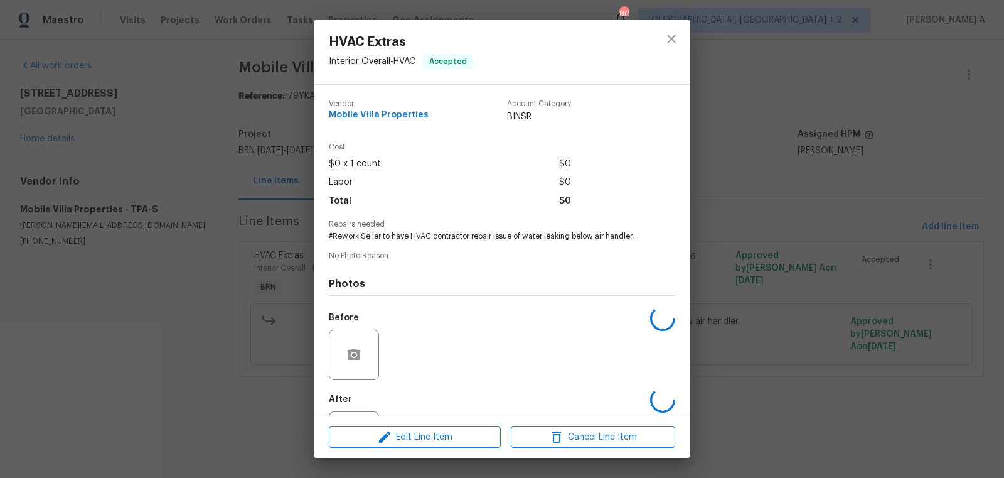
scroll to position [58, 0]
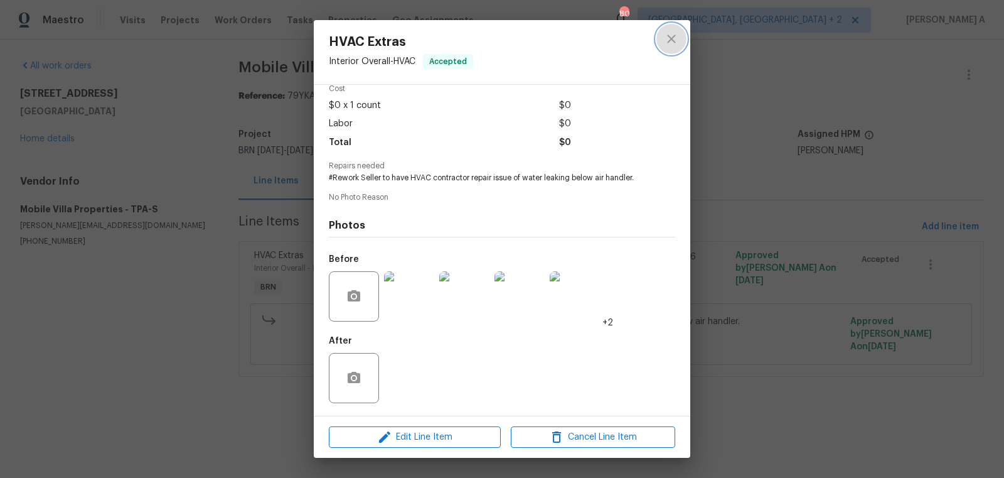
click at [673, 42] on icon "close" at bounding box center [671, 38] width 15 height 15
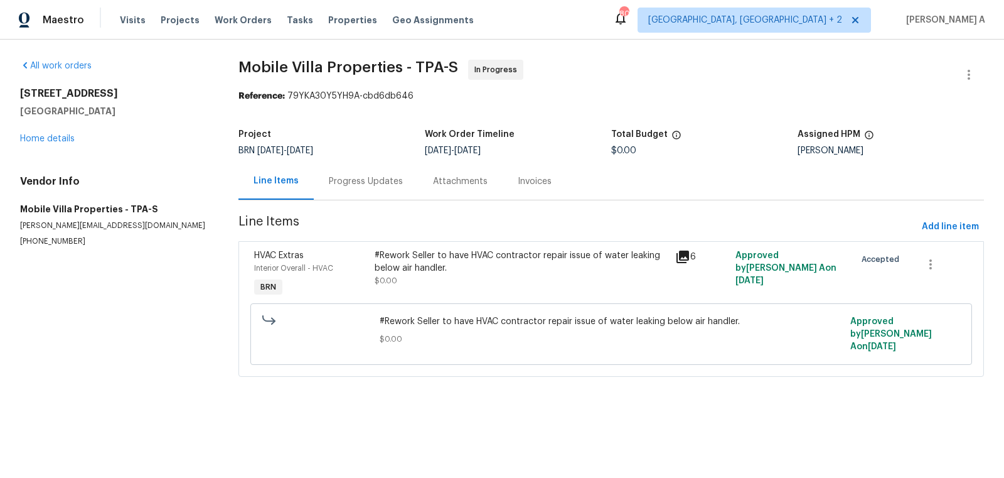
click at [341, 183] on div "Progress Updates" at bounding box center [366, 181] width 74 height 13
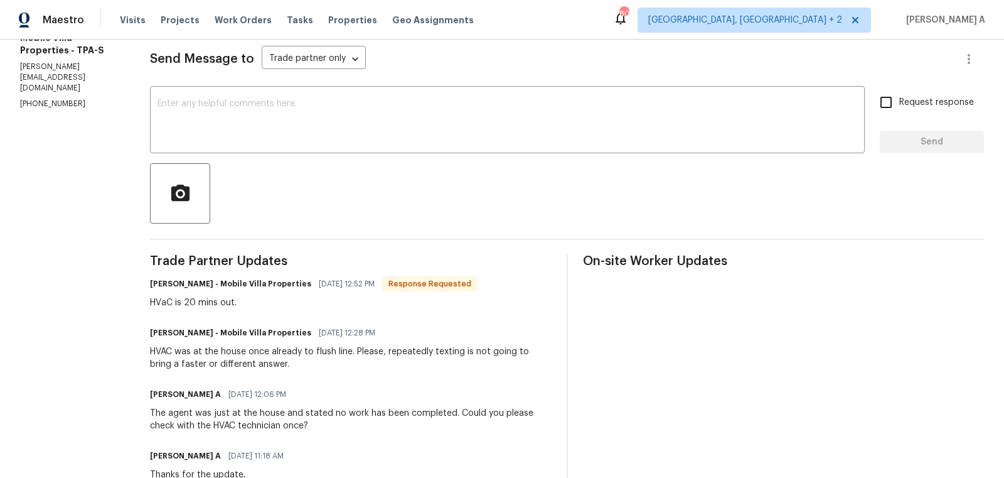
scroll to position [67, 0]
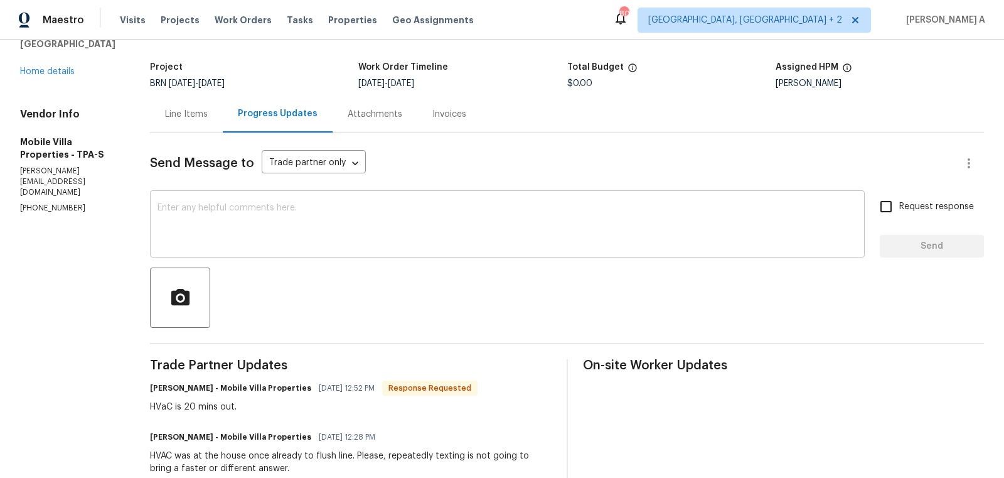
click at [327, 219] on textarea at bounding box center [508, 225] width 700 height 44
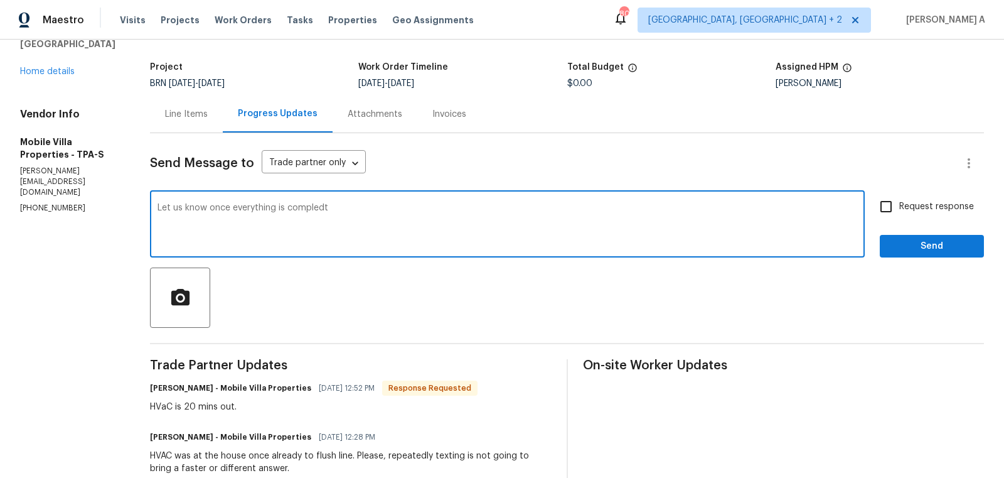
type textarea "Let us know once everything is compledt"
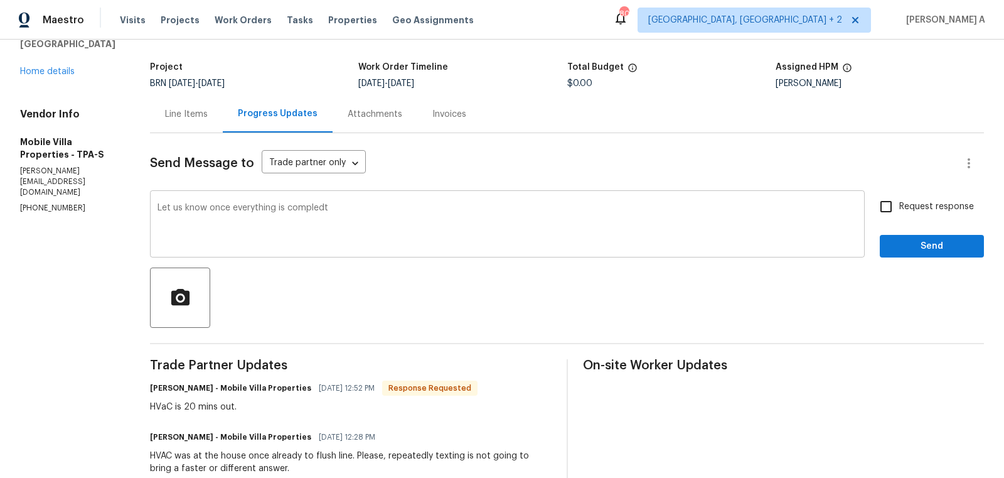
click at [406, 199] on div "Let us know once everything is compledt x ​" at bounding box center [507, 225] width 715 height 64
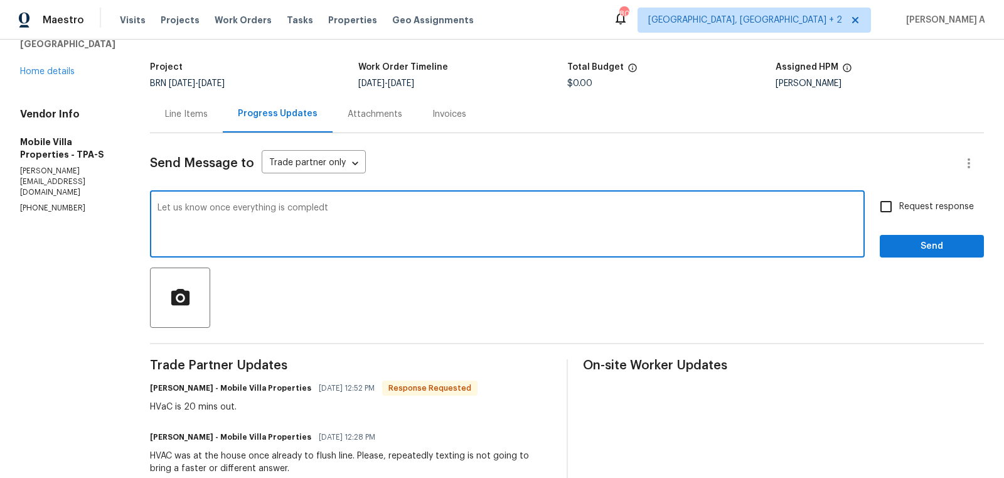
click at [406, 212] on textarea "Let us know once everything is compledt" at bounding box center [508, 225] width 700 height 44
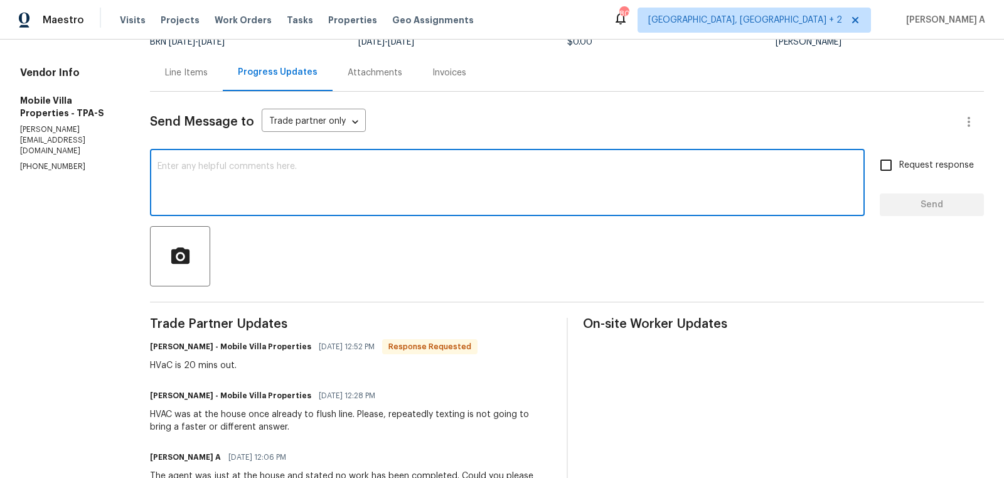
scroll to position [131, 0]
